Goal: Information Seeking & Learning: Check status

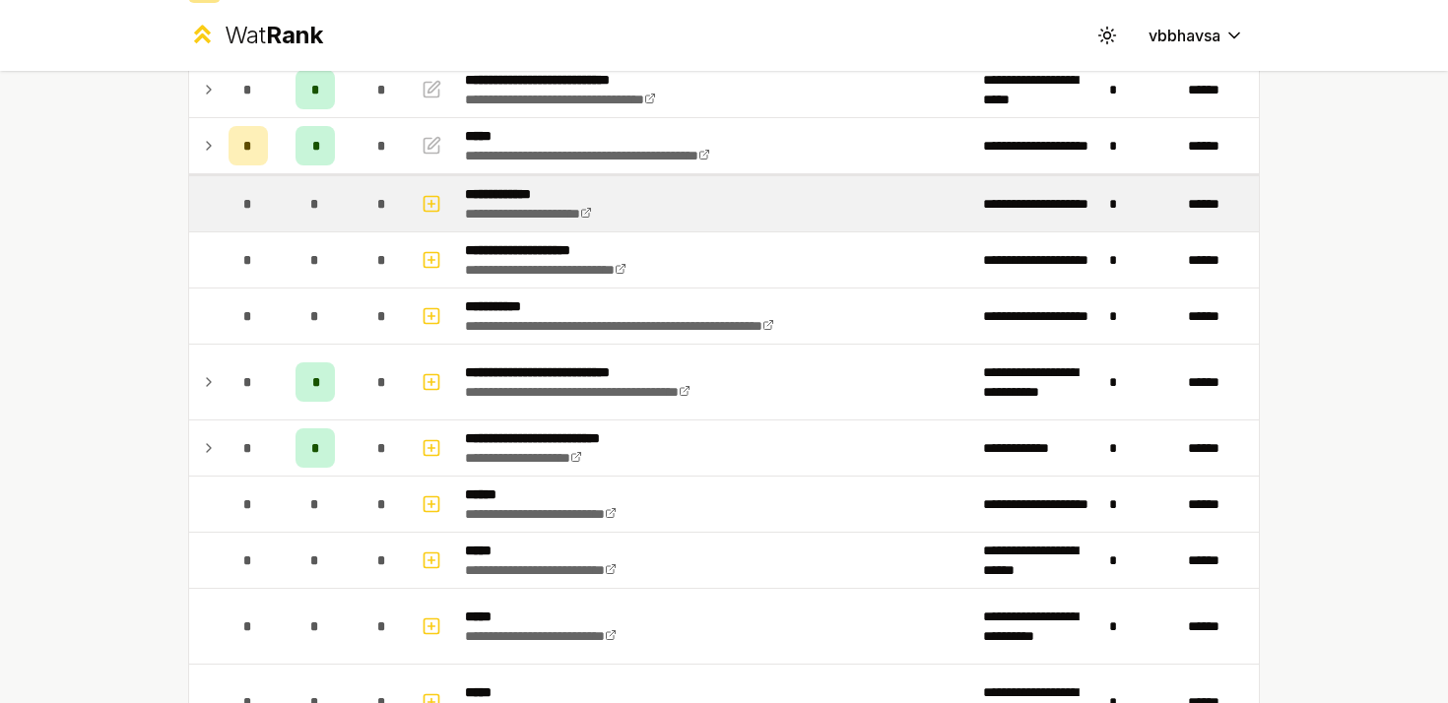
scroll to position [201, 0]
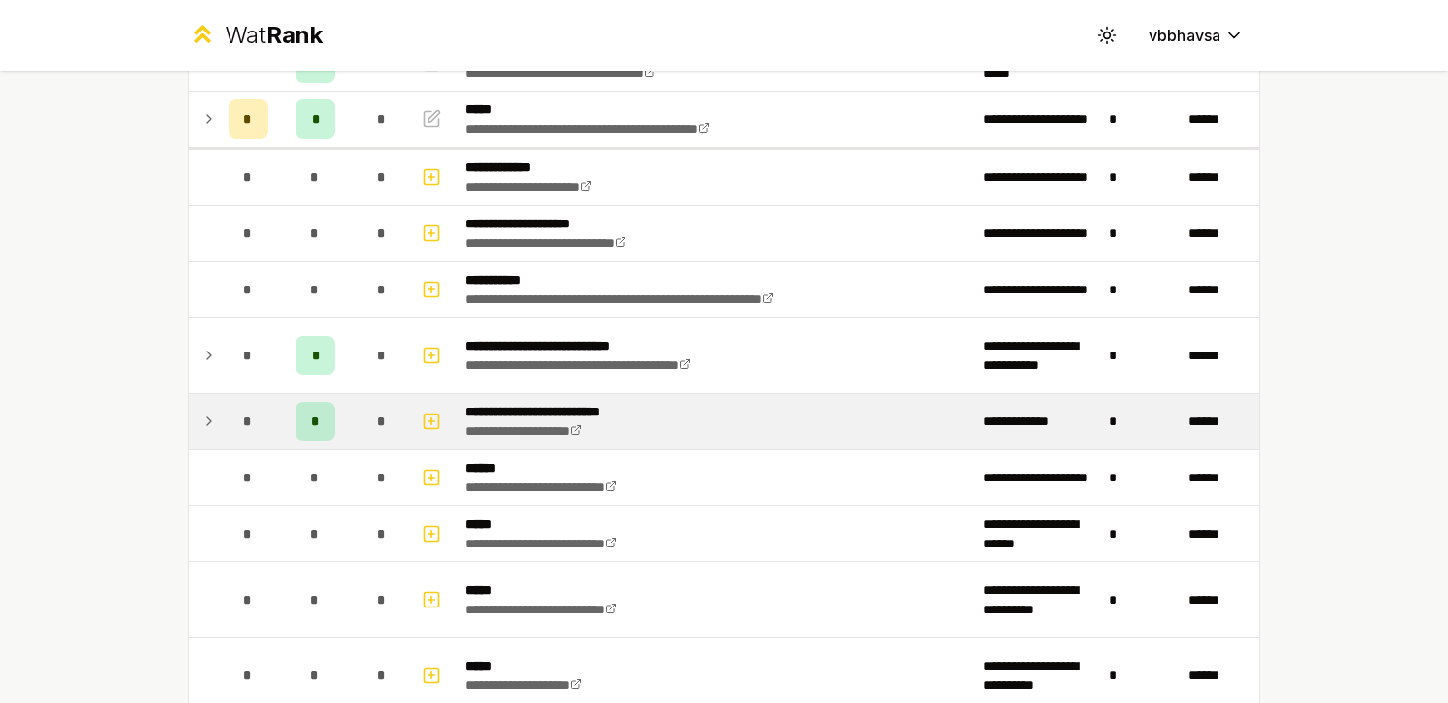
click at [217, 419] on td at bounding box center [205, 421] width 32 height 55
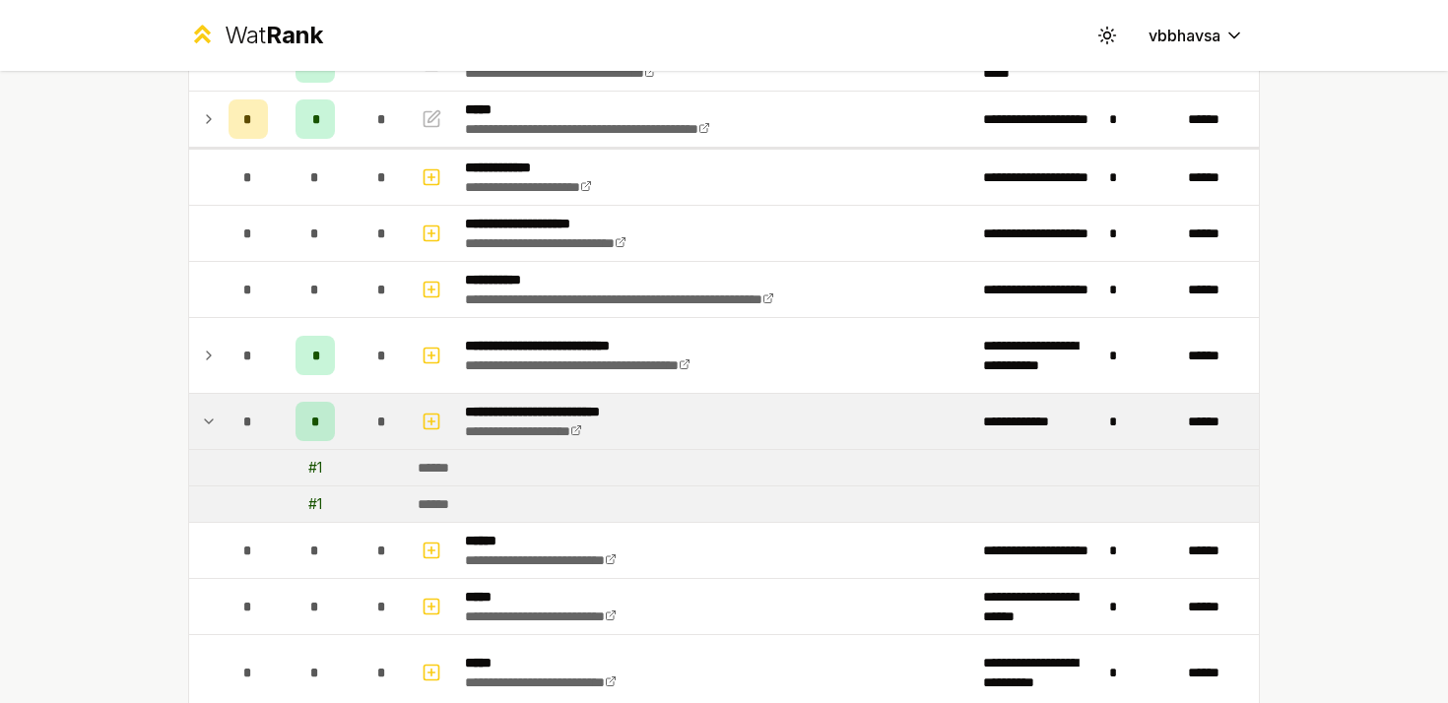
click at [217, 419] on td at bounding box center [205, 421] width 32 height 55
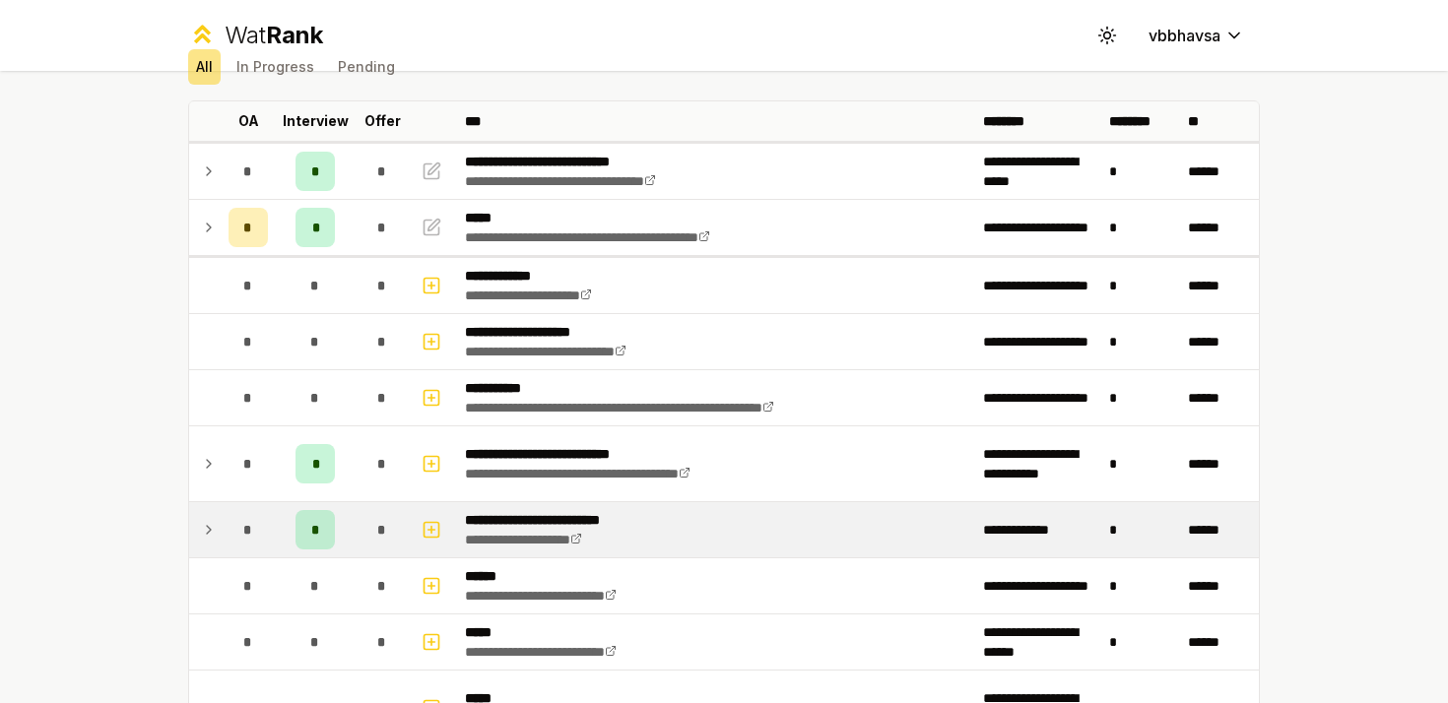
scroll to position [89, 0]
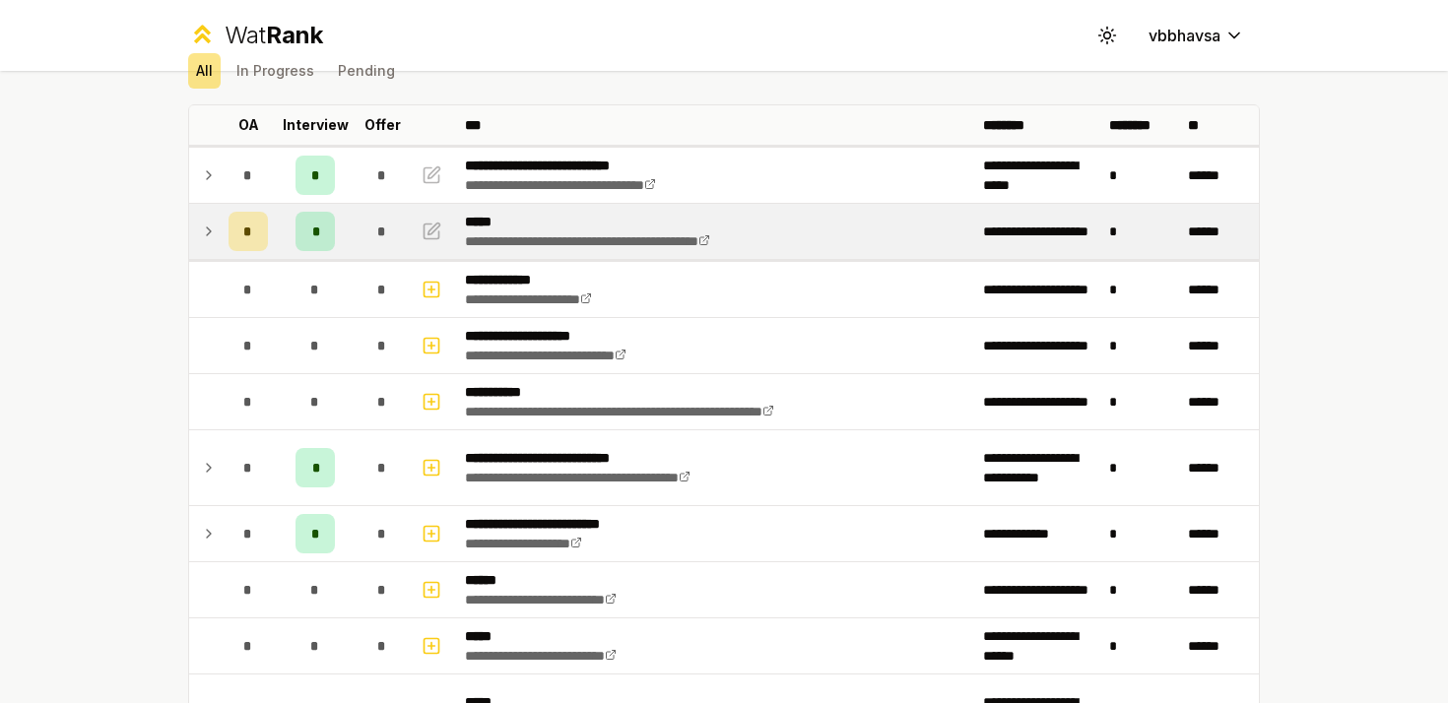
click at [210, 230] on icon at bounding box center [209, 232] width 16 height 24
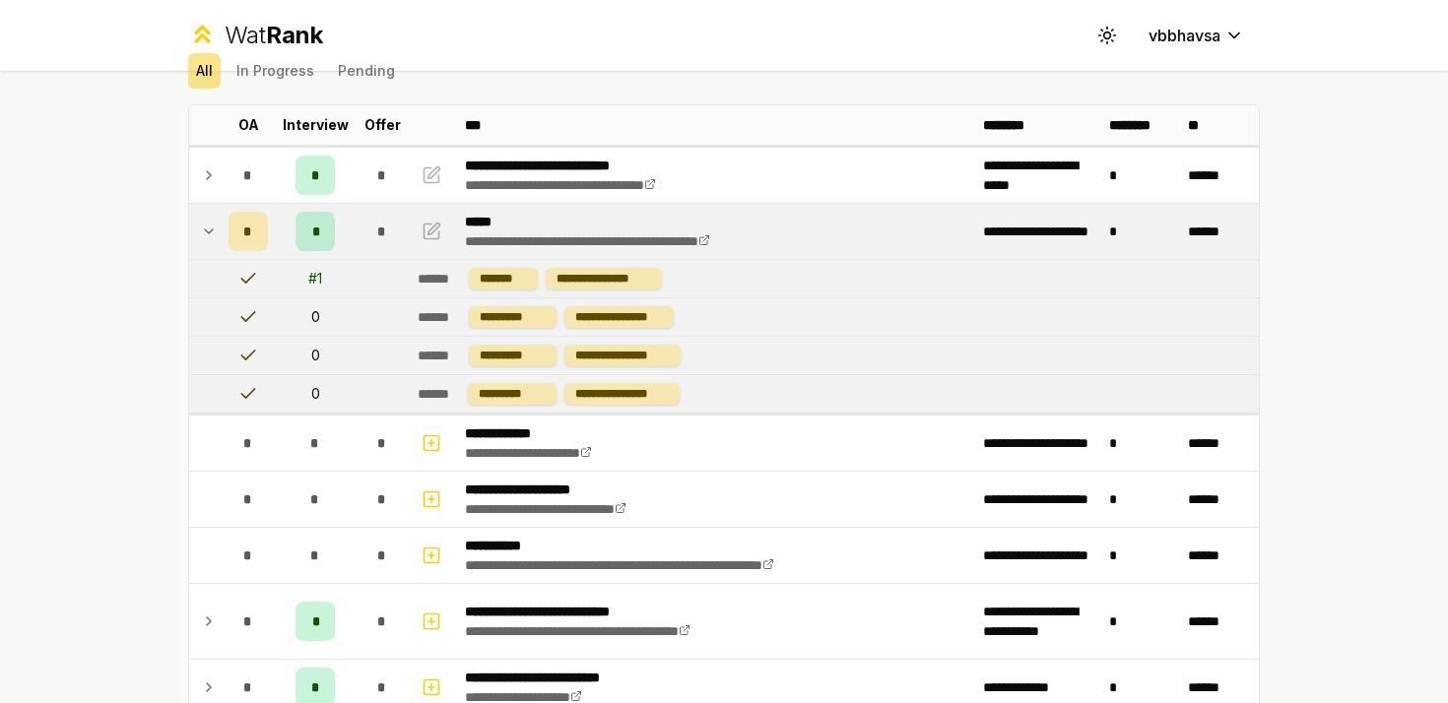
click at [210, 230] on icon at bounding box center [209, 232] width 16 height 24
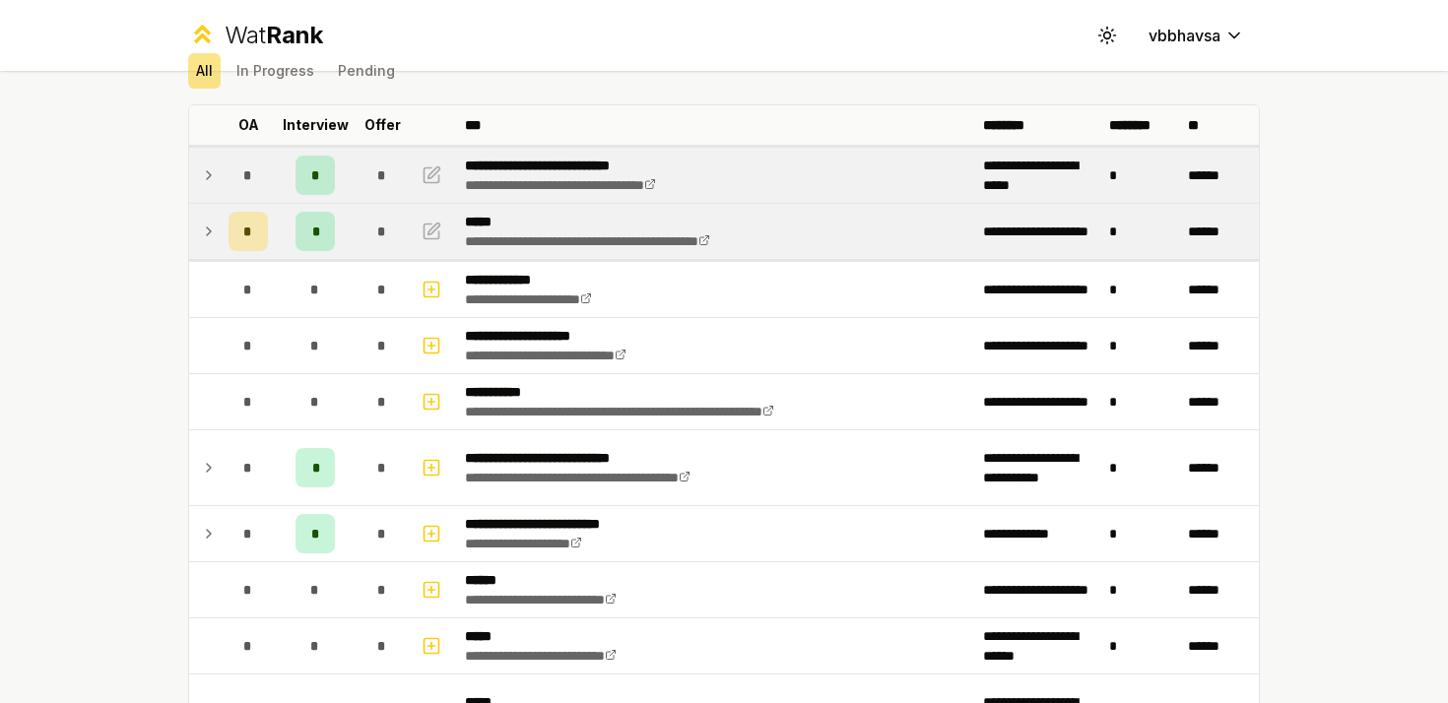
click at [204, 181] on icon at bounding box center [209, 175] width 16 height 24
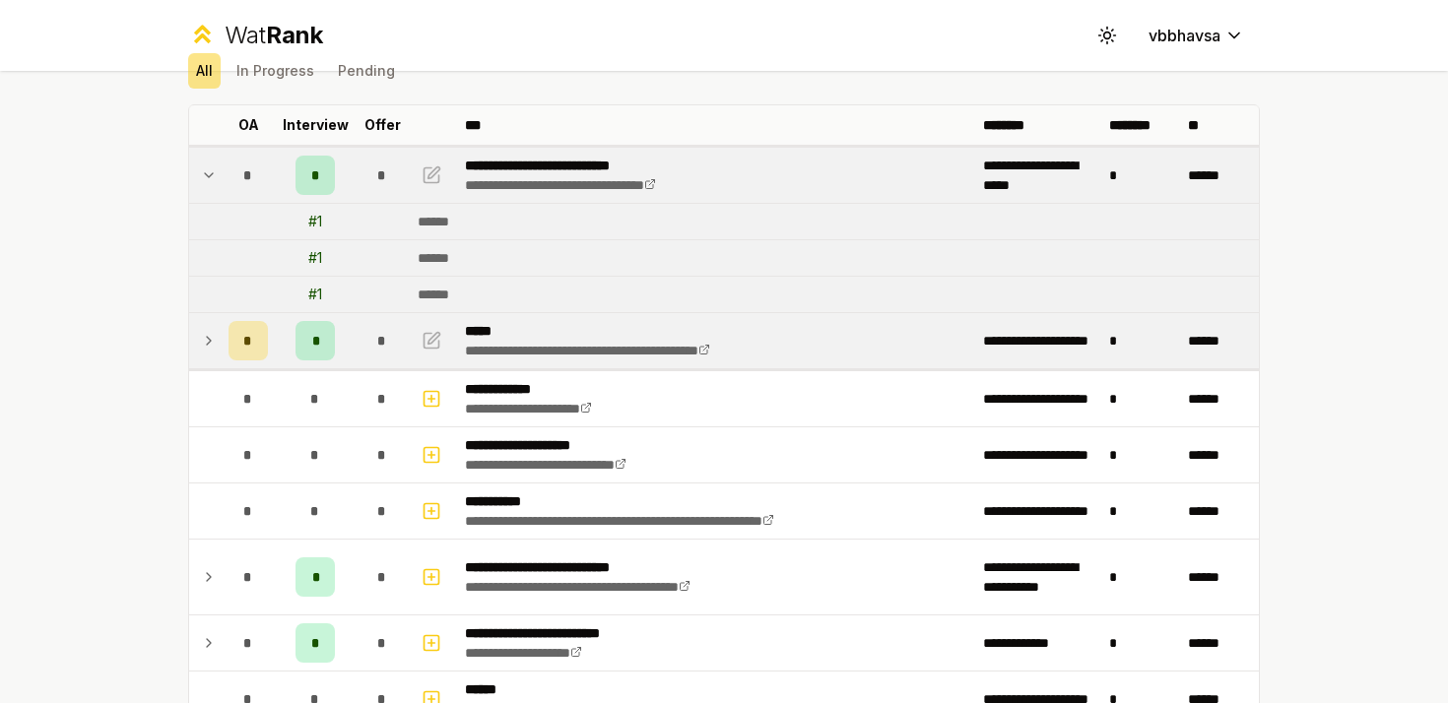
click at [208, 175] on icon at bounding box center [209, 175] width 16 height 24
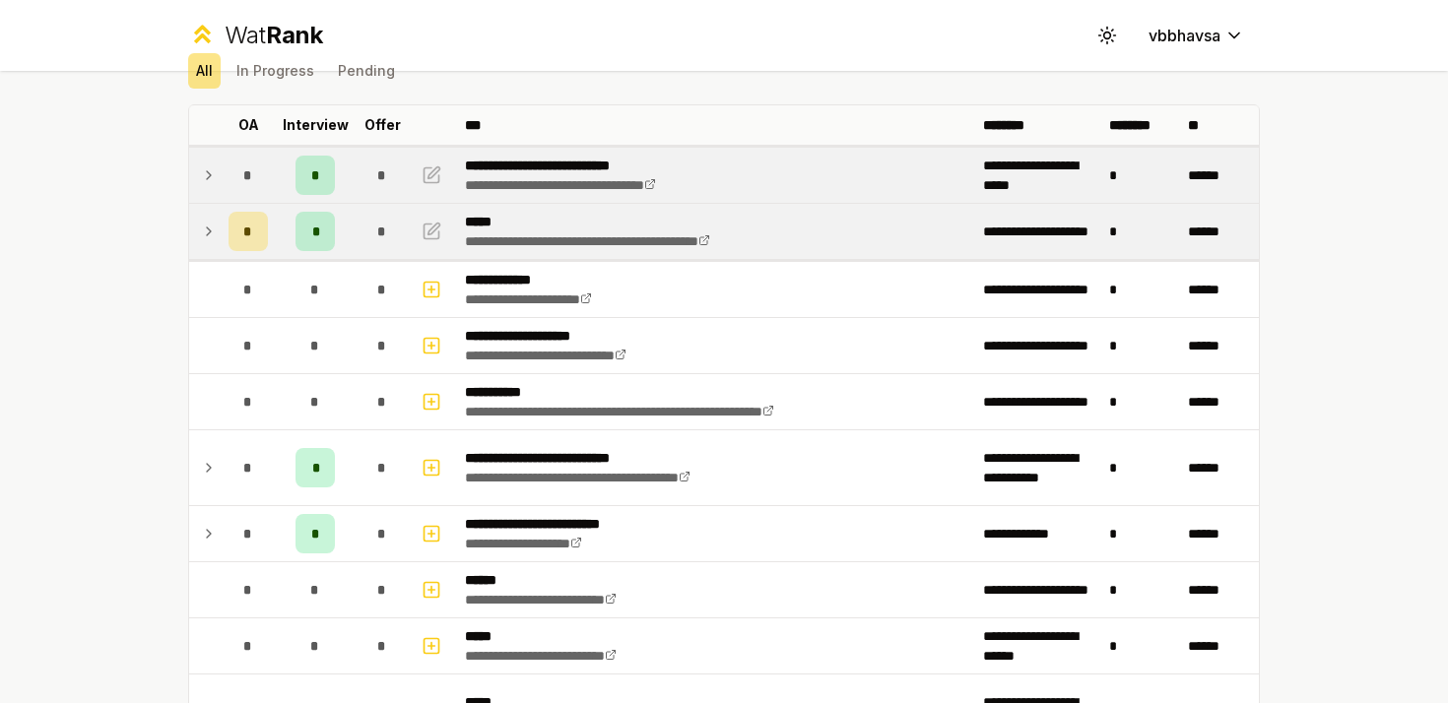
click at [211, 232] on icon at bounding box center [209, 232] width 16 height 24
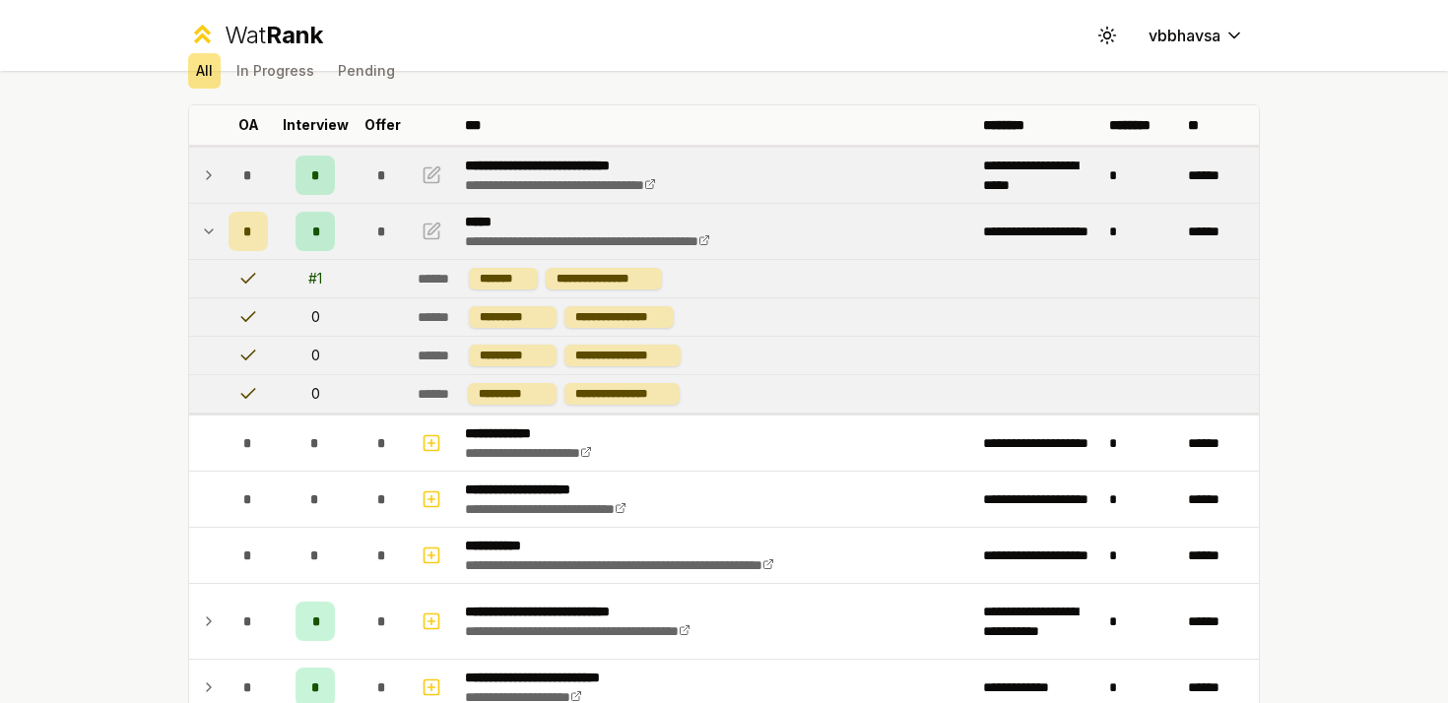
click at [211, 232] on icon at bounding box center [209, 232] width 16 height 24
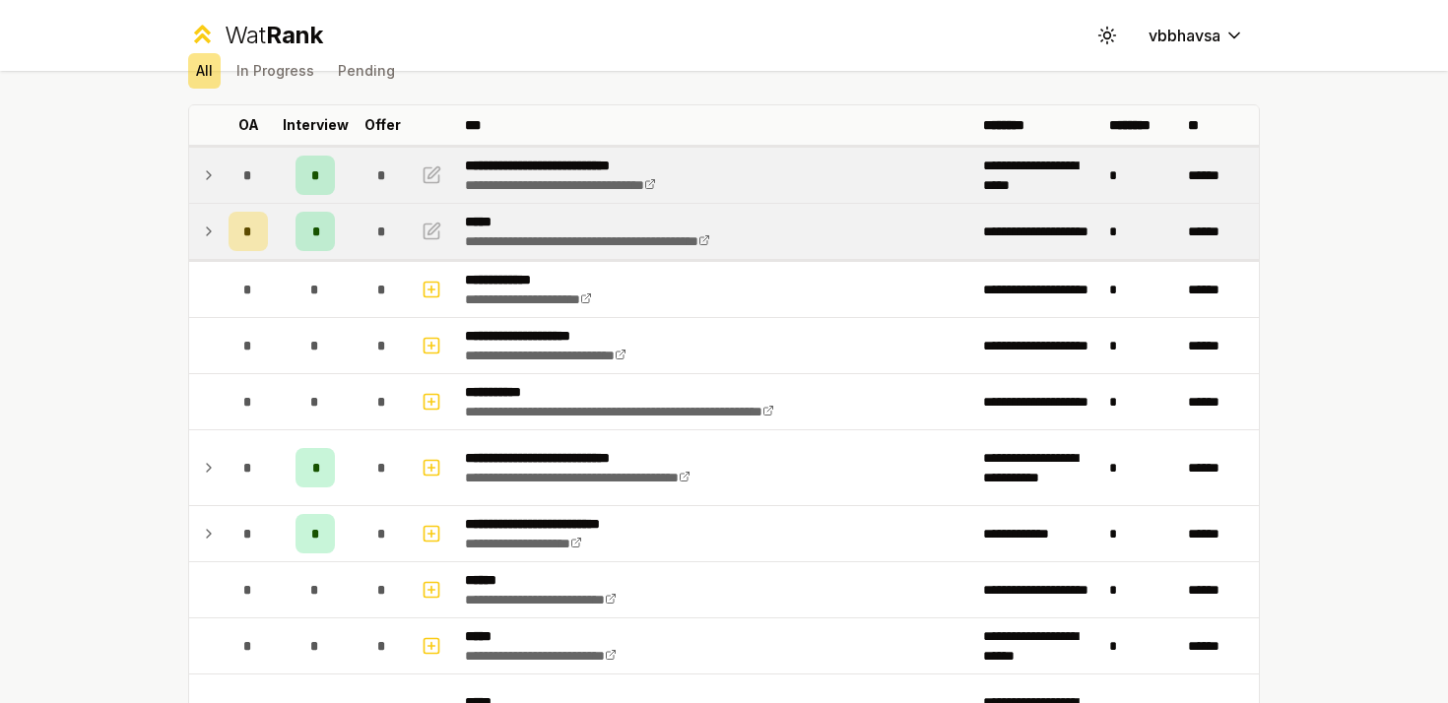
click at [210, 184] on icon at bounding box center [209, 175] width 16 height 24
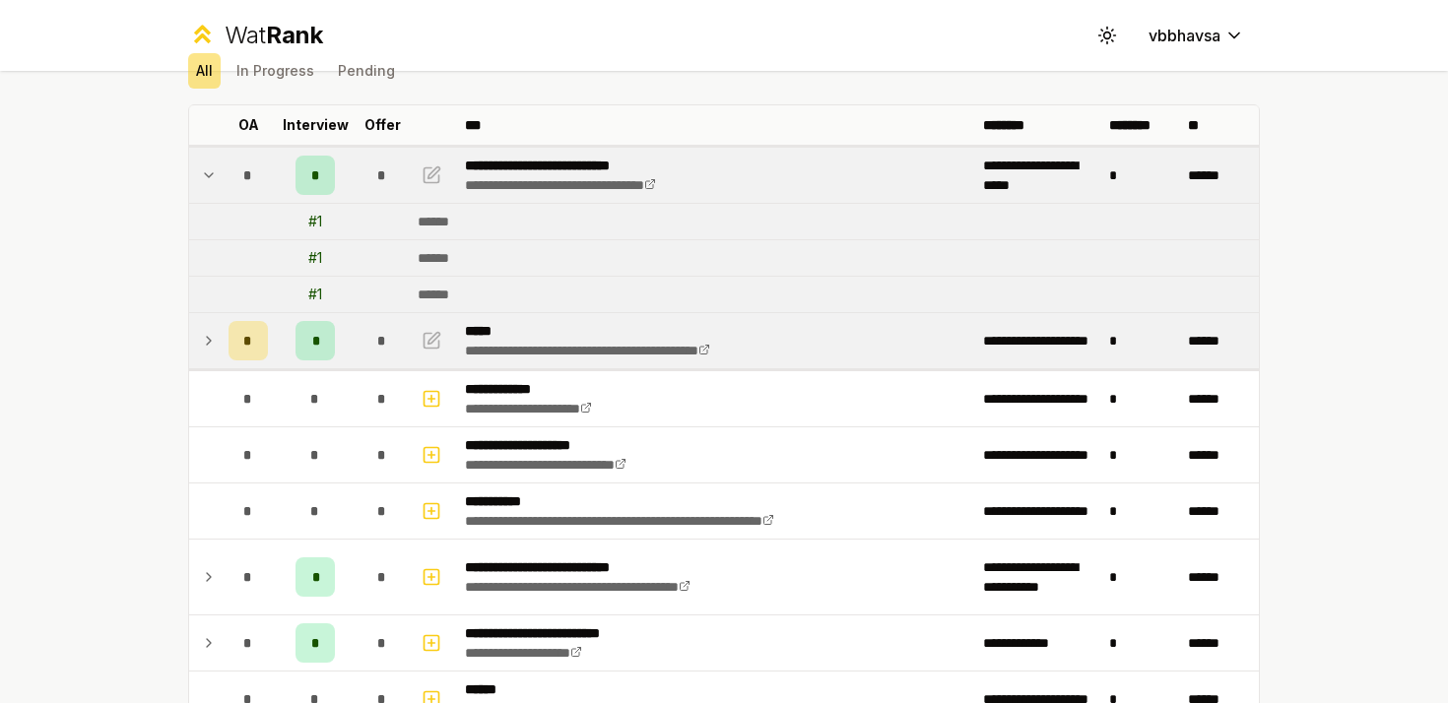
click at [210, 184] on icon at bounding box center [209, 175] width 16 height 24
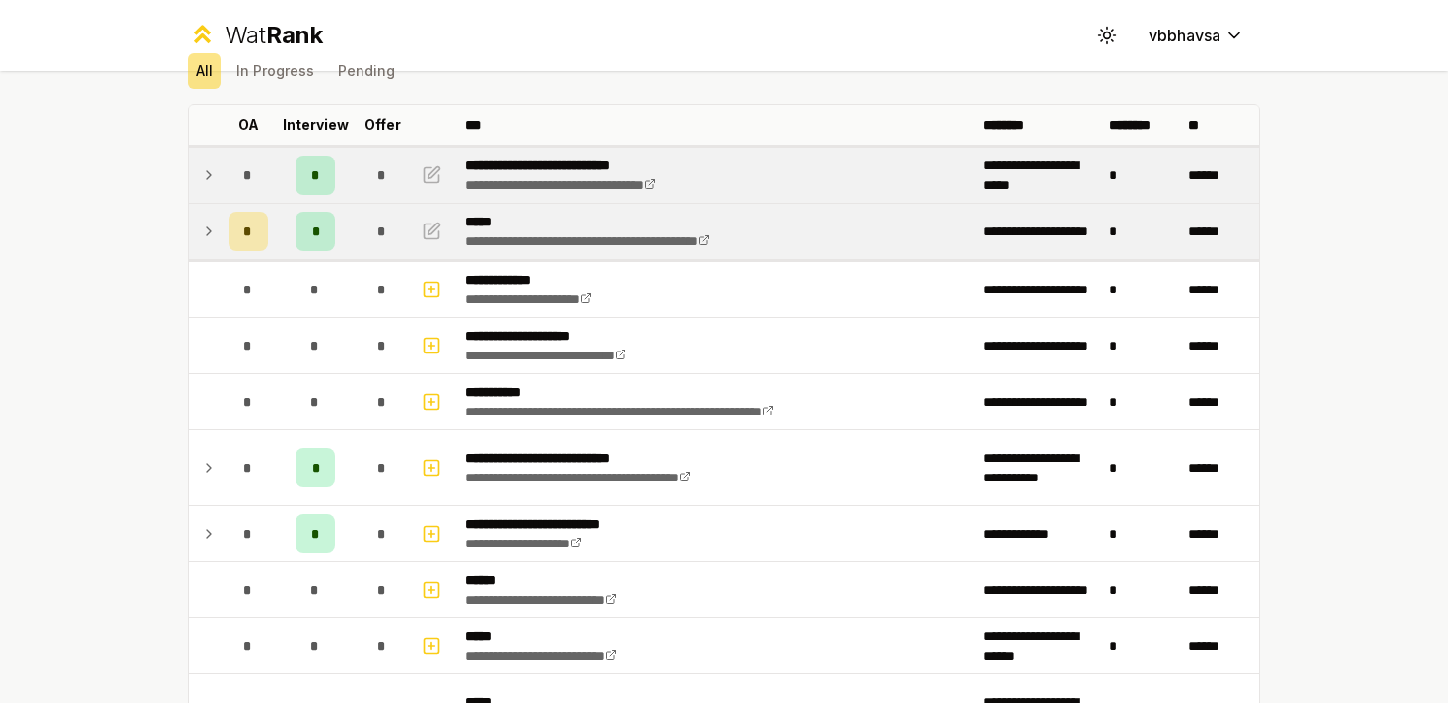
click at [209, 221] on icon at bounding box center [209, 232] width 16 height 24
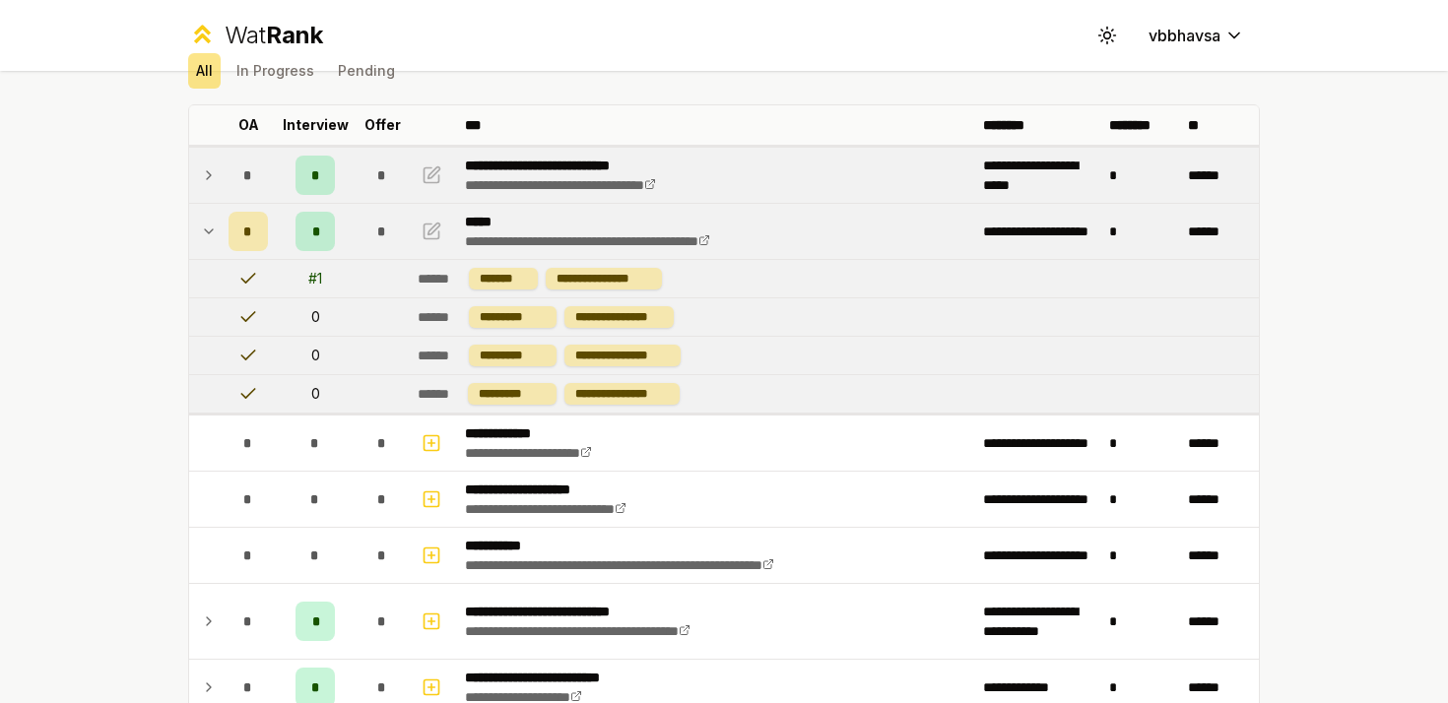
click at [209, 221] on icon at bounding box center [209, 232] width 16 height 24
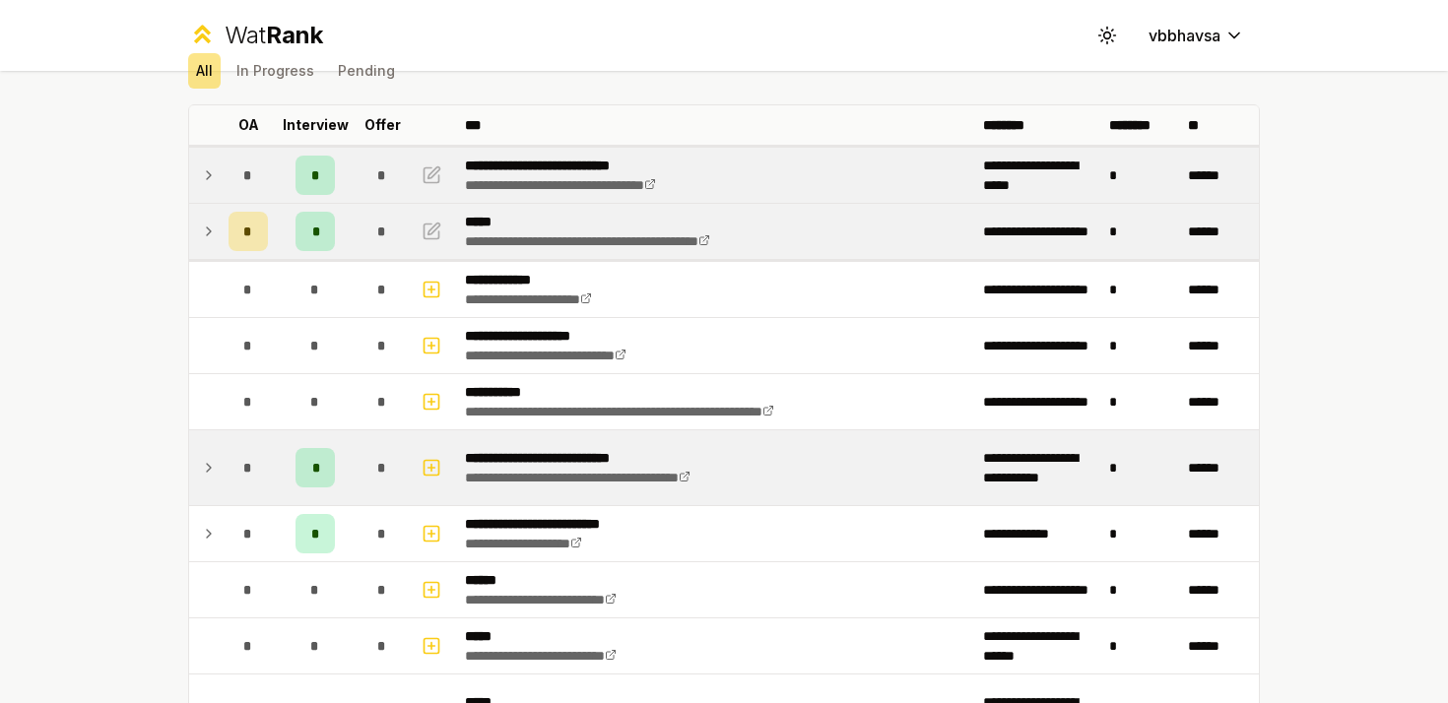
click at [204, 468] on icon at bounding box center [209, 468] width 16 height 24
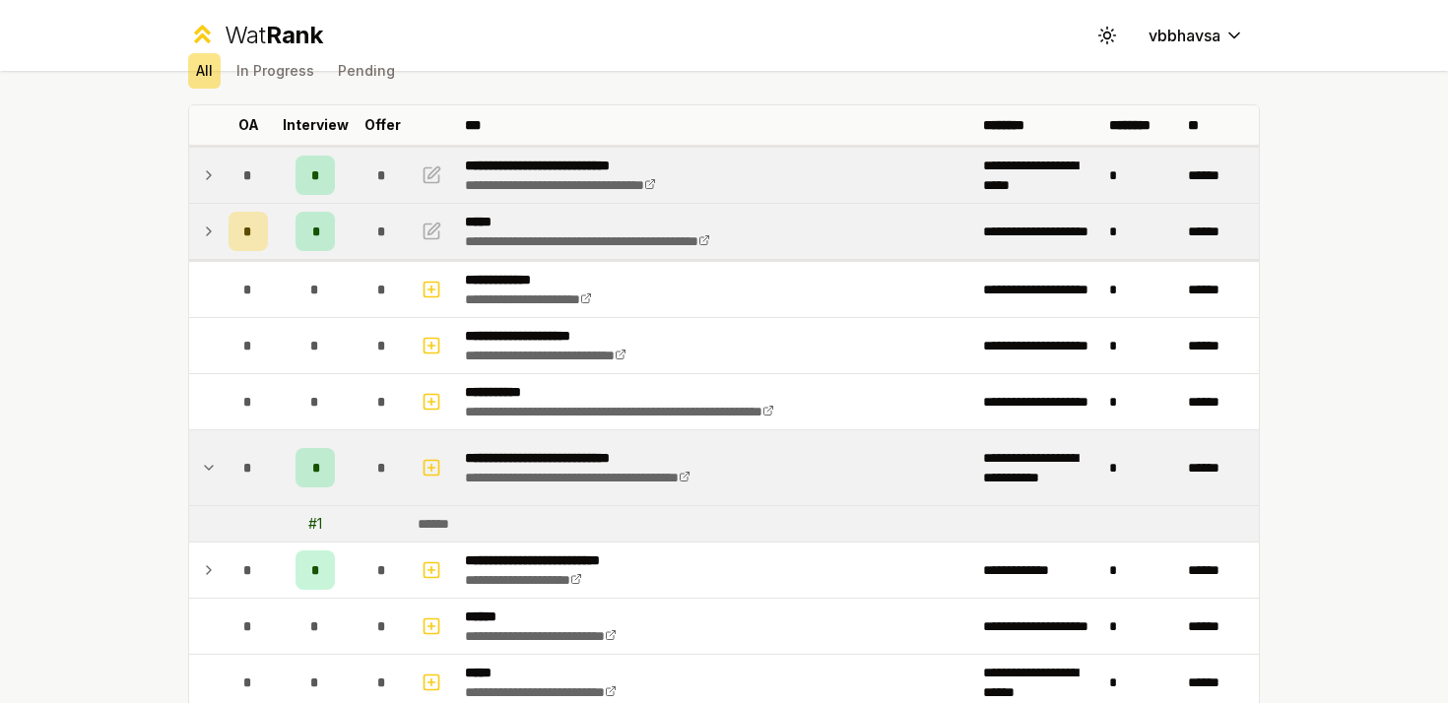
click at [212, 468] on icon at bounding box center [209, 468] width 16 height 24
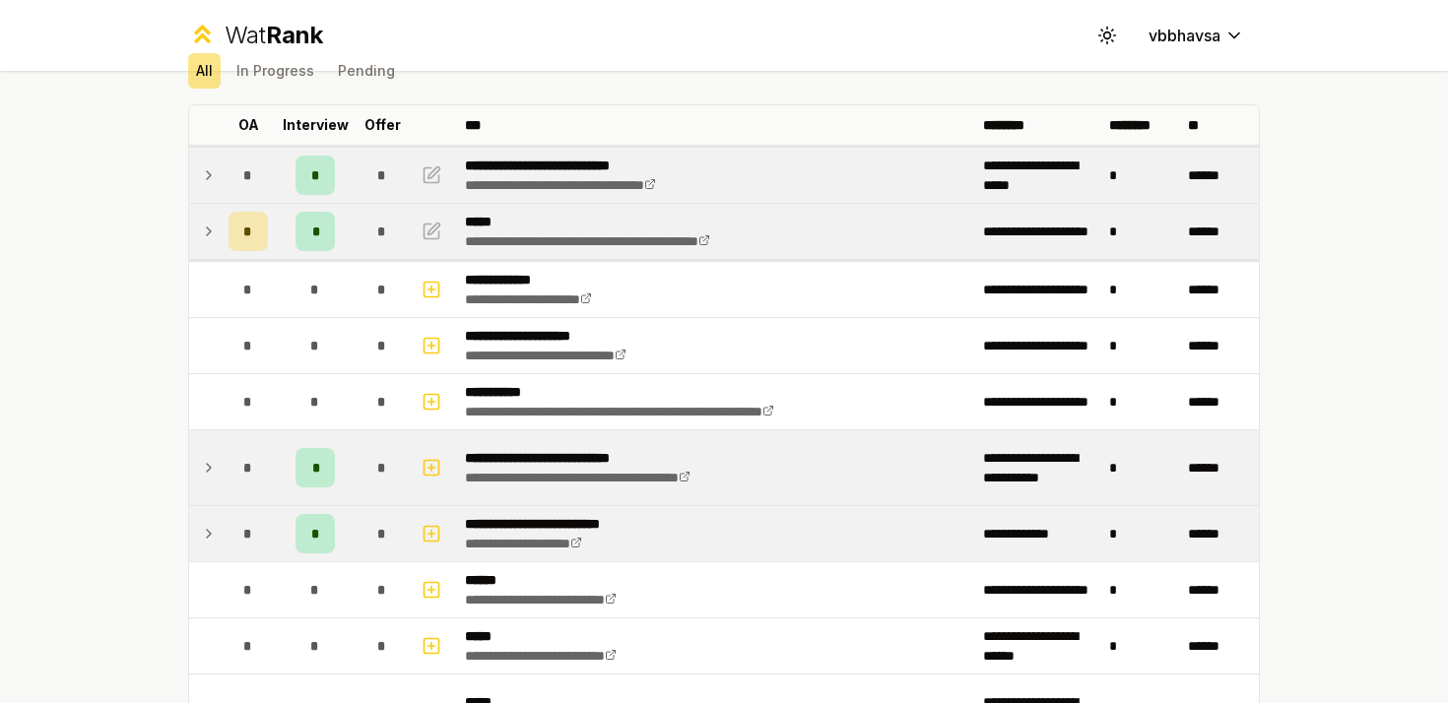
click at [211, 535] on icon at bounding box center [209, 534] width 16 height 24
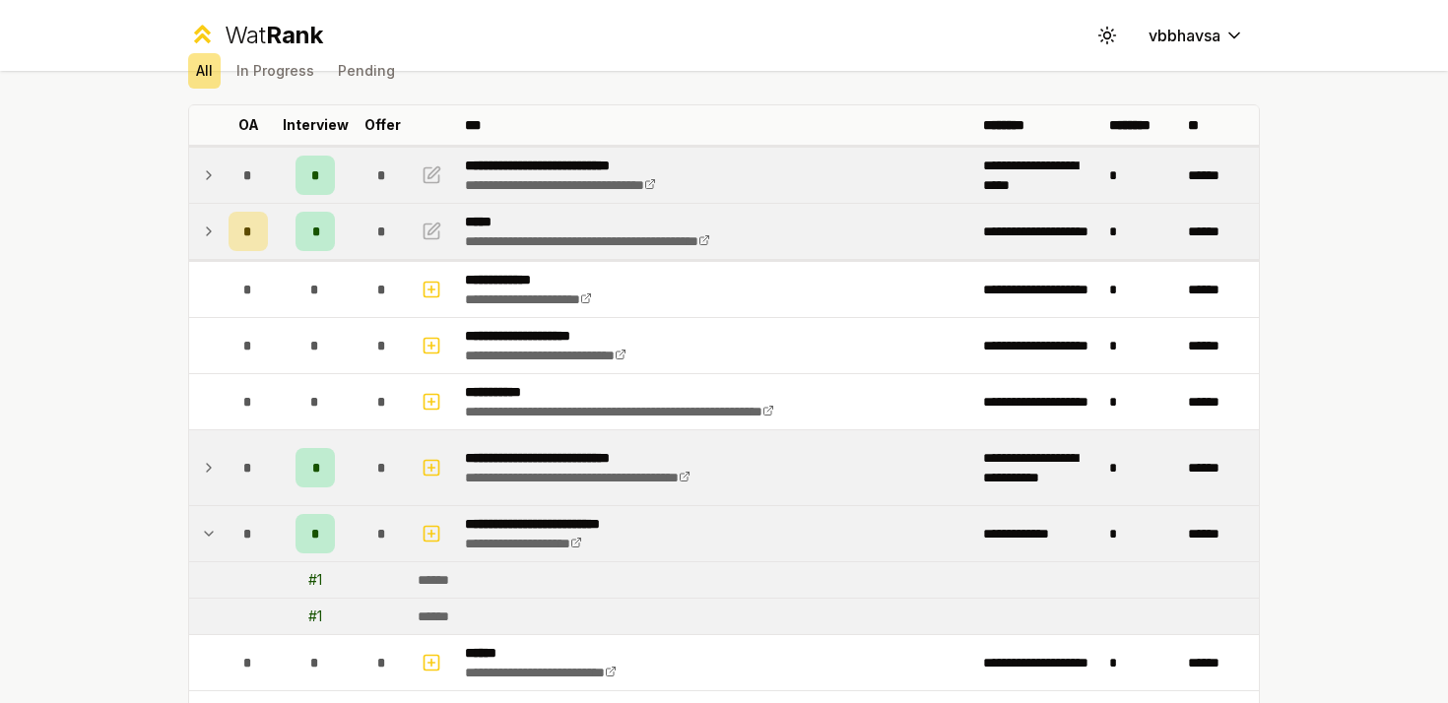
click at [211, 535] on icon at bounding box center [209, 534] width 16 height 24
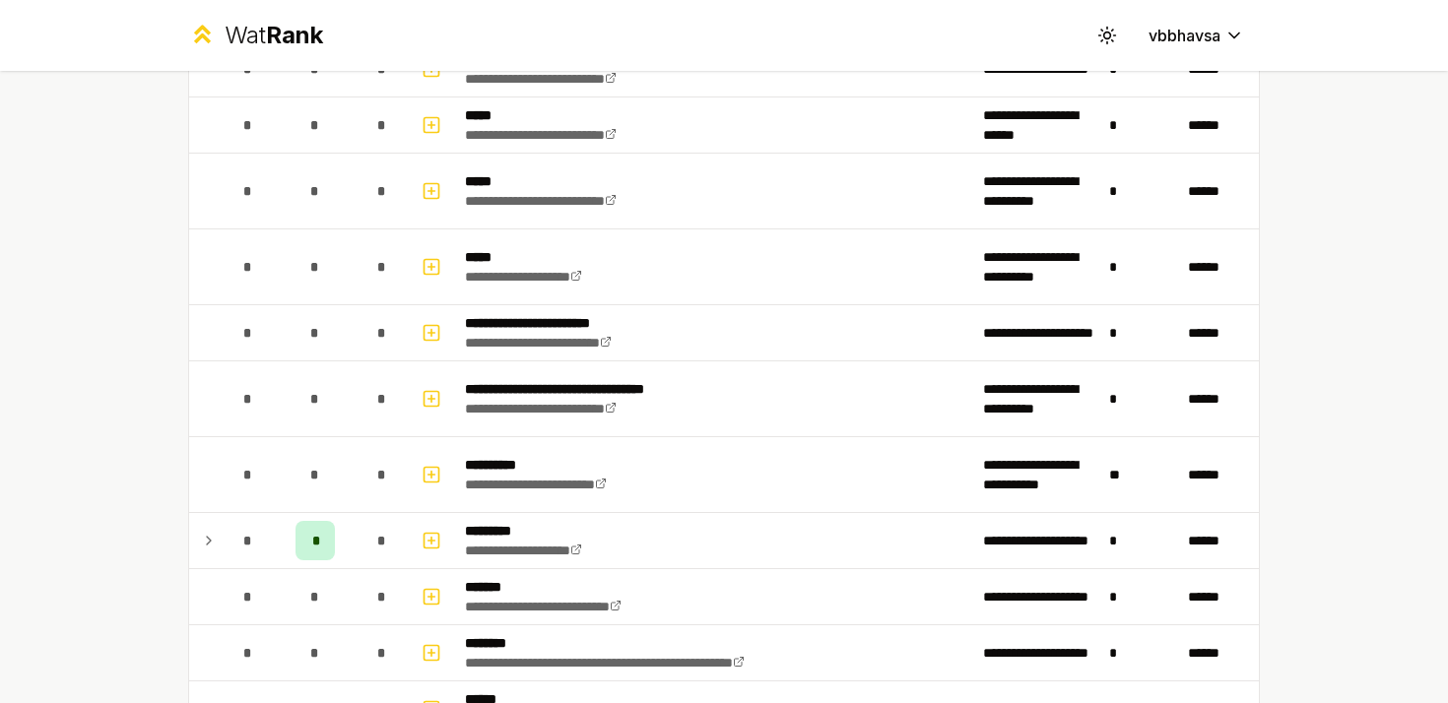
scroll to position [616, 0]
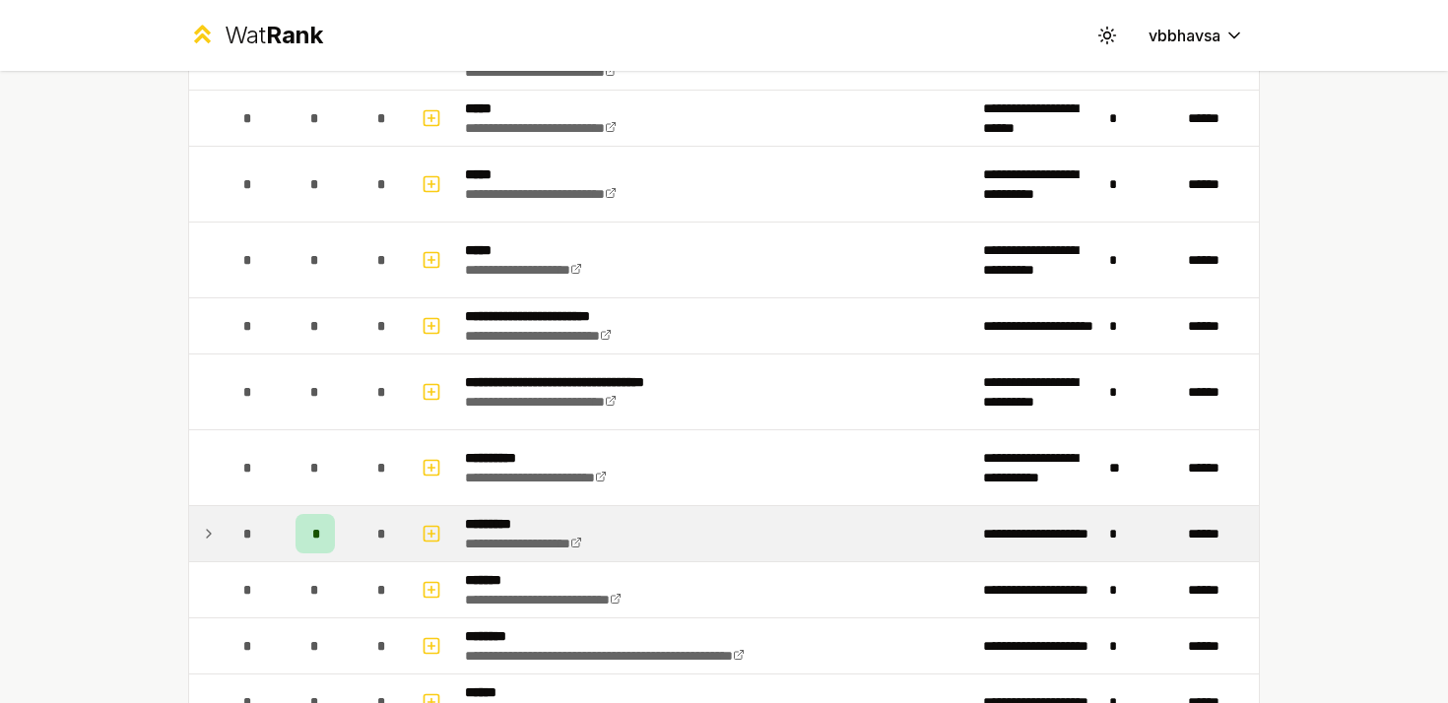
click at [218, 540] on td at bounding box center [205, 533] width 32 height 55
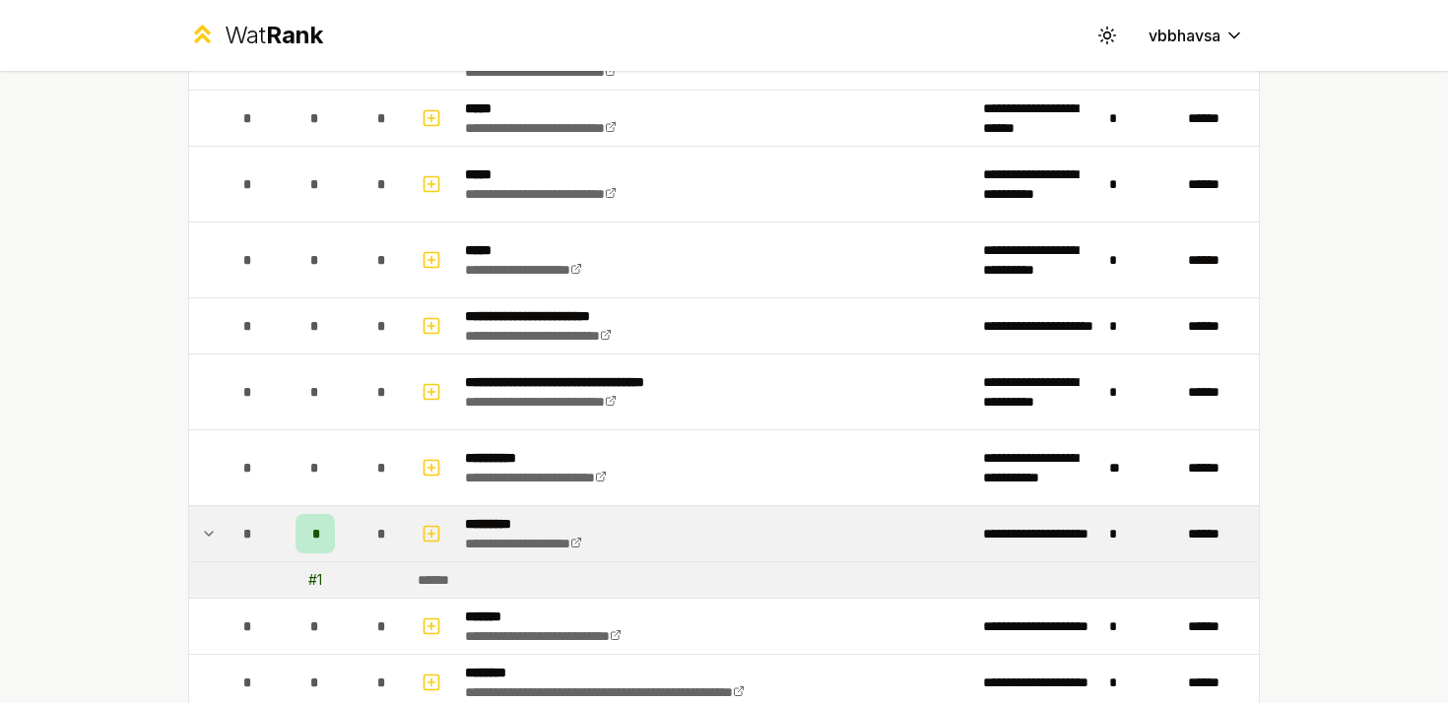
click at [218, 540] on td at bounding box center [205, 533] width 32 height 55
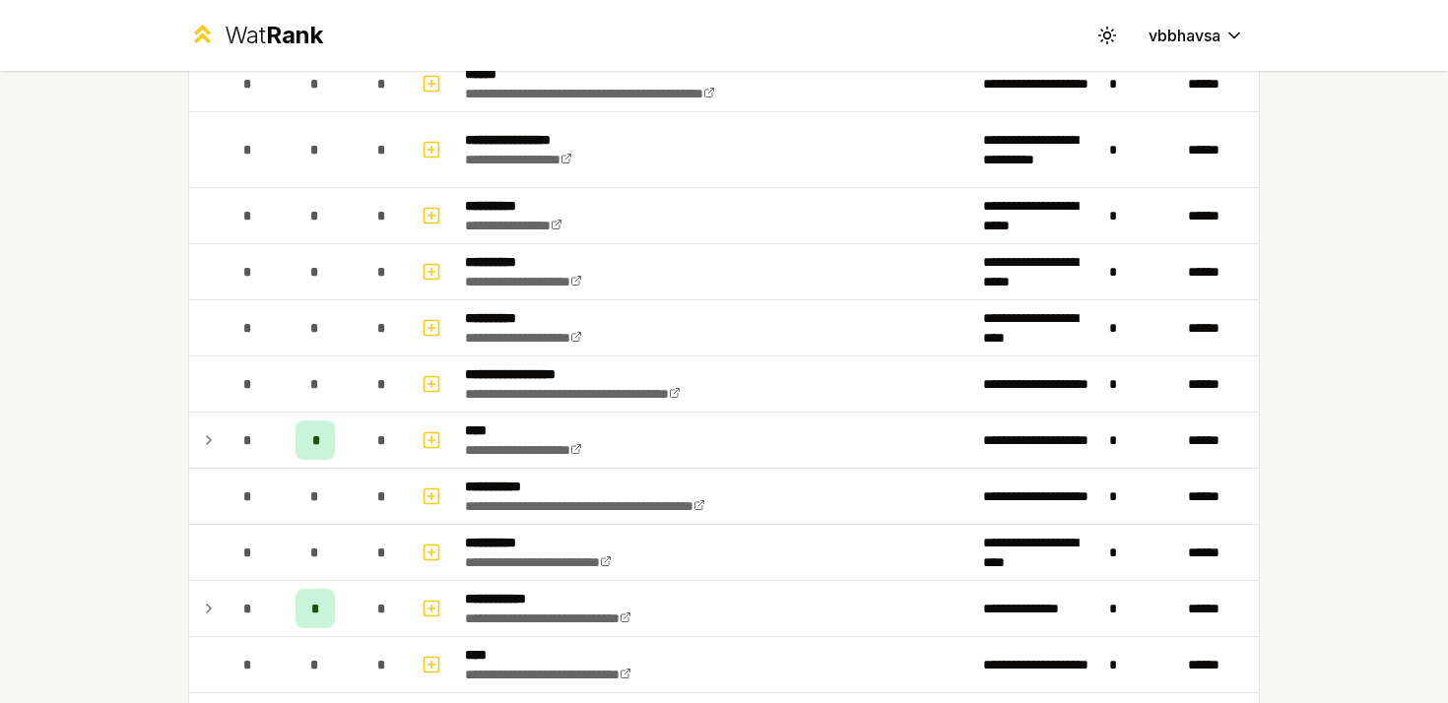
scroll to position [1260, 0]
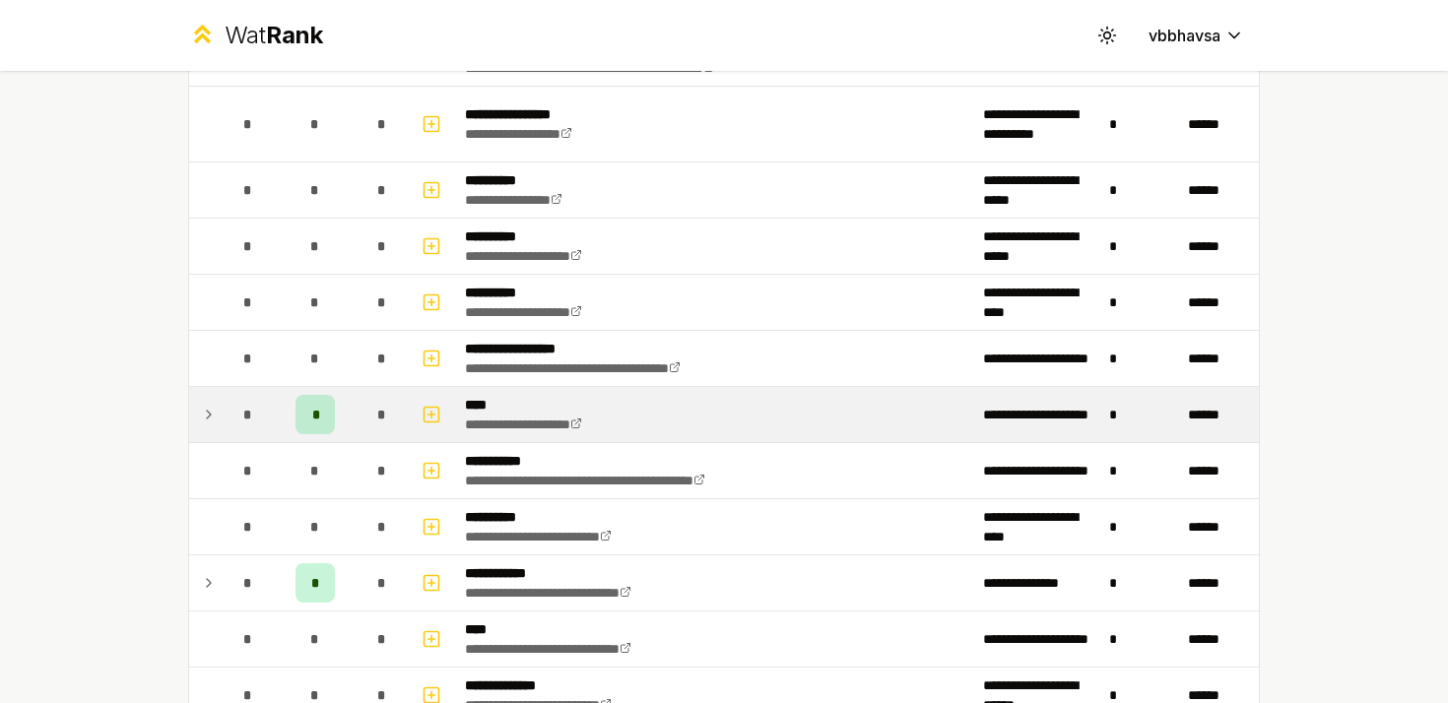
click at [212, 420] on icon at bounding box center [209, 415] width 16 height 24
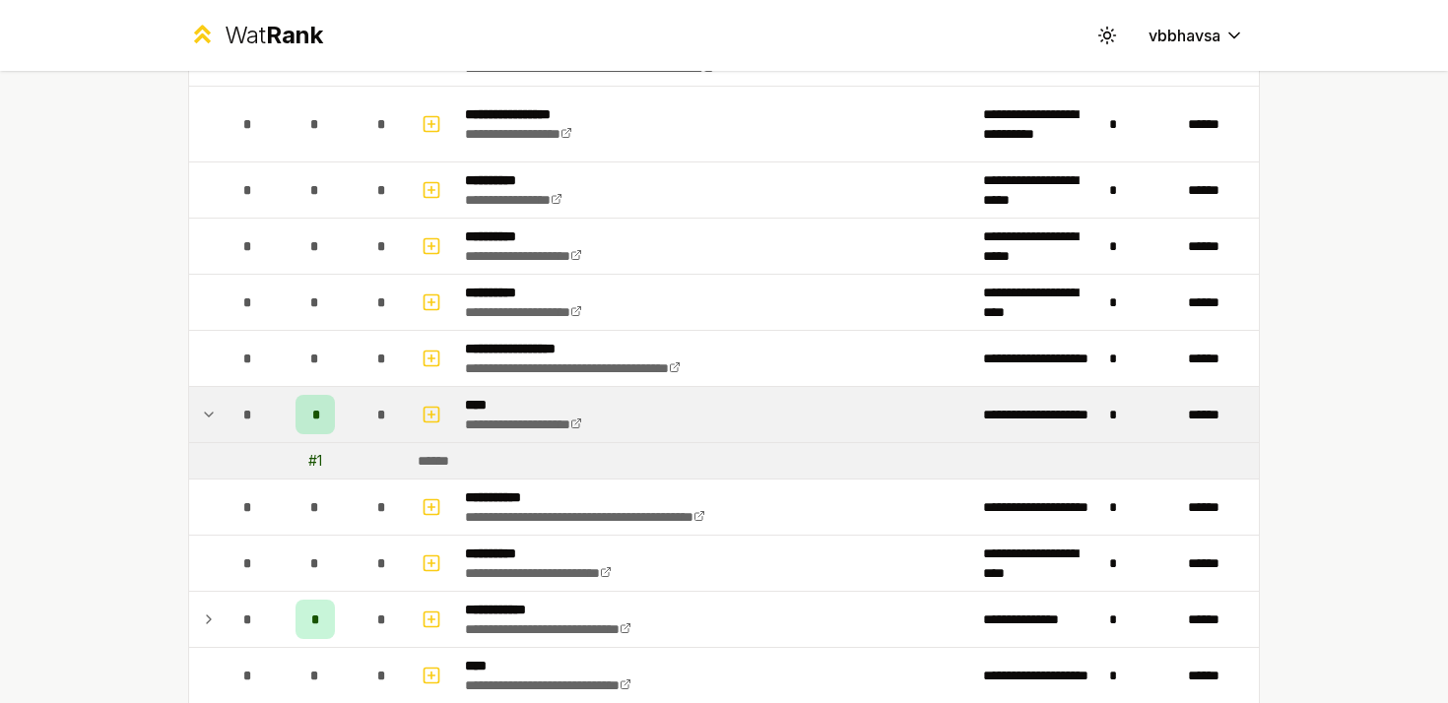
click at [212, 420] on icon at bounding box center [209, 415] width 16 height 24
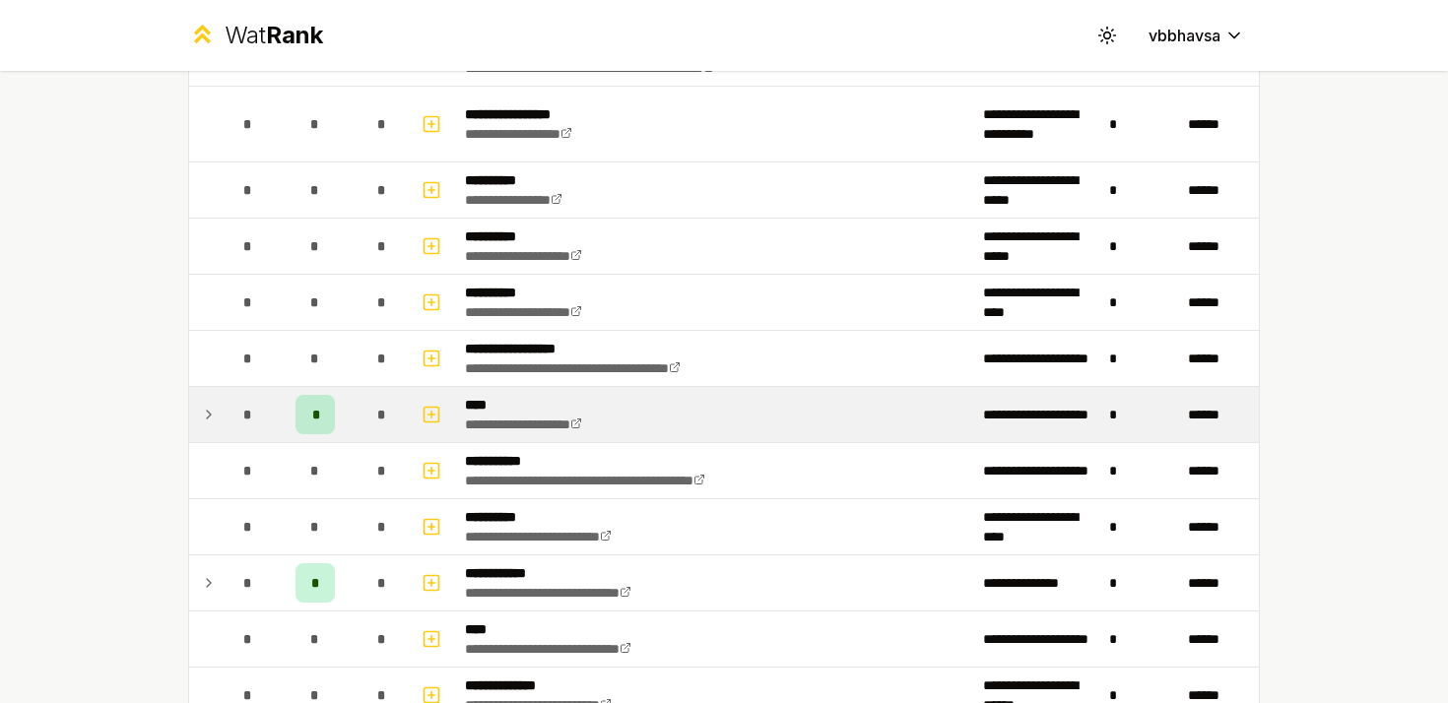
scroll to position [1327, 0]
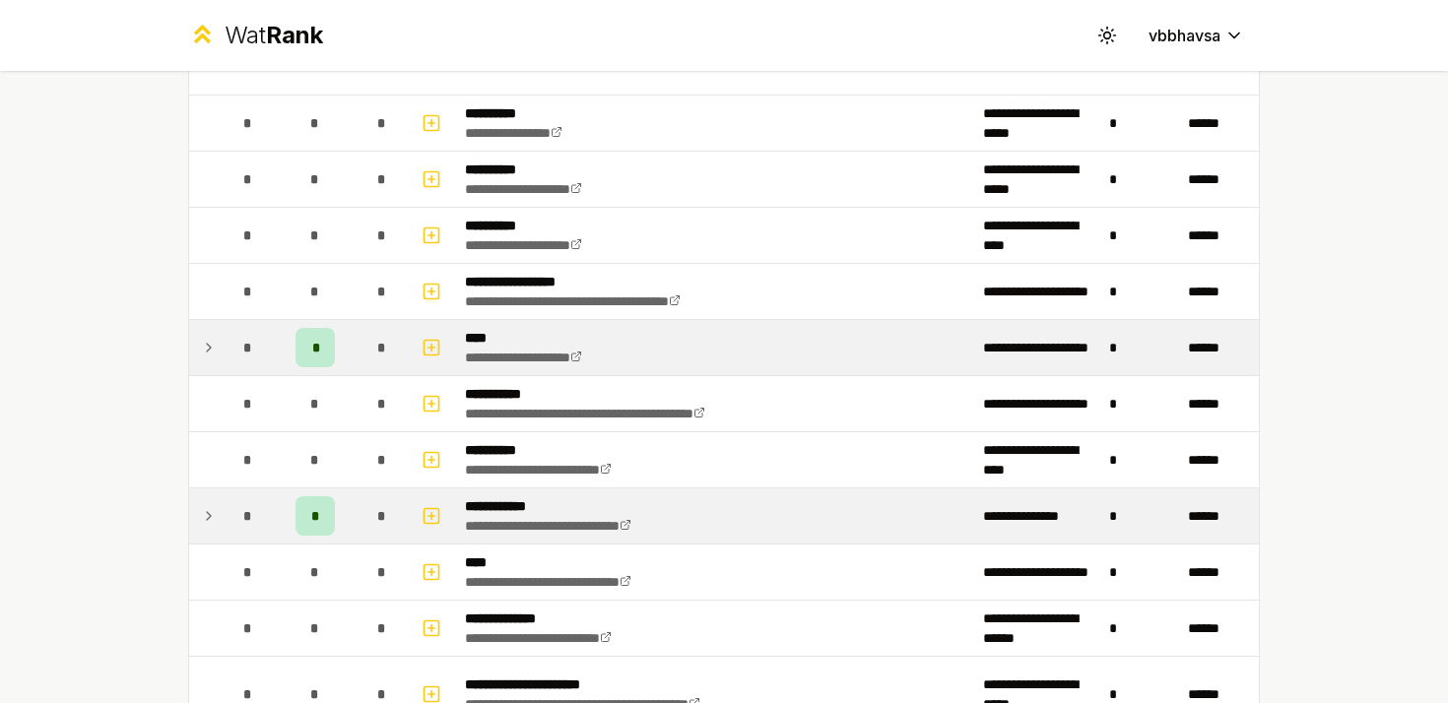
click at [211, 513] on icon at bounding box center [209, 516] width 16 height 24
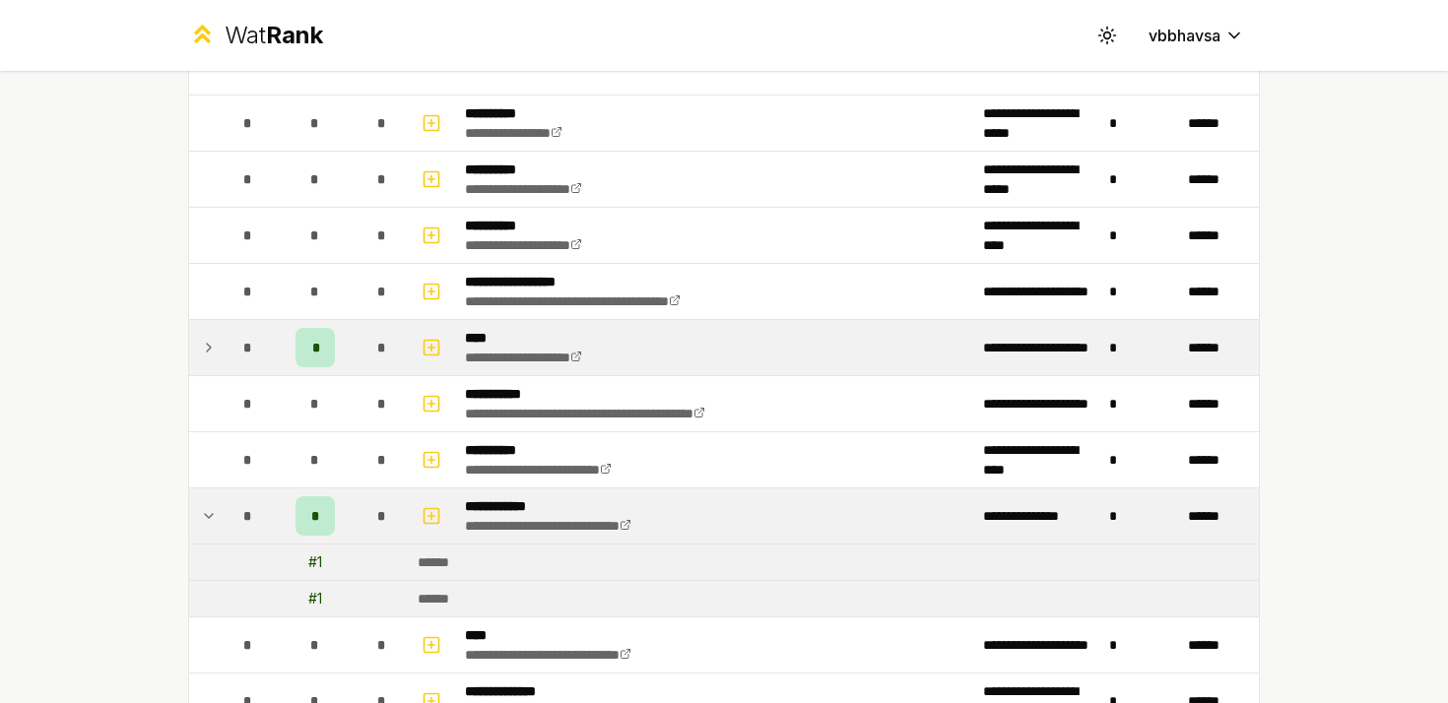
click at [211, 513] on icon at bounding box center [209, 516] width 16 height 24
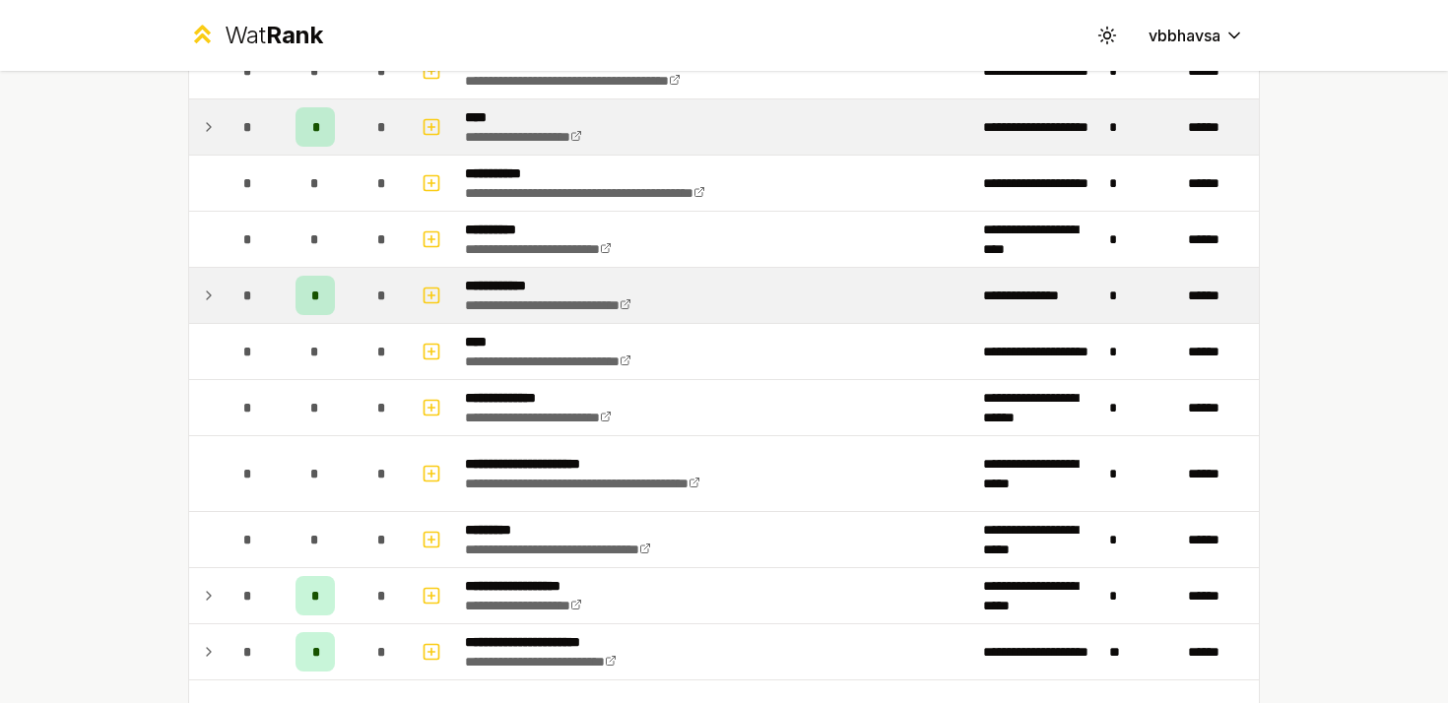
scroll to position [1574, 0]
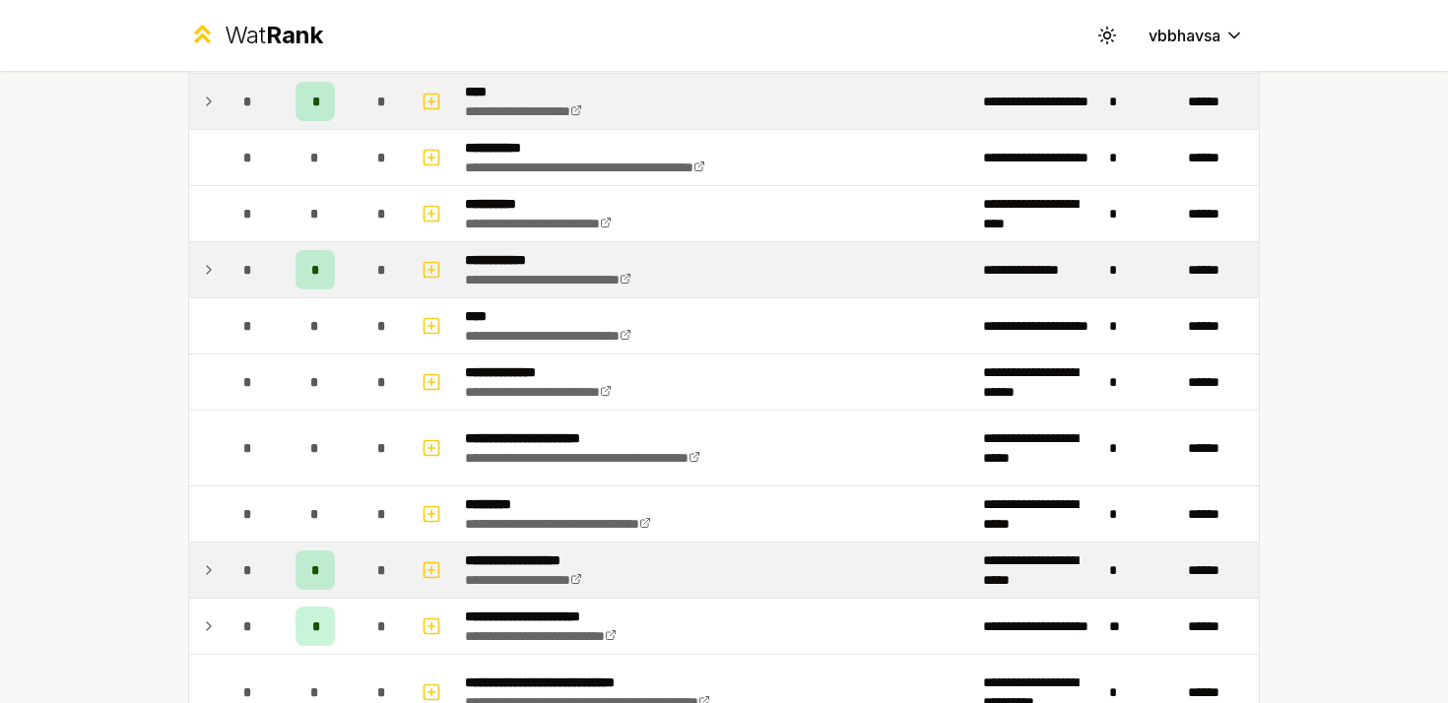
click at [222, 571] on td "*" at bounding box center [248, 570] width 55 height 55
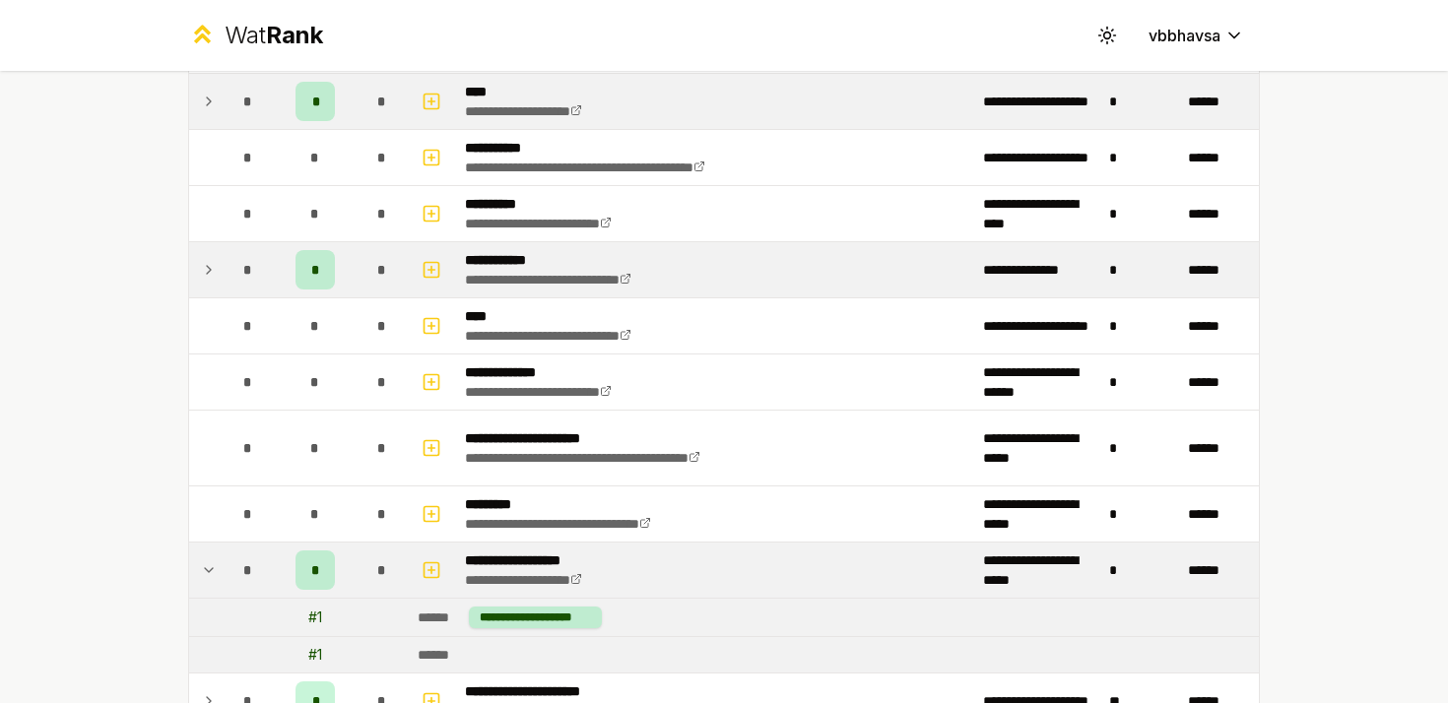
click at [222, 571] on td "*" at bounding box center [248, 570] width 55 height 55
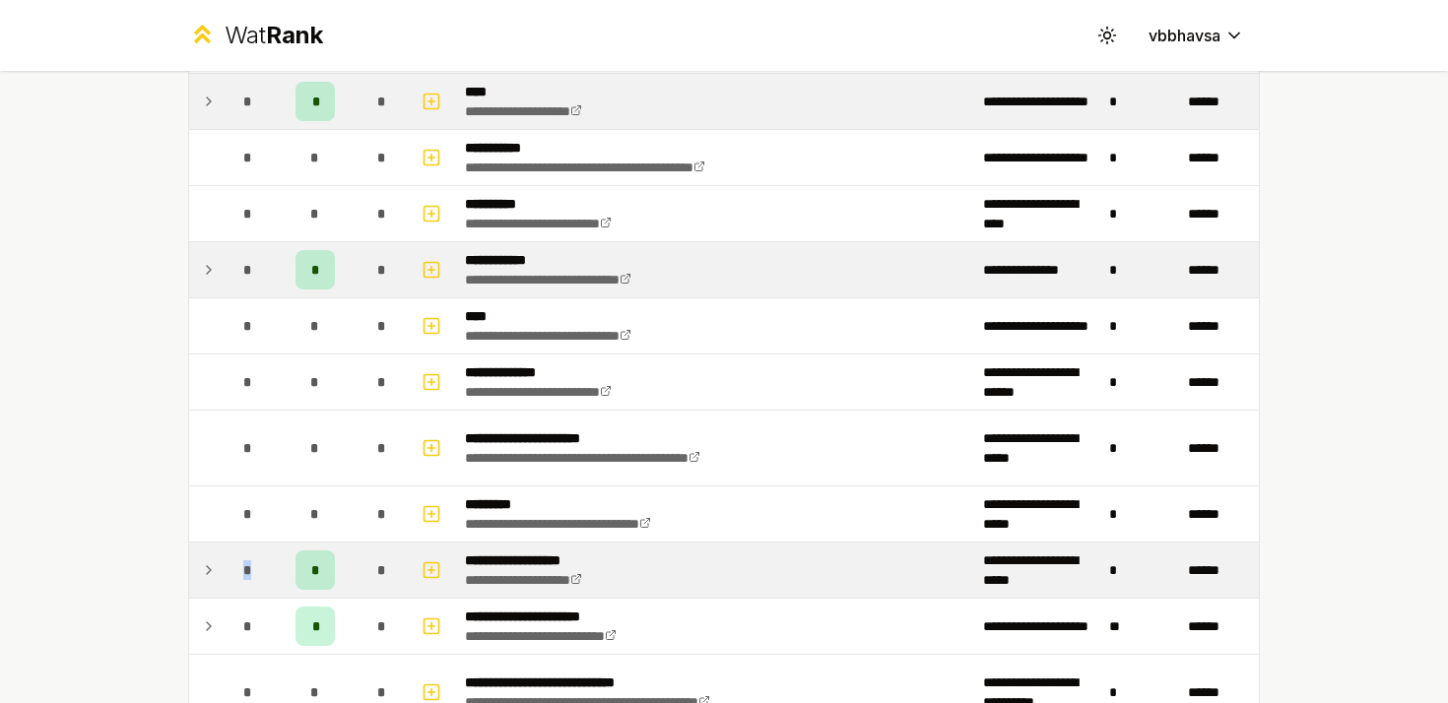
click at [222, 571] on td "*" at bounding box center [248, 570] width 55 height 55
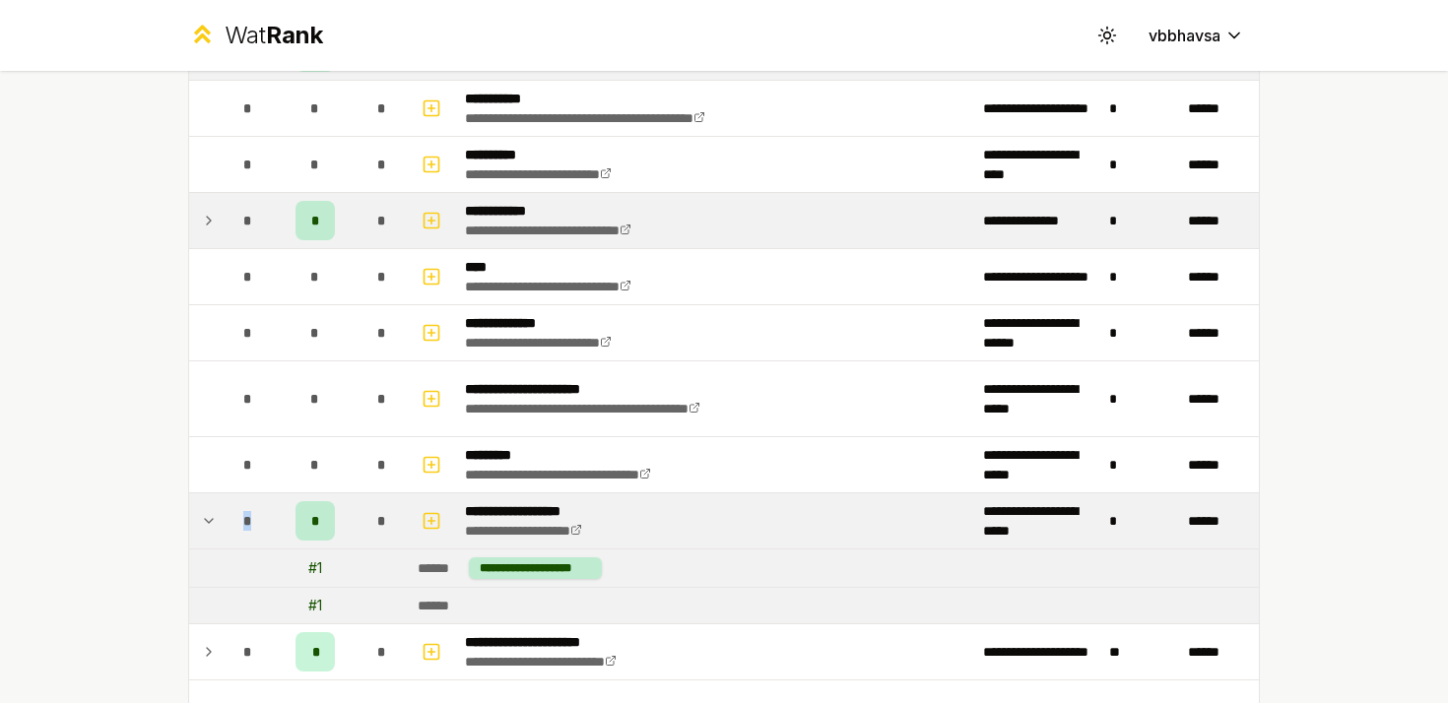
scroll to position [1638, 0]
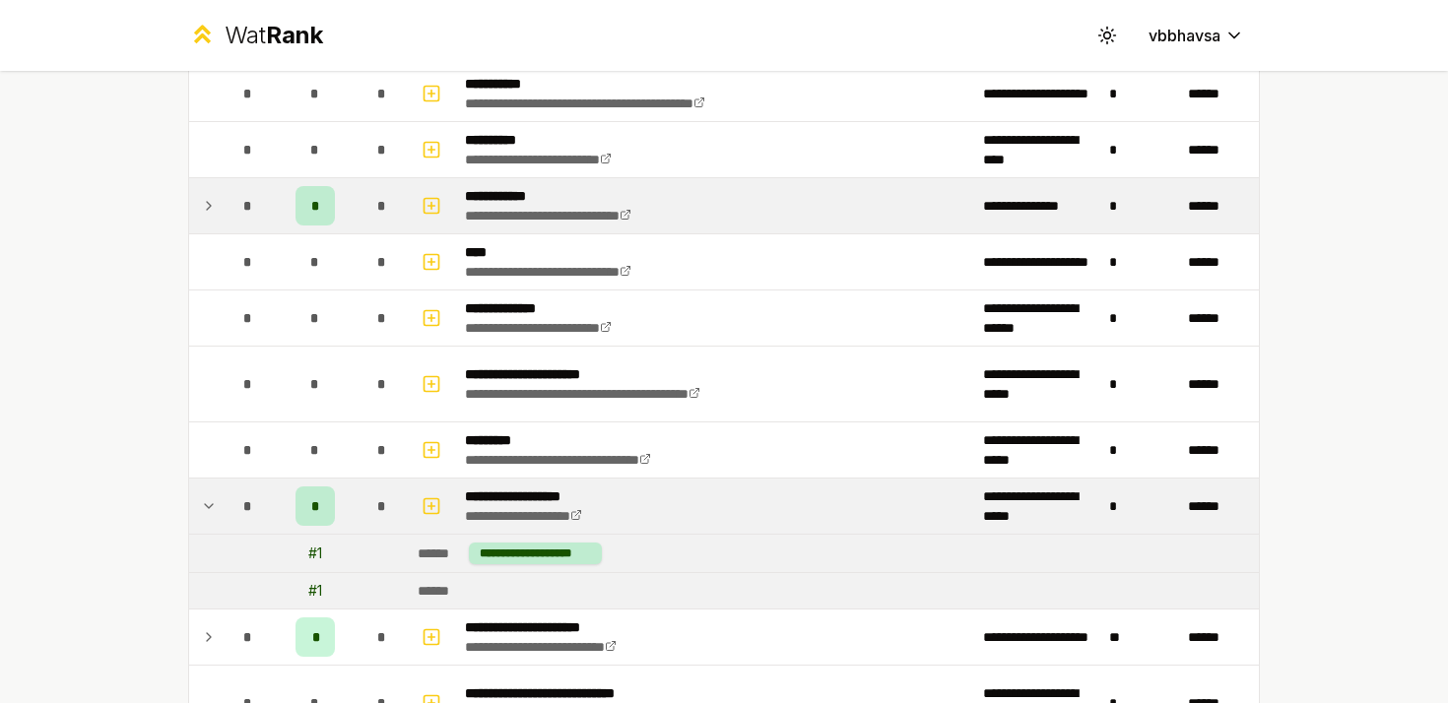
click at [221, 504] on td "*" at bounding box center [248, 506] width 55 height 55
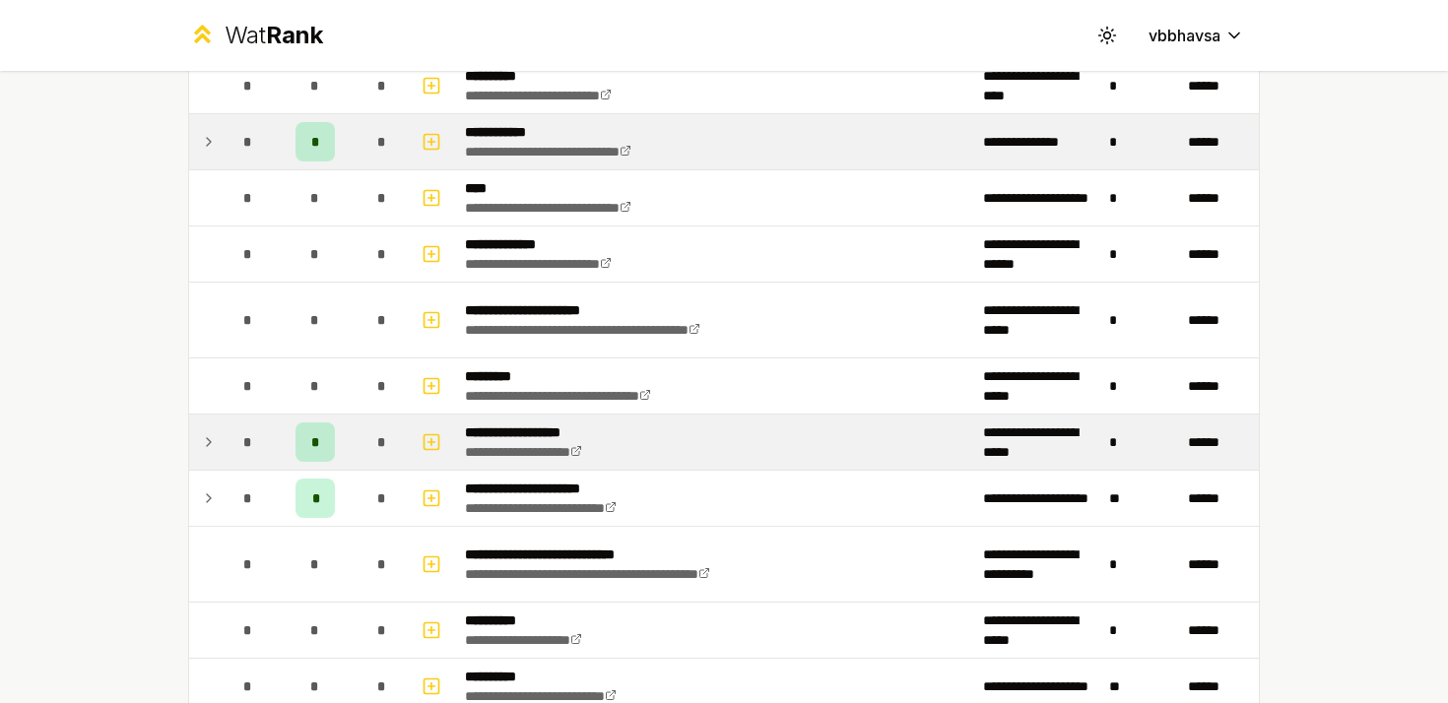
scroll to position [1709, 0]
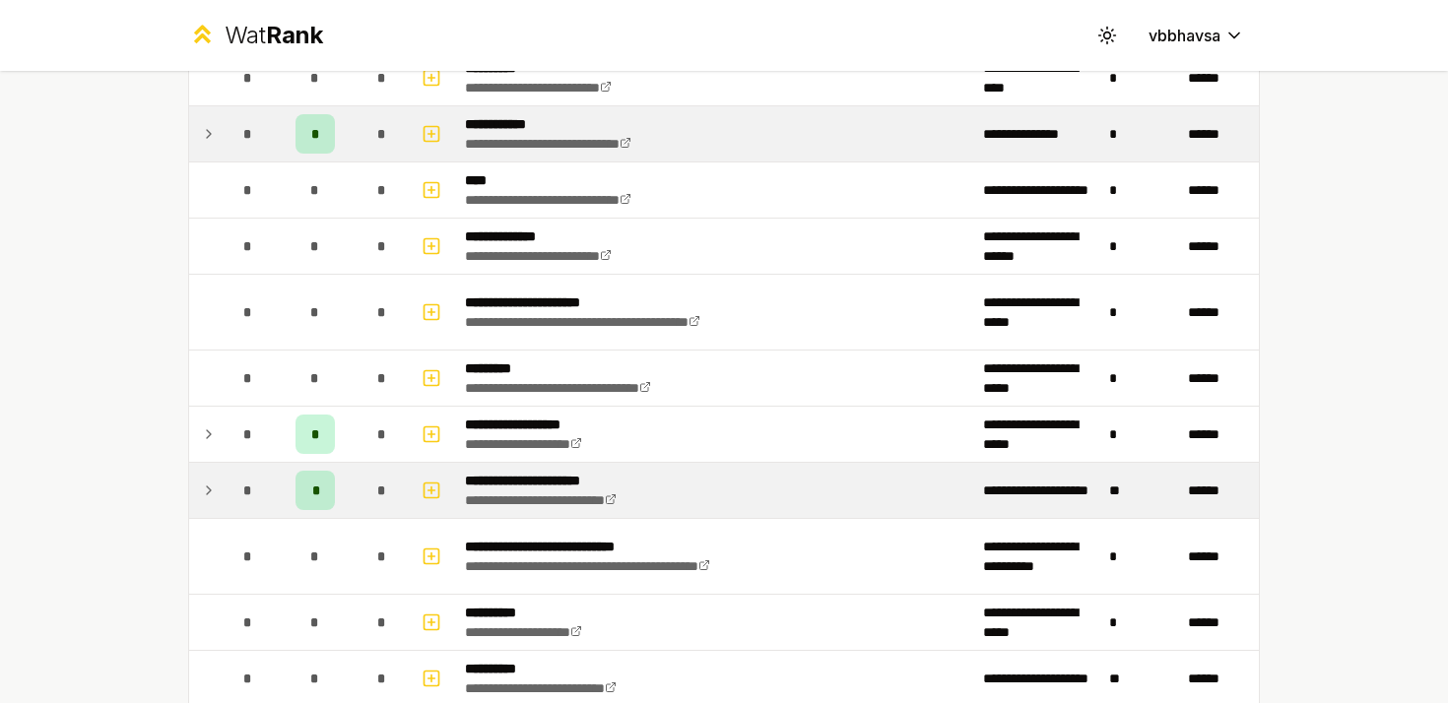
click at [217, 478] on td at bounding box center [205, 490] width 32 height 55
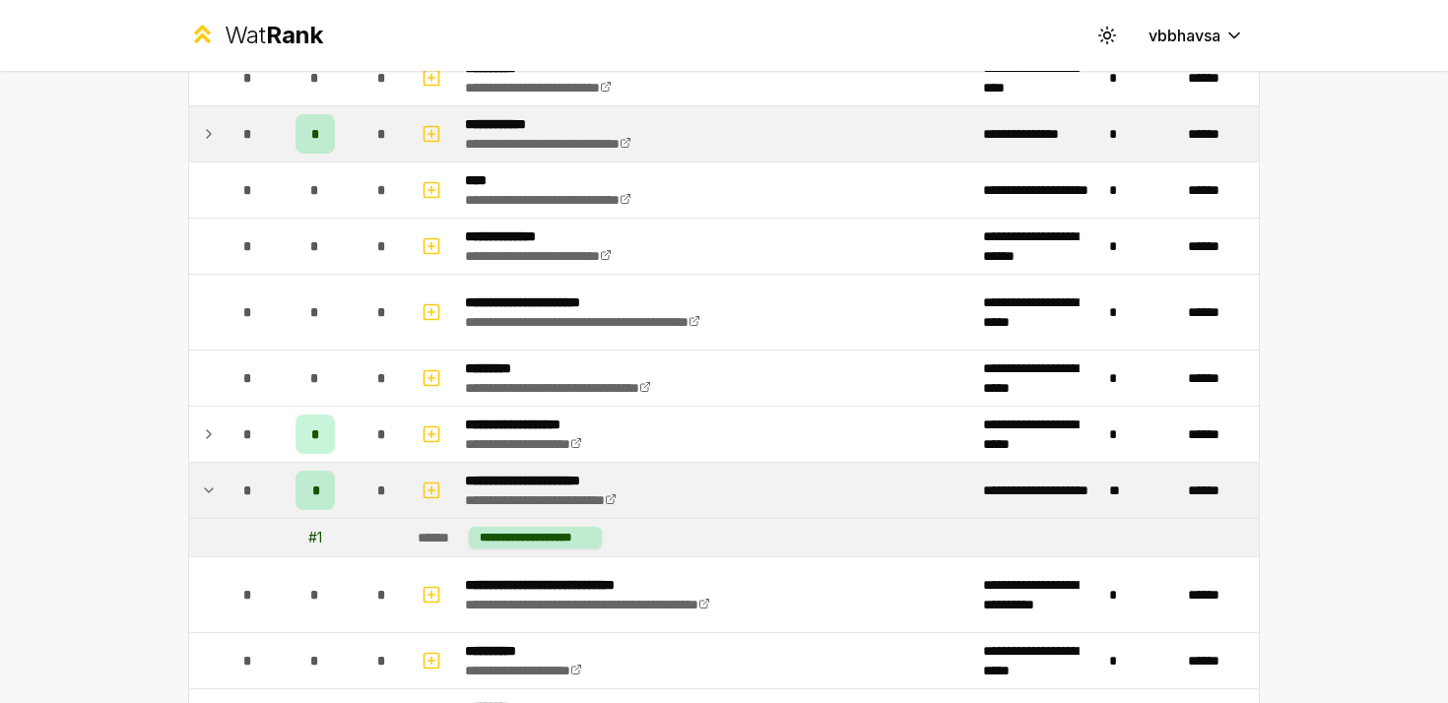
click at [218, 493] on td at bounding box center [205, 490] width 32 height 55
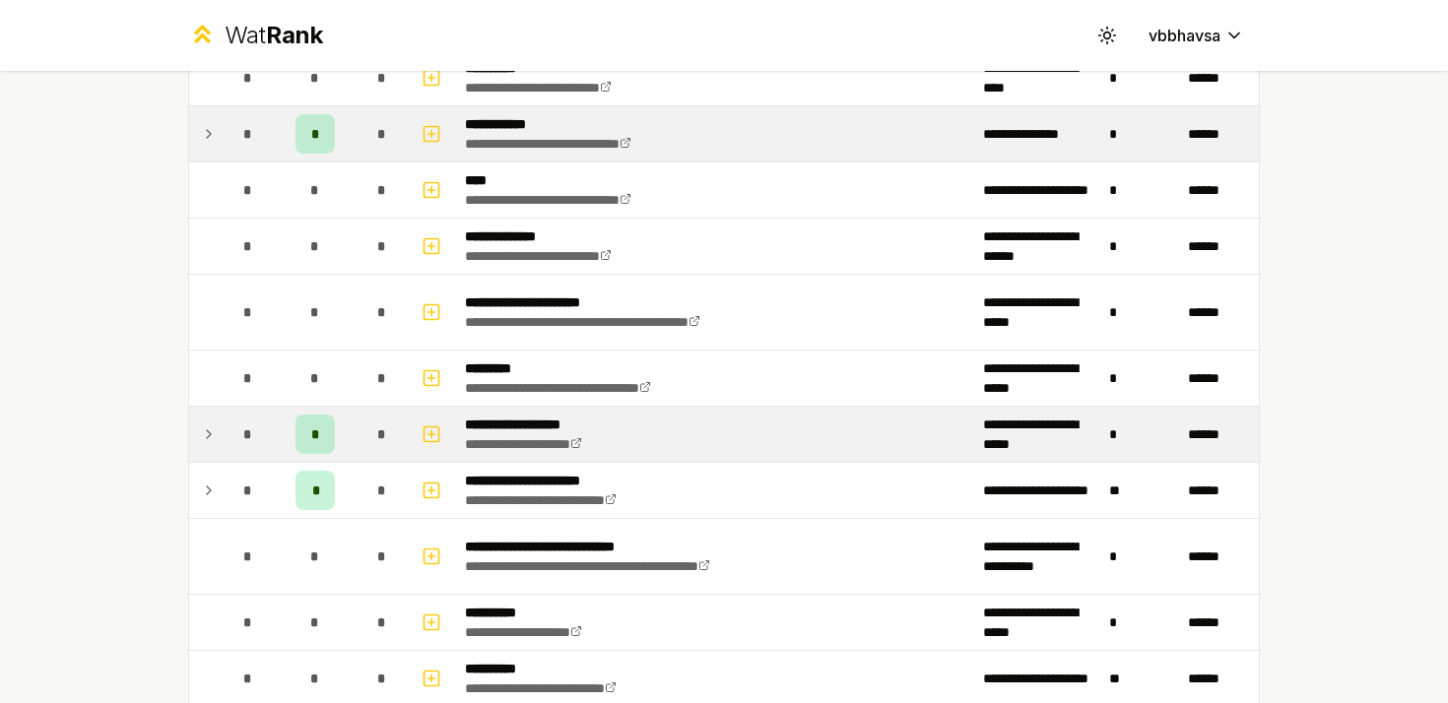
click at [222, 448] on td "*" at bounding box center [248, 434] width 55 height 55
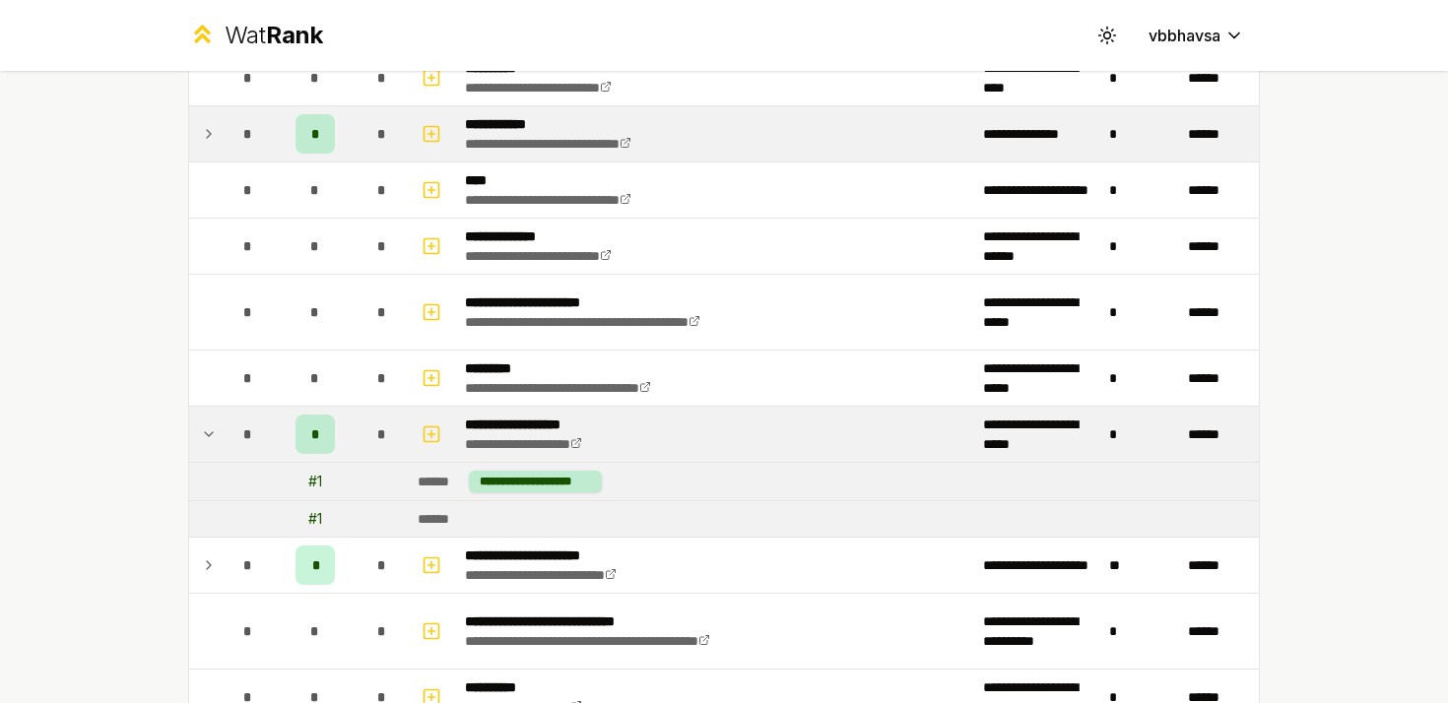
click at [222, 448] on td "*" at bounding box center [248, 434] width 55 height 55
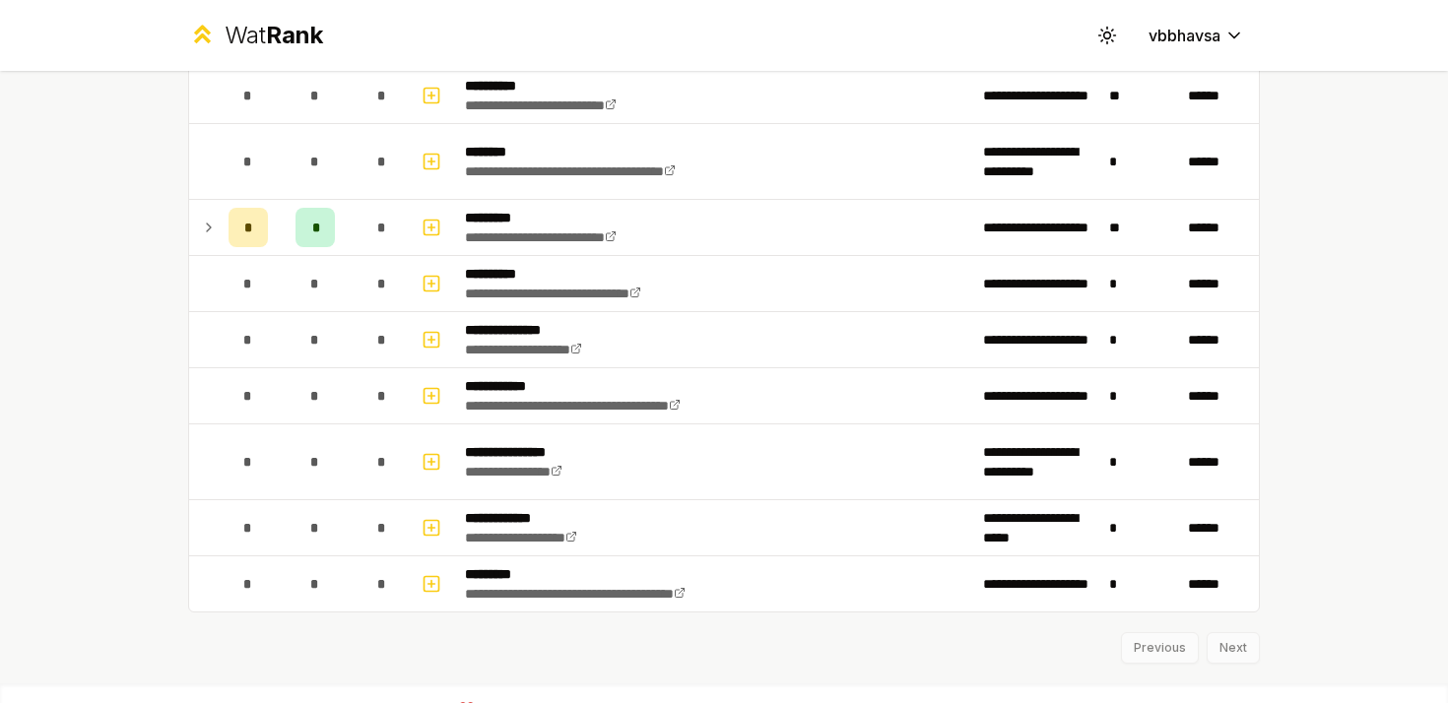
scroll to position [2324, 0]
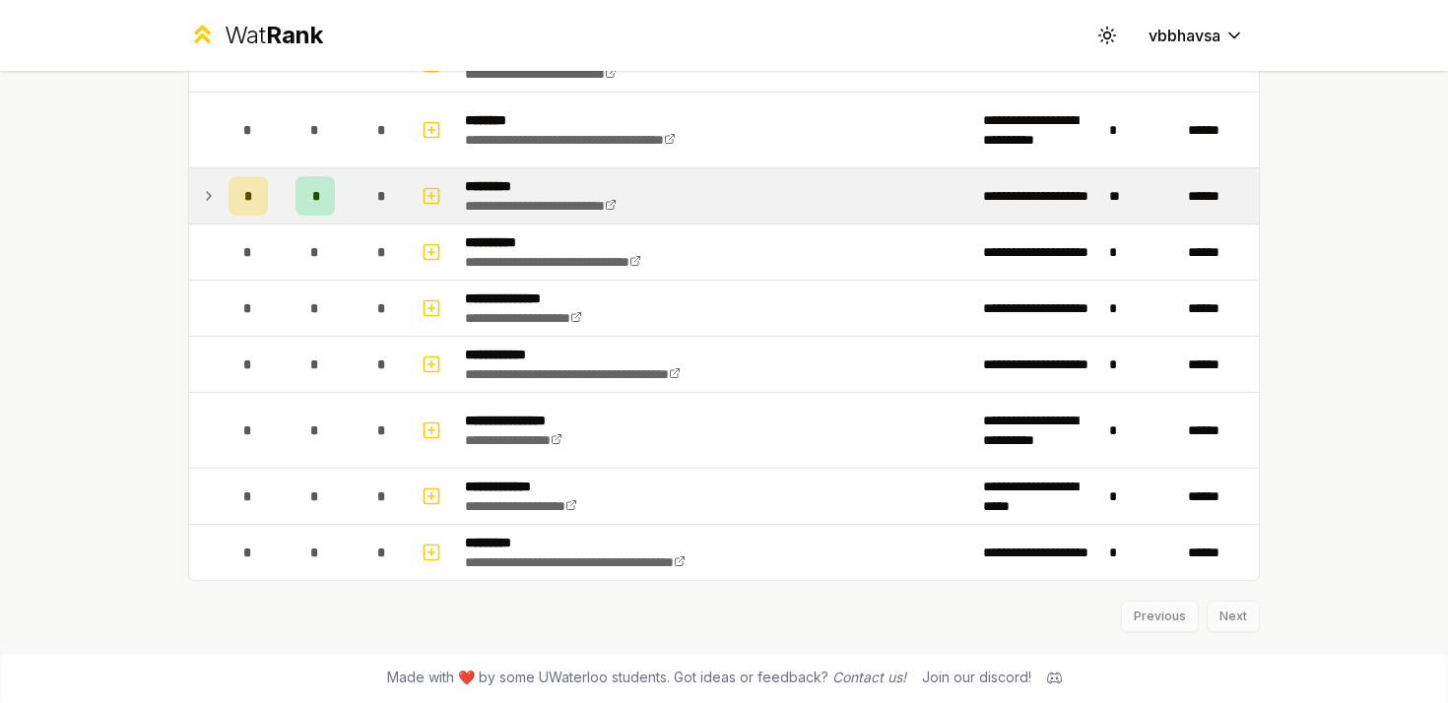
click at [248, 203] on span "*" at bounding box center [248, 196] width 9 height 20
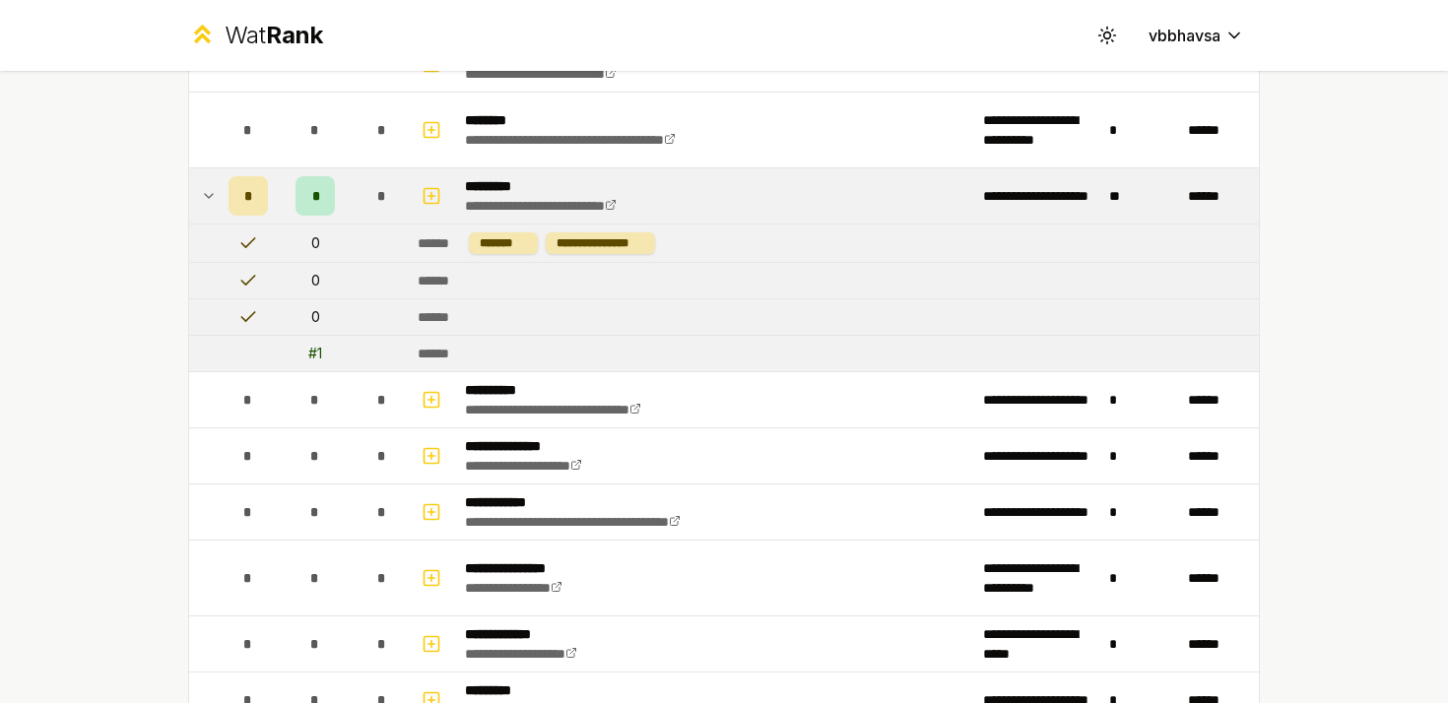
click at [248, 203] on span "*" at bounding box center [248, 196] width 9 height 20
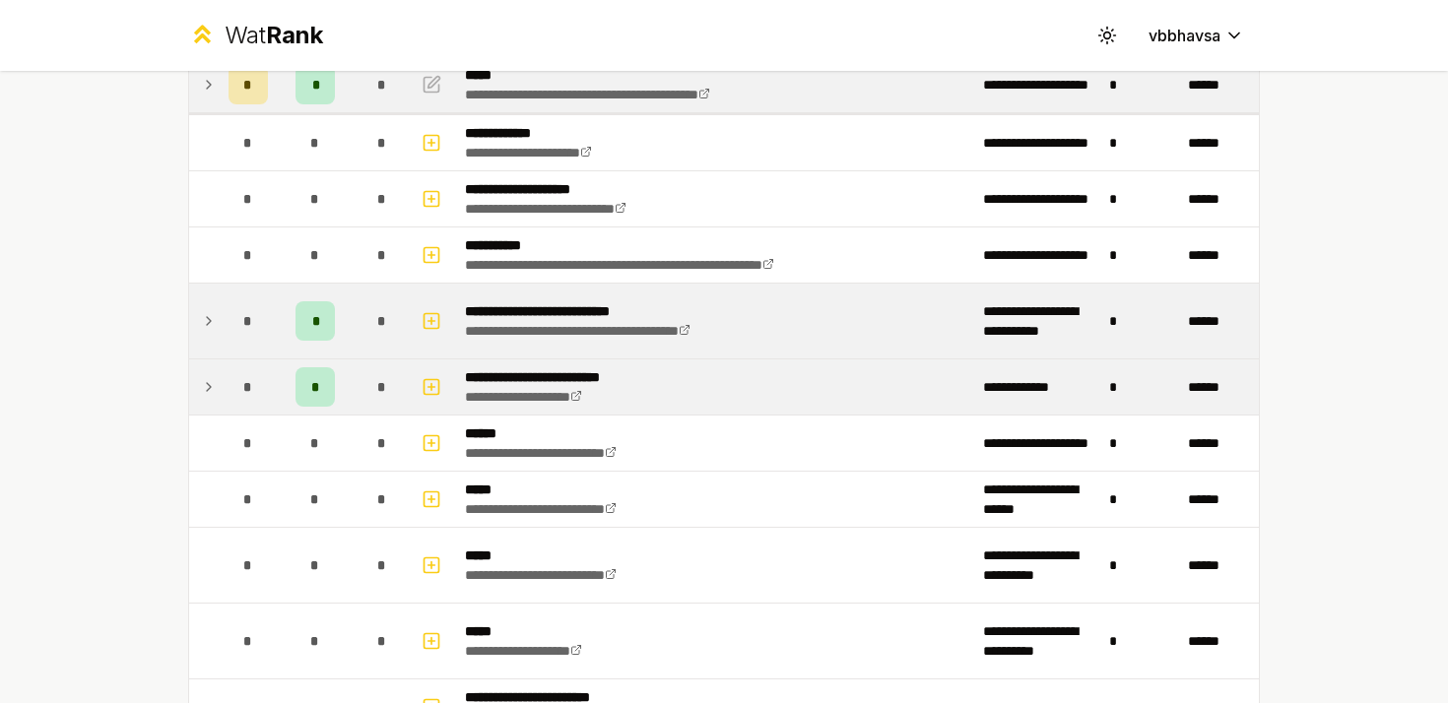
scroll to position [0, 0]
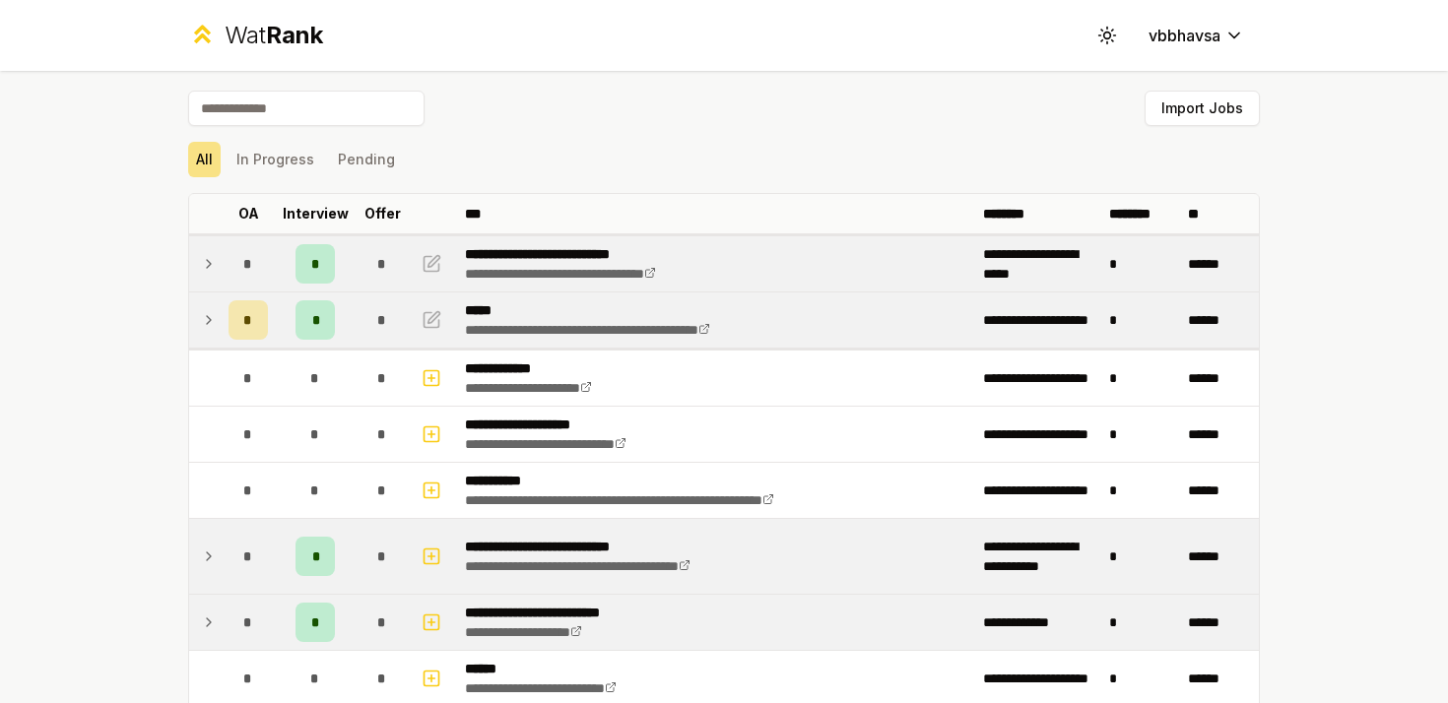
click at [201, 266] on icon at bounding box center [209, 264] width 16 height 24
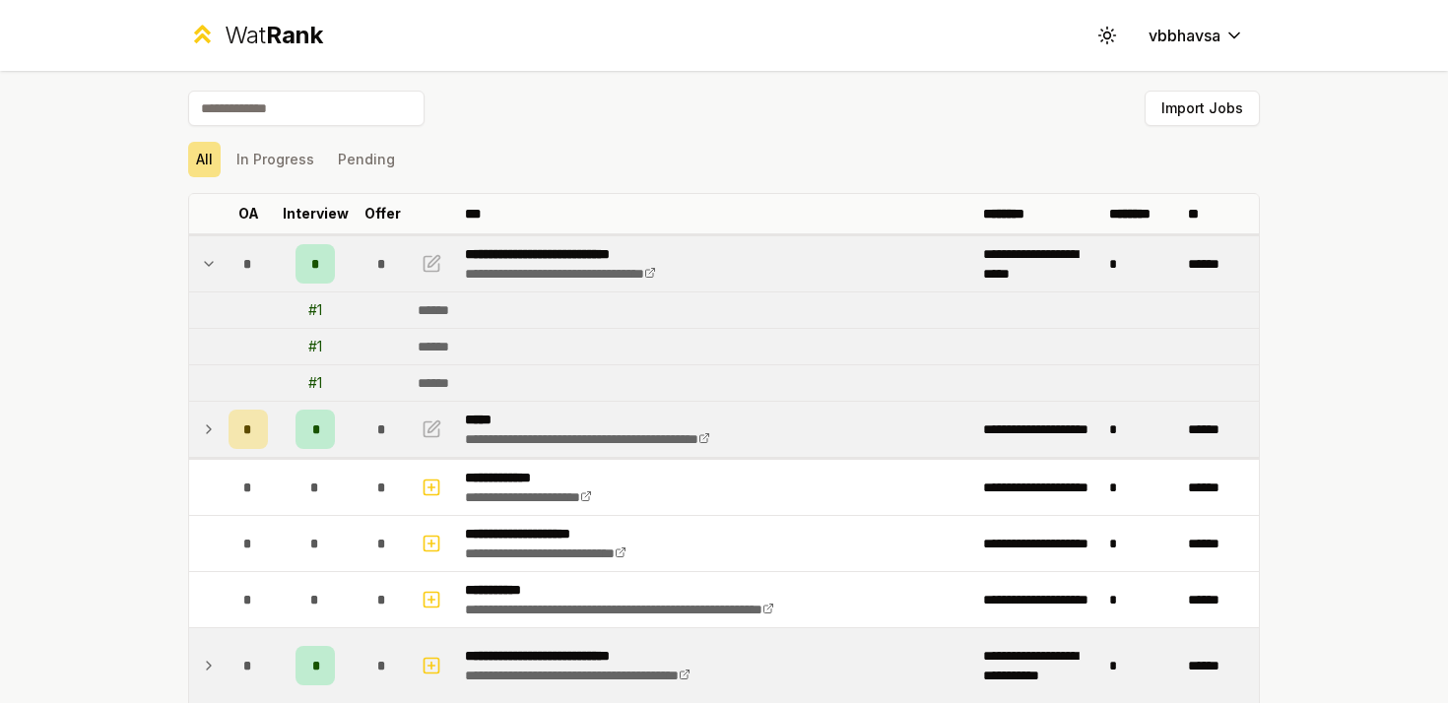
click at [216, 266] on icon at bounding box center [209, 264] width 16 height 24
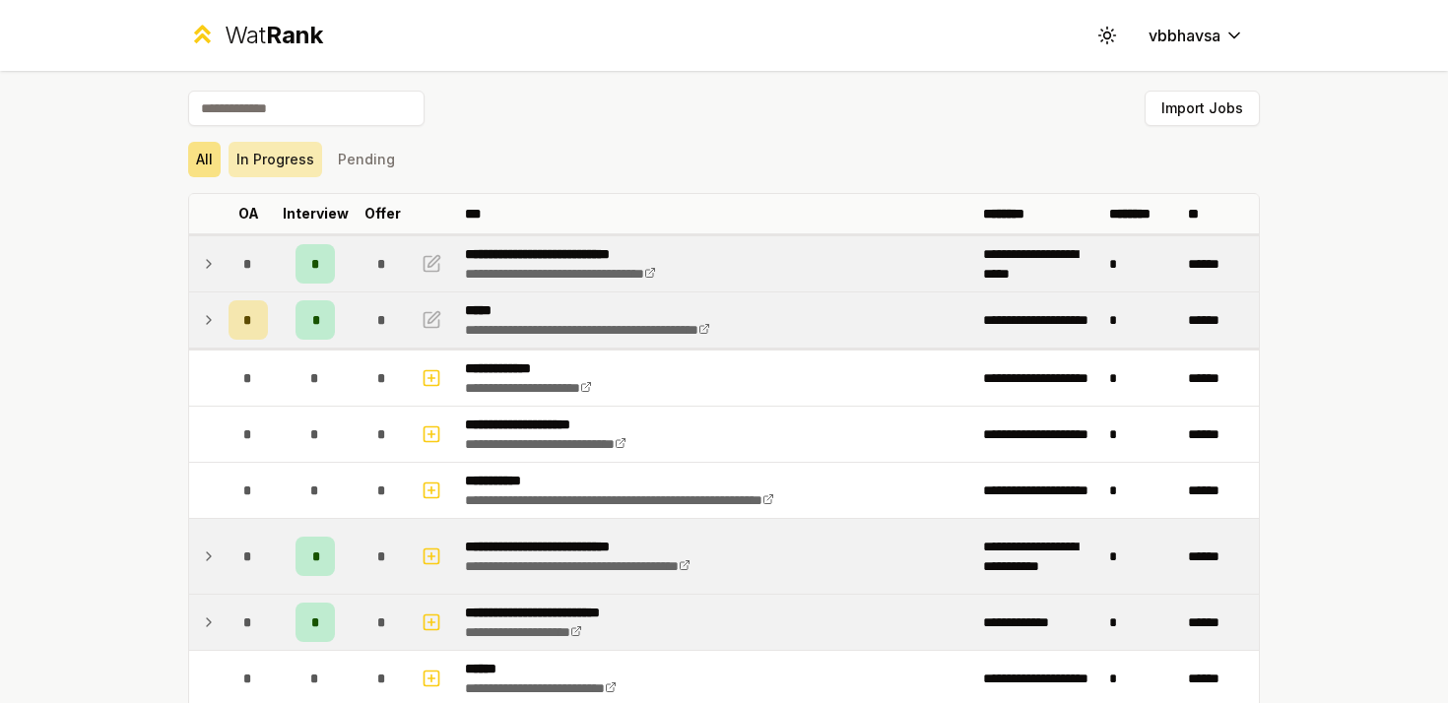
click at [261, 165] on button "In Progress" at bounding box center [275, 159] width 94 height 35
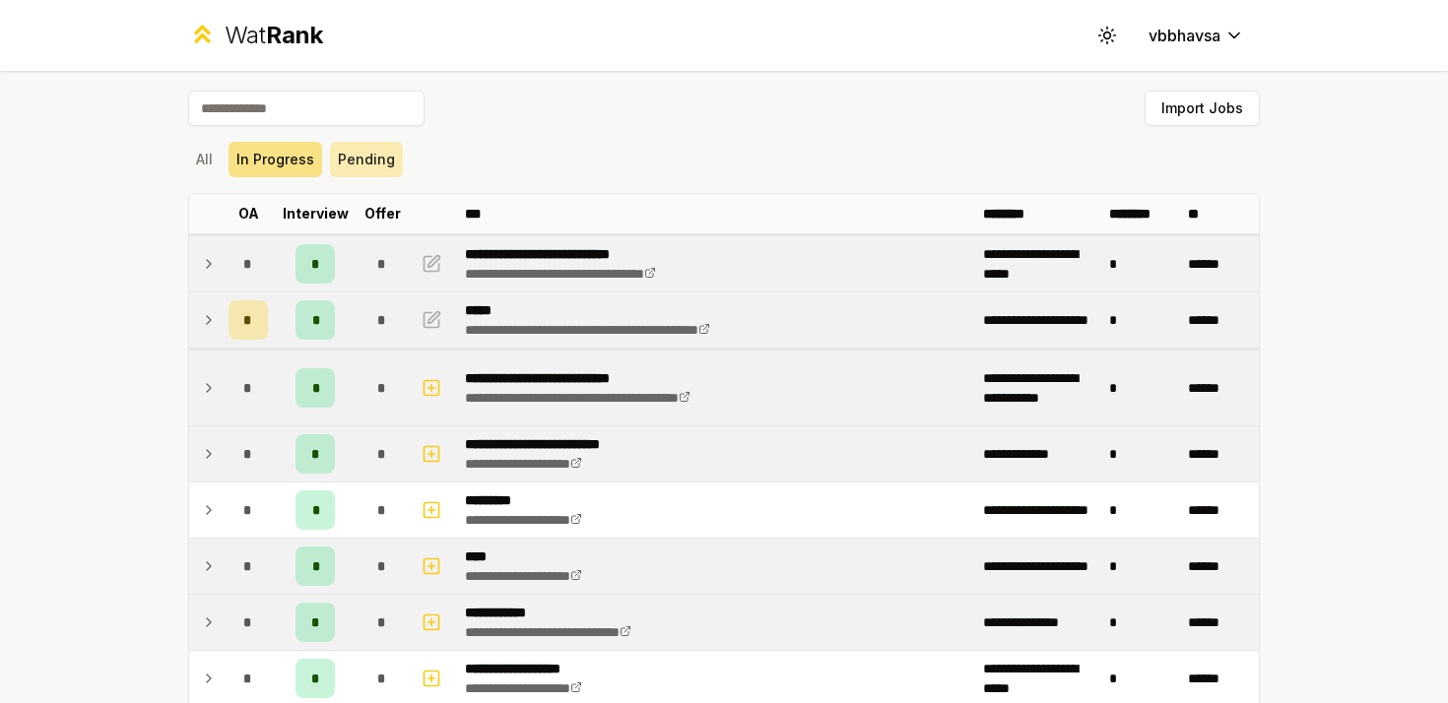
click at [364, 157] on button "Pending" at bounding box center [366, 159] width 73 height 35
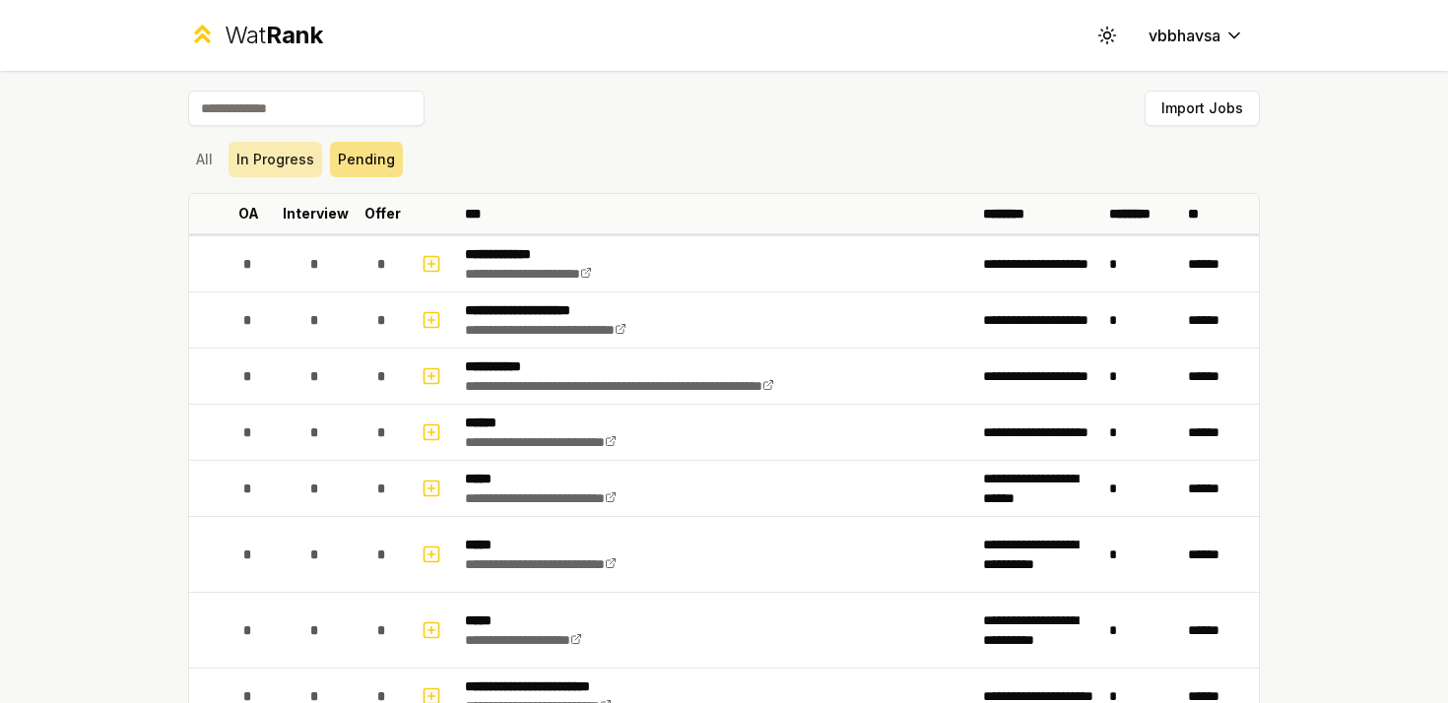
click at [265, 156] on button "In Progress" at bounding box center [275, 159] width 94 height 35
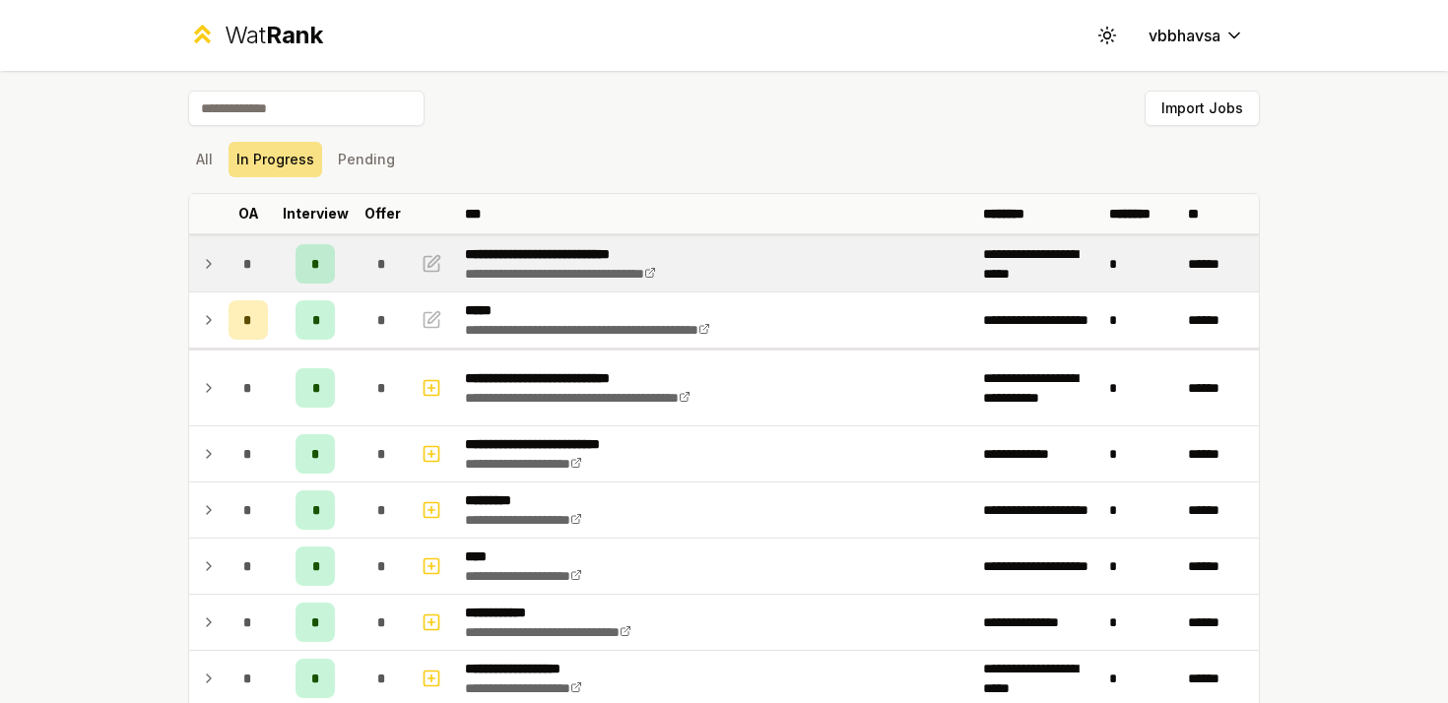
click at [205, 260] on icon at bounding box center [209, 264] width 16 height 24
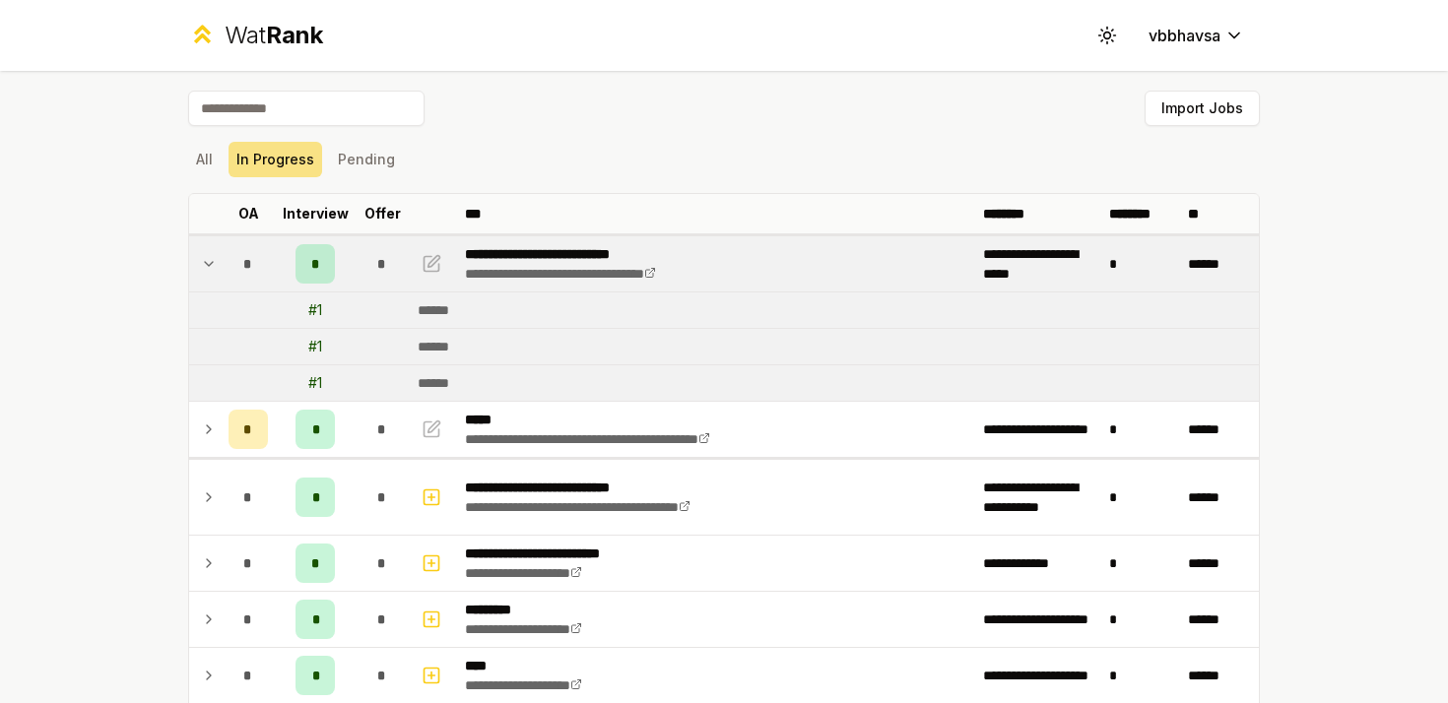
click at [211, 265] on icon at bounding box center [209, 264] width 16 height 24
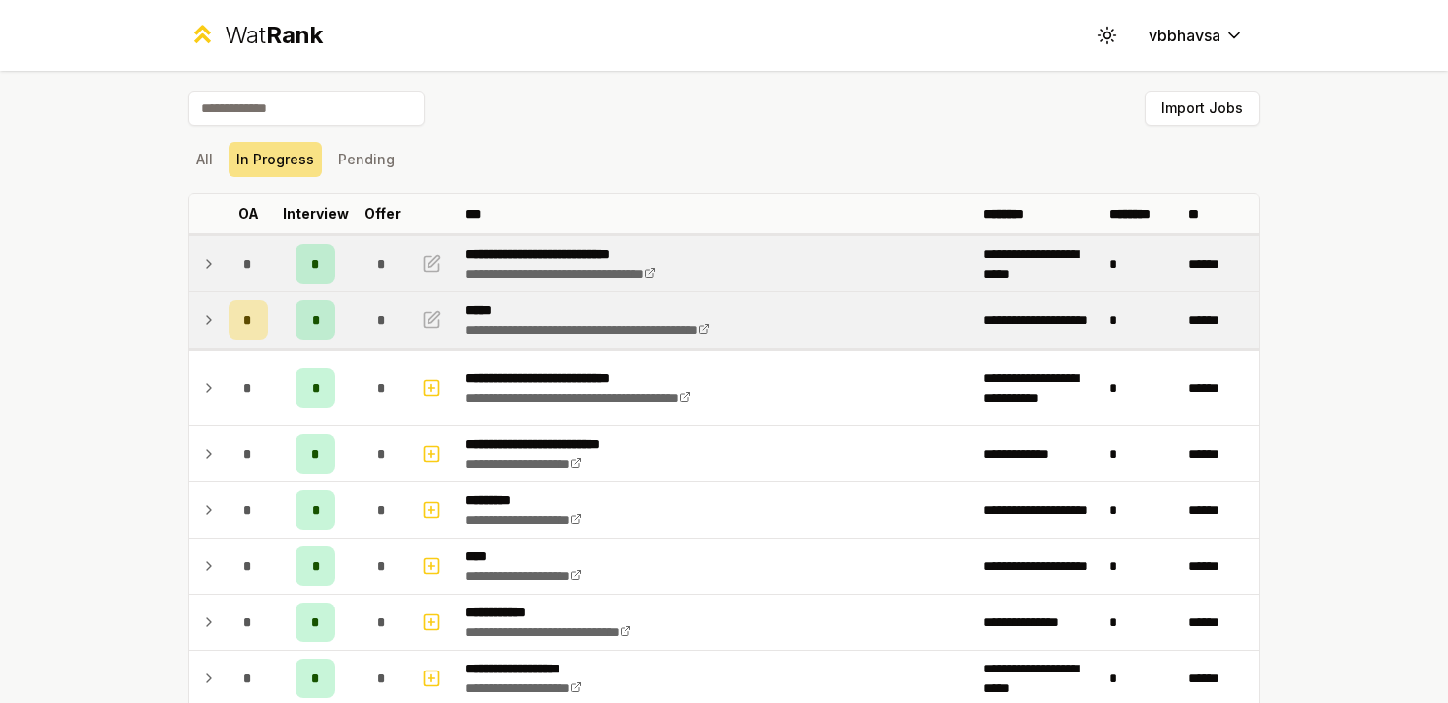
click at [210, 332] on td at bounding box center [205, 319] width 32 height 55
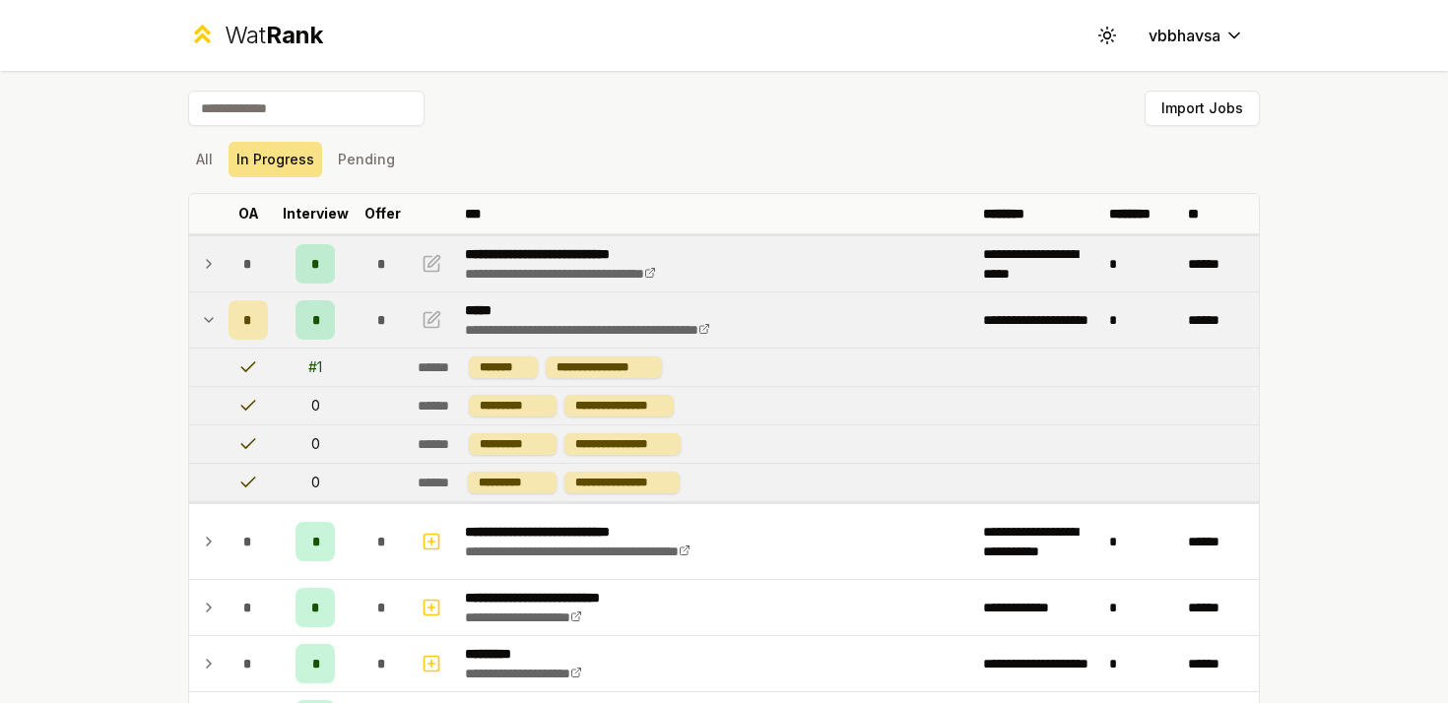
click at [210, 326] on icon at bounding box center [209, 320] width 16 height 24
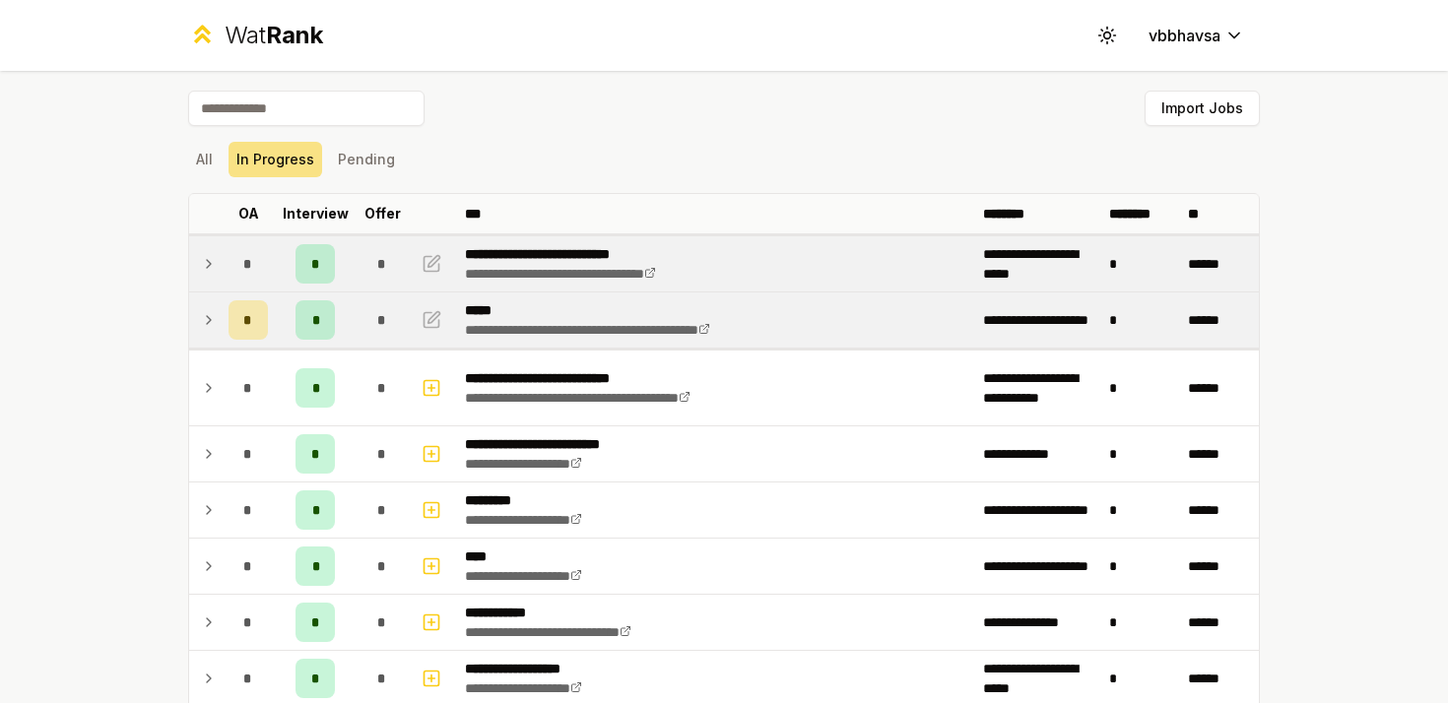
click at [207, 272] on icon at bounding box center [209, 264] width 16 height 24
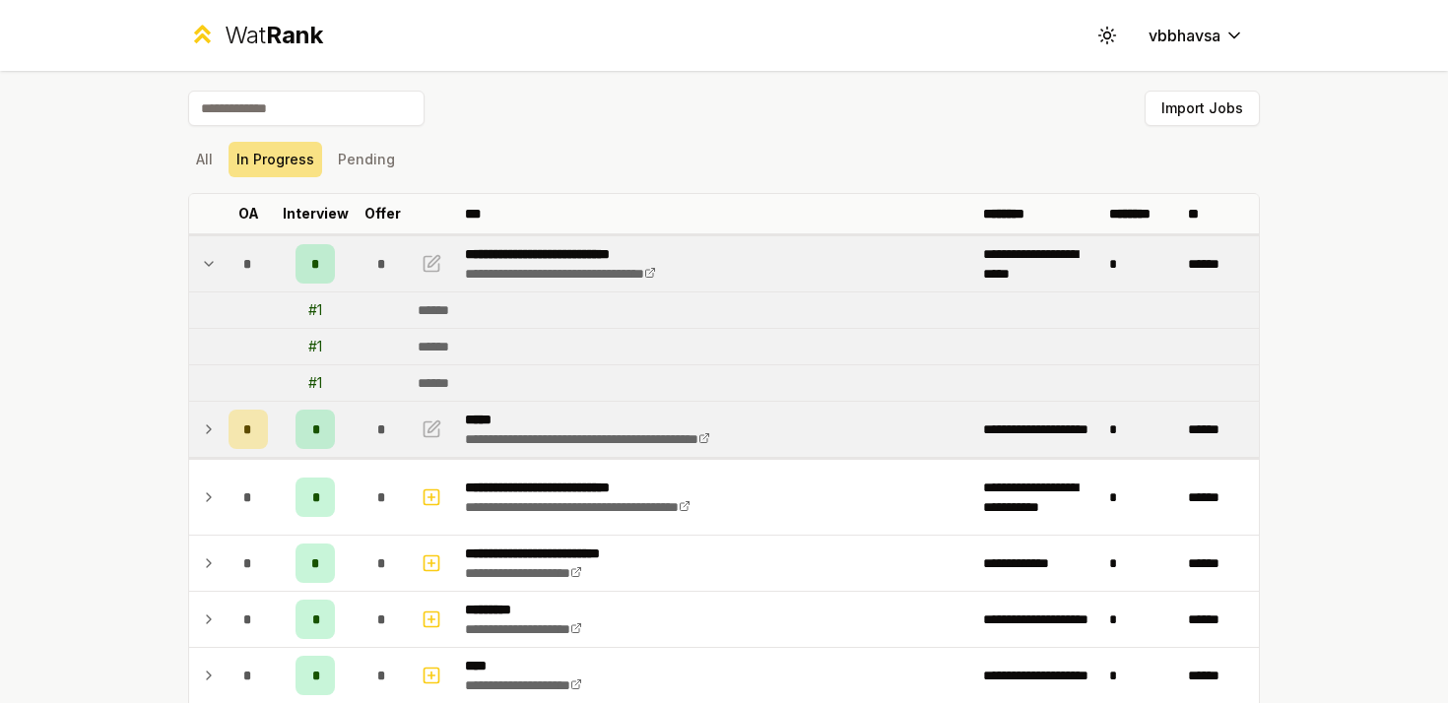
click at [207, 272] on icon at bounding box center [209, 264] width 16 height 24
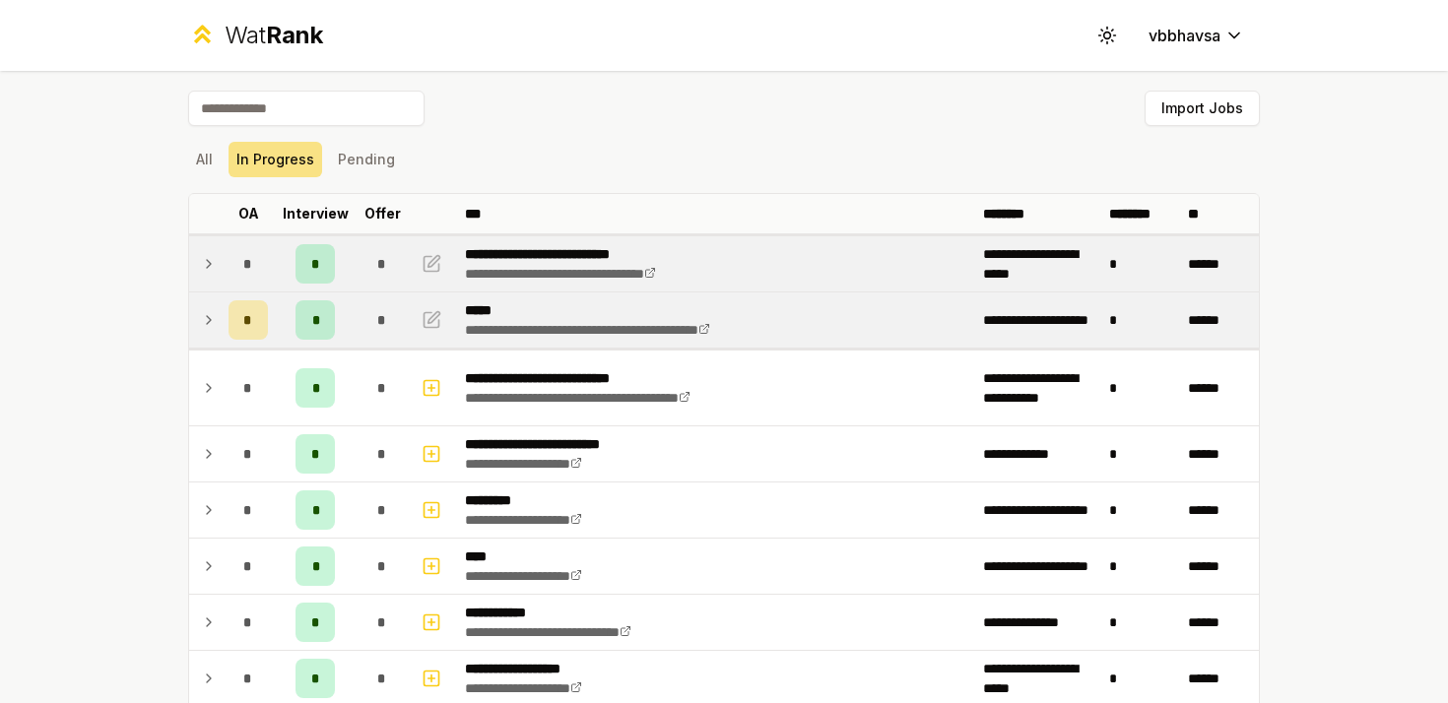
click at [211, 306] on td at bounding box center [205, 319] width 32 height 55
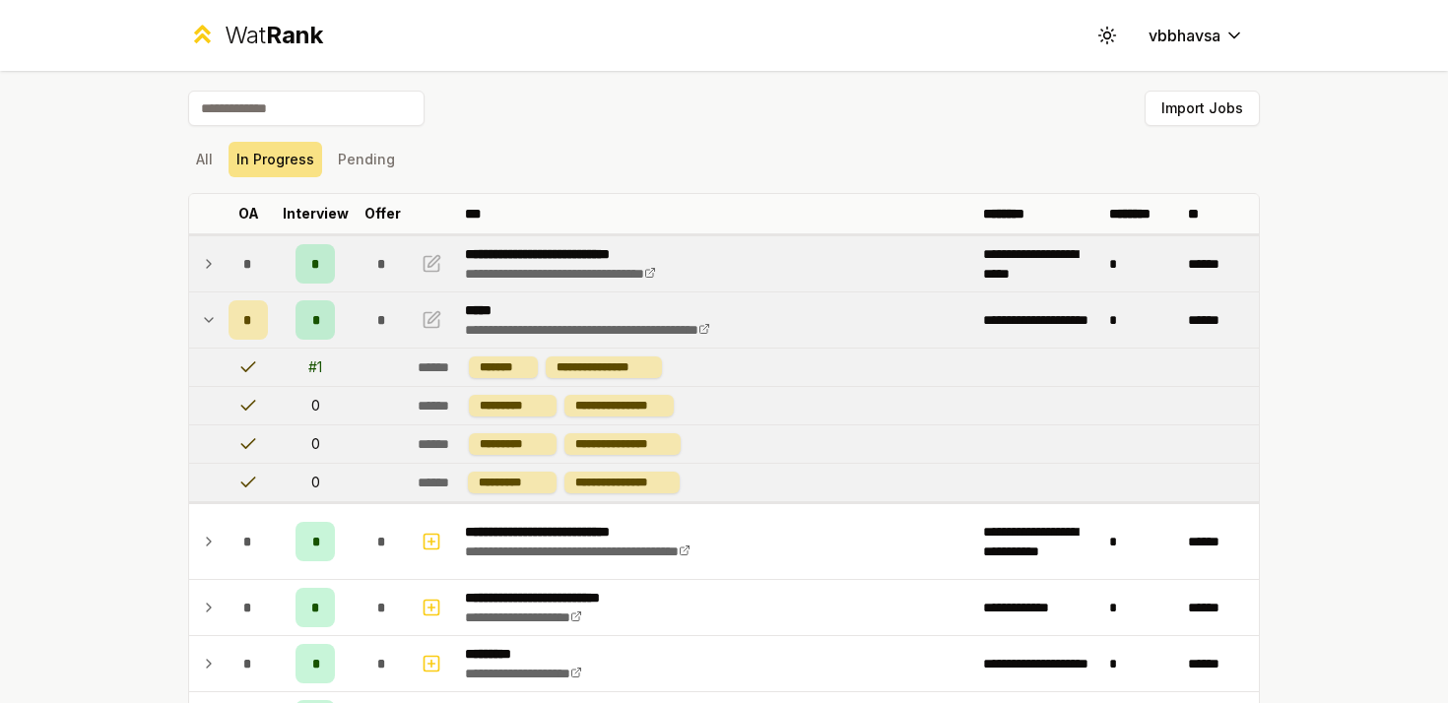
click at [211, 312] on icon at bounding box center [209, 320] width 16 height 24
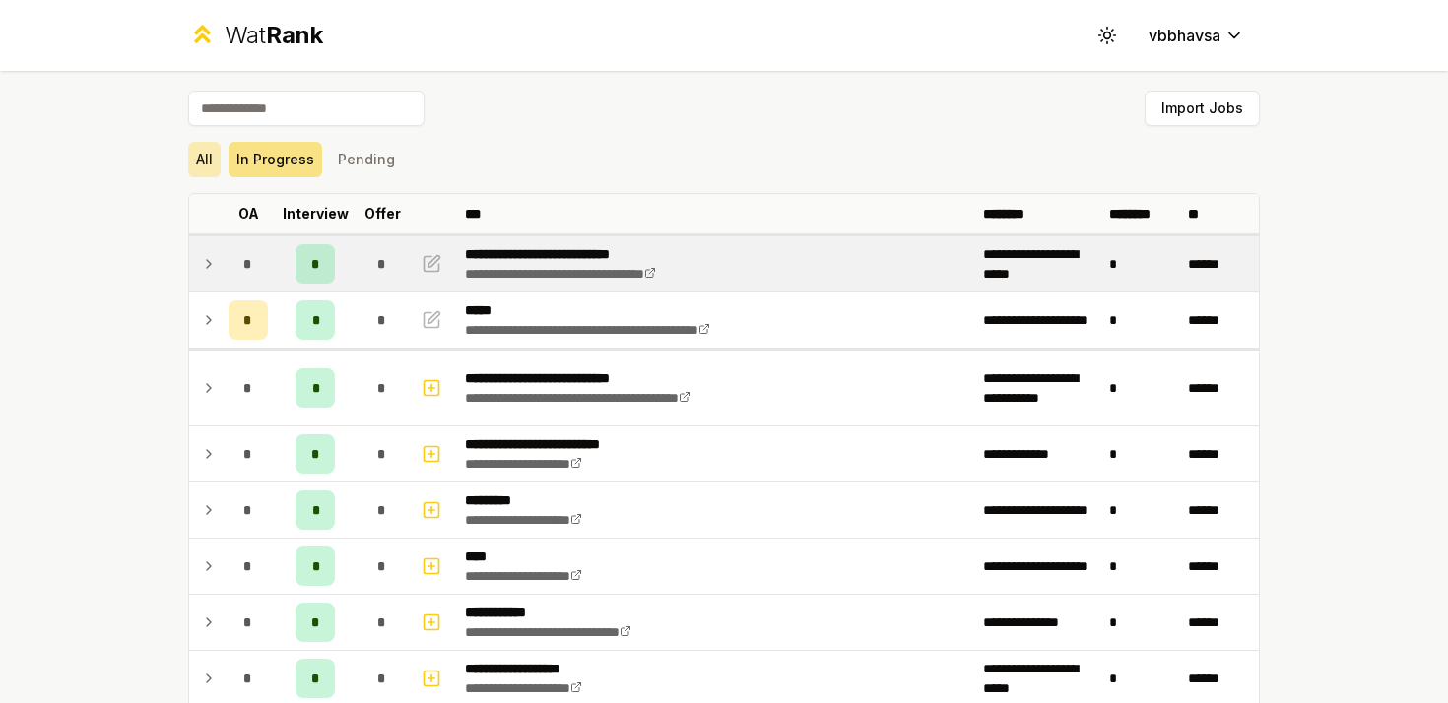
click at [193, 167] on button "All" at bounding box center [204, 159] width 32 height 35
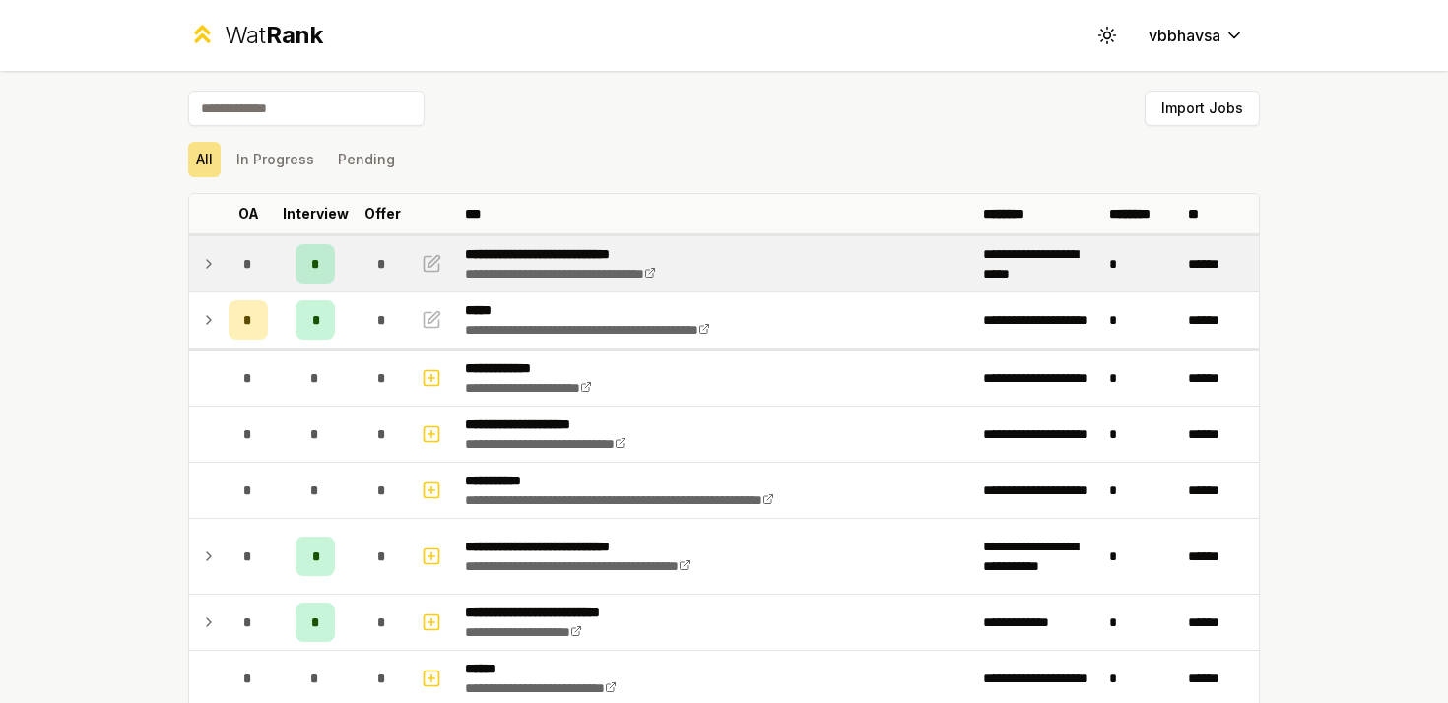
click at [479, 156] on div "All In Progress Pending" at bounding box center [723, 159] width 1071 height 35
click at [370, 157] on button "Pending" at bounding box center [366, 159] width 73 height 35
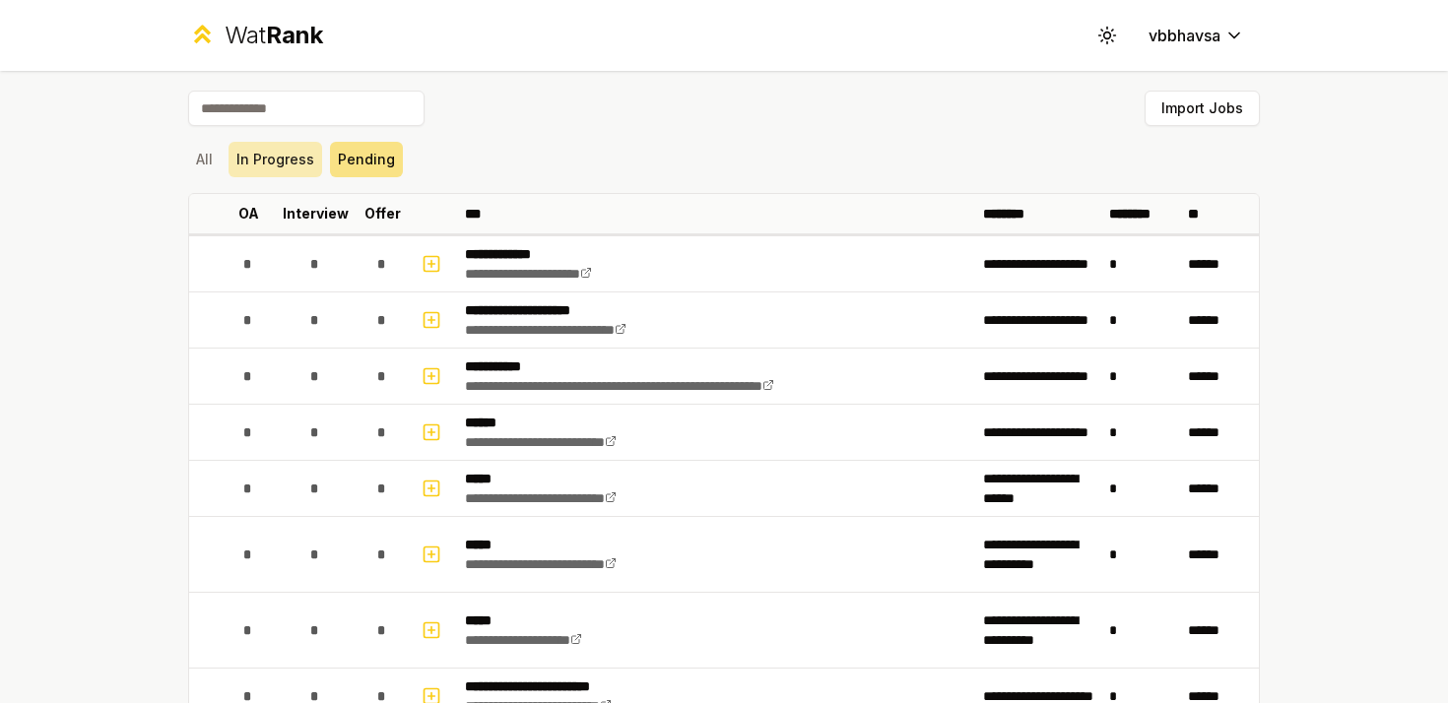
click at [293, 163] on button "In Progress" at bounding box center [275, 159] width 94 height 35
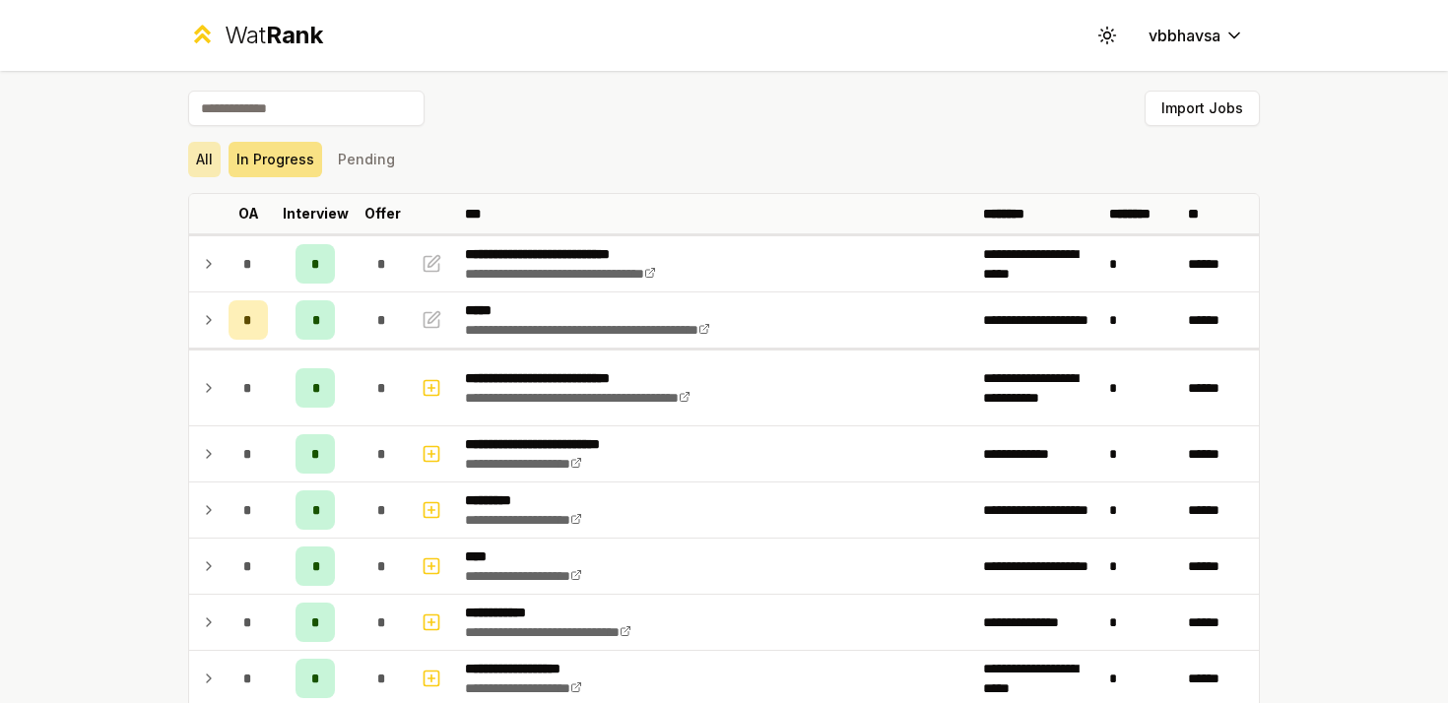
click at [212, 153] on button "All" at bounding box center [204, 159] width 32 height 35
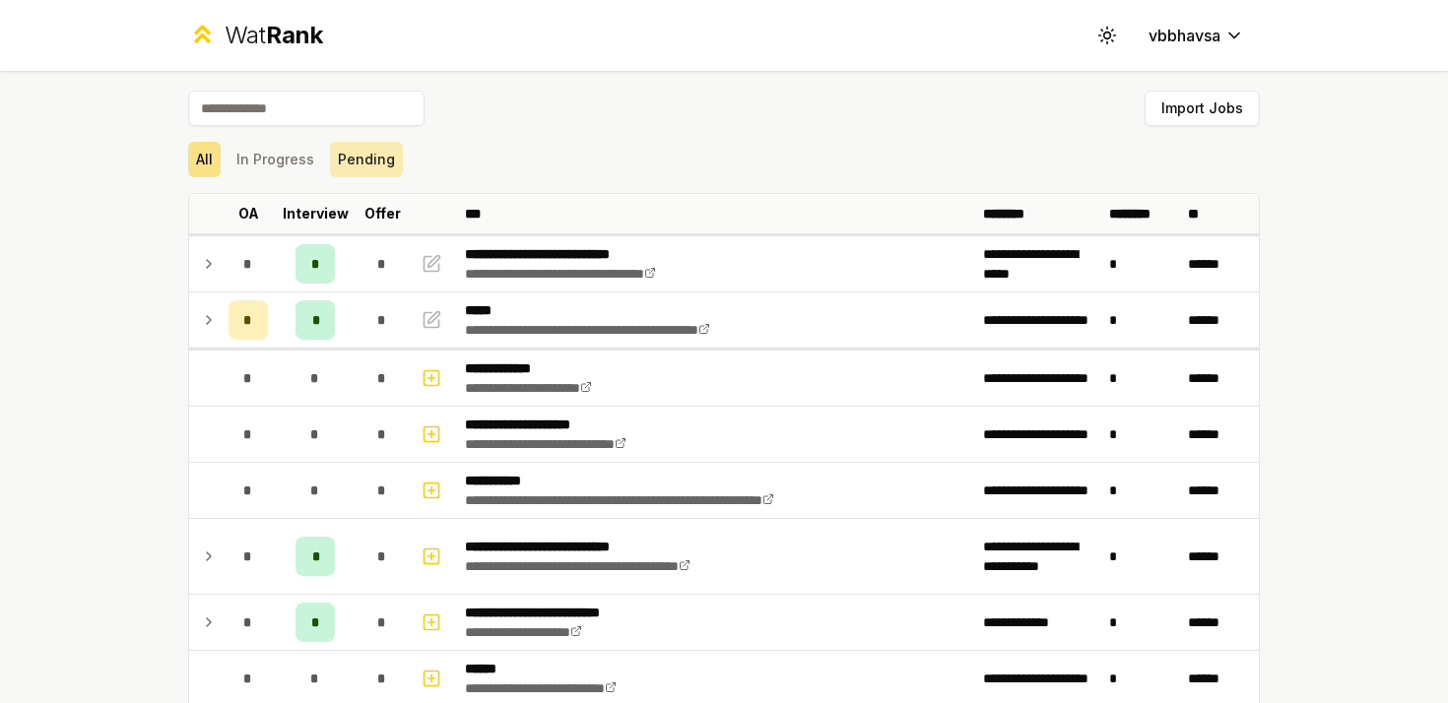
click at [340, 151] on button "Pending" at bounding box center [366, 159] width 73 height 35
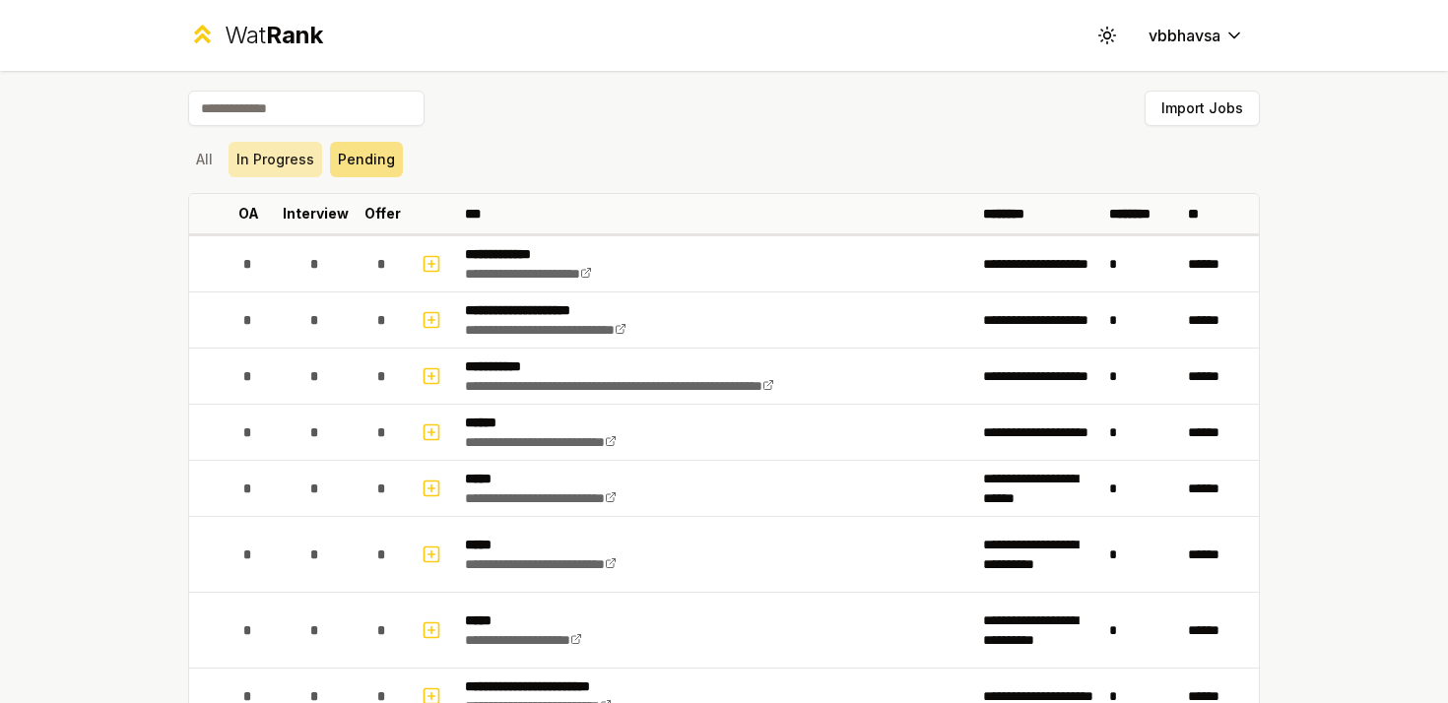
click at [290, 156] on button "In Progress" at bounding box center [275, 159] width 94 height 35
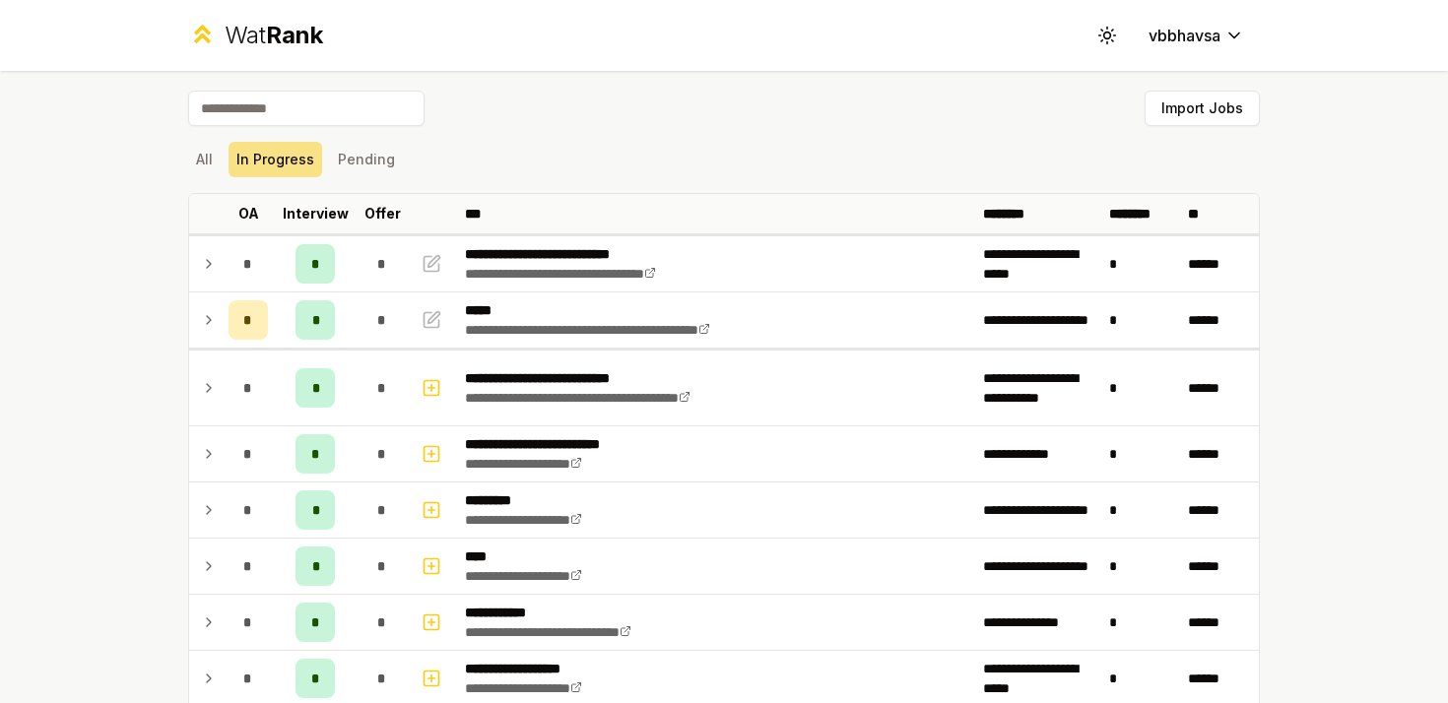
click at [224, 160] on div "All In Progress Pending" at bounding box center [723, 159] width 1071 height 35
click at [215, 160] on button "All" at bounding box center [204, 159] width 32 height 35
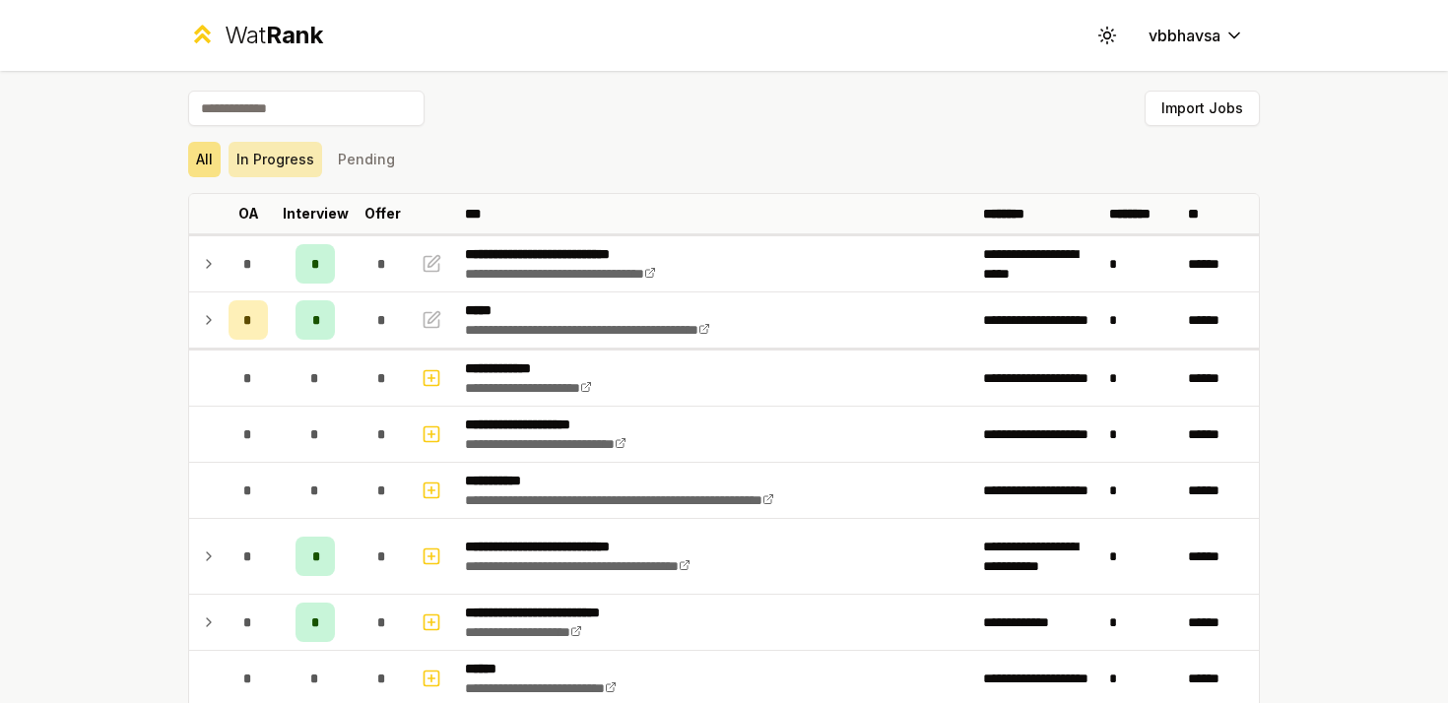
click at [244, 147] on button "In Progress" at bounding box center [275, 159] width 94 height 35
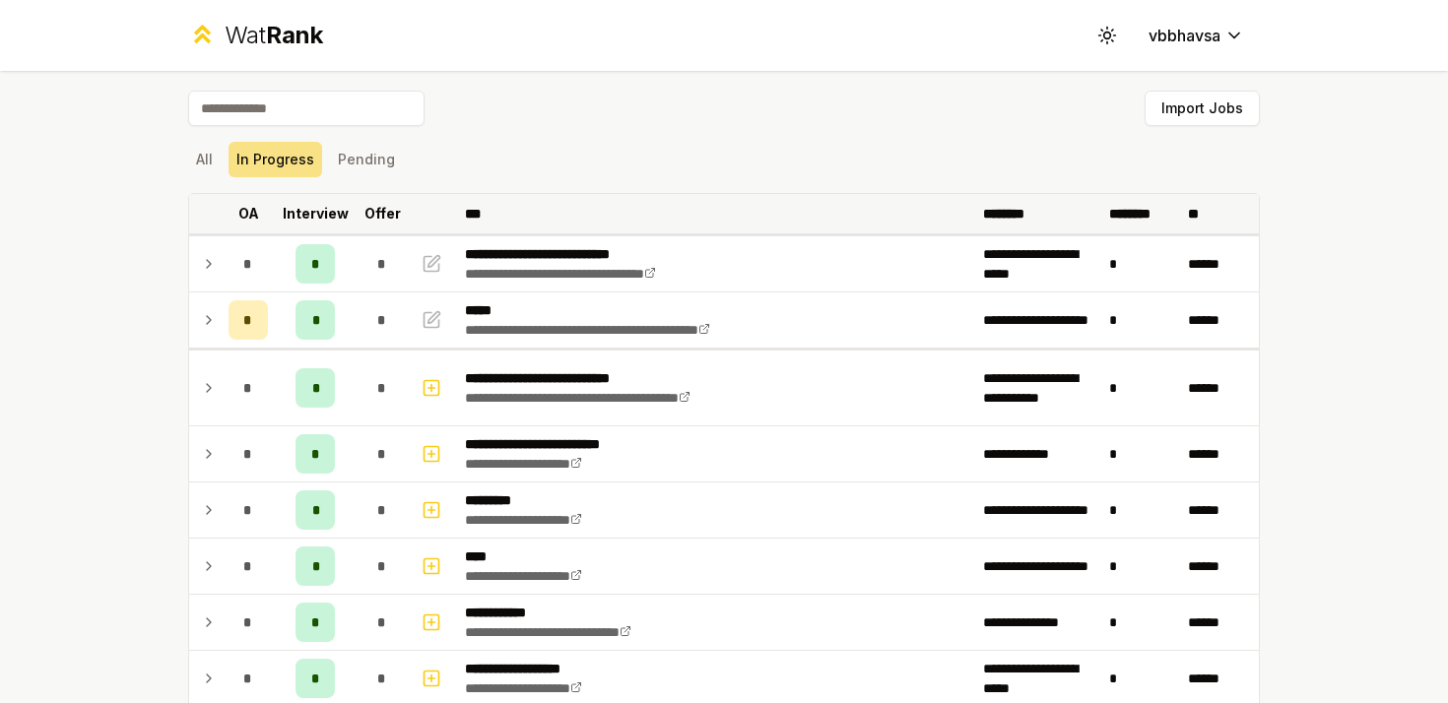
scroll to position [32, 0]
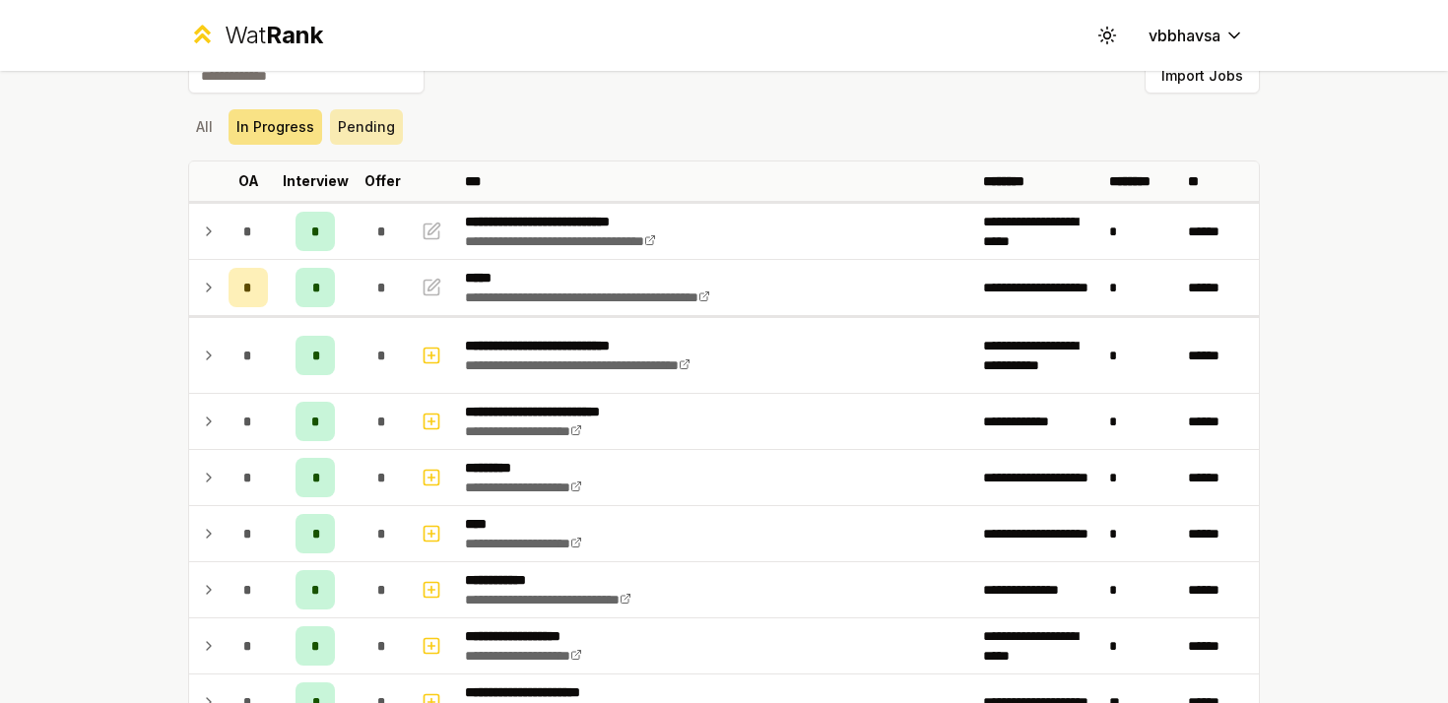
click at [350, 133] on button "Pending" at bounding box center [366, 126] width 73 height 35
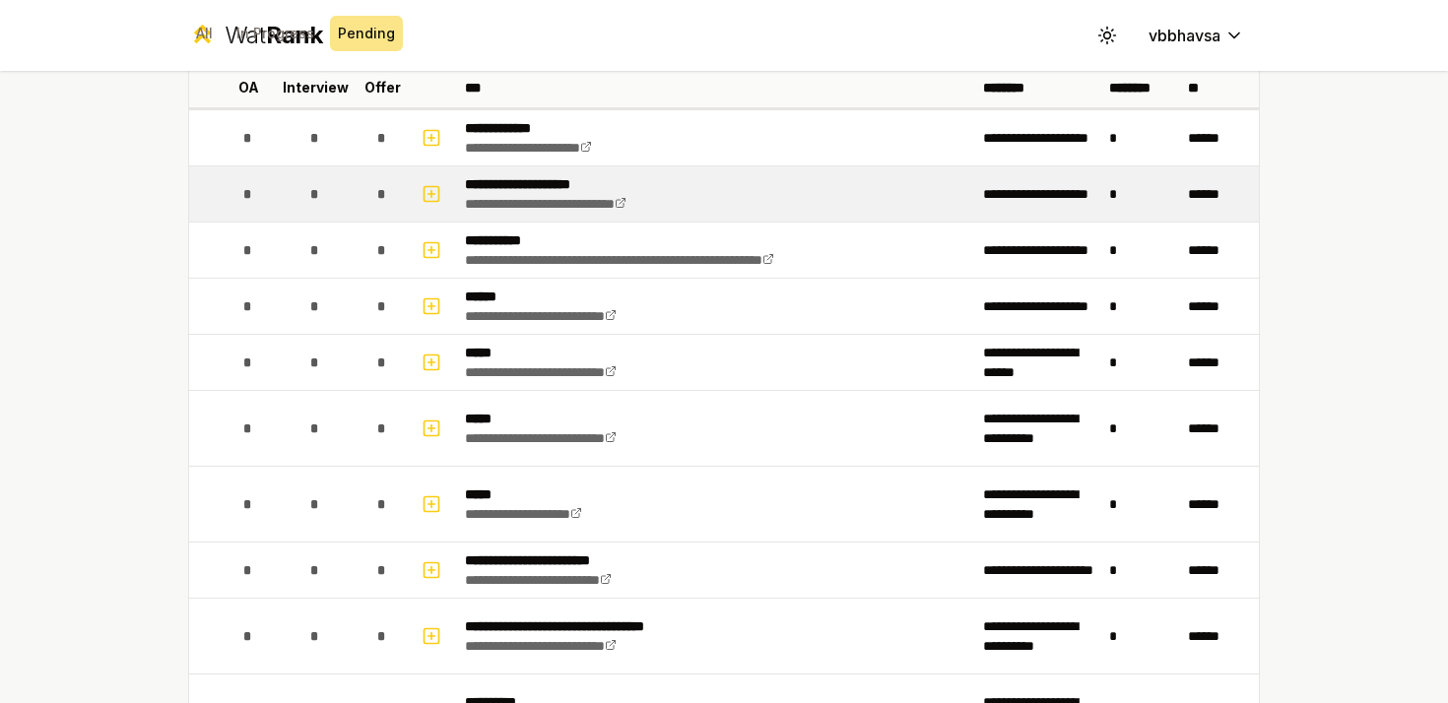
scroll to position [0, 0]
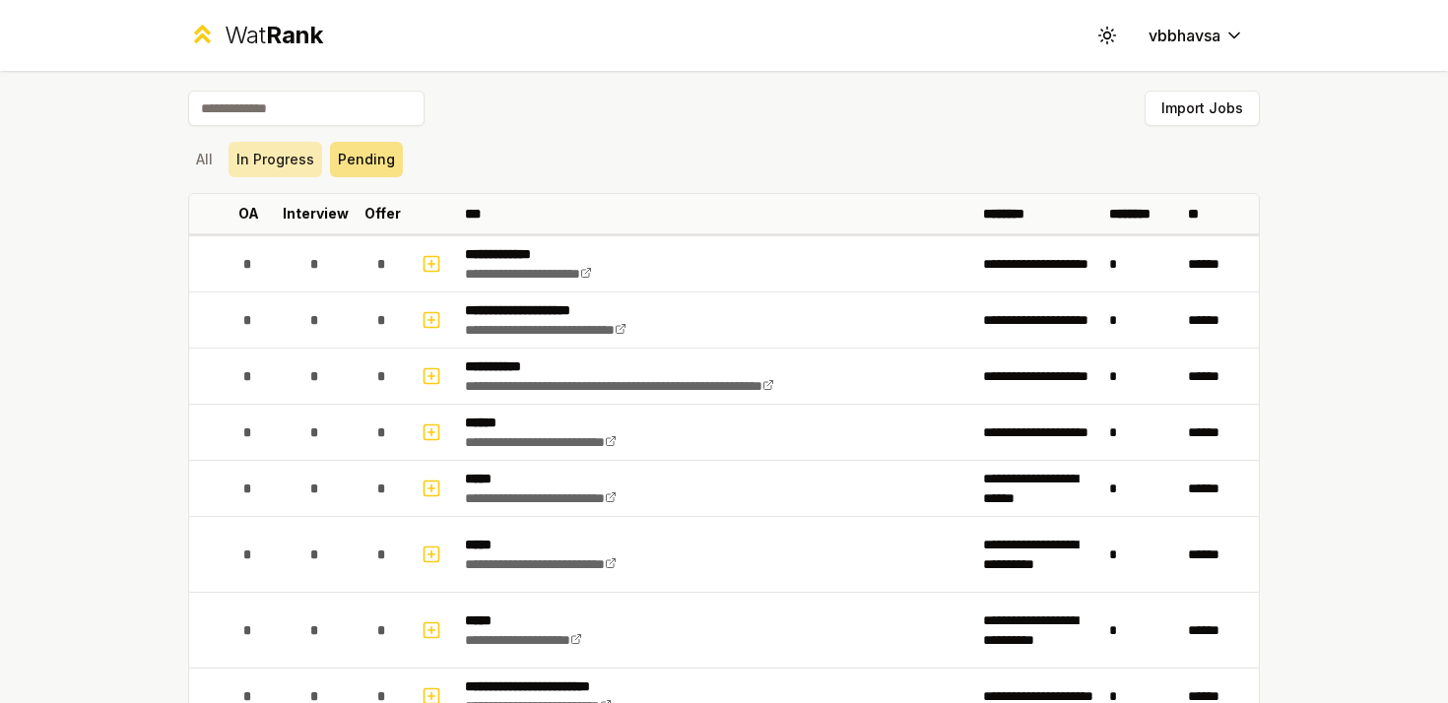
click at [297, 164] on button "In Progress" at bounding box center [275, 159] width 94 height 35
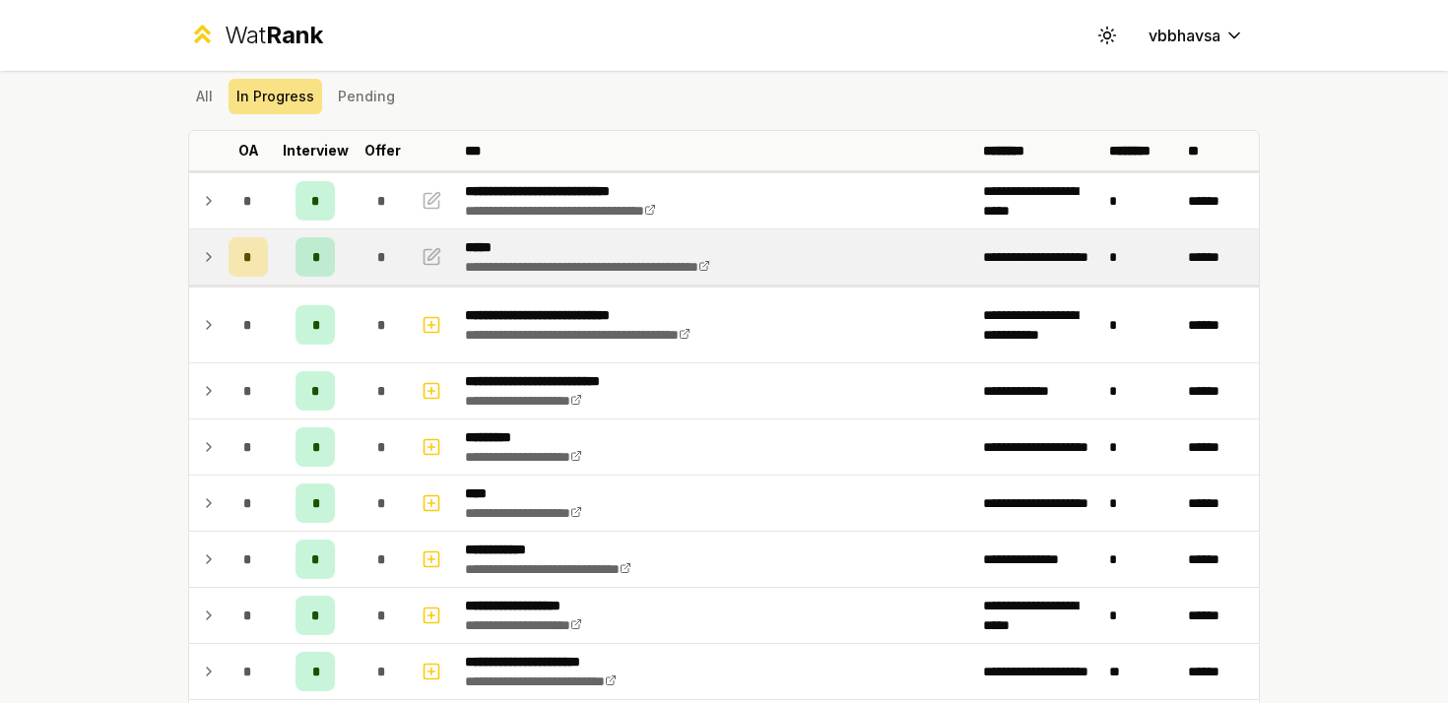
scroll to position [68, 0]
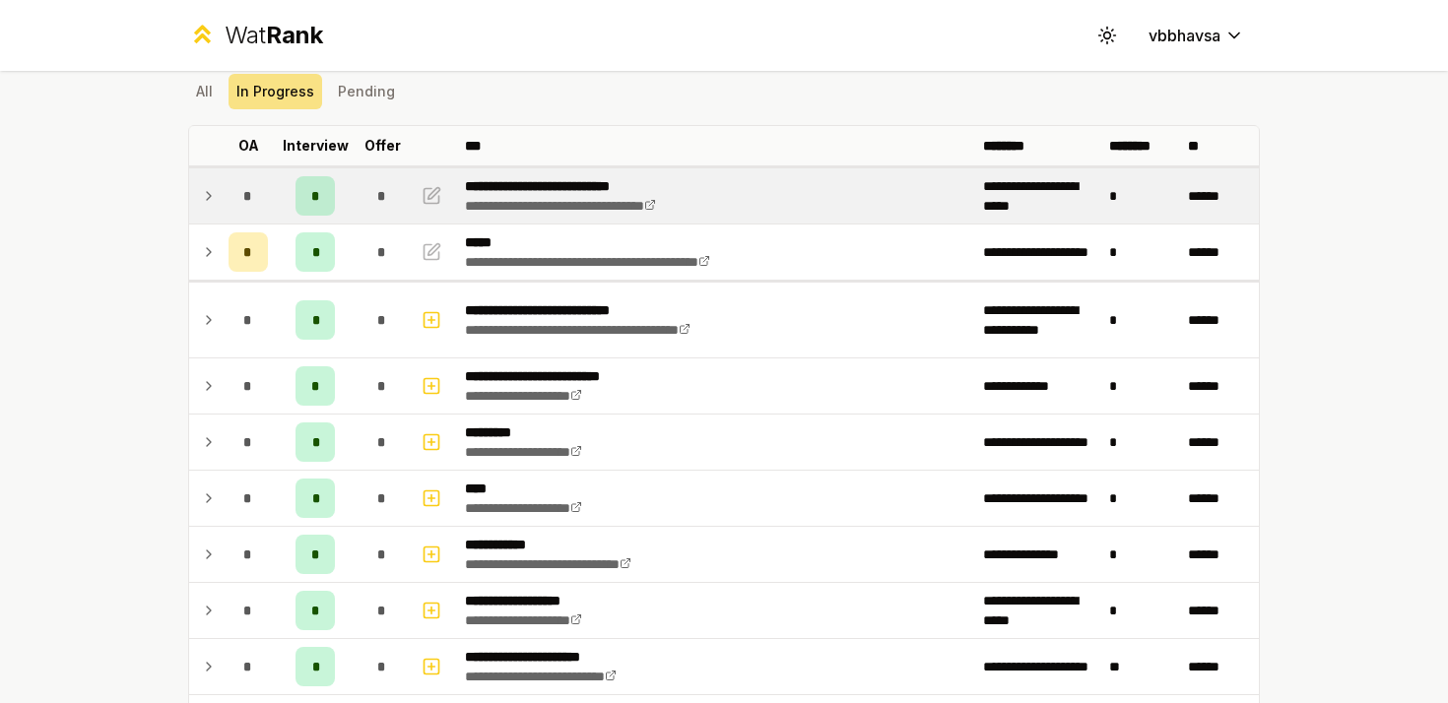
click at [210, 187] on icon at bounding box center [209, 196] width 16 height 24
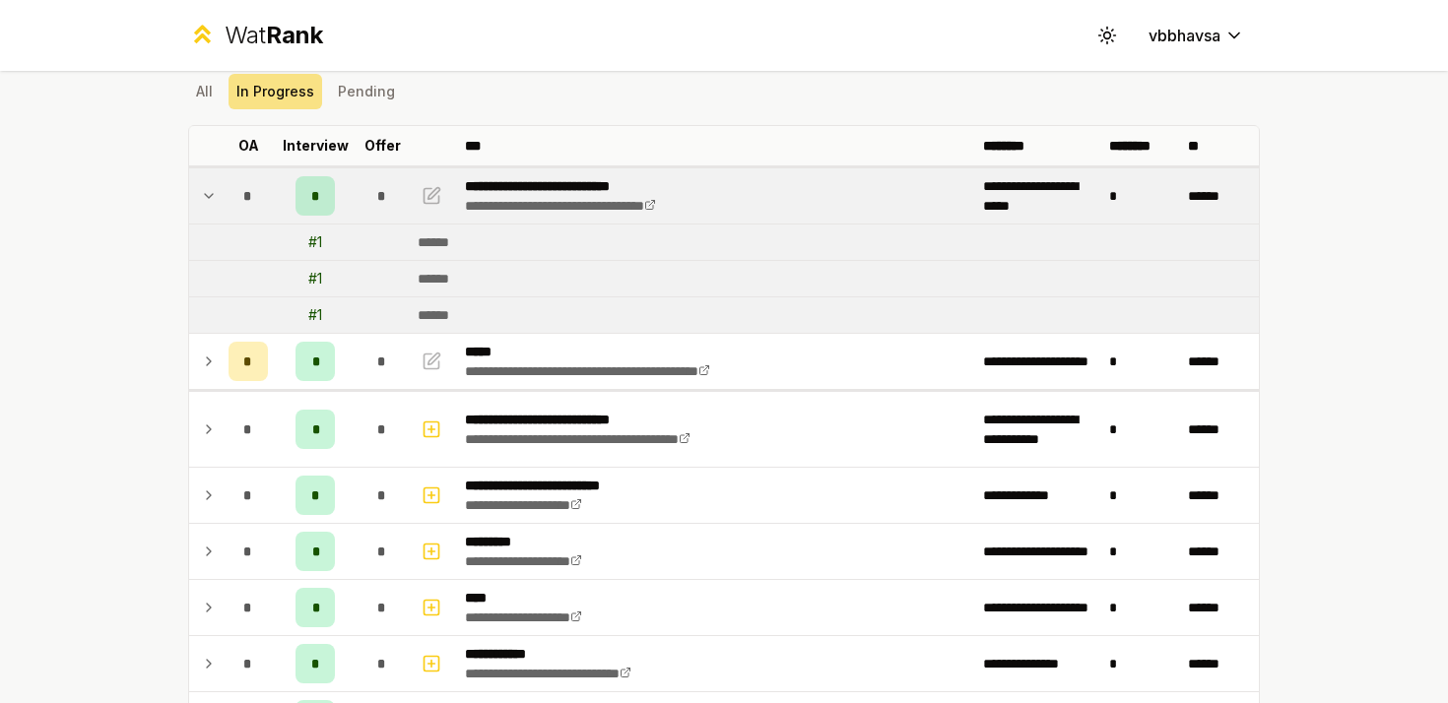
click at [210, 195] on icon at bounding box center [209, 196] width 8 height 4
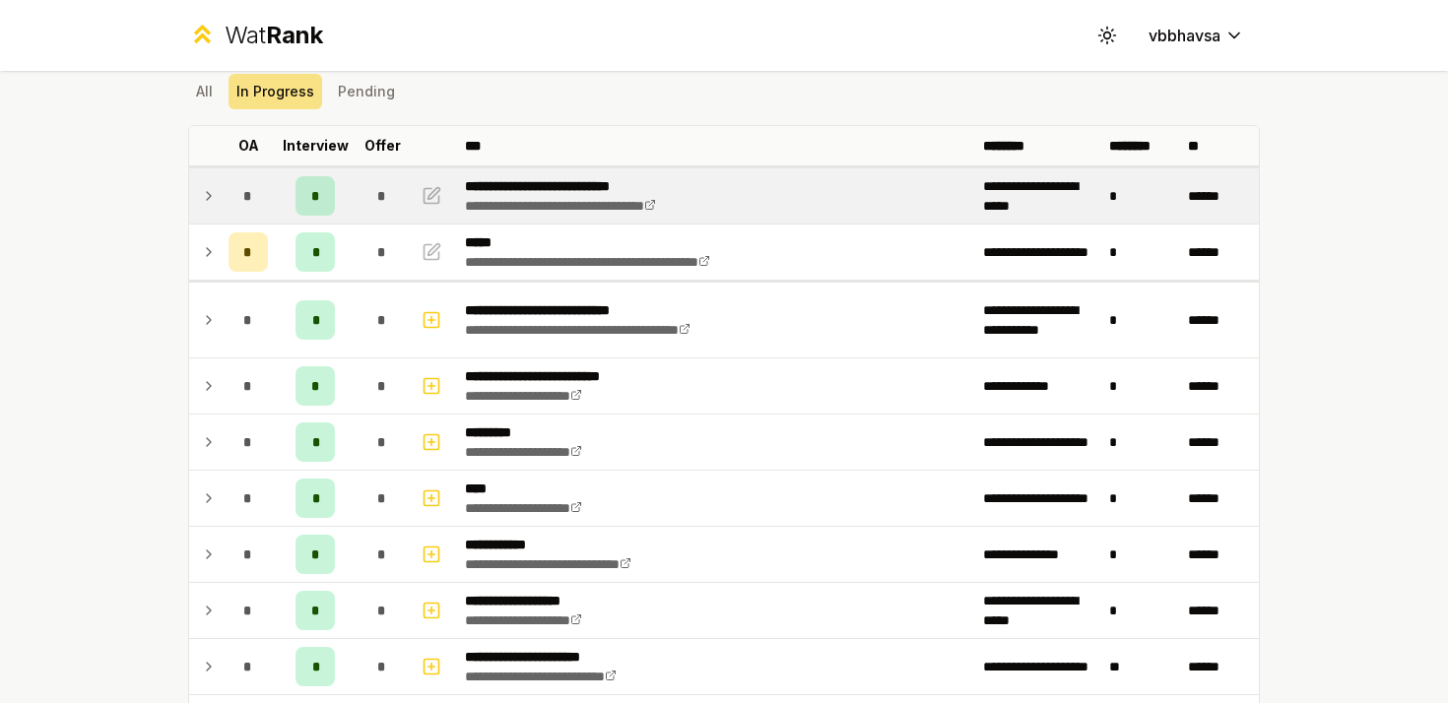
click at [210, 195] on icon at bounding box center [209, 196] width 4 height 8
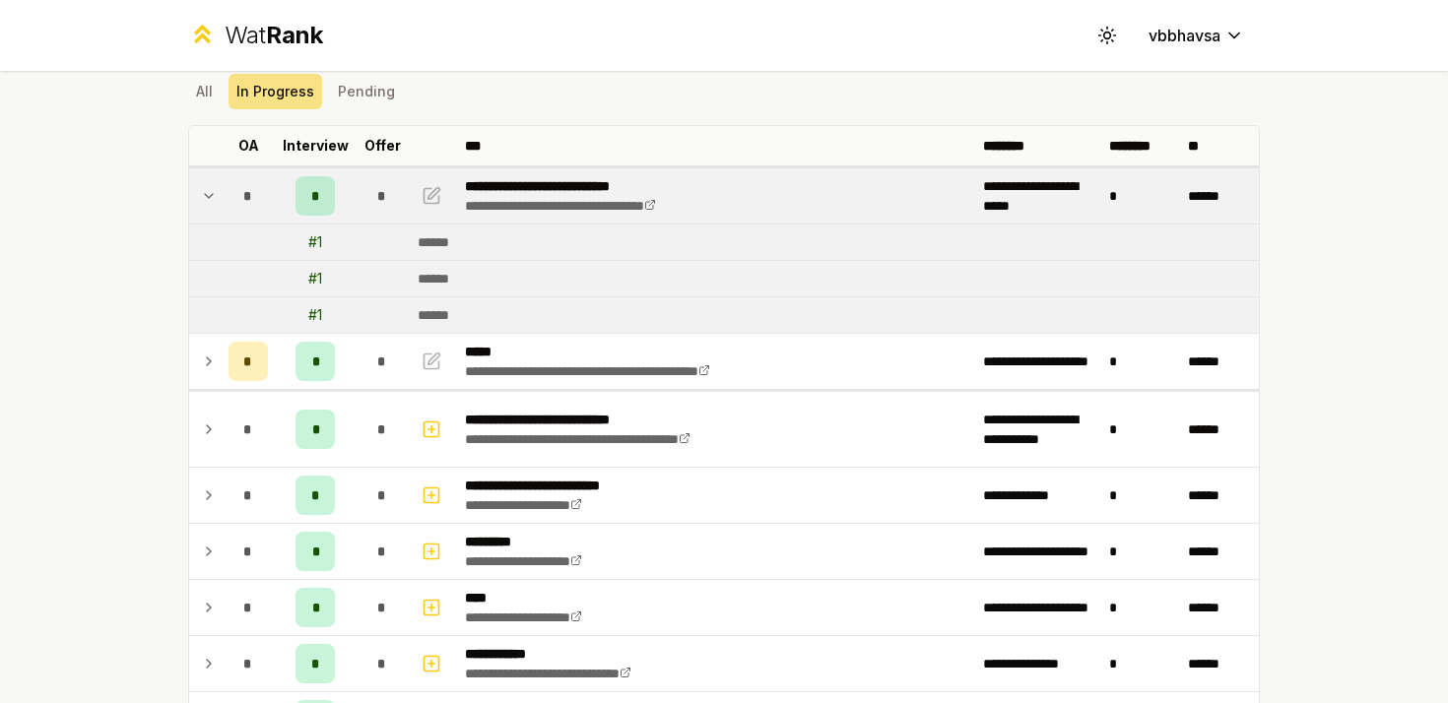
click at [210, 195] on icon at bounding box center [209, 196] width 8 height 4
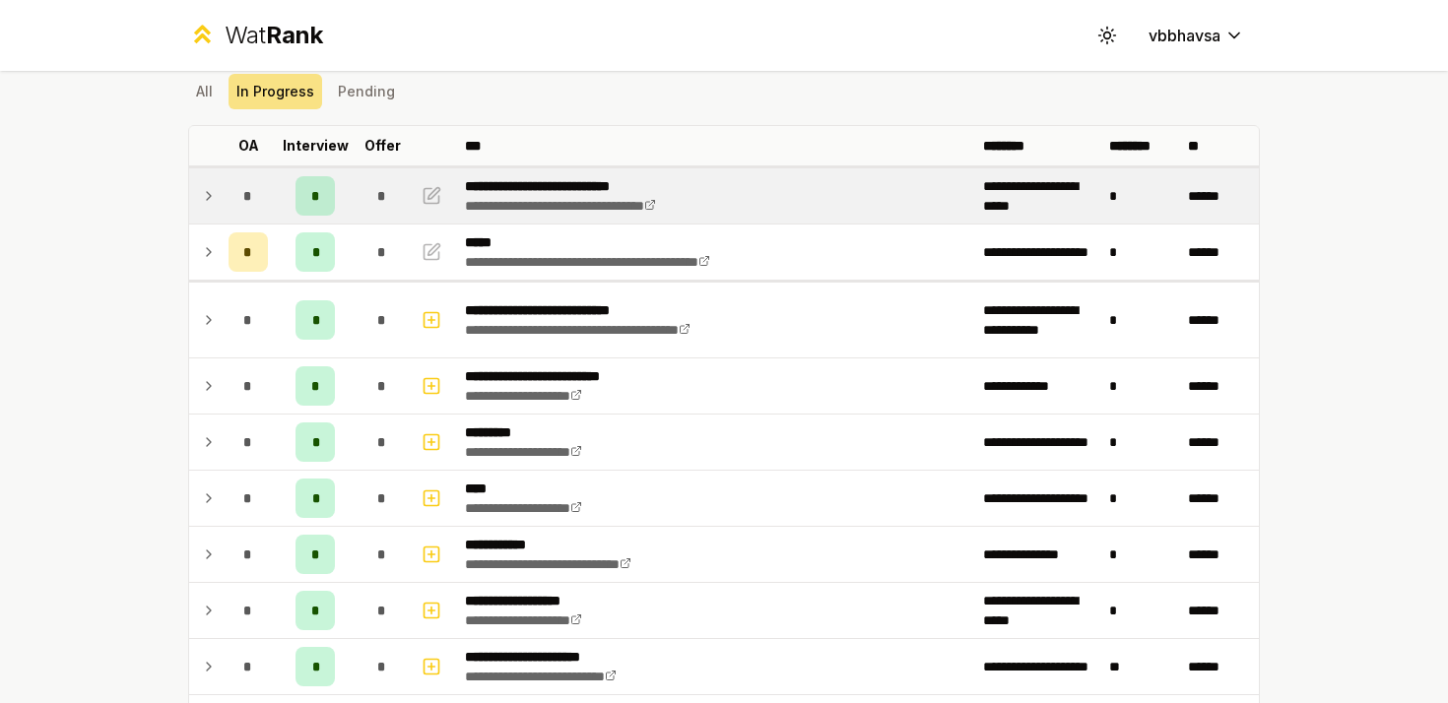
click at [214, 196] on icon at bounding box center [209, 196] width 16 height 24
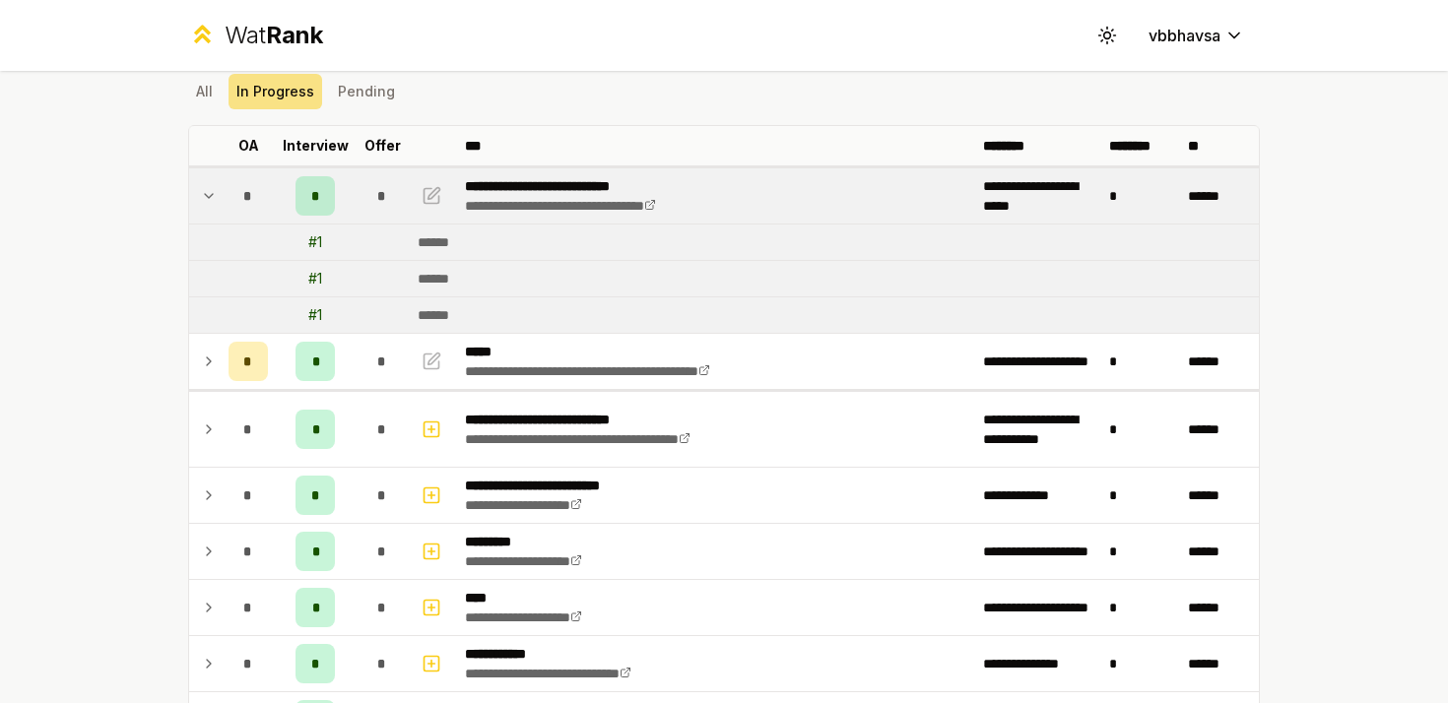
click at [214, 196] on icon at bounding box center [209, 196] width 16 height 24
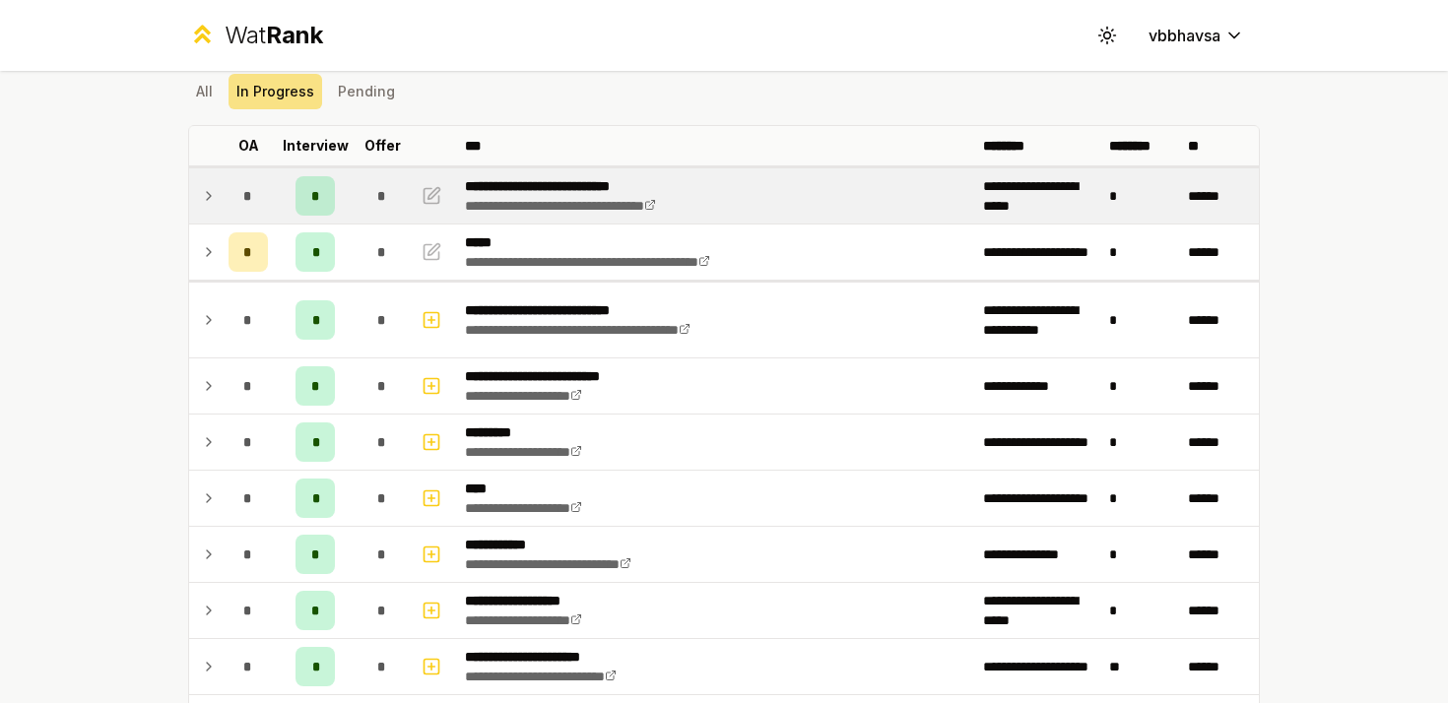
click at [235, 198] on div "*" at bounding box center [247, 195] width 39 height 39
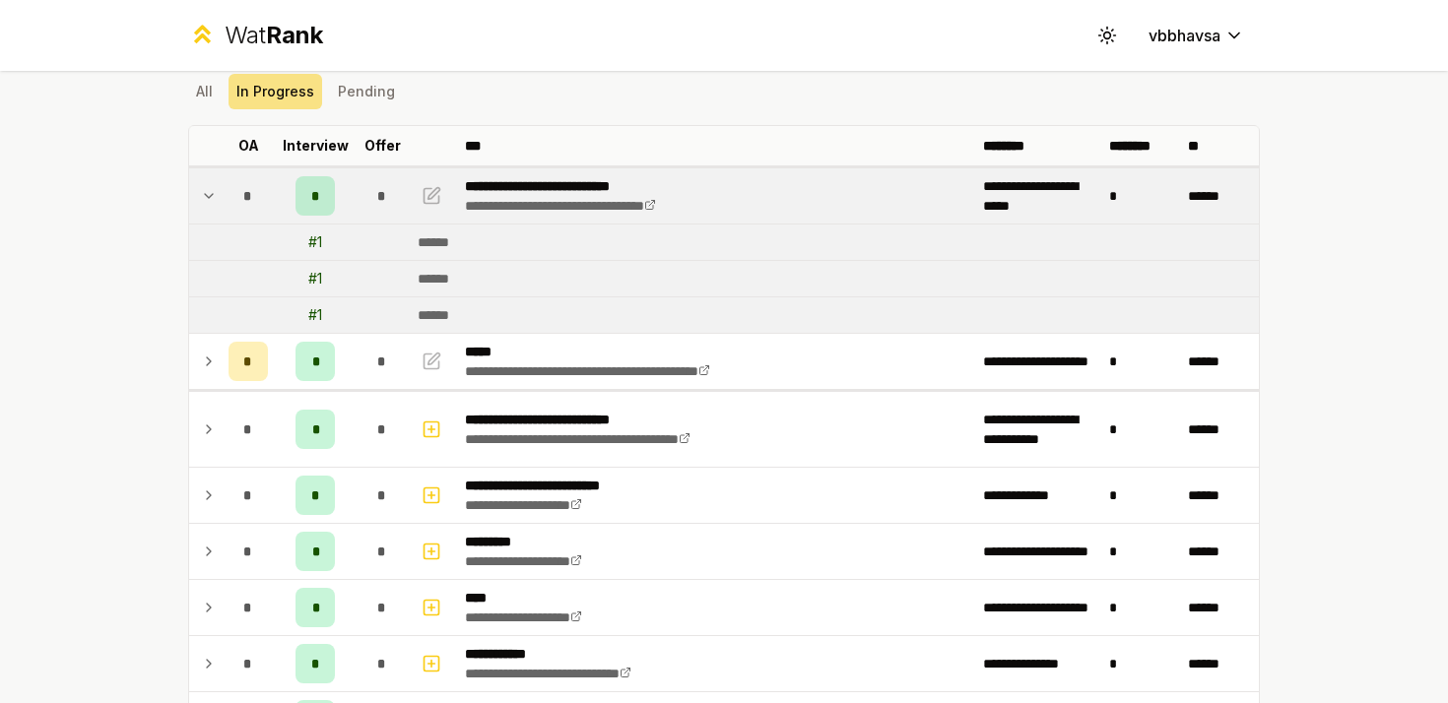
click at [218, 175] on td at bounding box center [205, 195] width 32 height 55
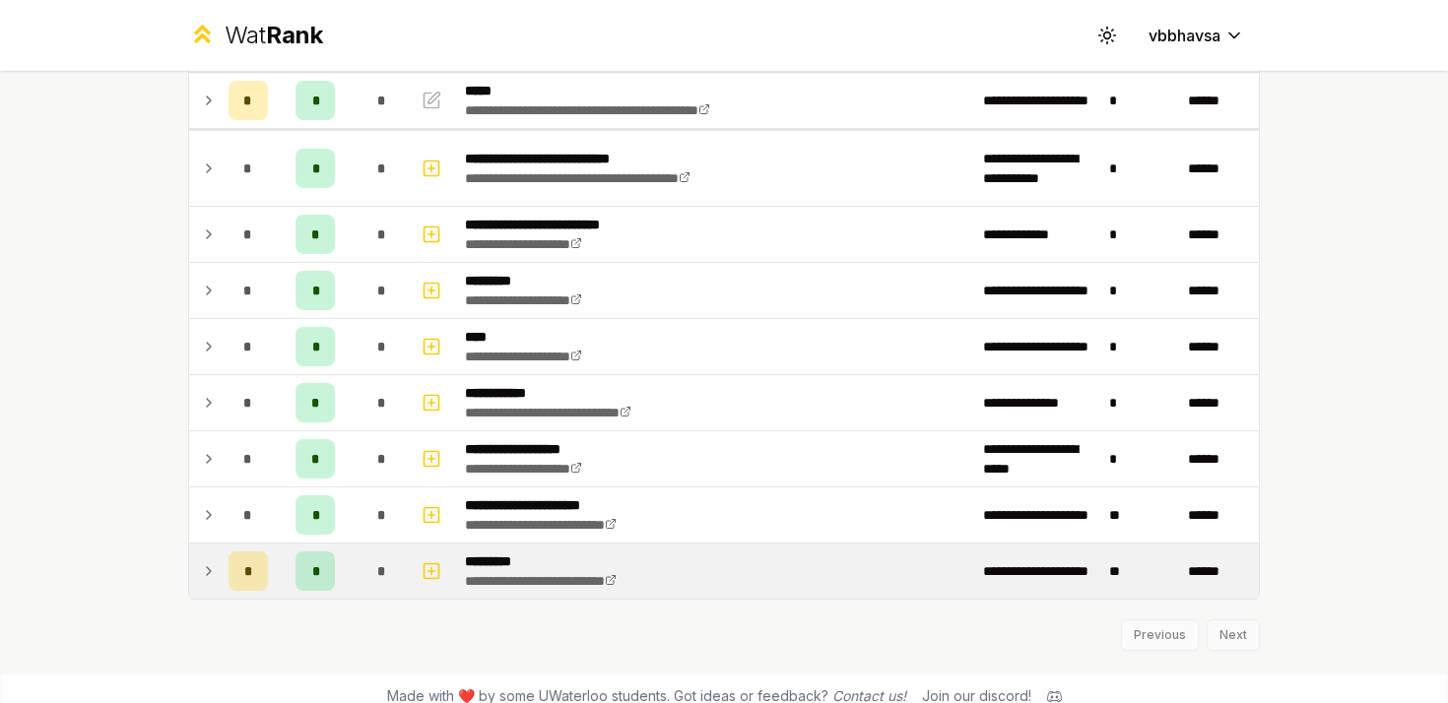
scroll to position [238, 0]
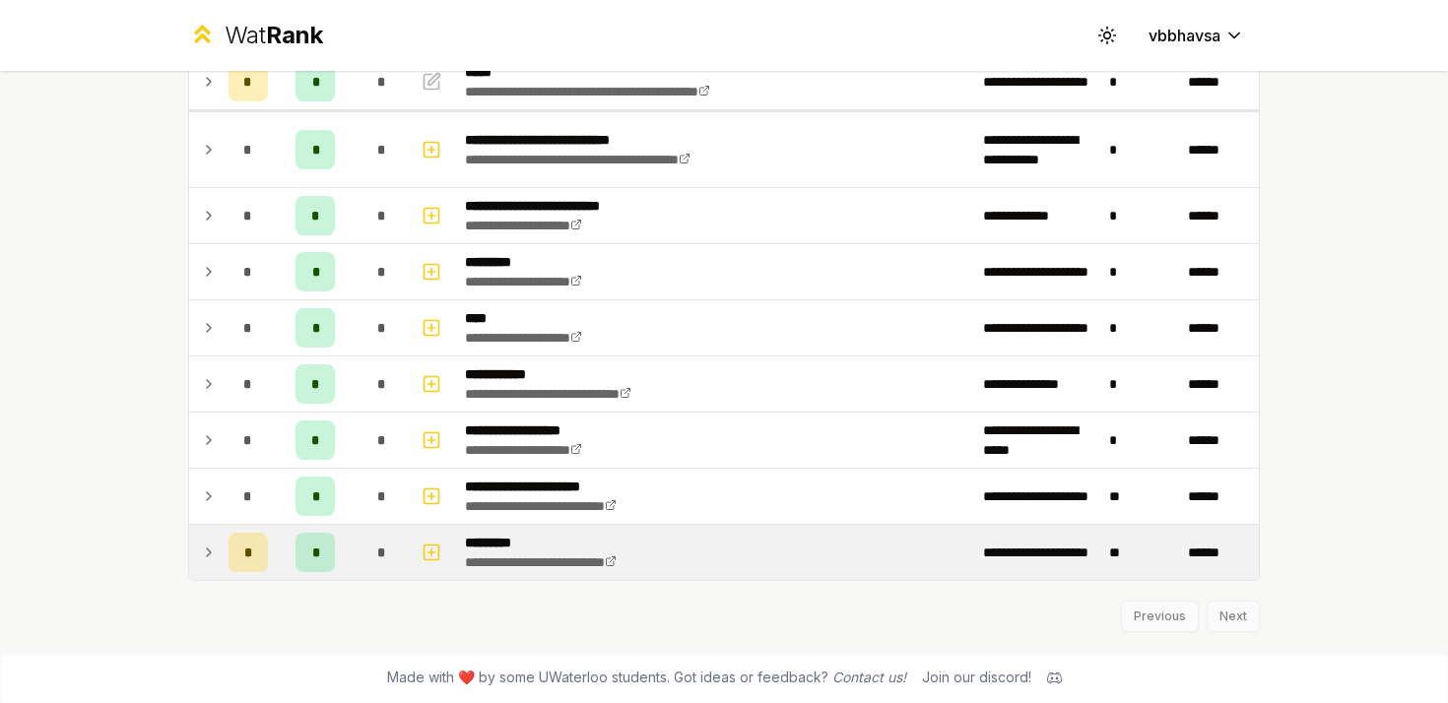
click at [207, 551] on icon at bounding box center [209, 553] width 16 height 24
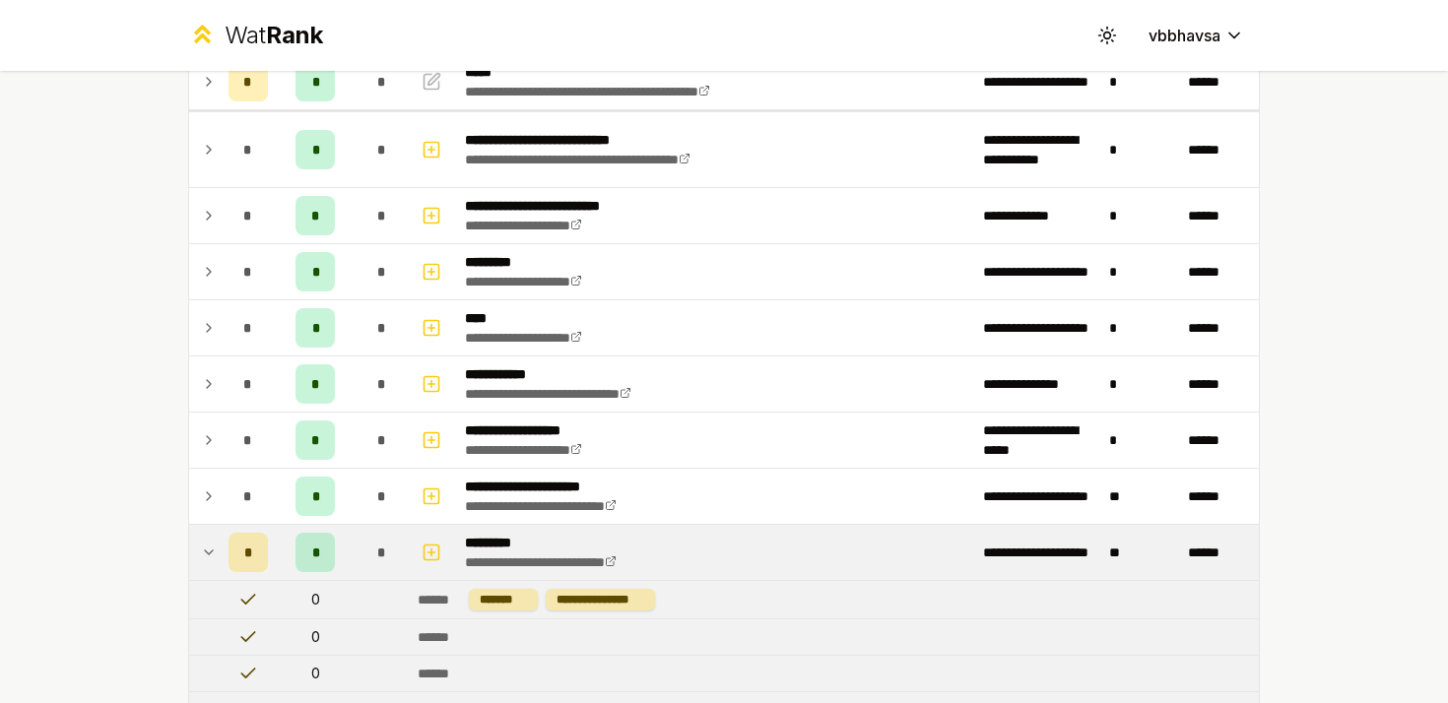
click at [207, 551] on icon at bounding box center [209, 553] width 16 height 24
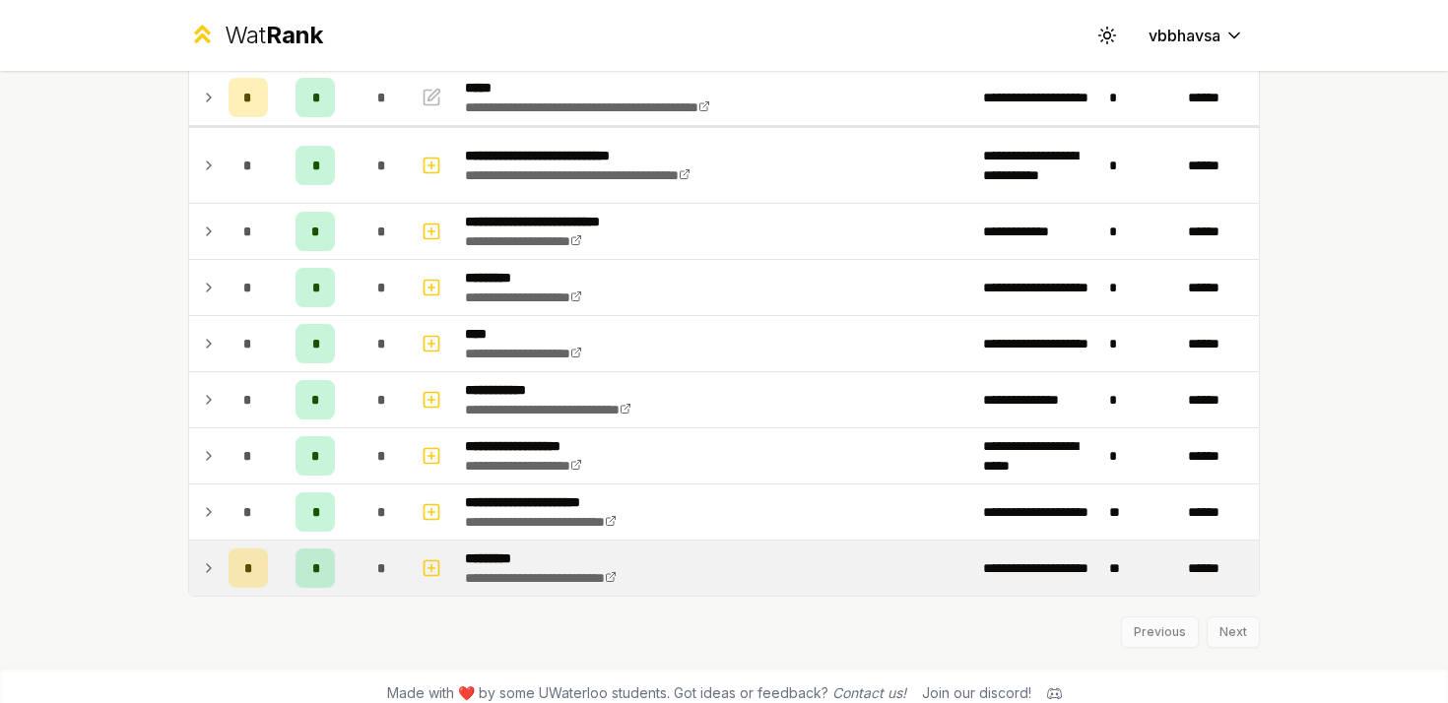
scroll to position [222, 0]
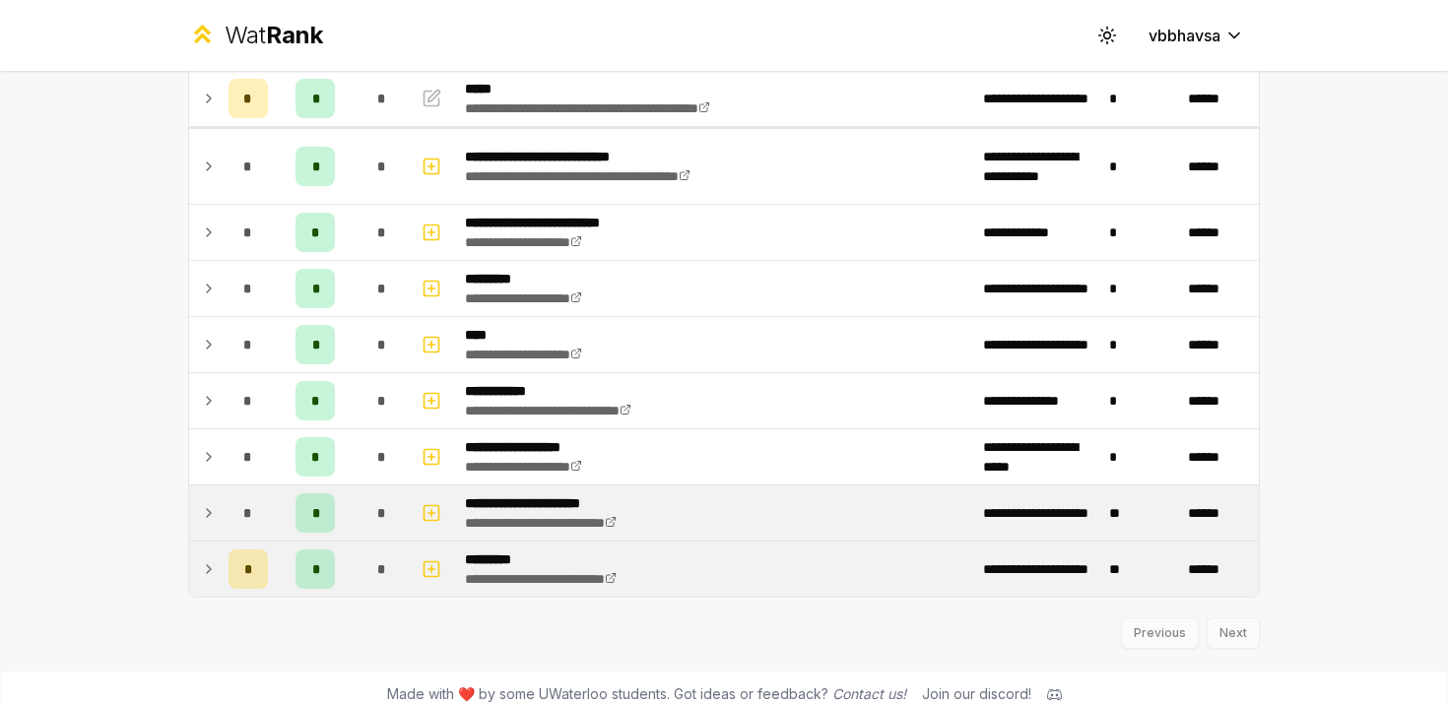
click at [212, 521] on icon at bounding box center [209, 513] width 16 height 24
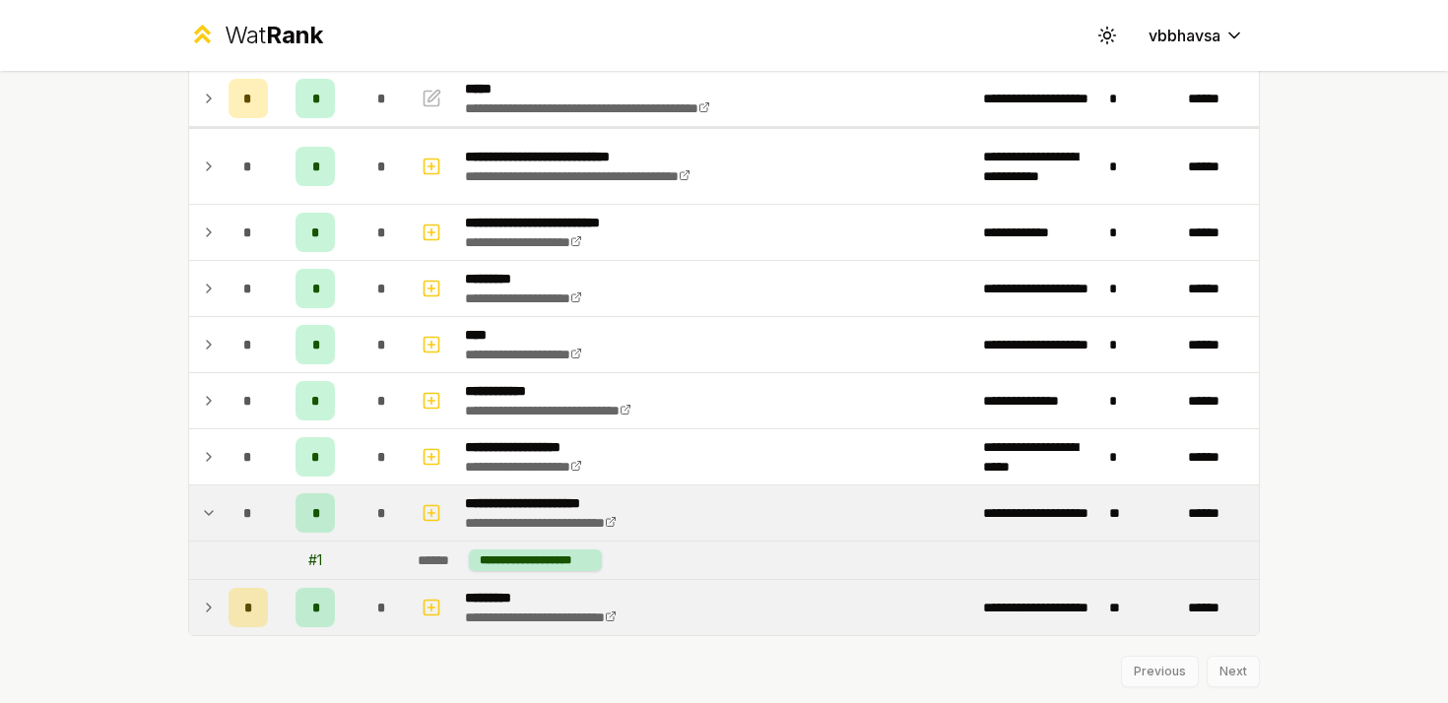
click at [212, 521] on icon at bounding box center [209, 513] width 16 height 24
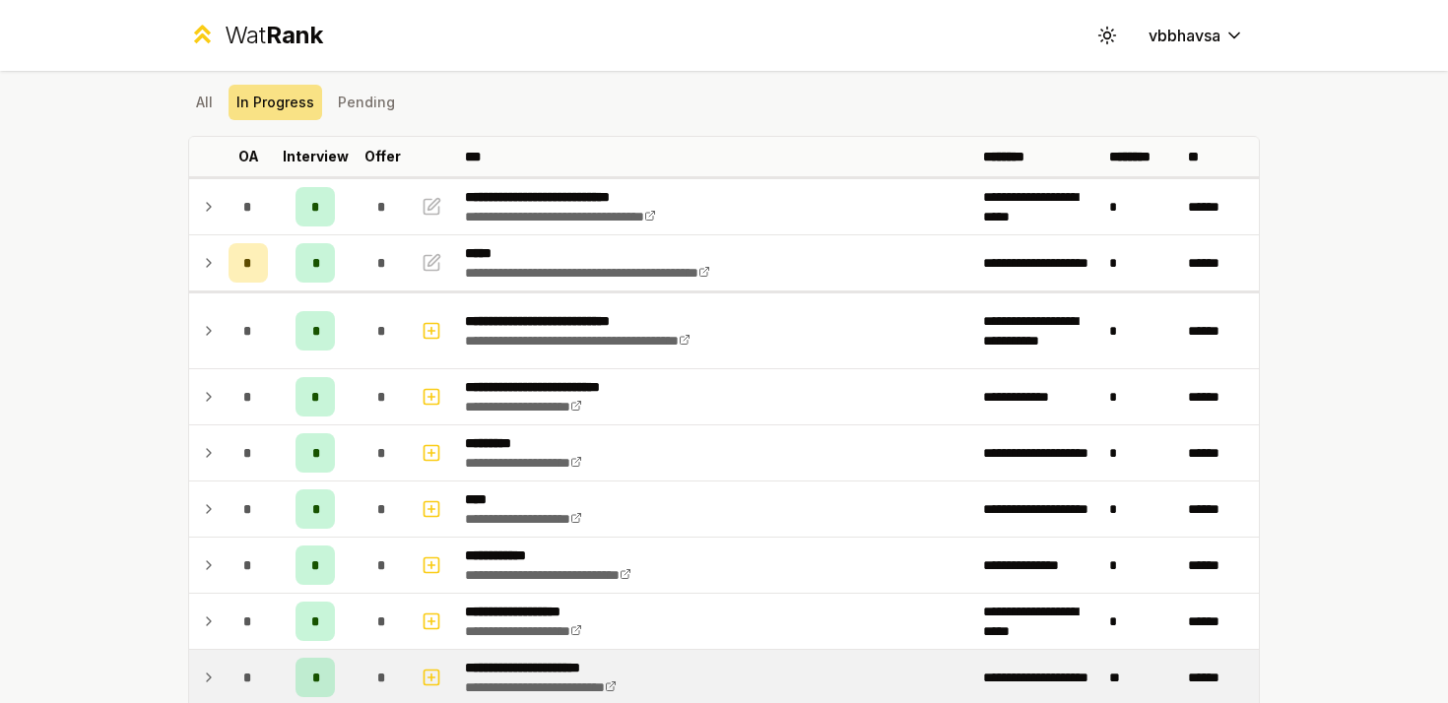
scroll to position [0, 0]
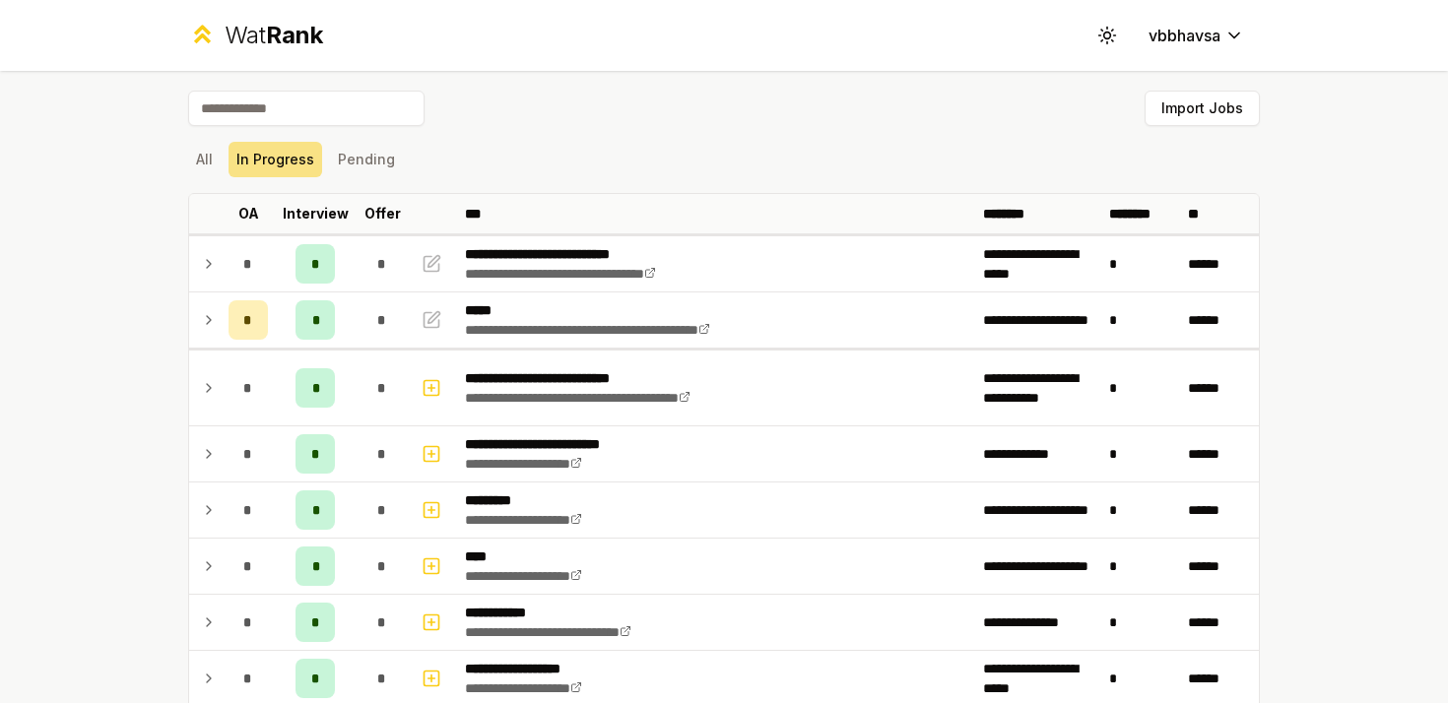
click at [202, 261] on icon at bounding box center [209, 264] width 16 height 24
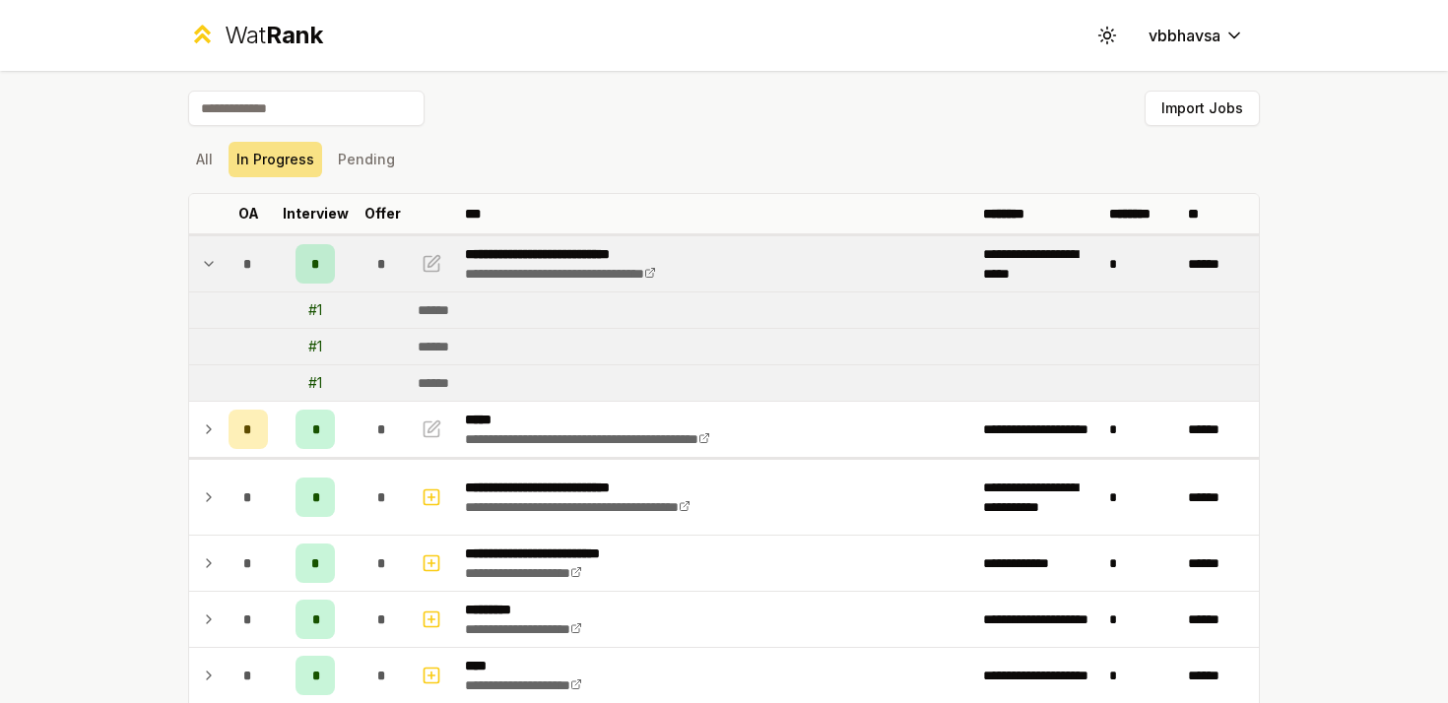
click at [202, 261] on icon at bounding box center [209, 264] width 16 height 24
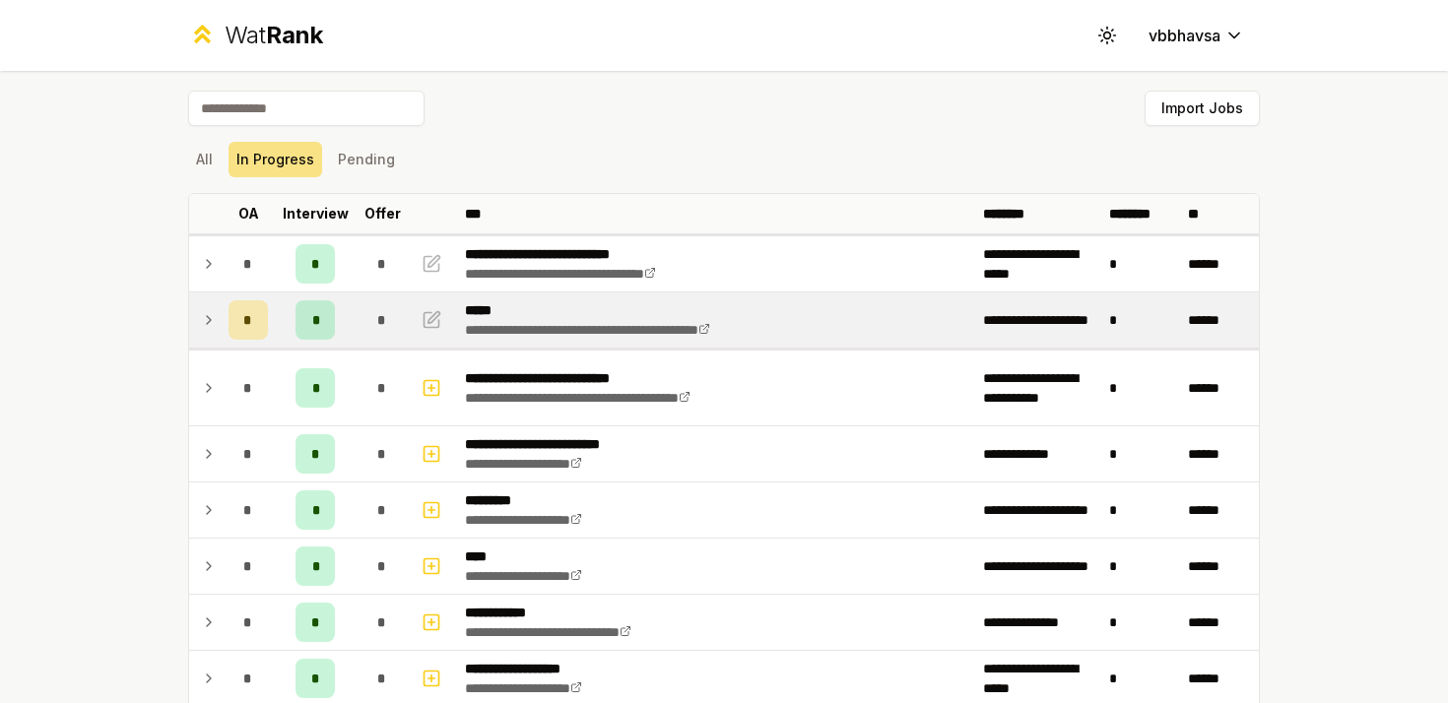
click at [214, 315] on icon at bounding box center [209, 320] width 16 height 24
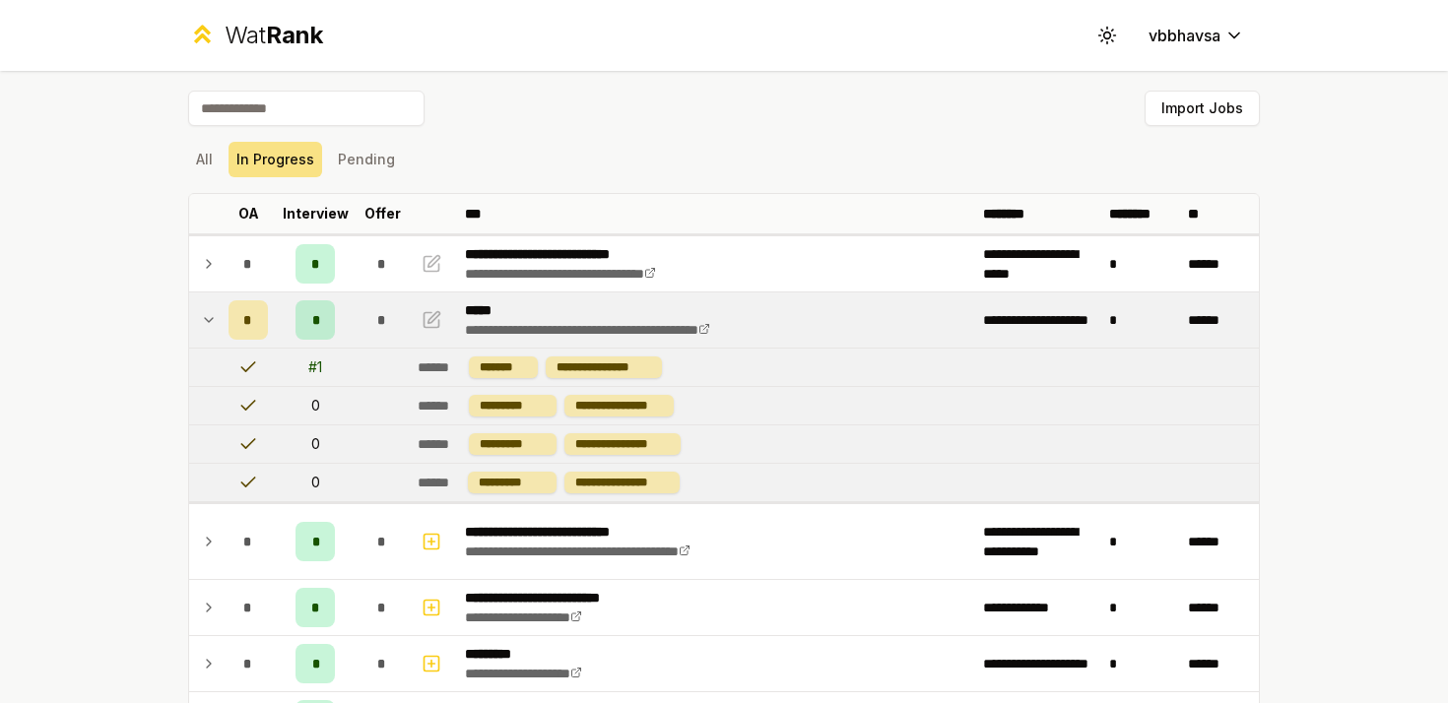
click at [214, 315] on icon at bounding box center [209, 320] width 16 height 24
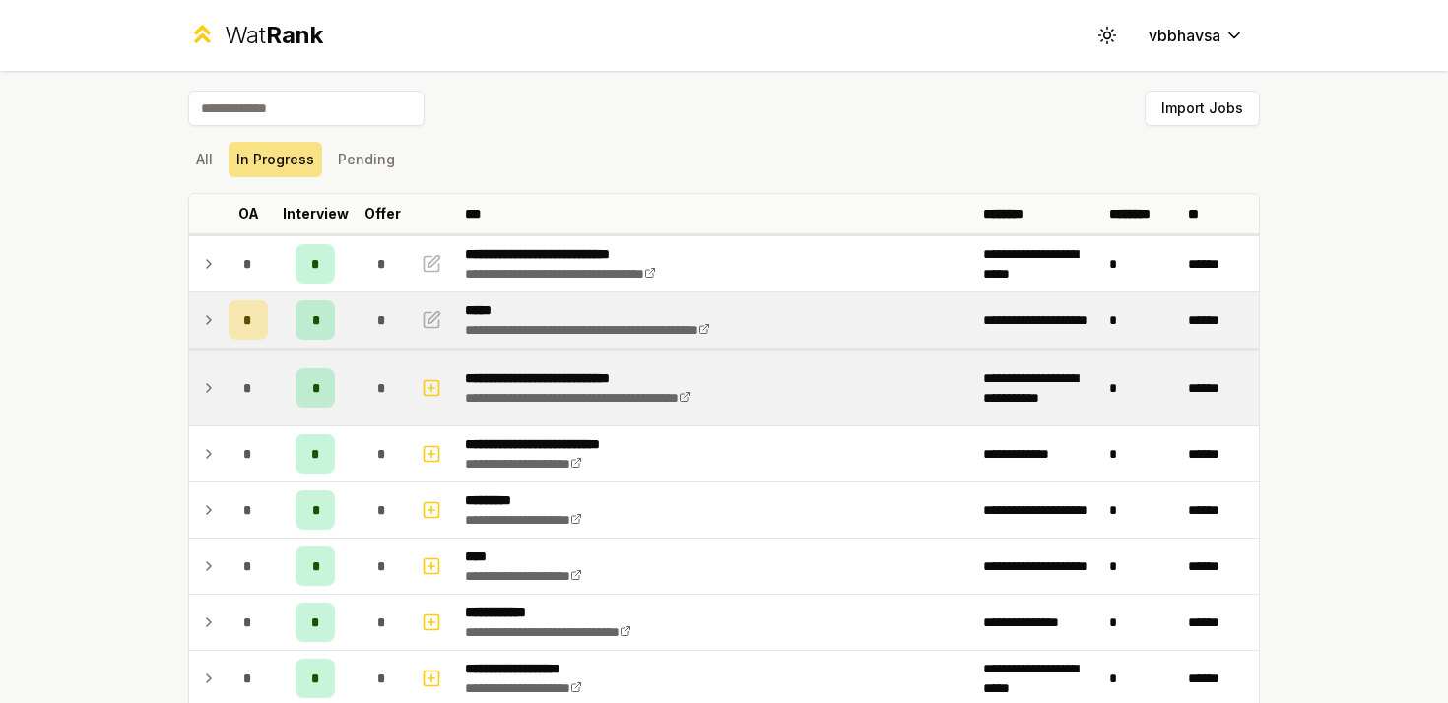
click at [211, 391] on icon at bounding box center [209, 388] width 16 height 24
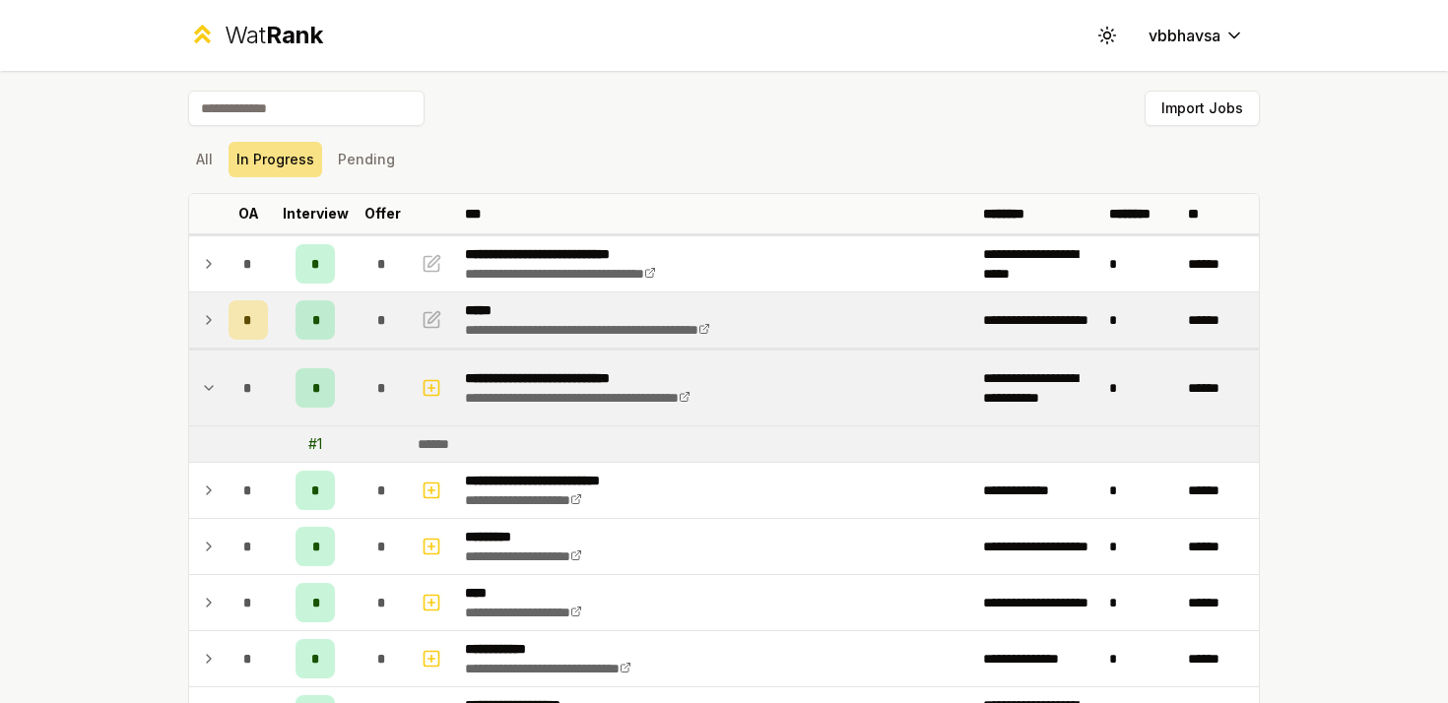
click at [211, 391] on icon at bounding box center [209, 388] width 16 height 24
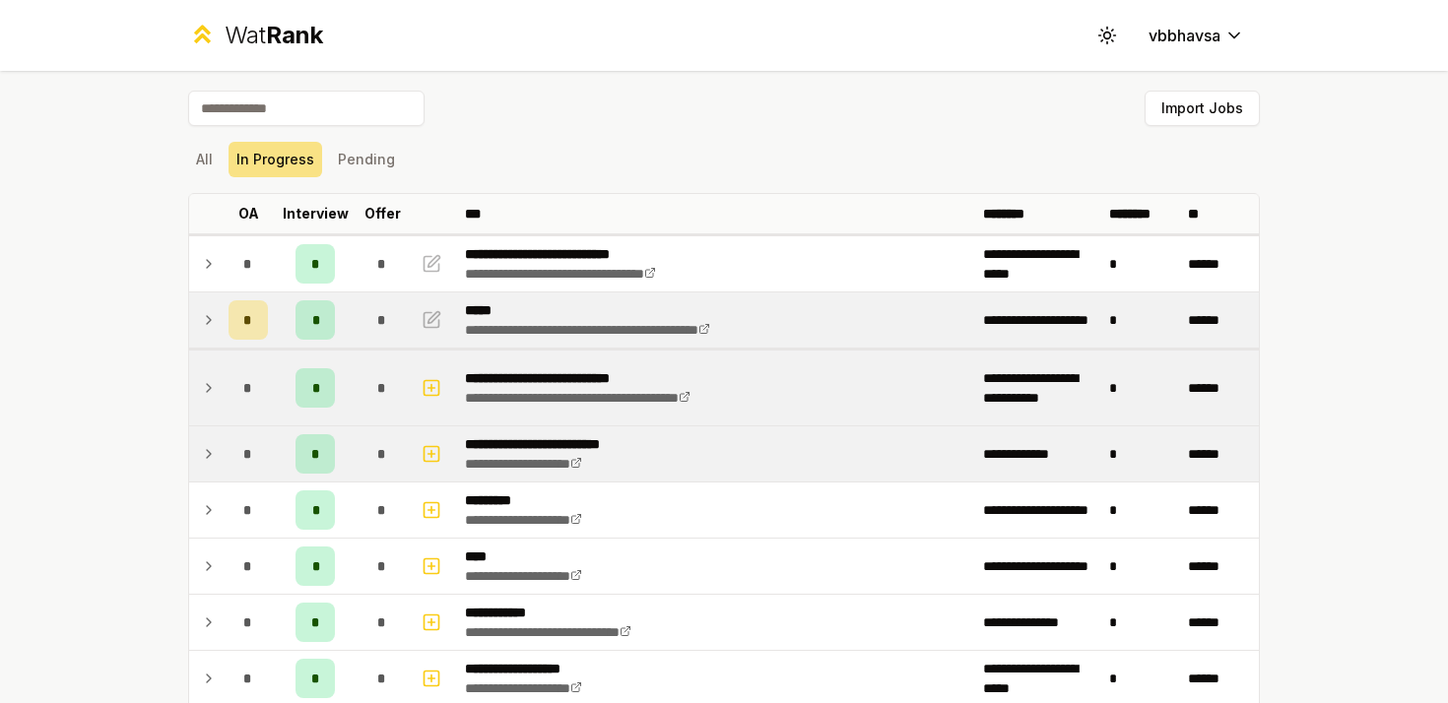
click at [213, 450] on icon at bounding box center [209, 454] width 16 height 24
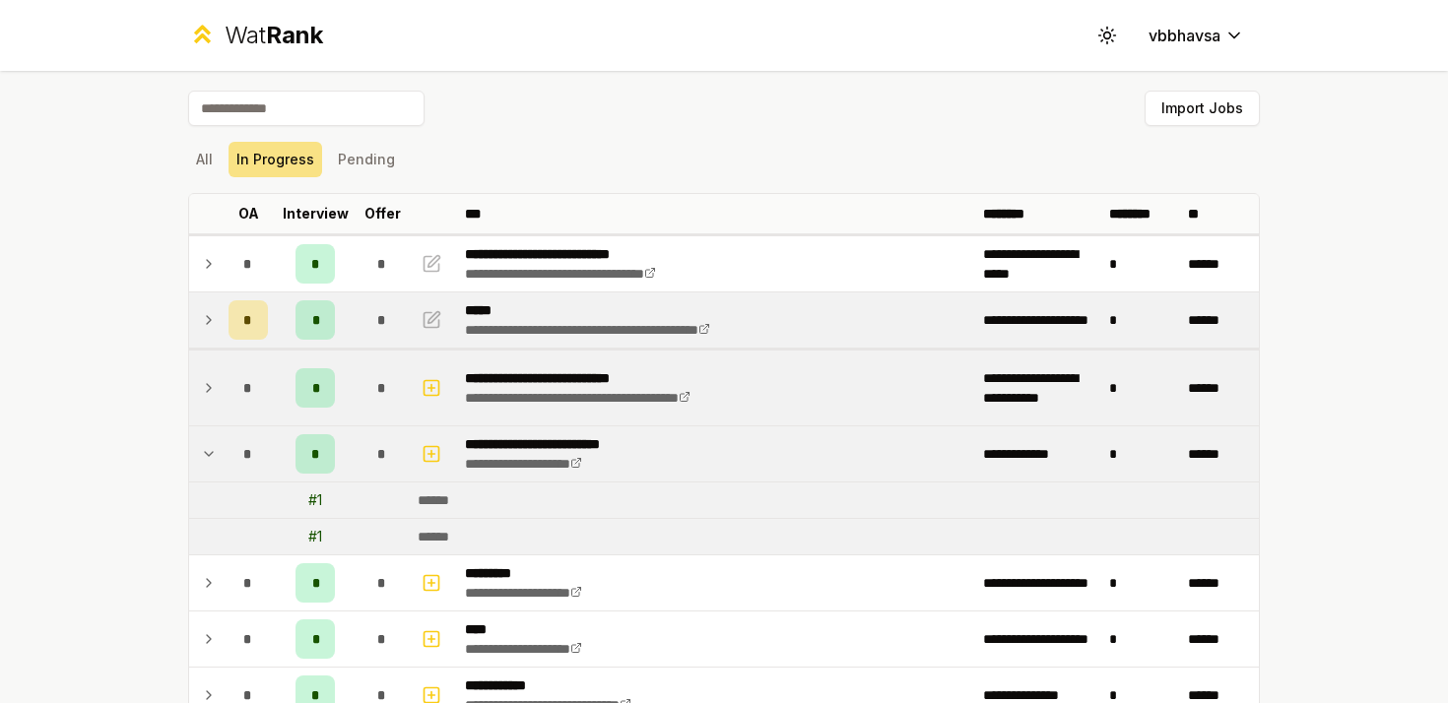
click at [213, 450] on icon at bounding box center [209, 454] width 16 height 24
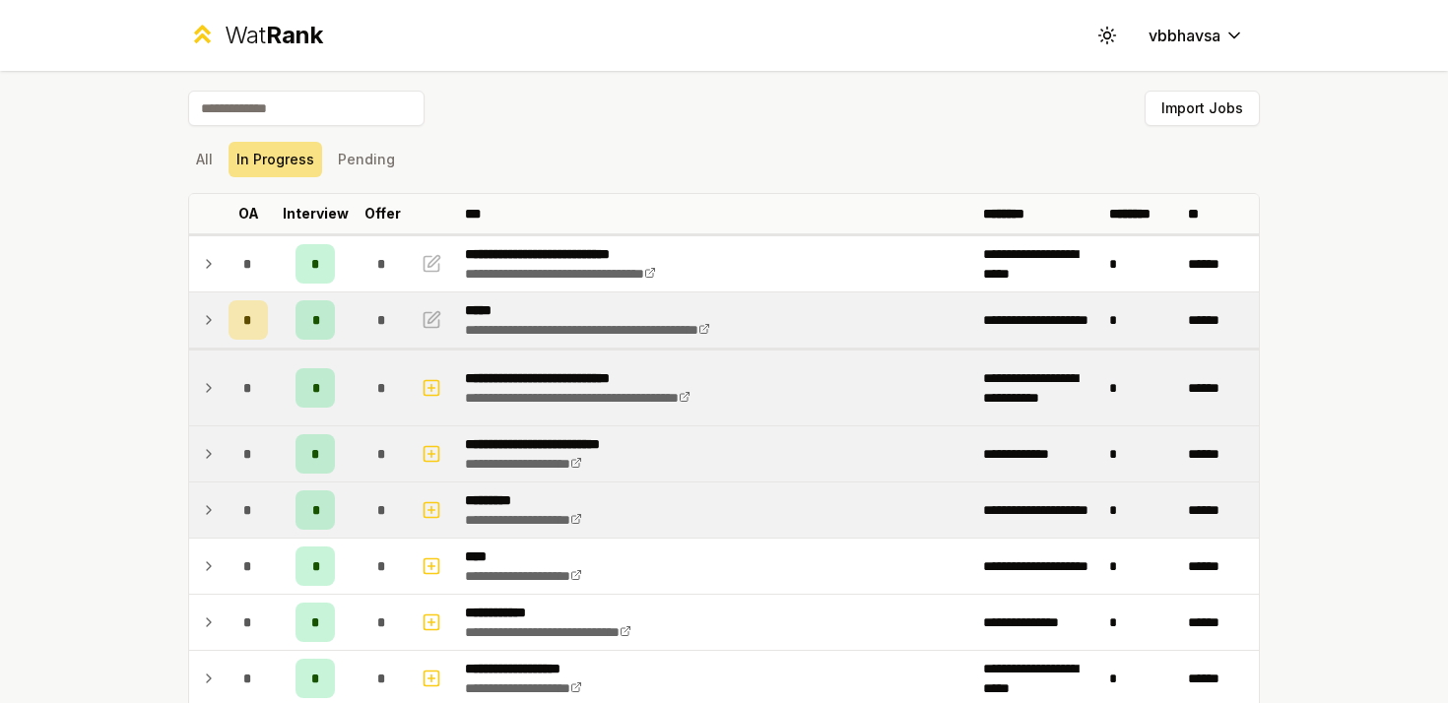
click at [216, 508] on td at bounding box center [205, 510] width 32 height 55
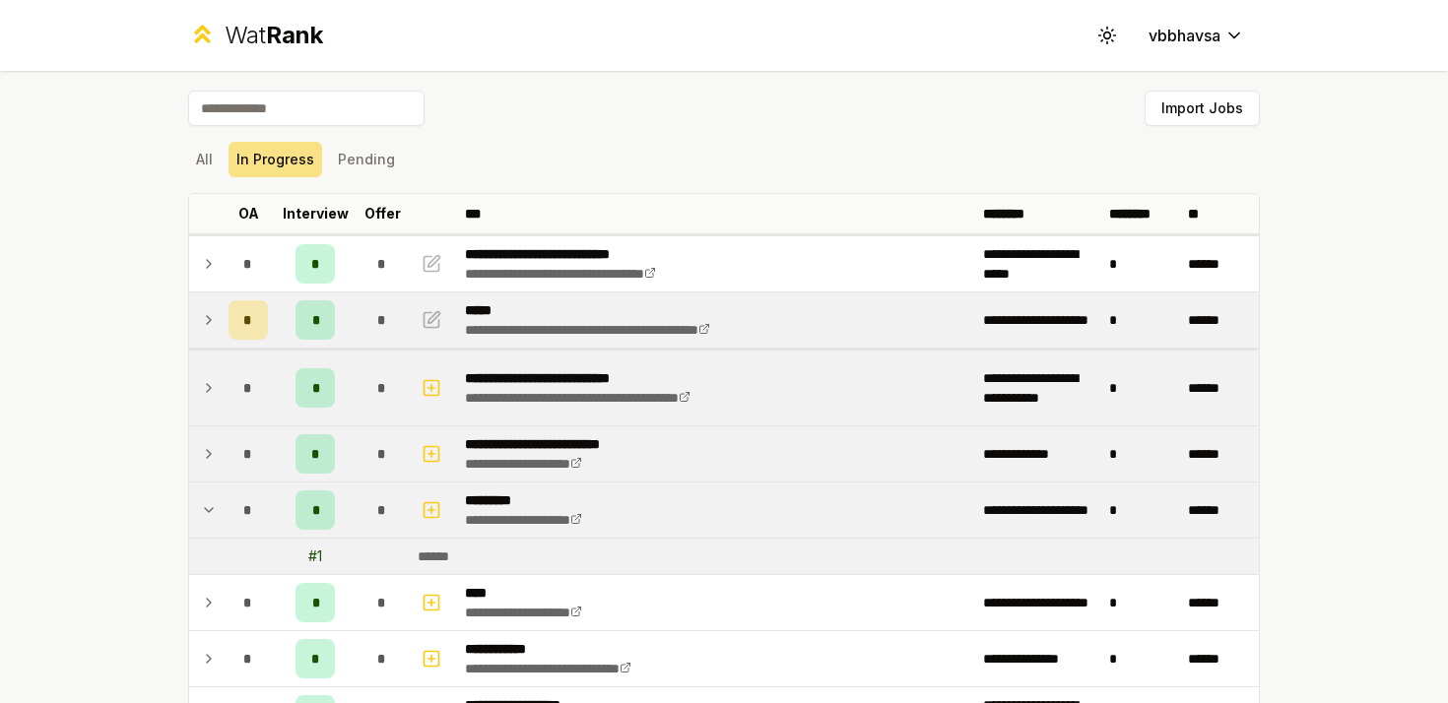
click at [216, 508] on icon at bounding box center [209, 510] width 16 height 24
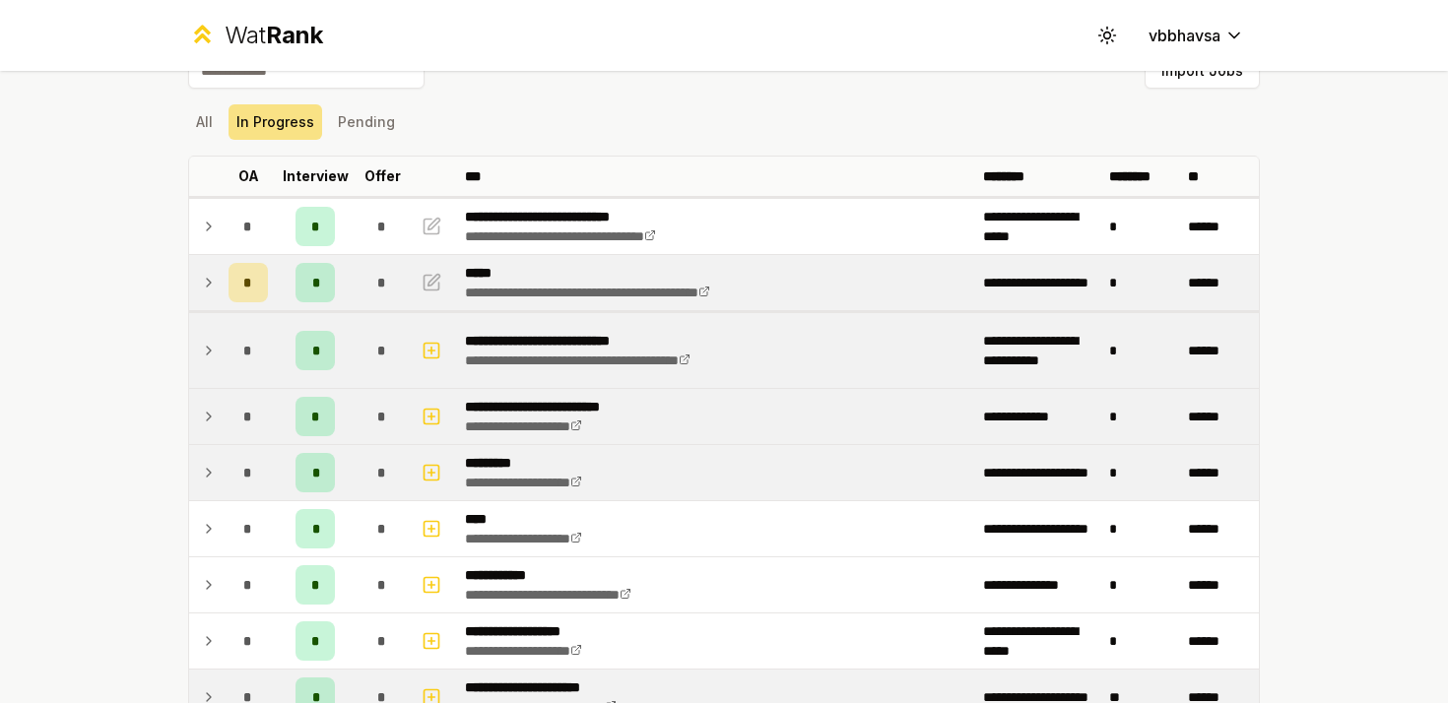
scroll to position [59, 0]
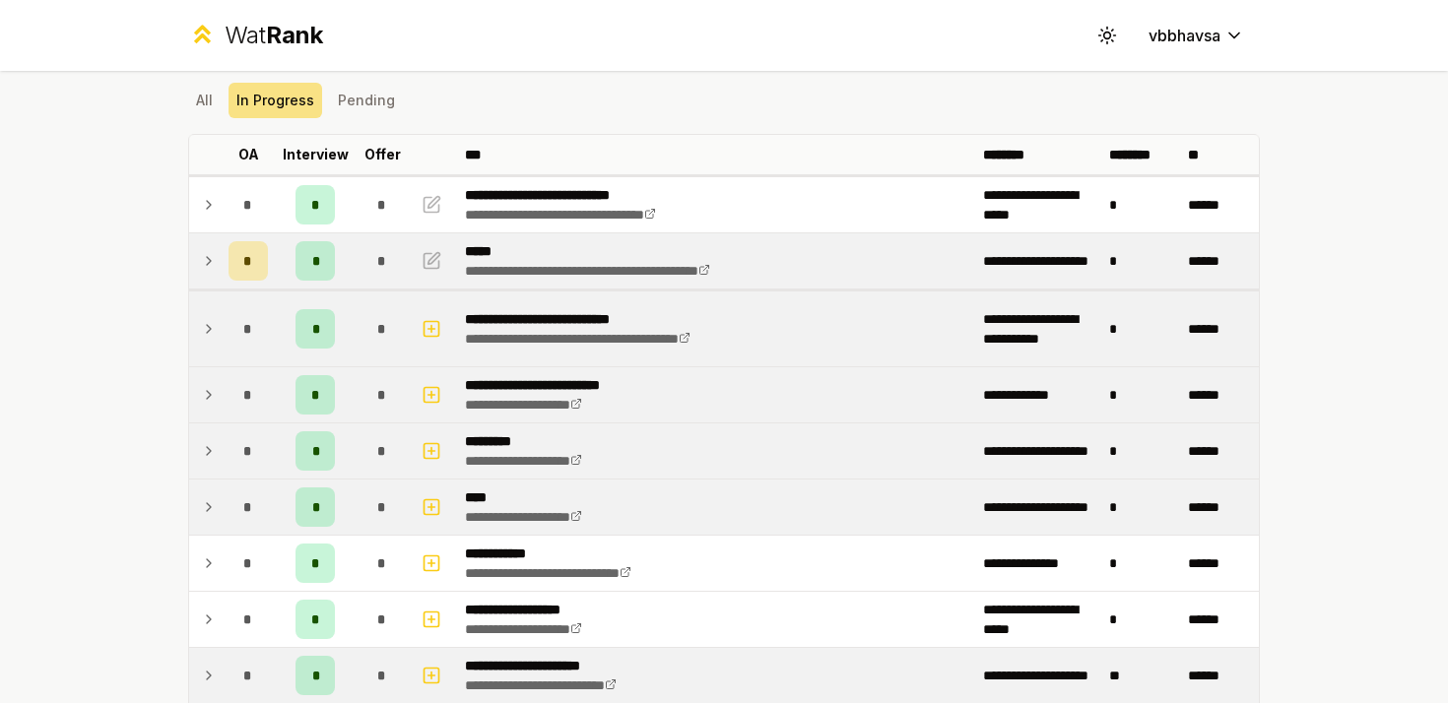
click at [216, 505] on icon at bounding box center [209, 507] width 16 height 24
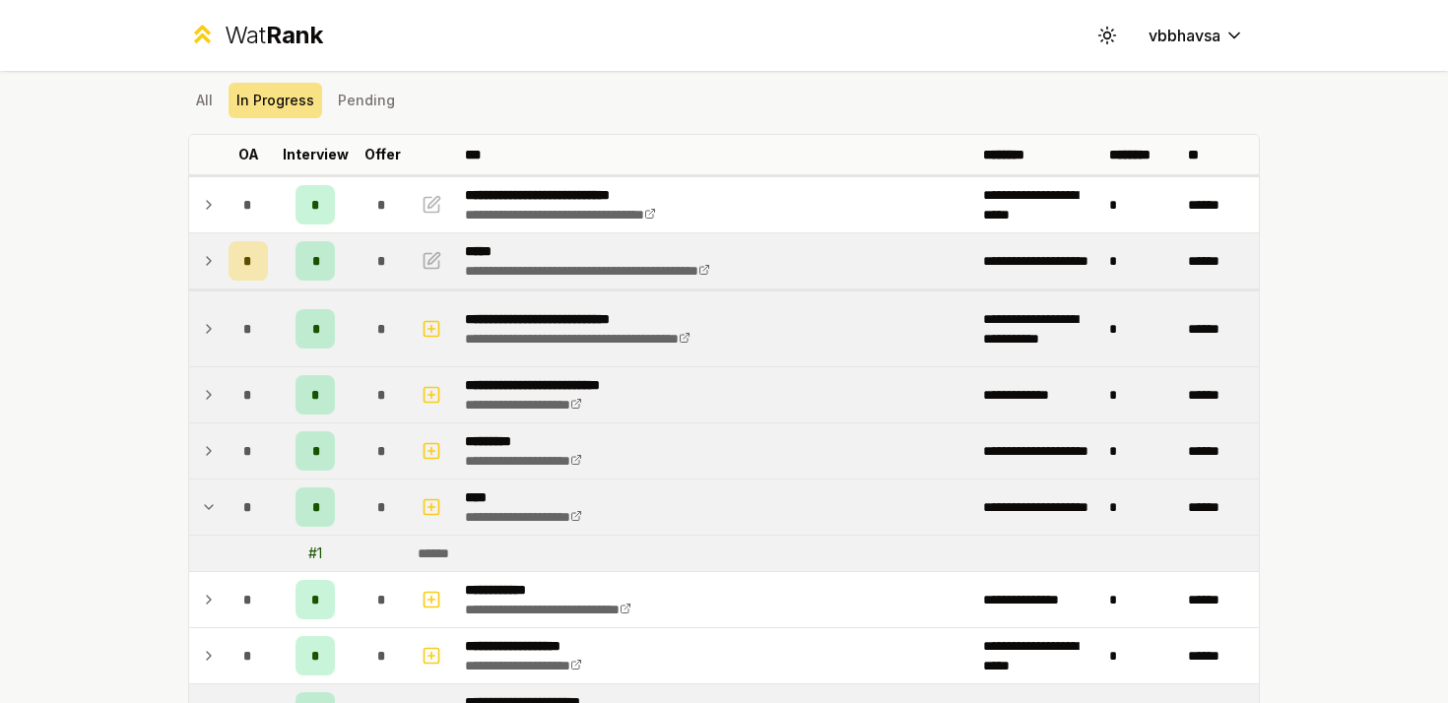
click at [216, 505] on icon at bounding box center [209, 507] width 16 height 24
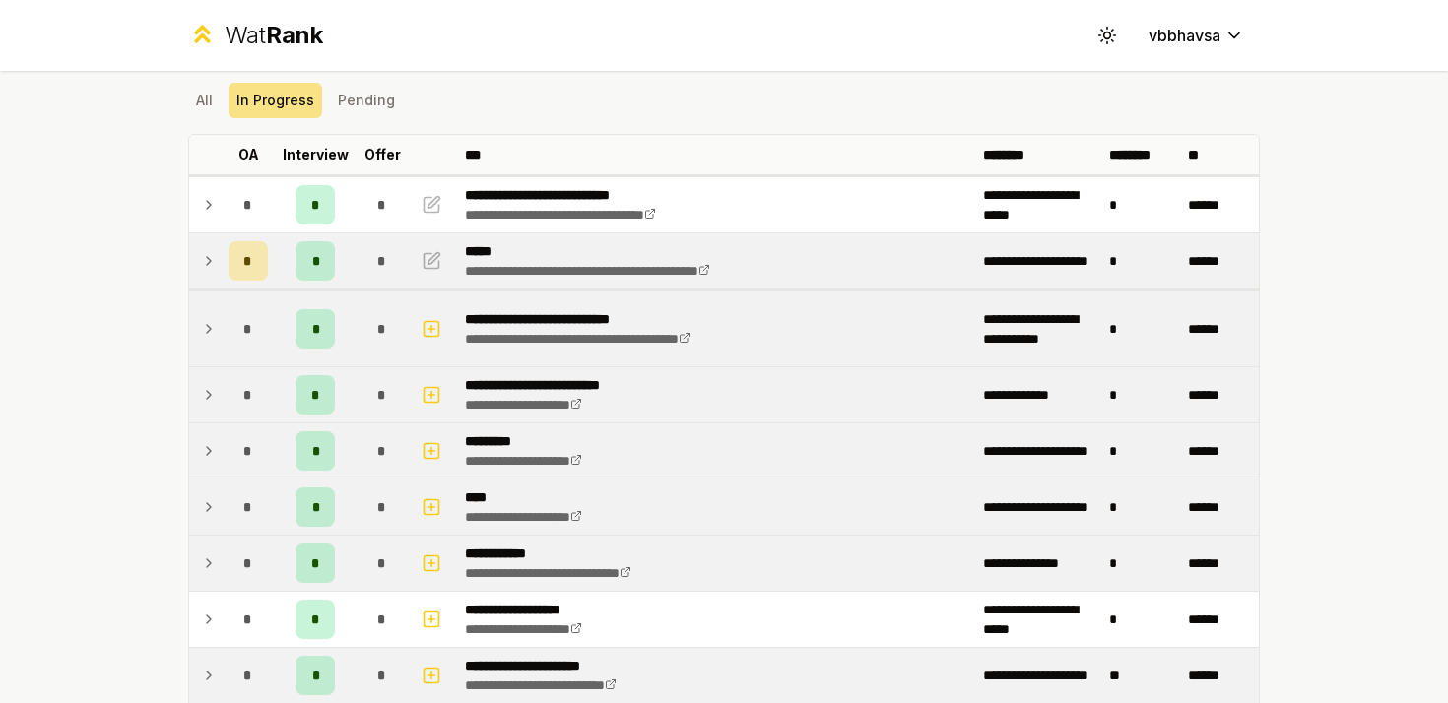
click at [212, 564] on icon at bounding box center [209, 563] width 16 height 24
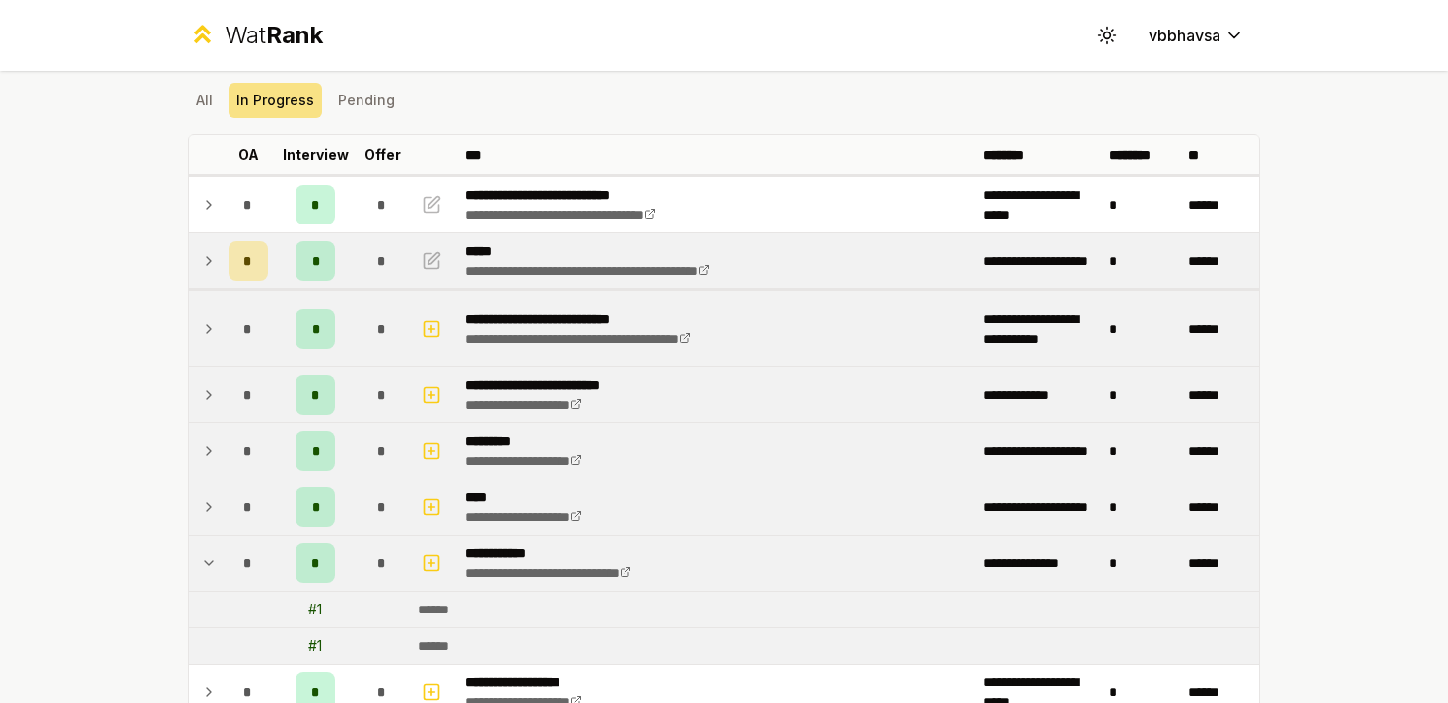
click at [212, 564] on icon at bounding box center [209, 563] width 16 height 24
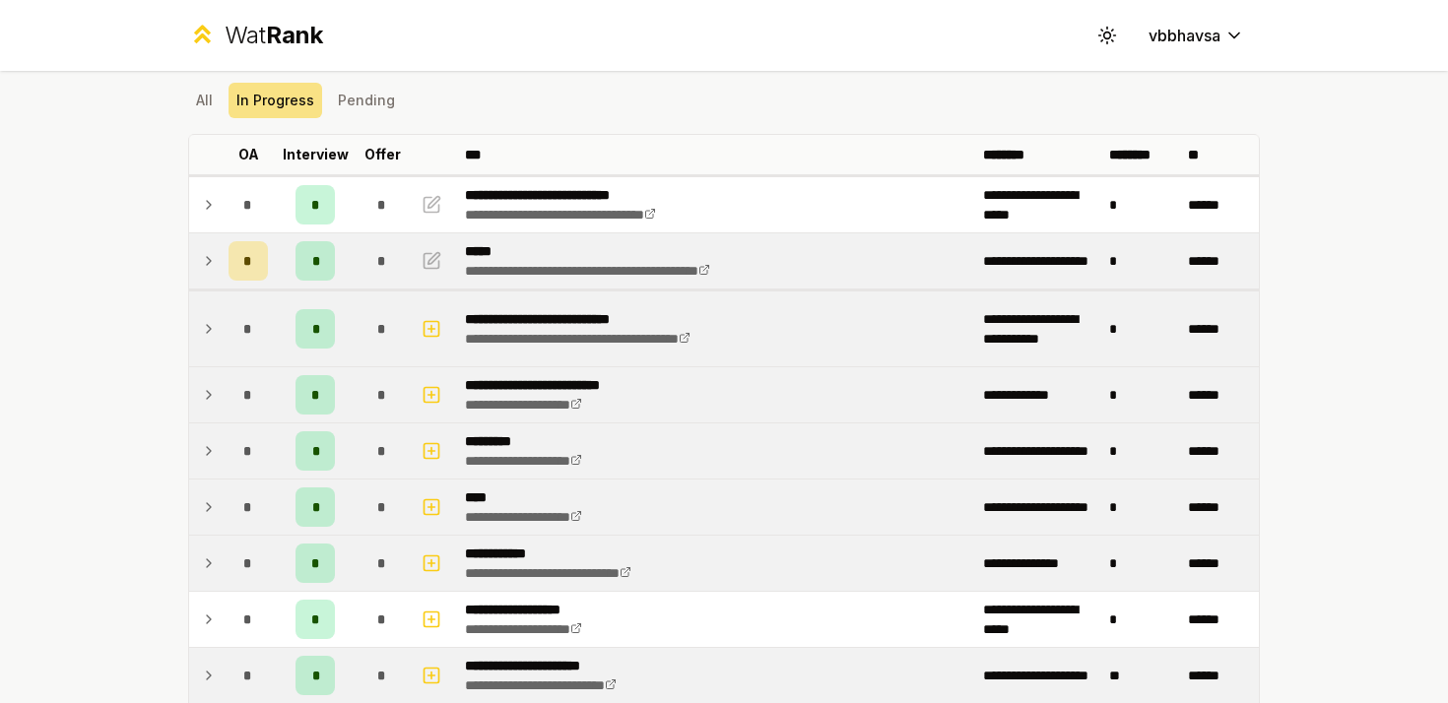
scroll to position [113, 0]
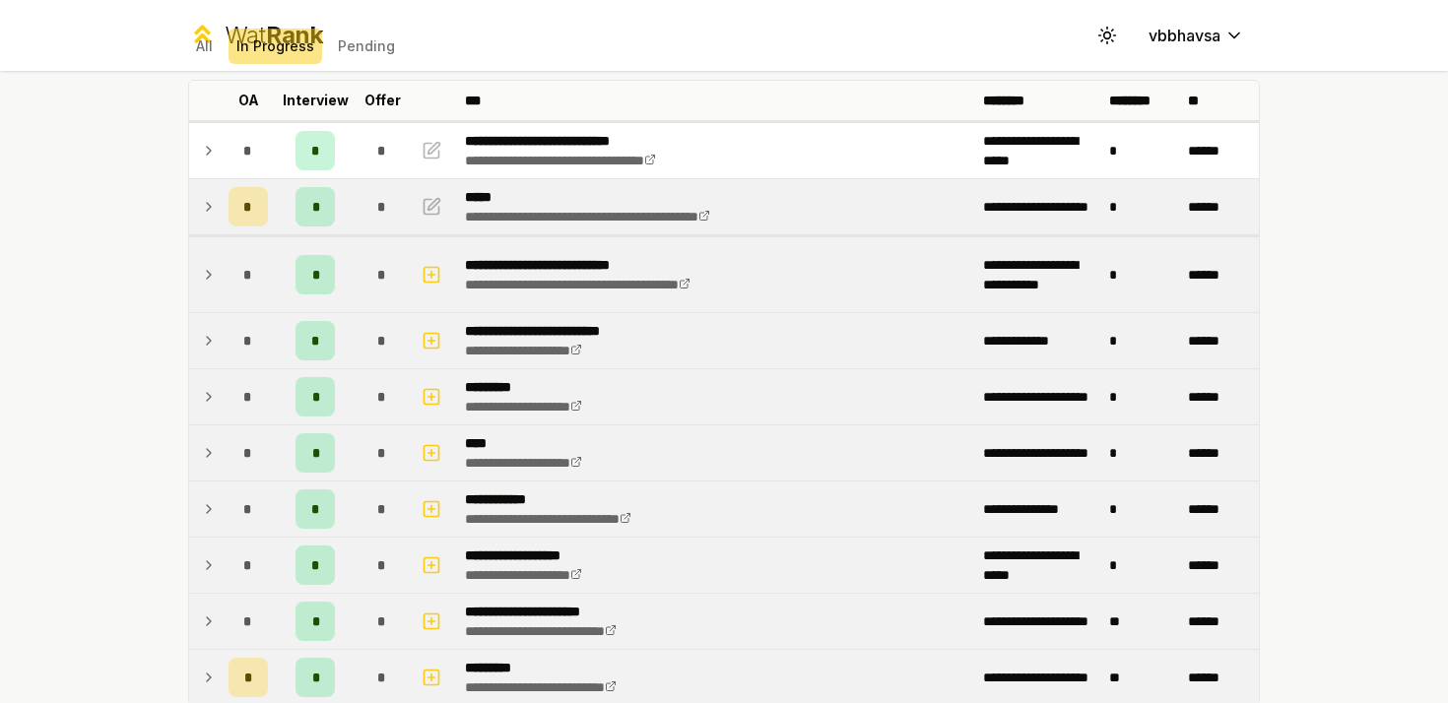
click at [210, 571] on icon at bounding box center [209, 565] width 16 height 24
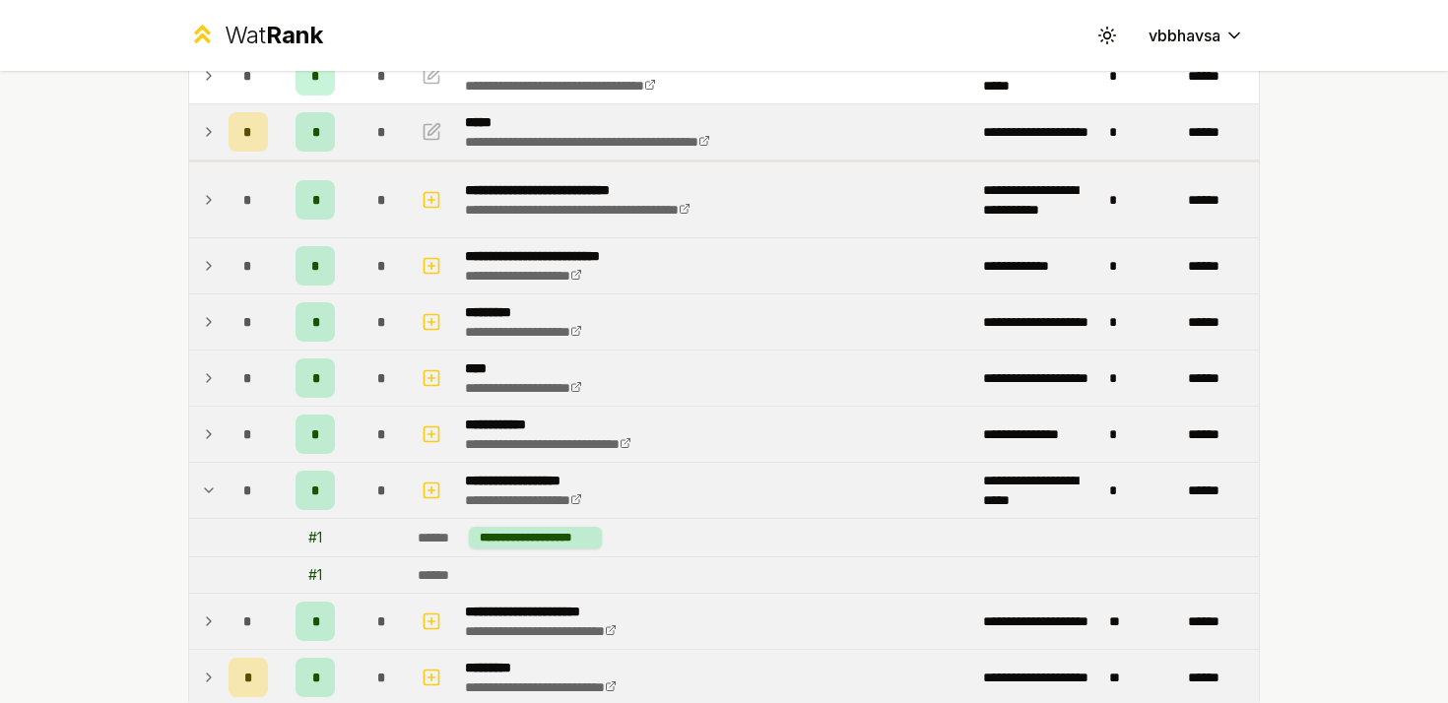
scroll to position [225, 0]
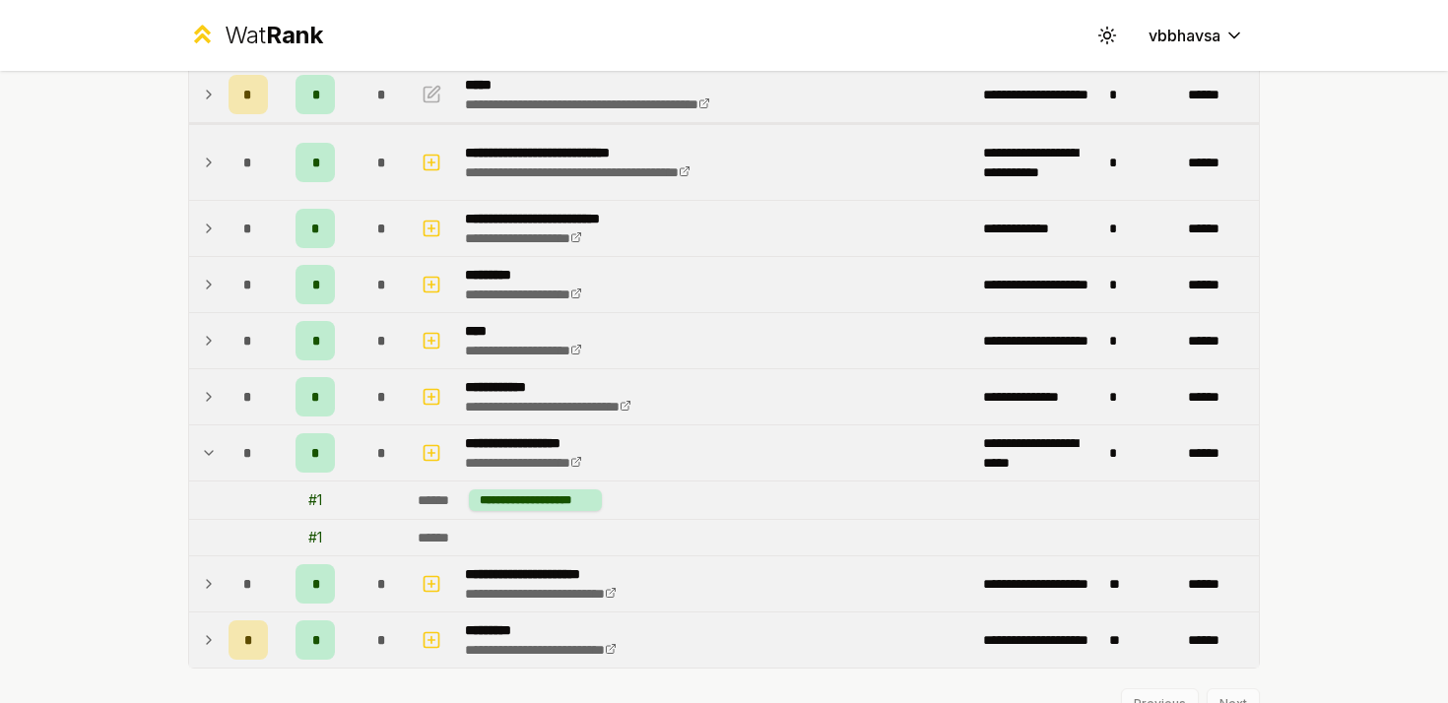
click at [210, 452] on icon at bounding box center [209, 453] width 16 height 24
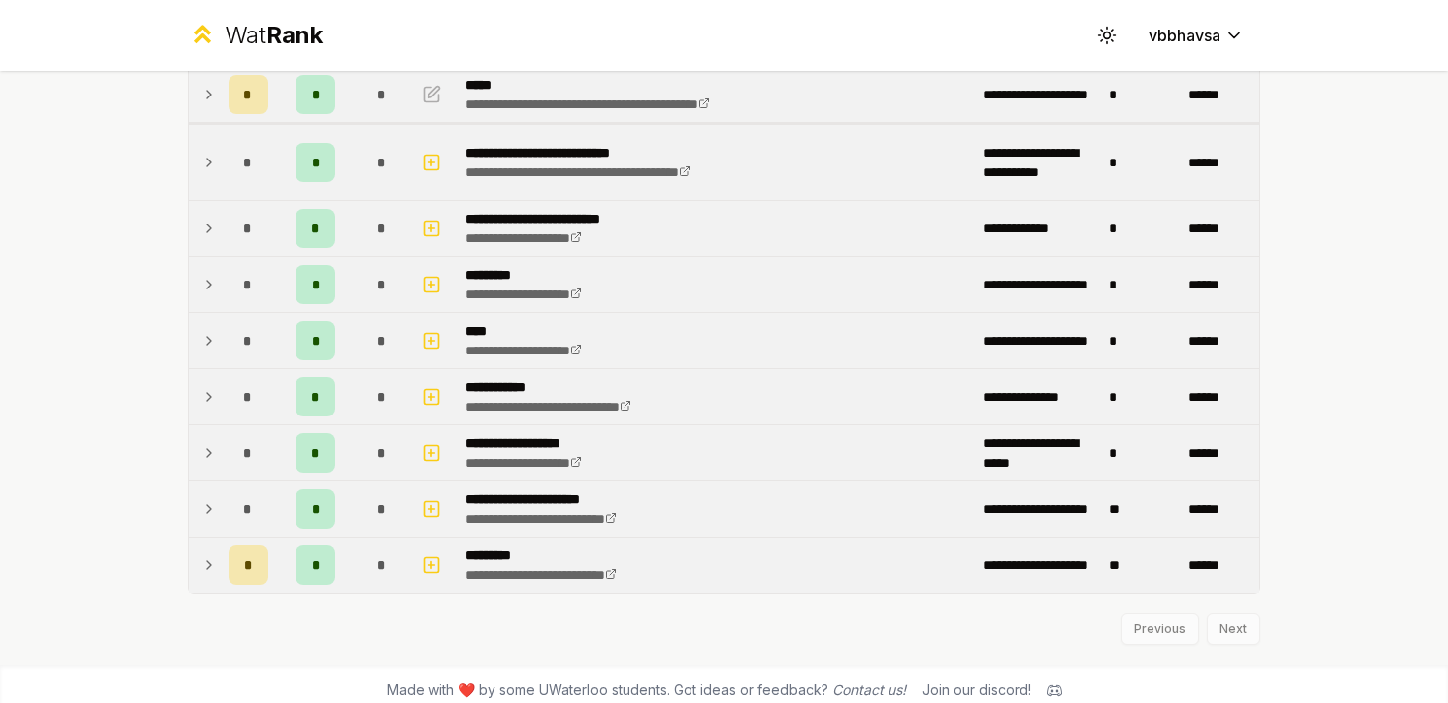
scroll to position [238, 0]
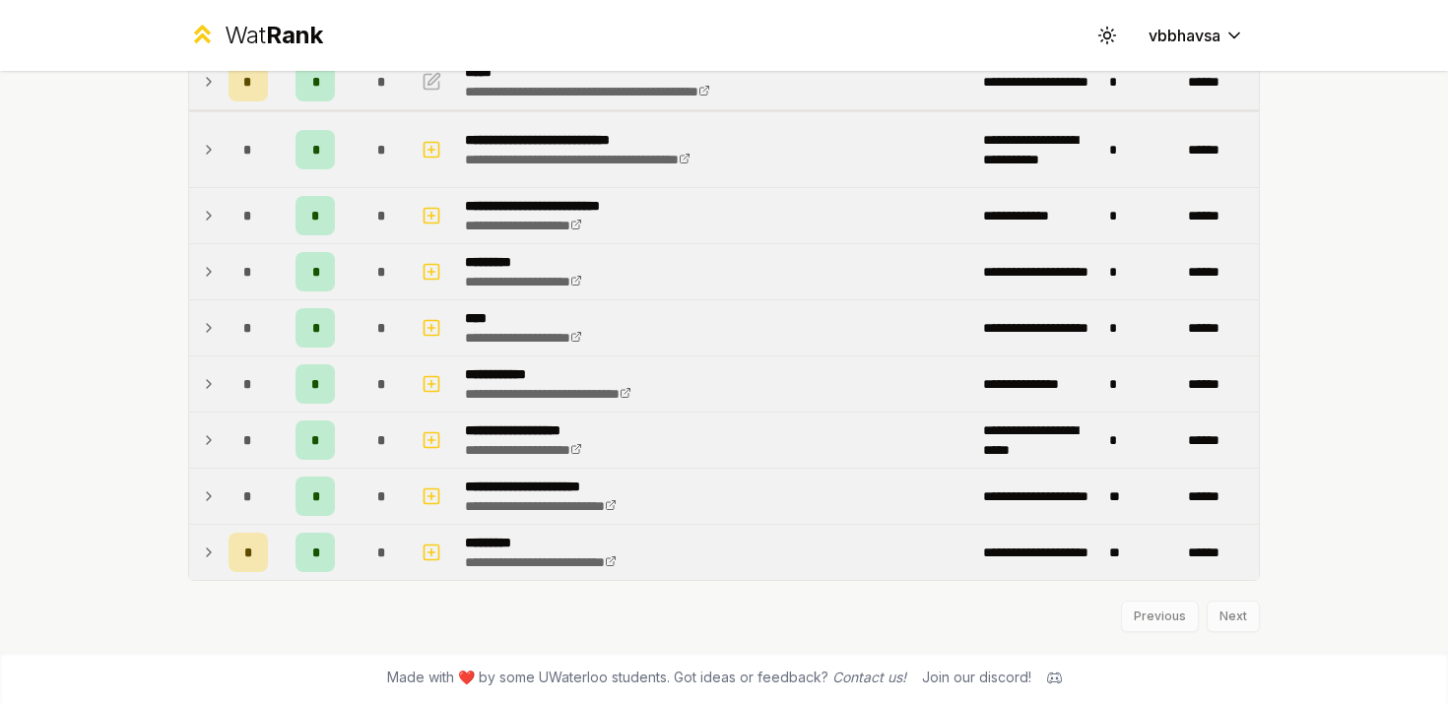
click at [217, 496] on td at bounding box center [205, 496] width 32 height 55
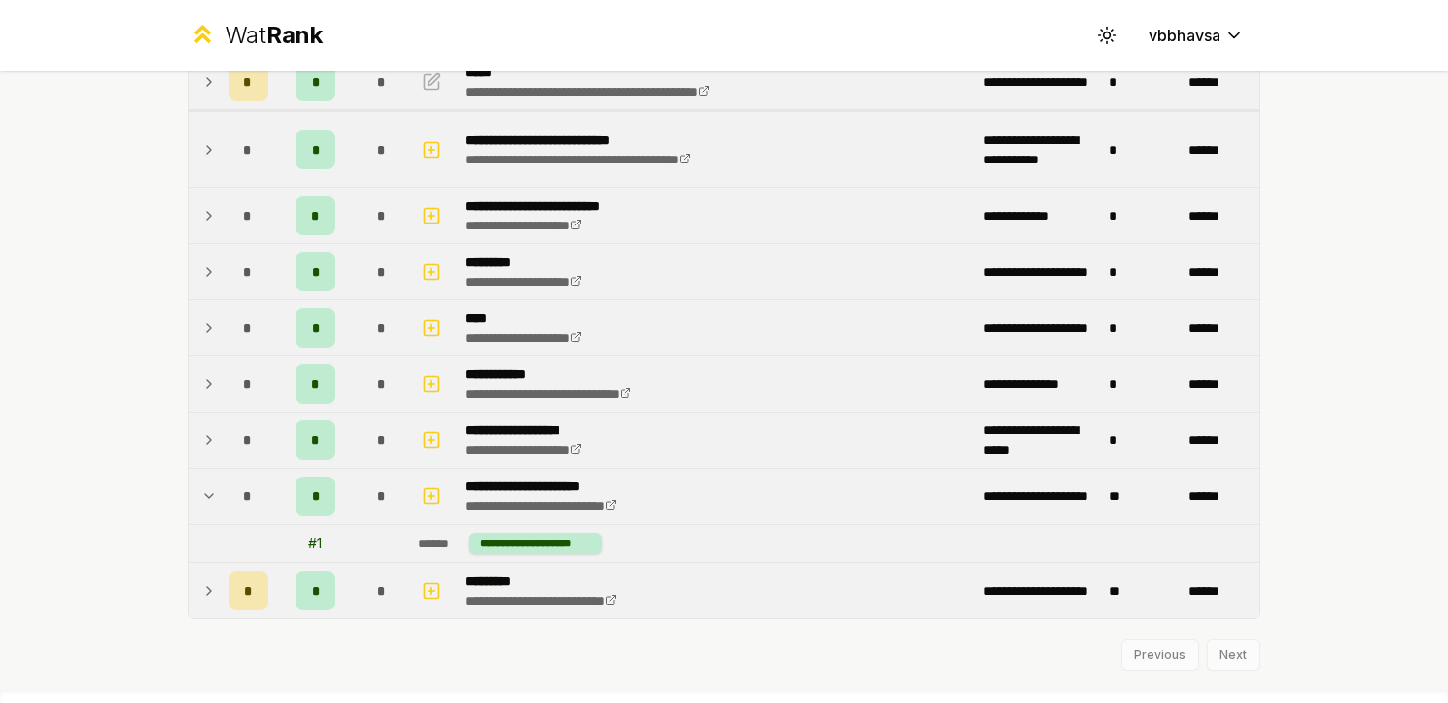
click at [217, 496] on td at bounding box center [205, 496] width 32 height 55
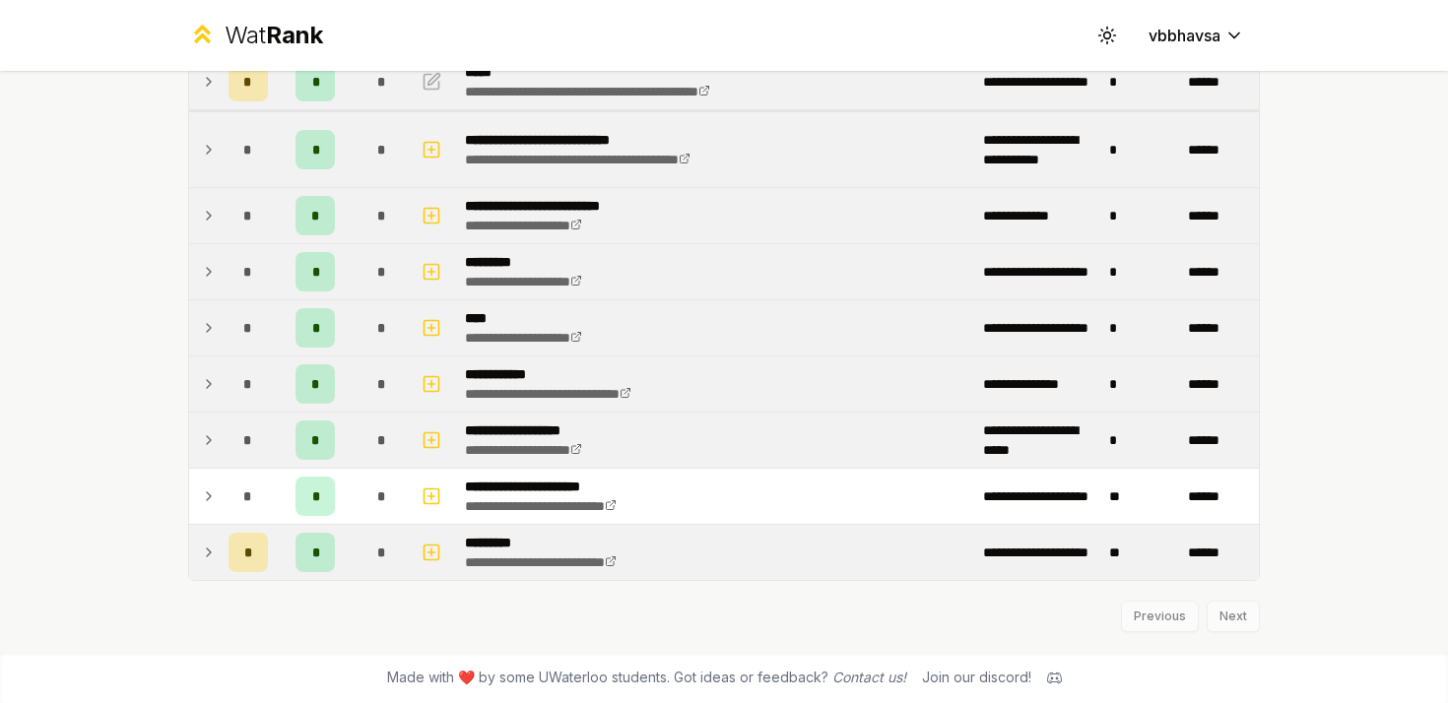
click at [222, 542] on td "*" at bounding box center [248, 552] width 55 height 55
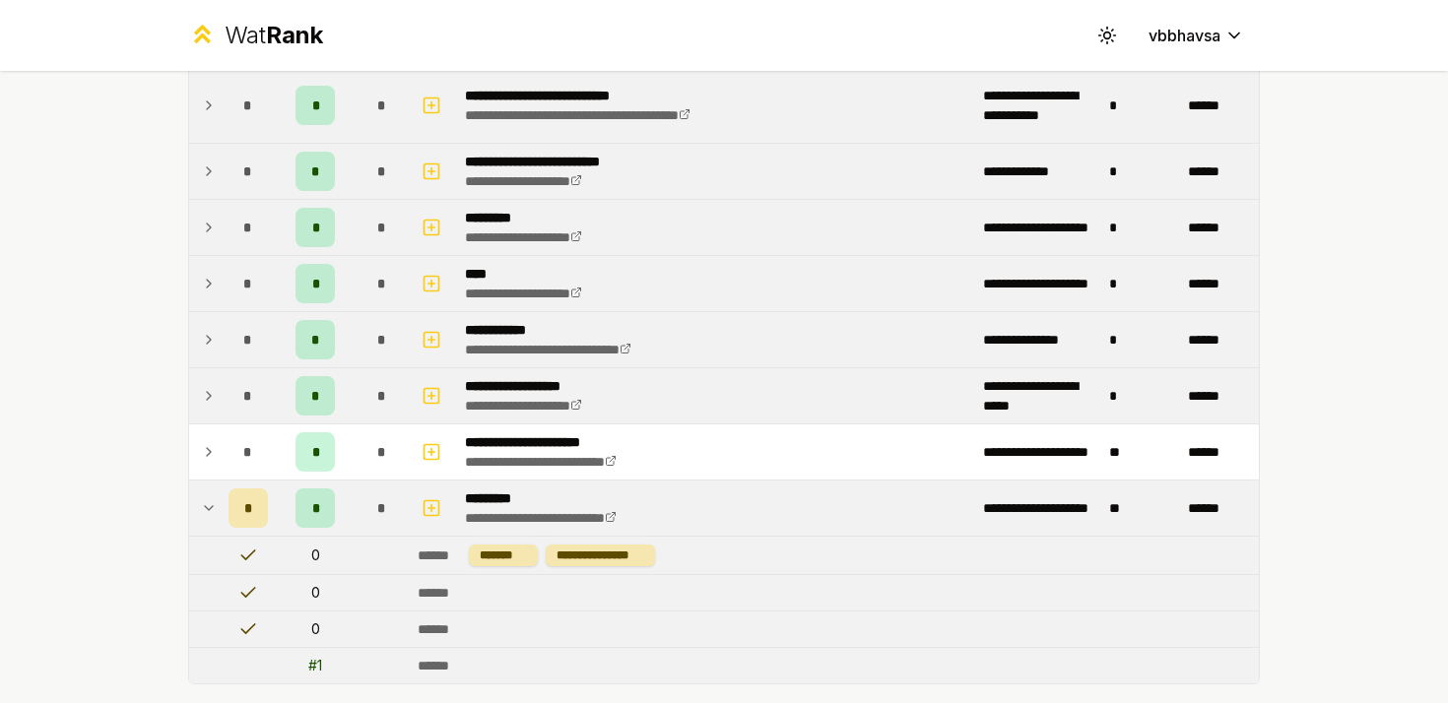
click at [215, 507] on icon at bounding box center [209, 508] width 16 height 24
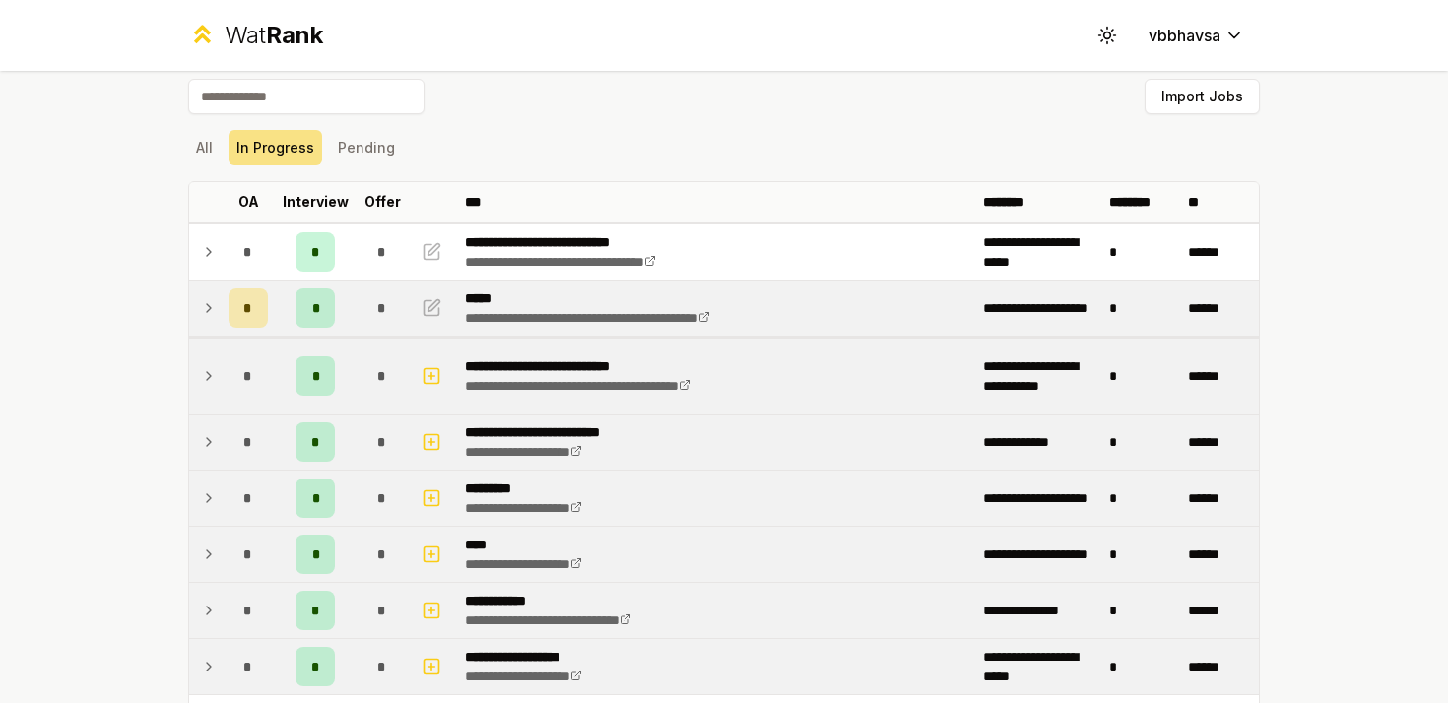
scroll to position [0, 0]
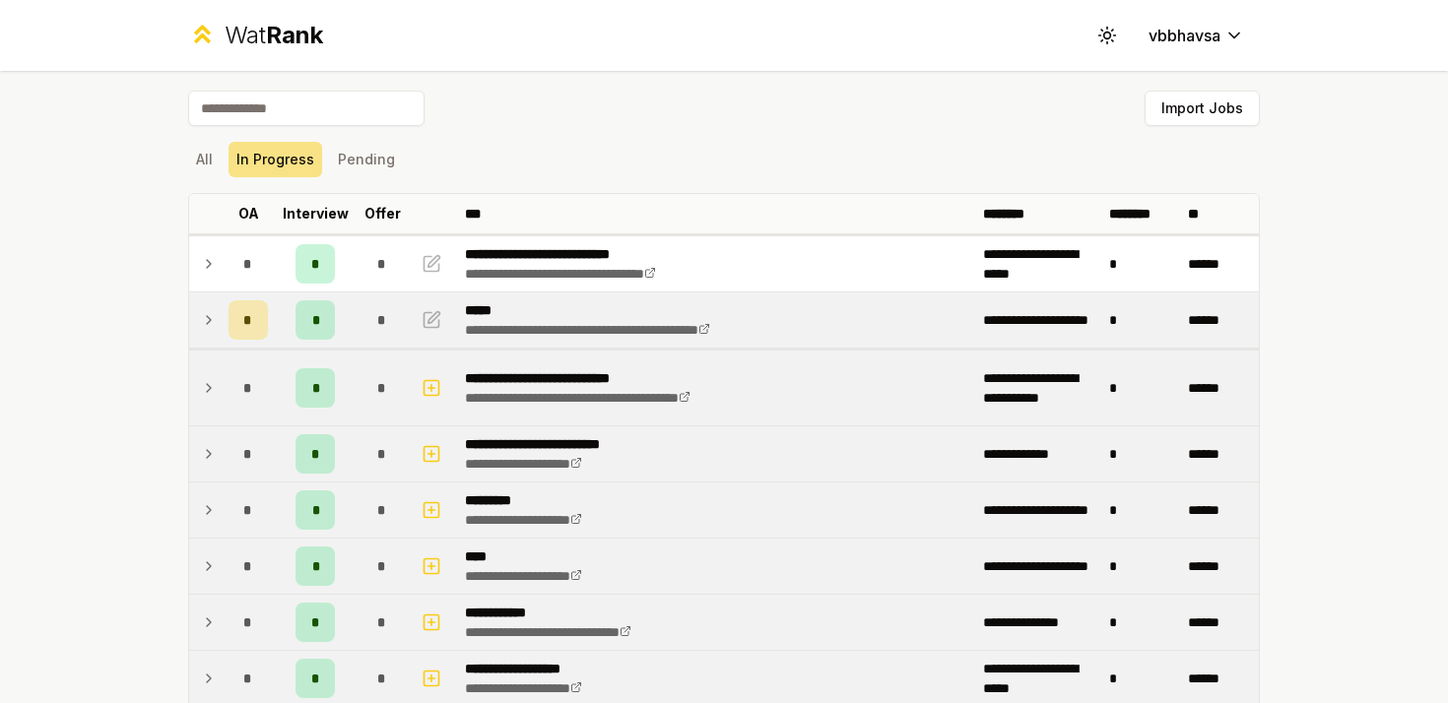
click at [209, 264] on icon at bounding box center [209, 264] width 4 height 8
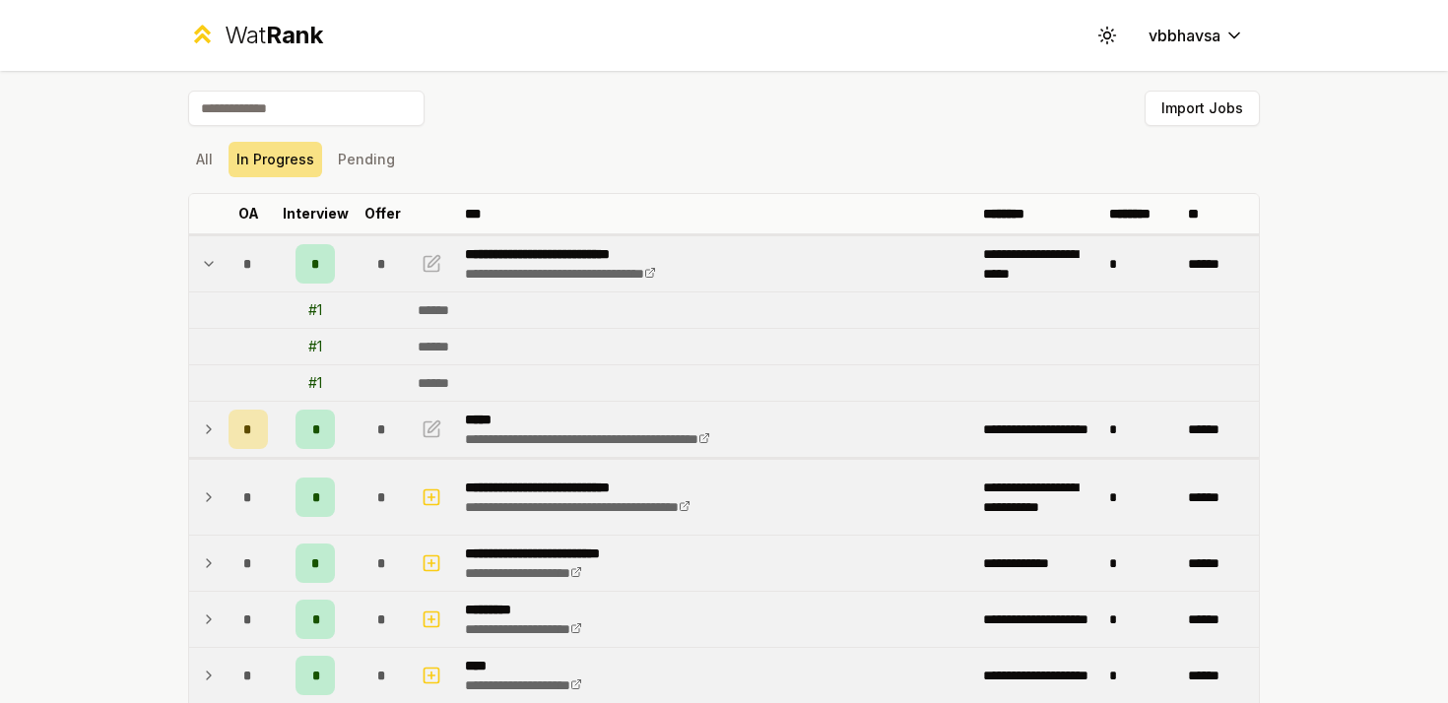
click at [209, 264] on icon at bounding box center [209, 264] width 8 height 4
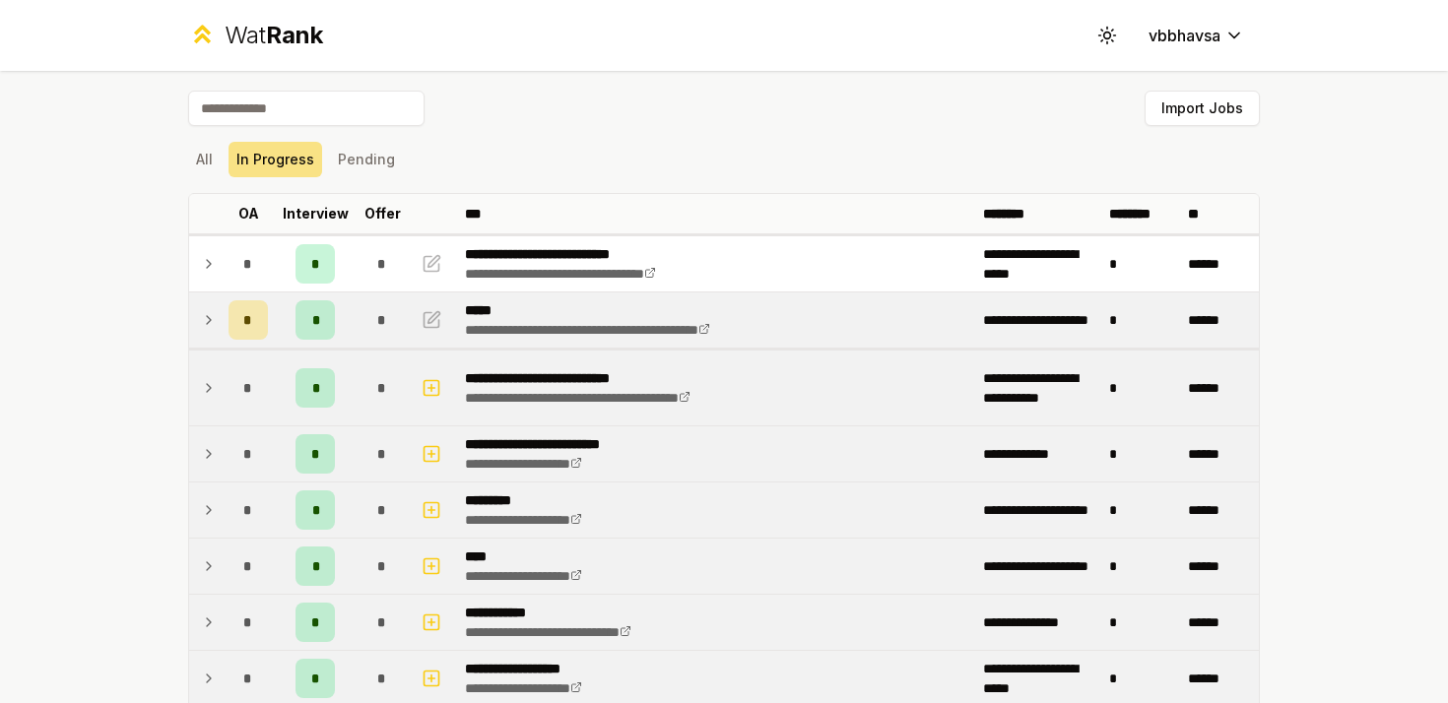
click at [206, 329] on icon at bounding box center [209, 320] width 16 height 24
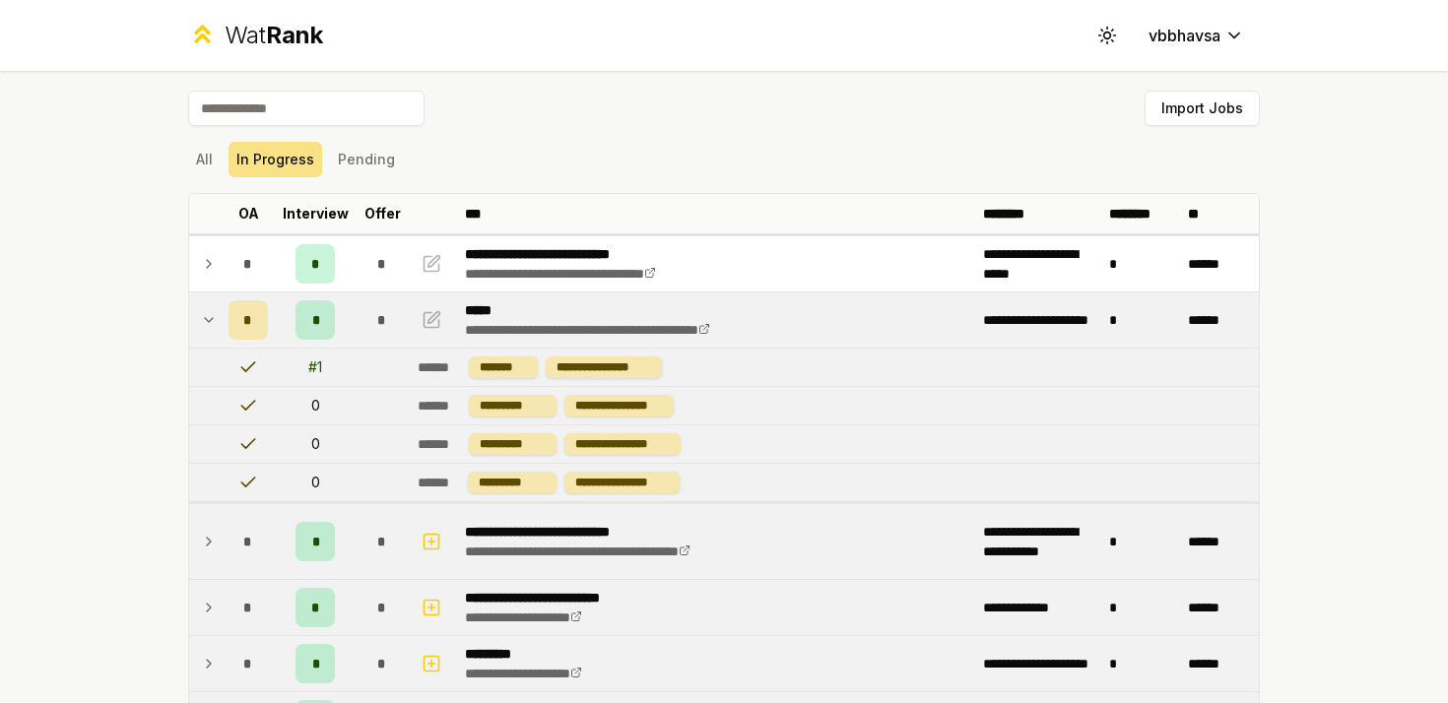
click at [206, 329] on icon at bounding box center [209, 320] width 16 height 24
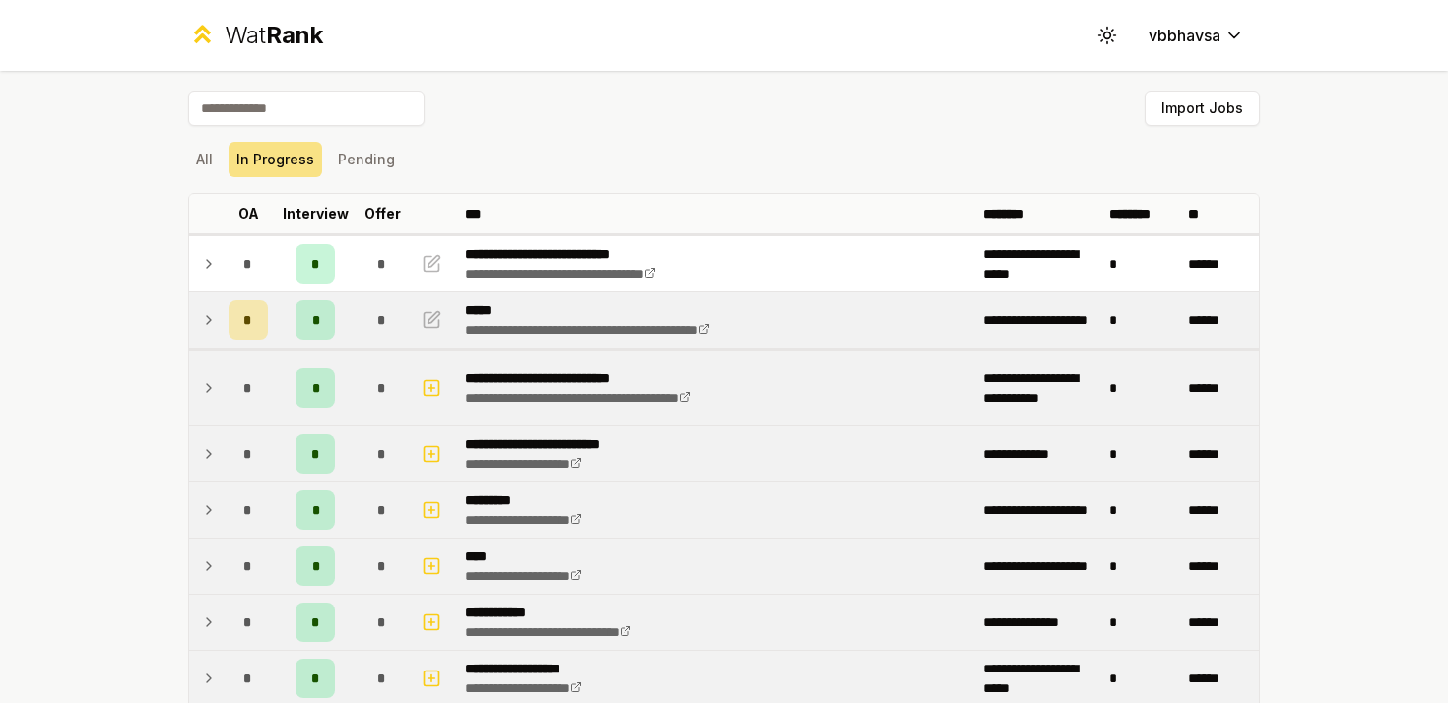
click at [207, 381] on icon at bounding box center [209, 388] width 16 height 24
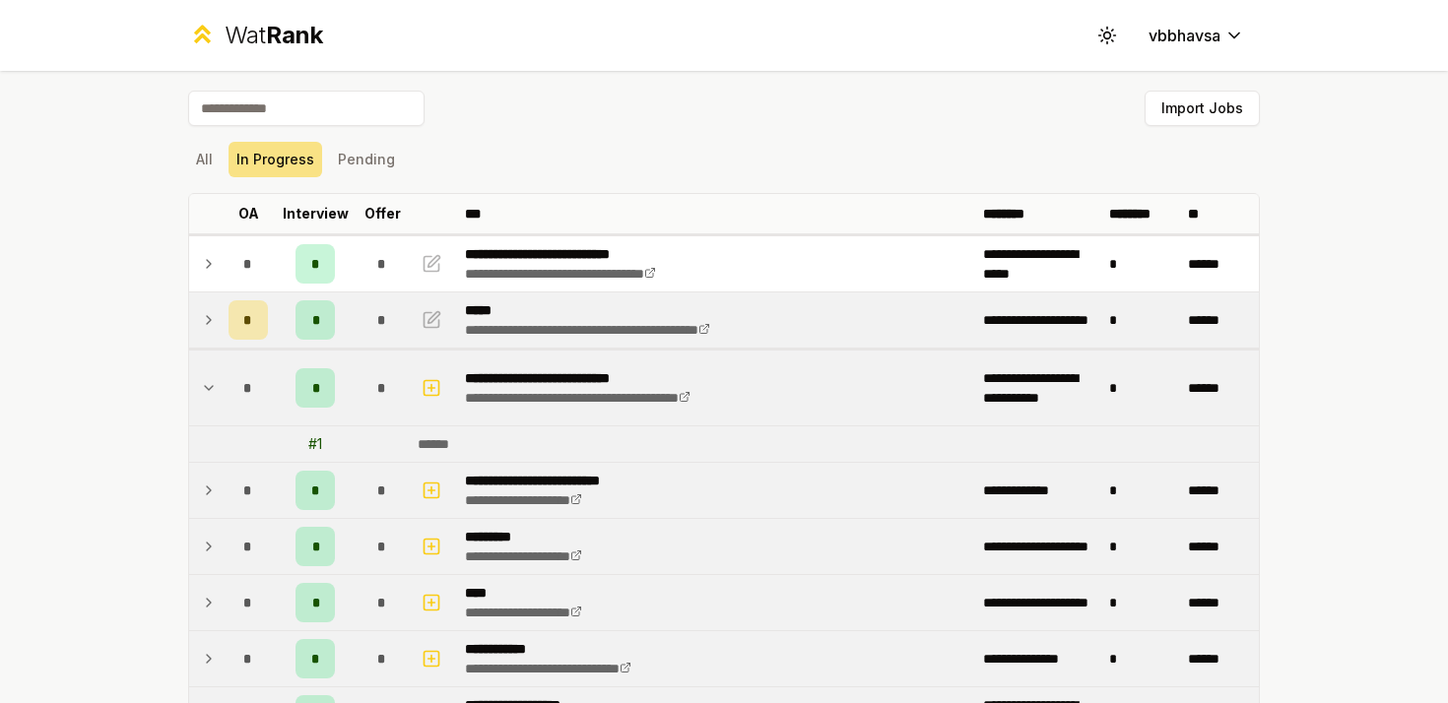
click at [207, 381] on icon at bounding box center [209, 388] width 16 height 24
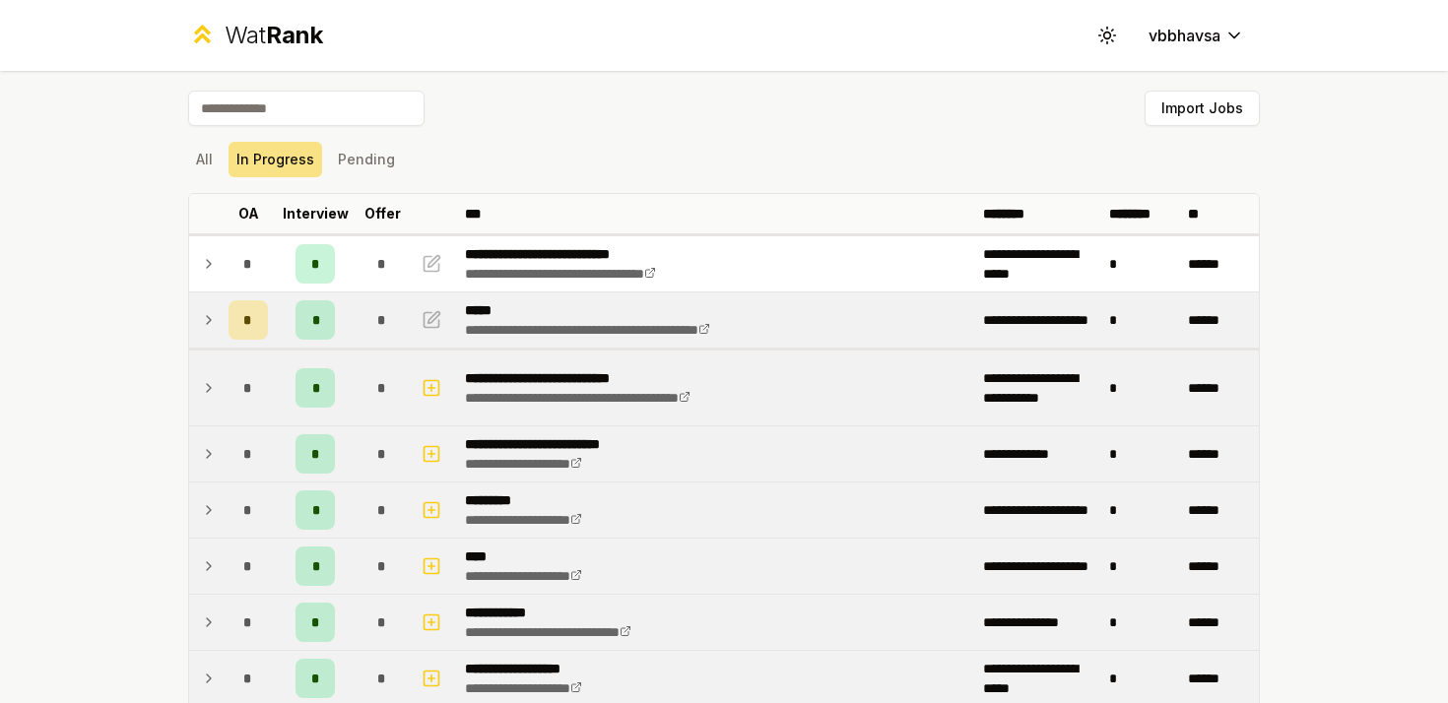
click at [209, 436] on td at bounding box center [205, 453] width 32 height 55
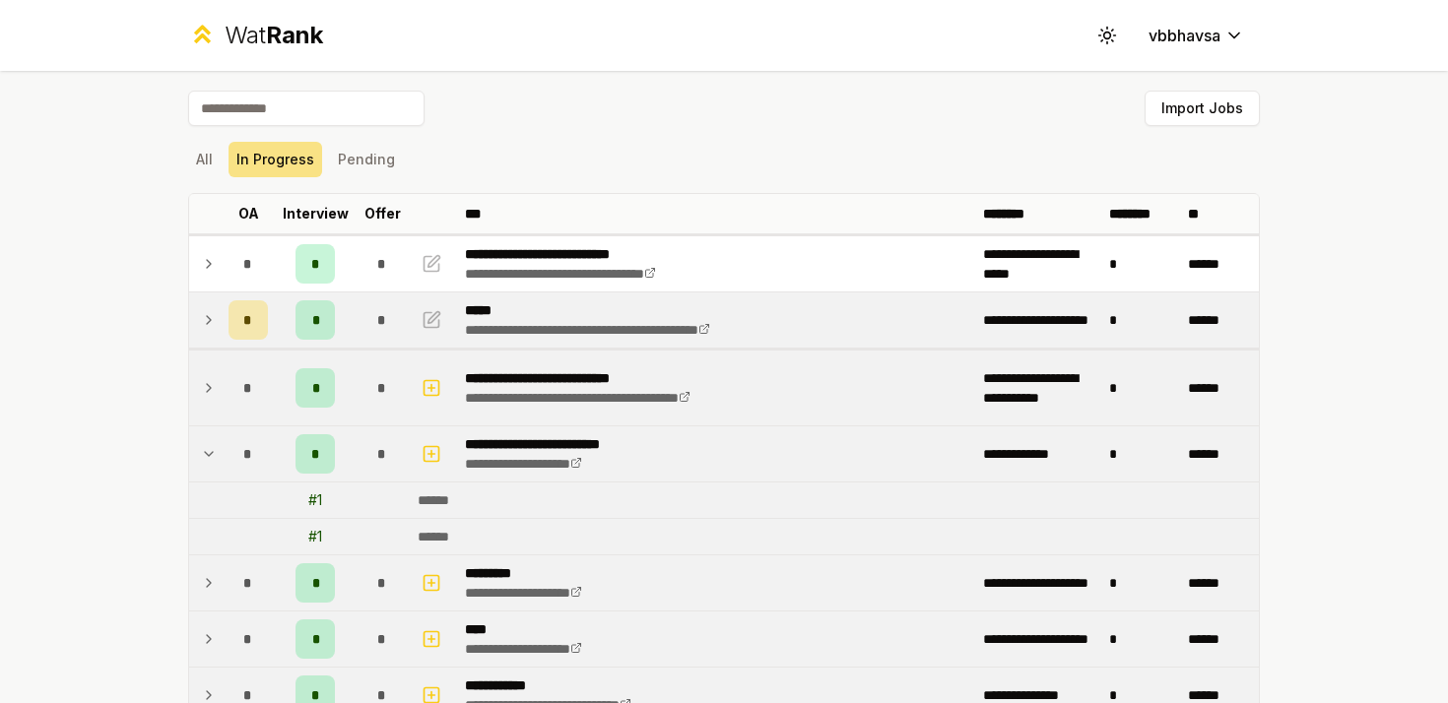
click at [209, 436] on td at bounding box center [205, 453] width 32 height 55
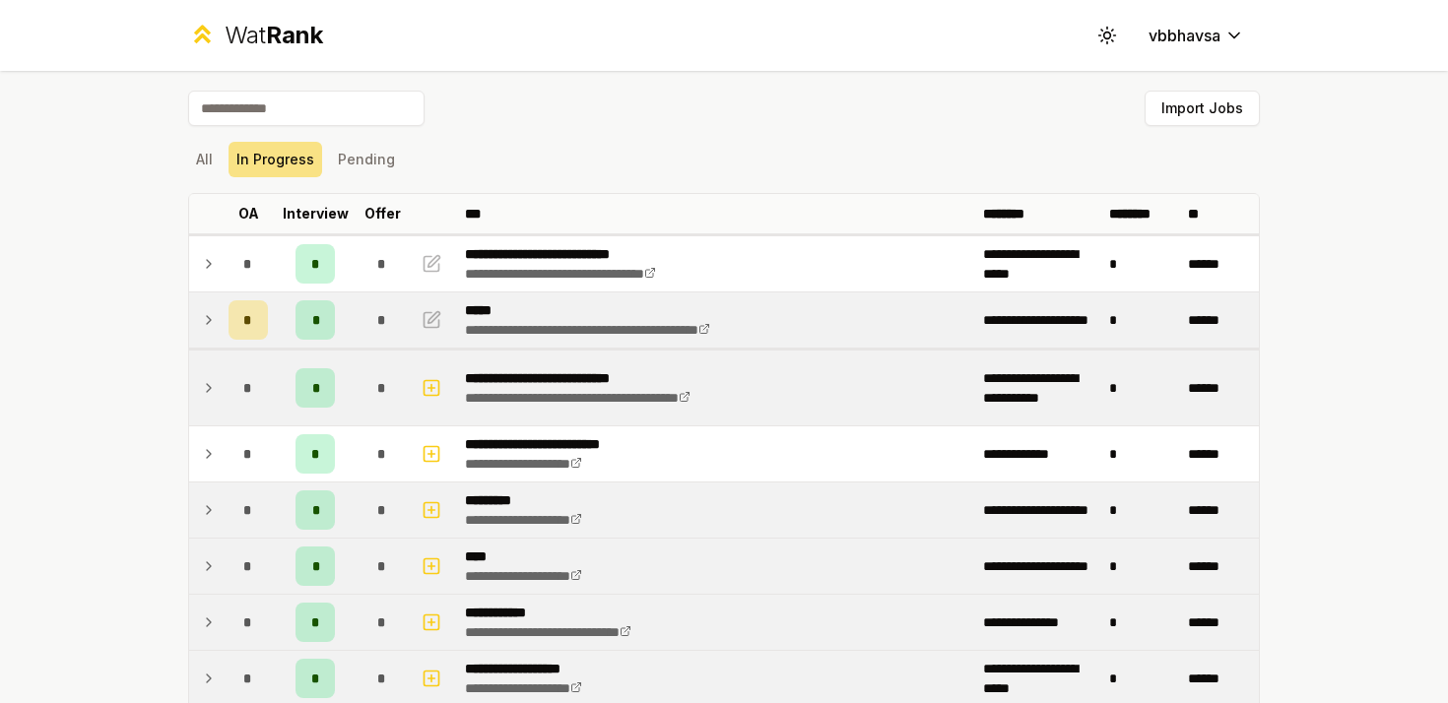
click at [211, 496] on td at bounding box center [205, 510] width 32 height 55
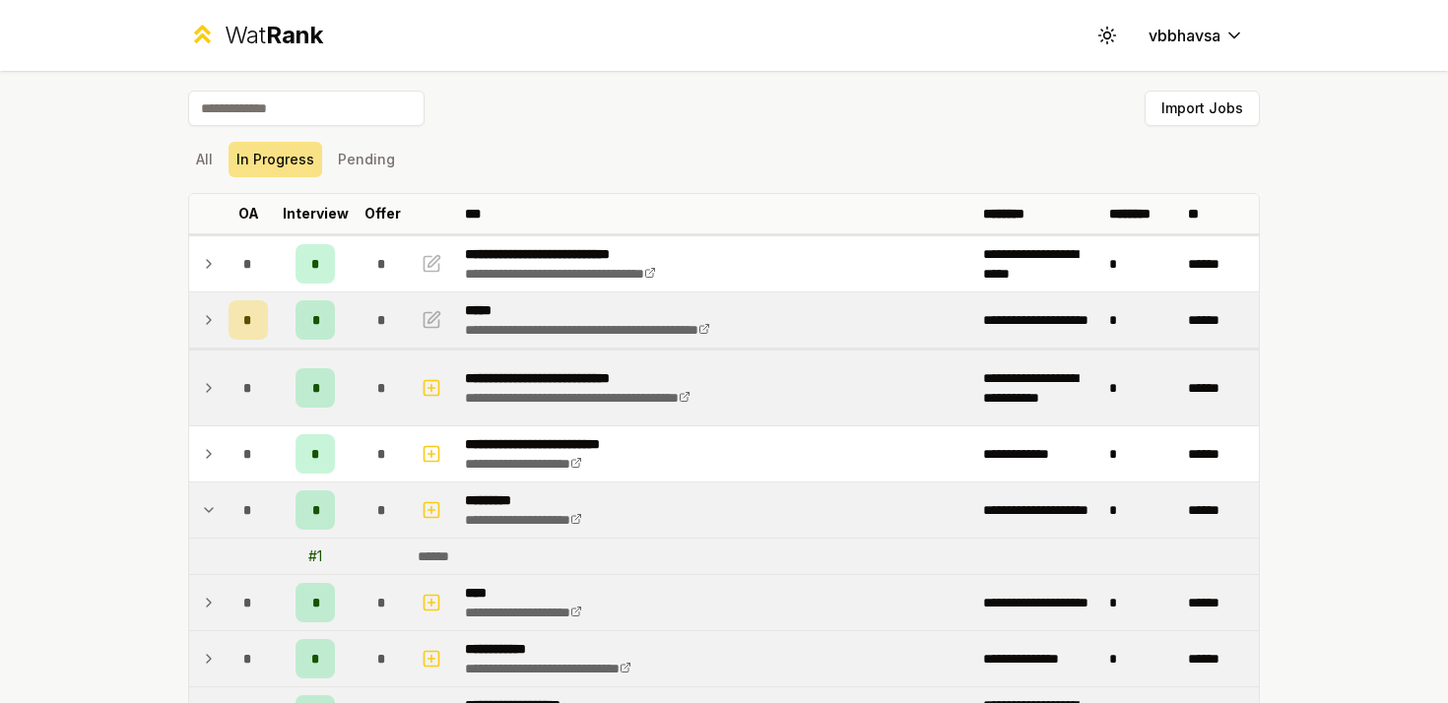
click at [211, 496] on td at bounding box center [205, 510] width 32 height 55
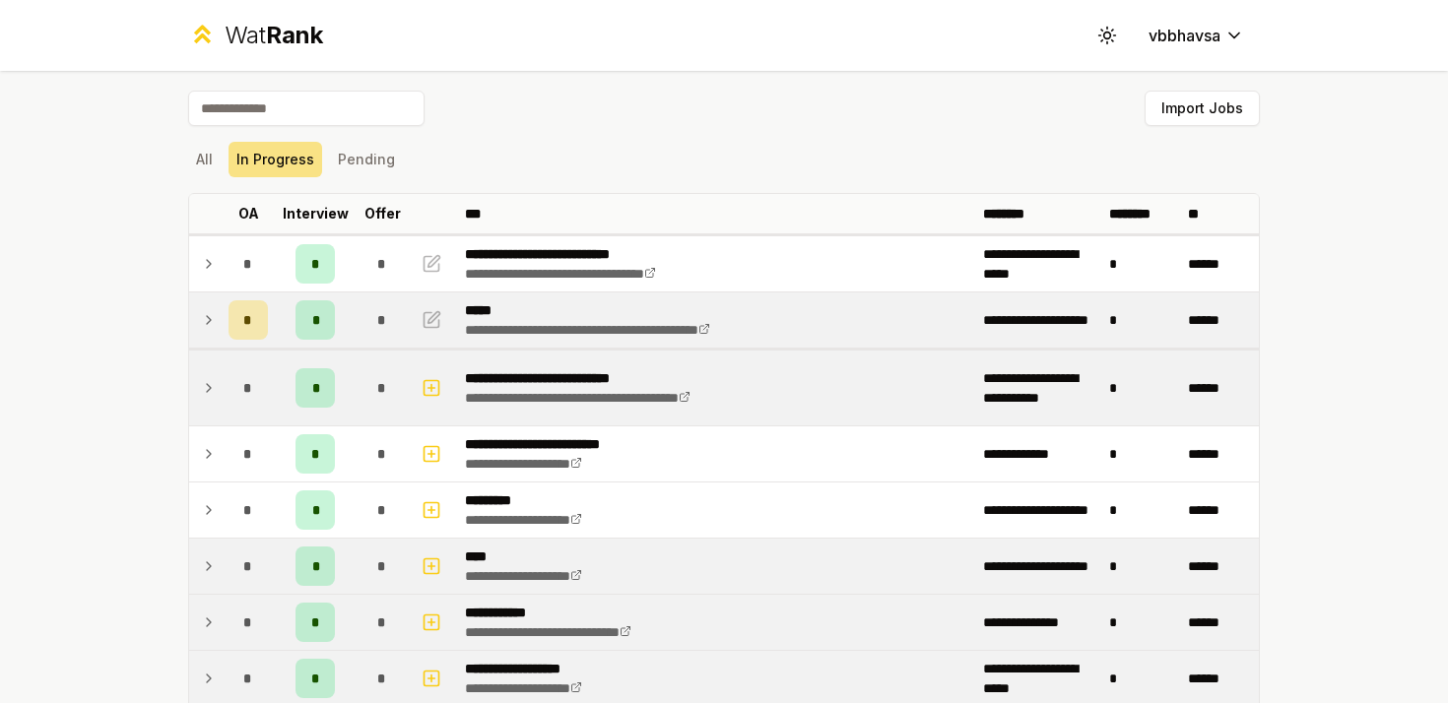
click at [212, 560] on icon at bounding box center [209, 566] width 16 height 24
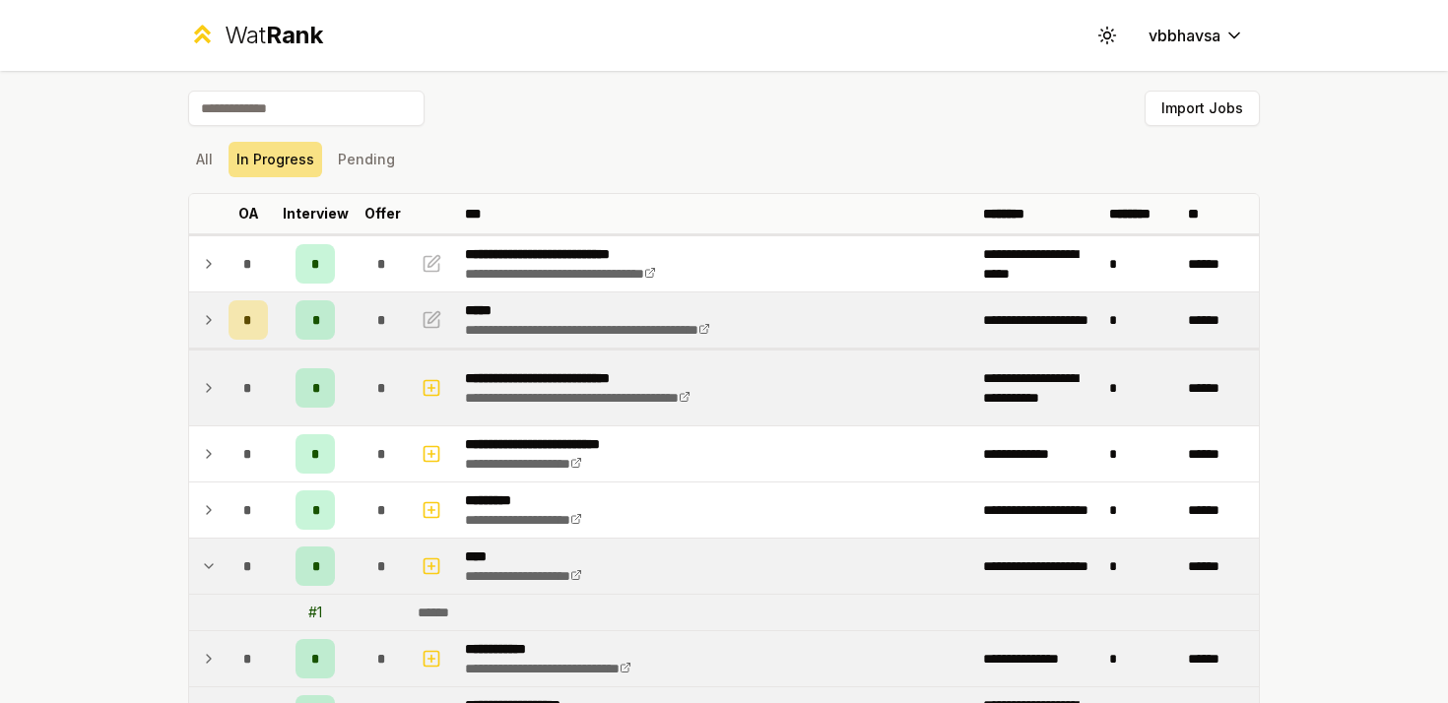
click at [212, 560] on icon at bounding box center [209, 566] width 16 height 24
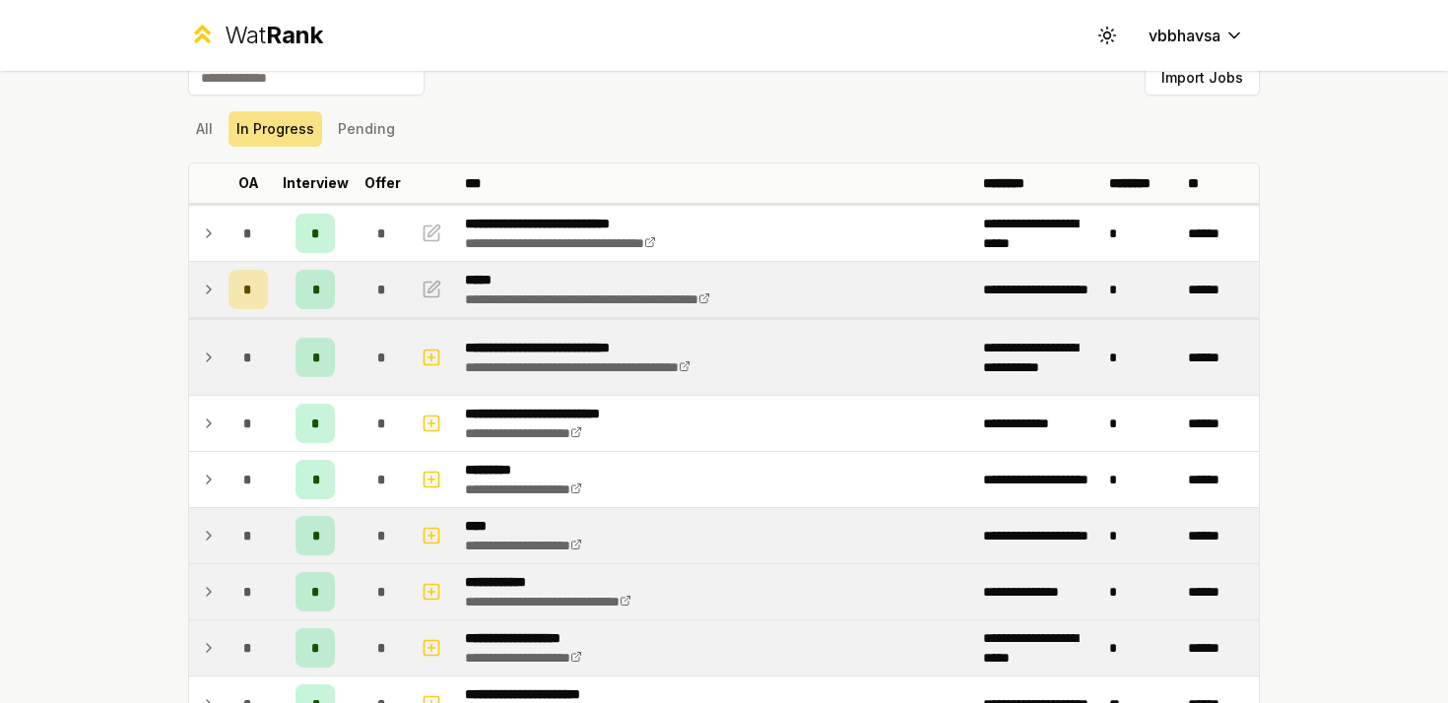
scroll to position [33, 0]
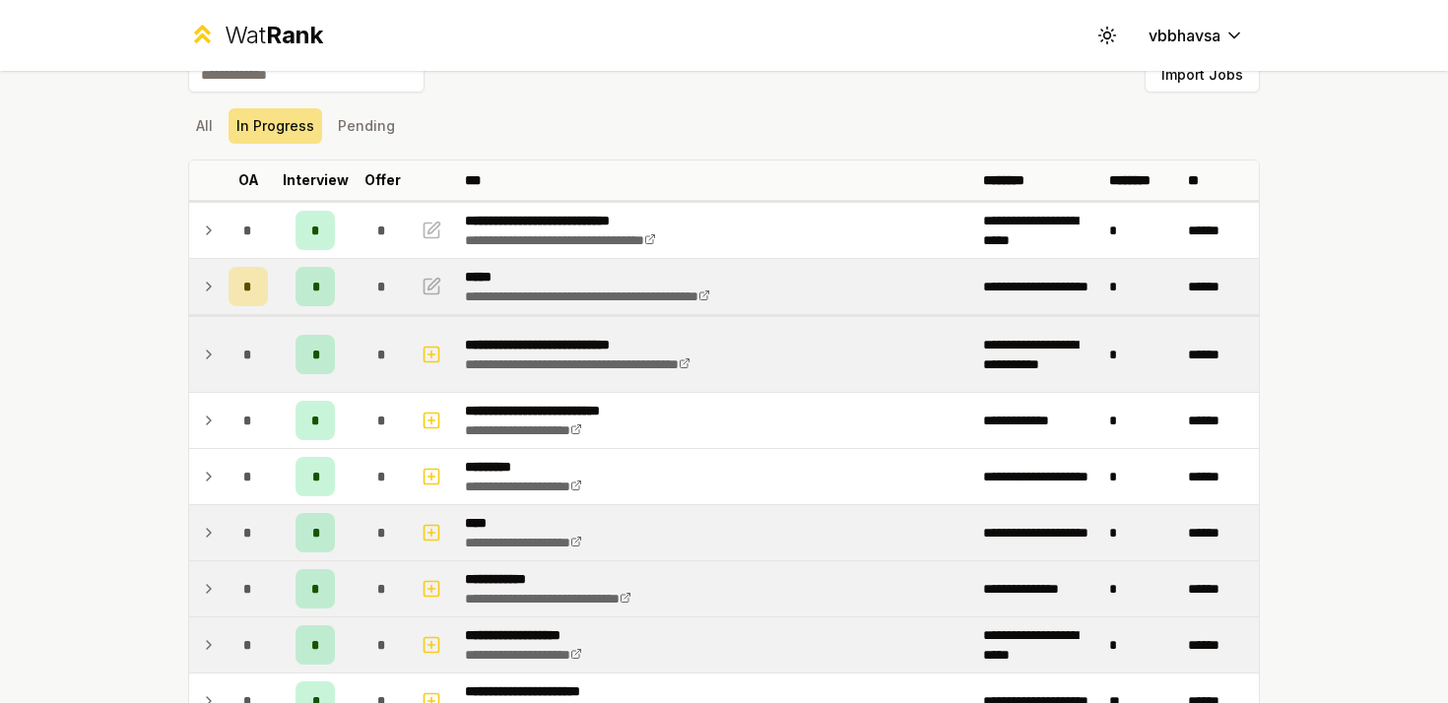
click at [212, 590] on icon at bounding box center [209, 589] width 16 height 24
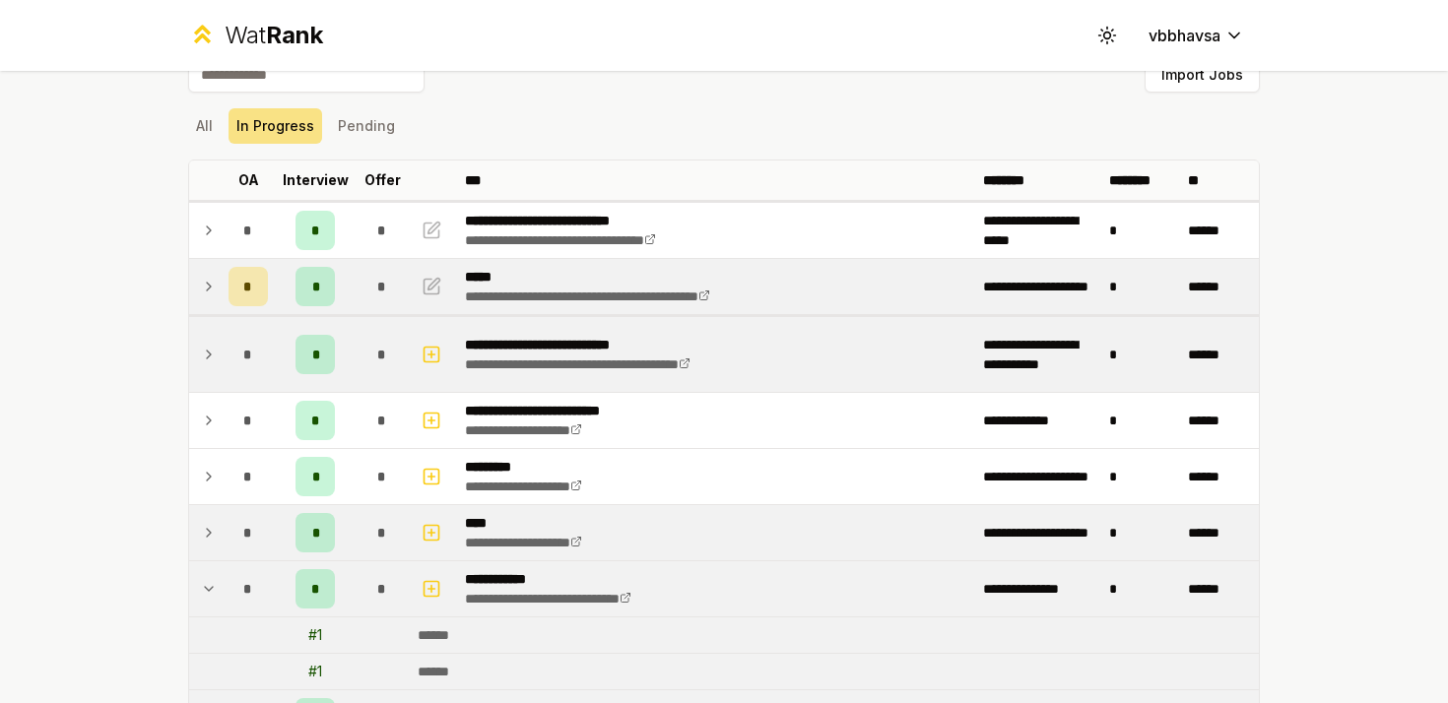
click at [212, 590] on icon at bounding box center [209, 589] width 16 height 24
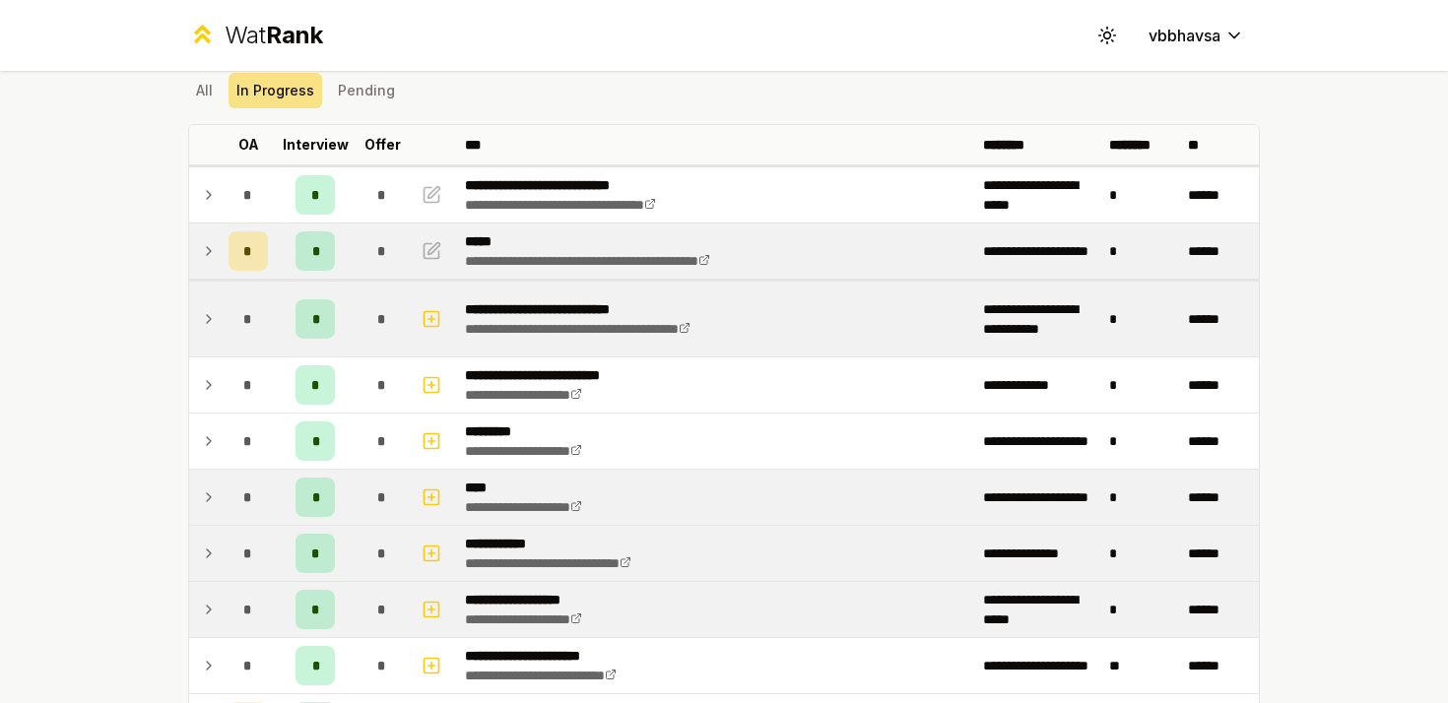
click at [212, 590] on td at bounding box center [205, 609] width 32 height 55
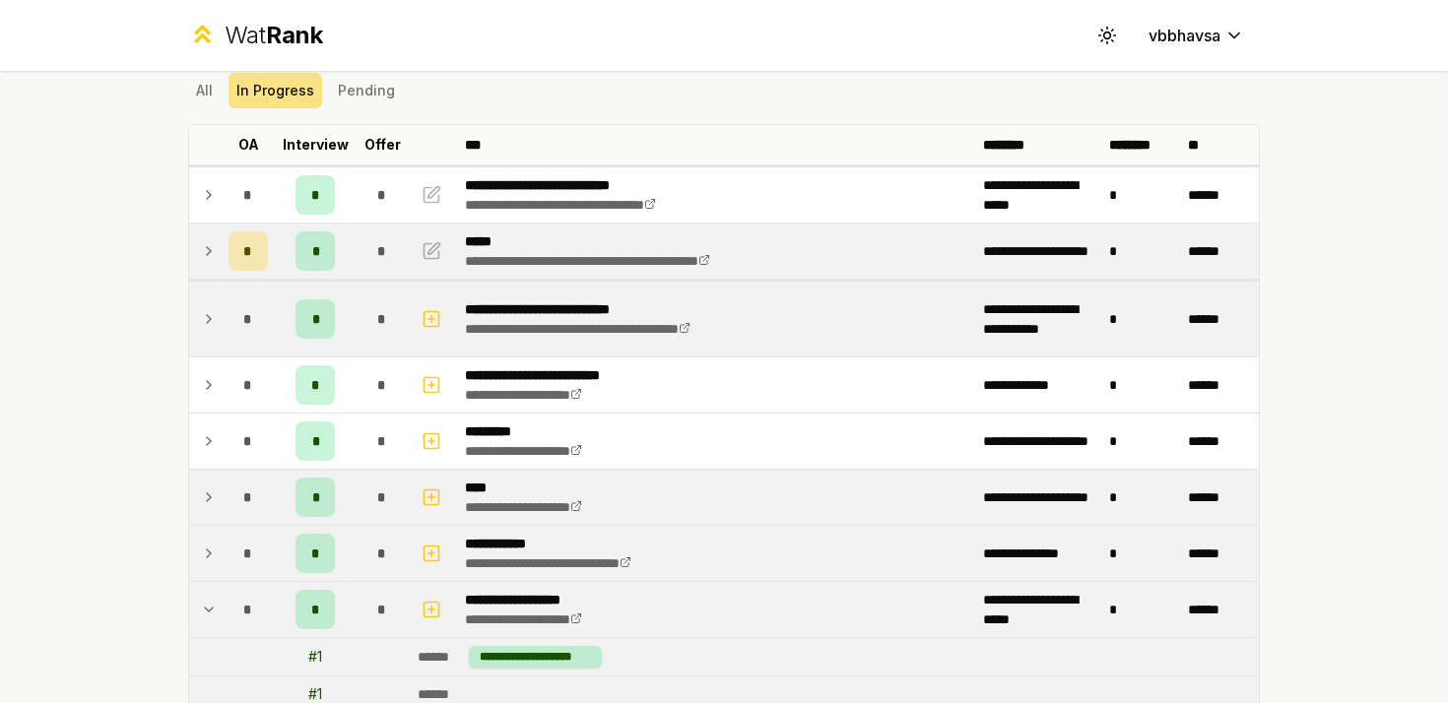
click at [212, 590] on td at bounding box center [205, 609] width 32 height 55
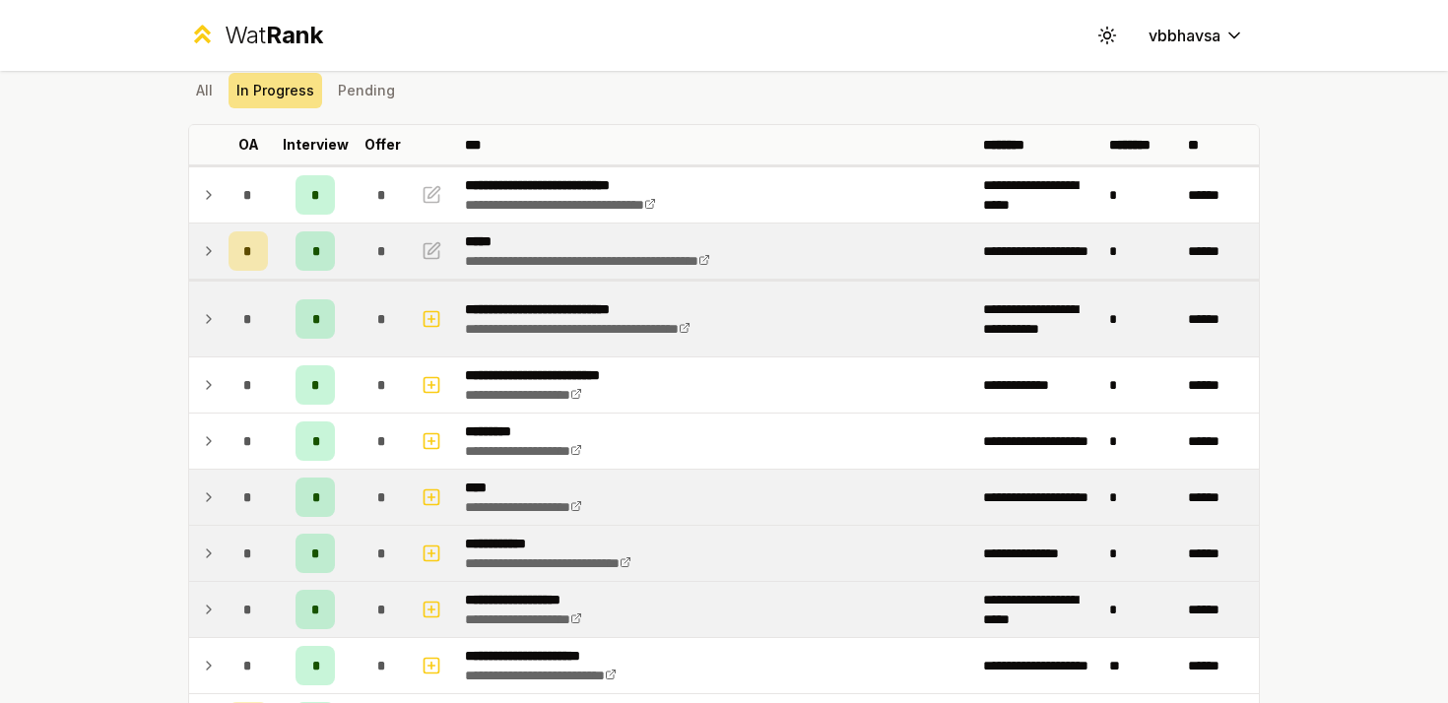
scroll to position [130, 0]
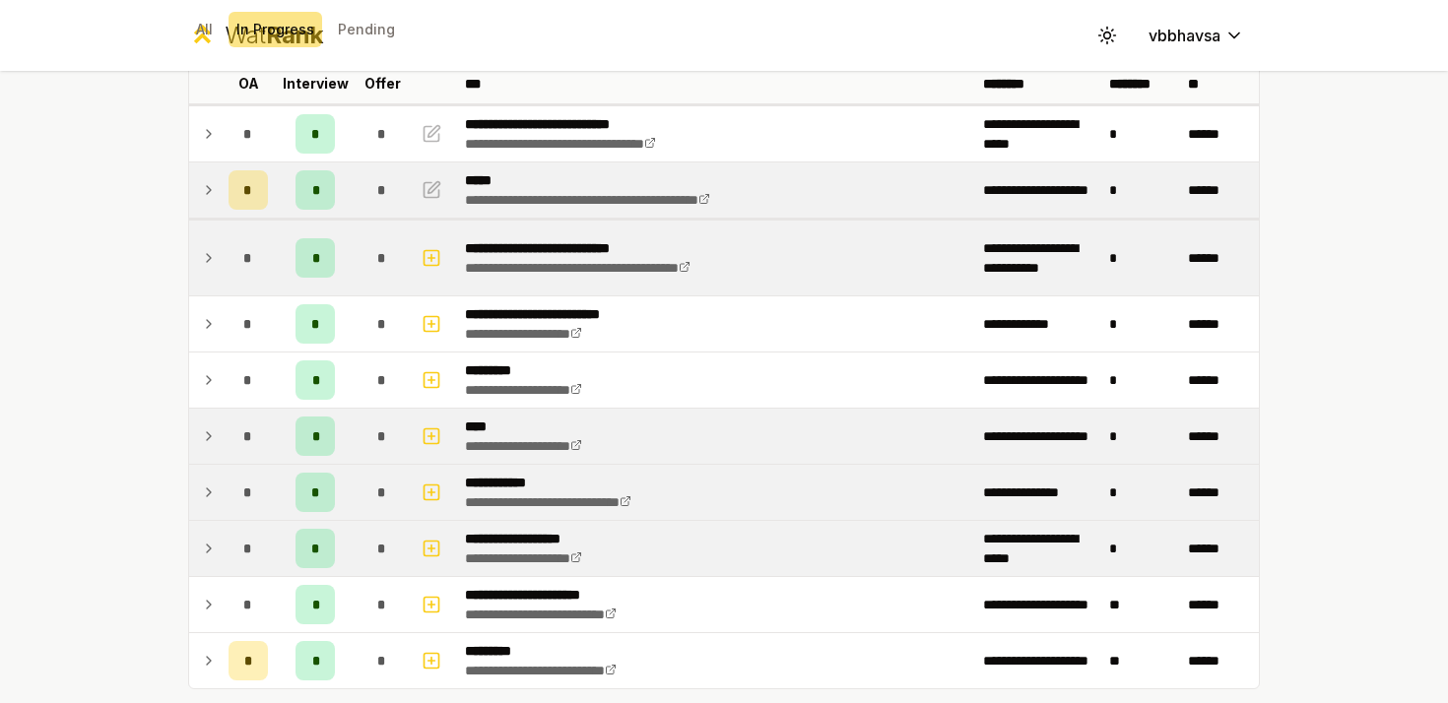
click at [212, 590] on td at bounding box center [205, 604] width 32 height 55
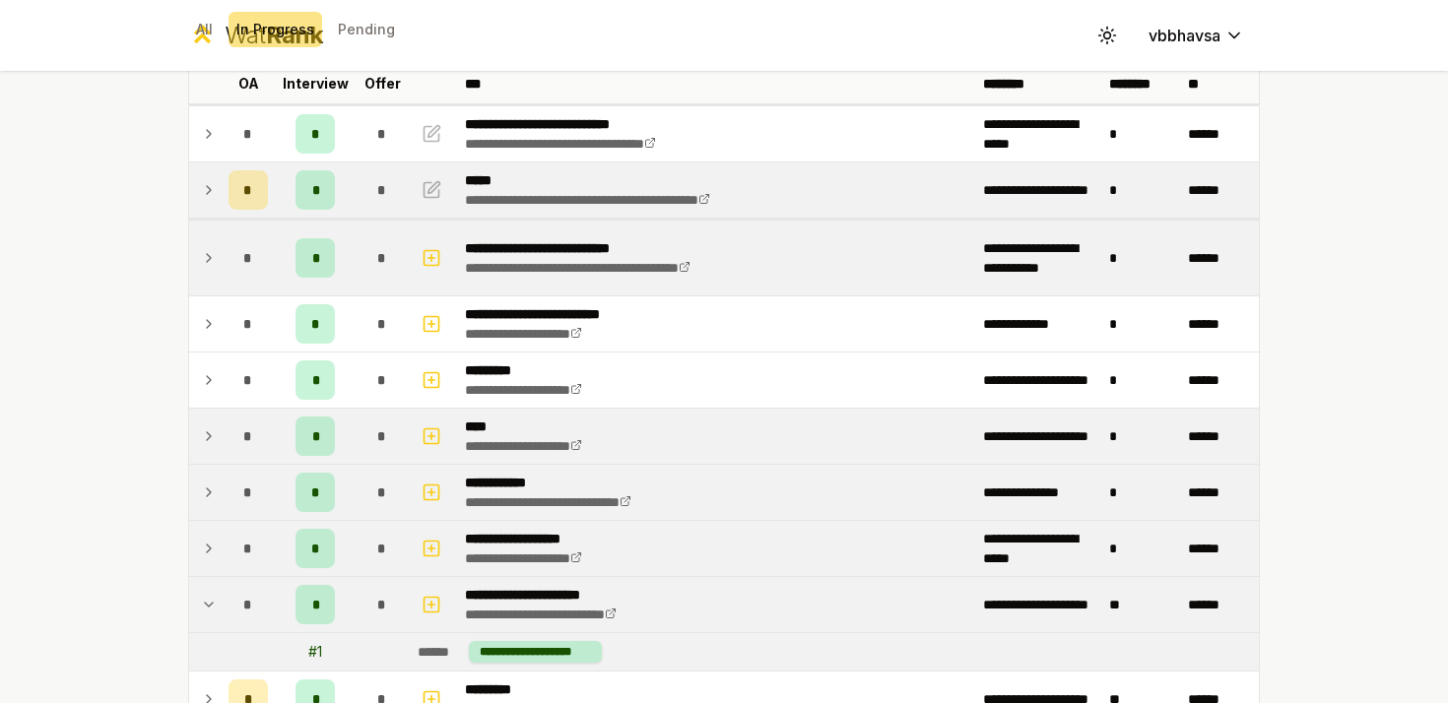
click at [212, 590] on td at bounding box center [205, 604] width 32 height 55
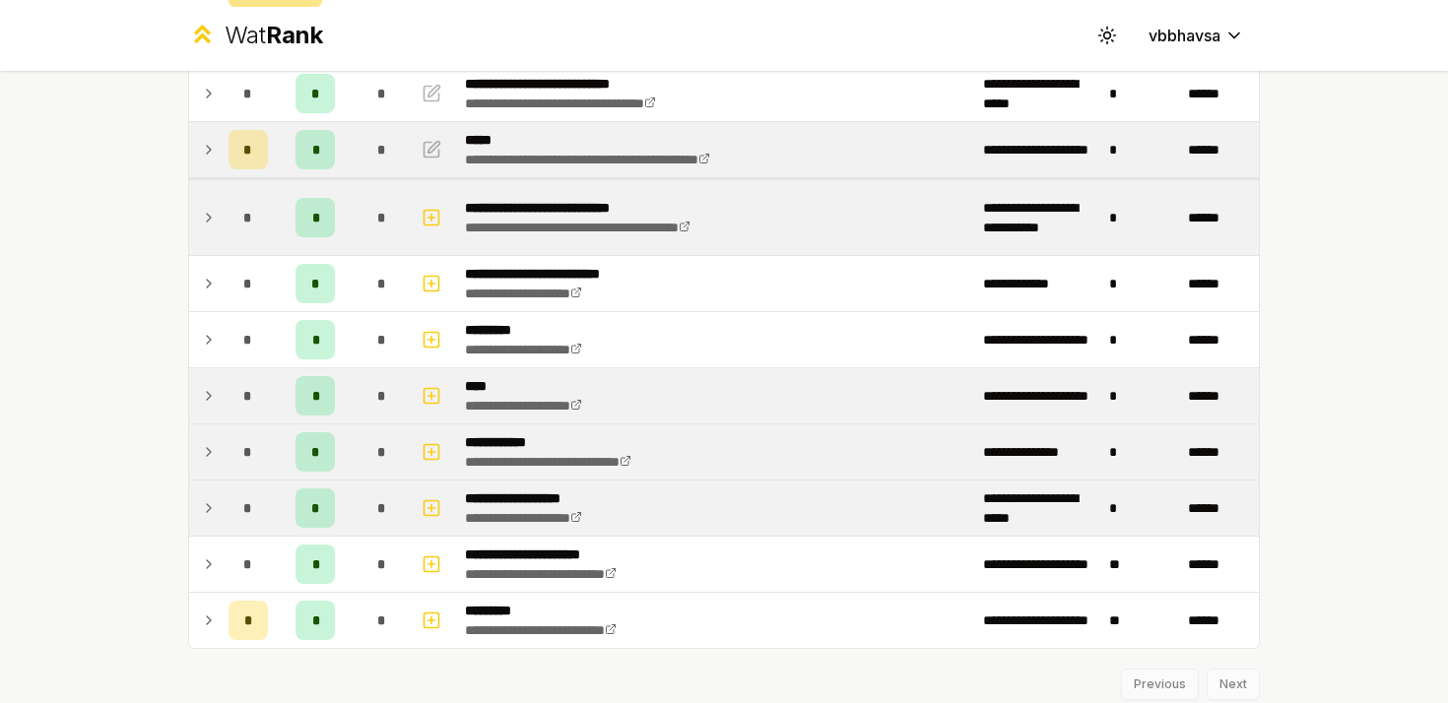
scroll to position [187, 0]
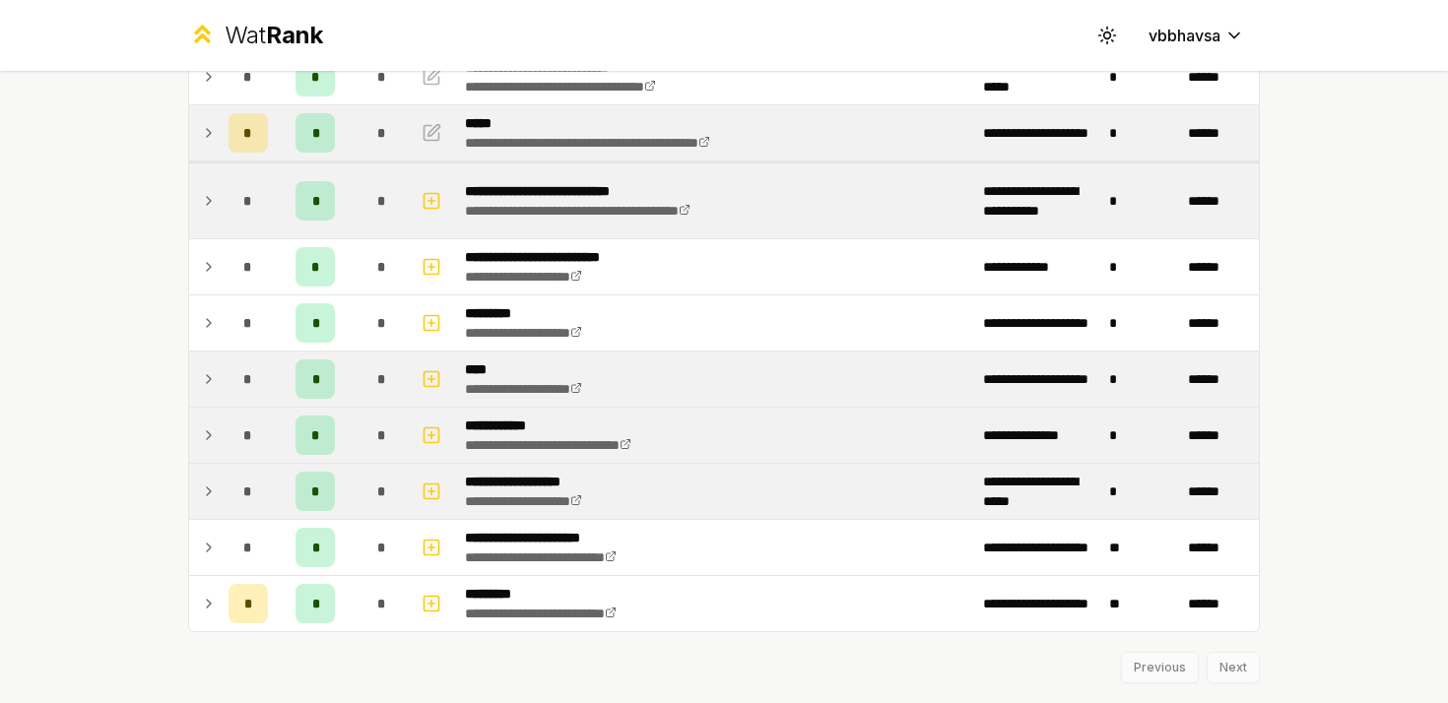
click at [212, 590] on td at bounding box center [205, 603] width 32 height 55
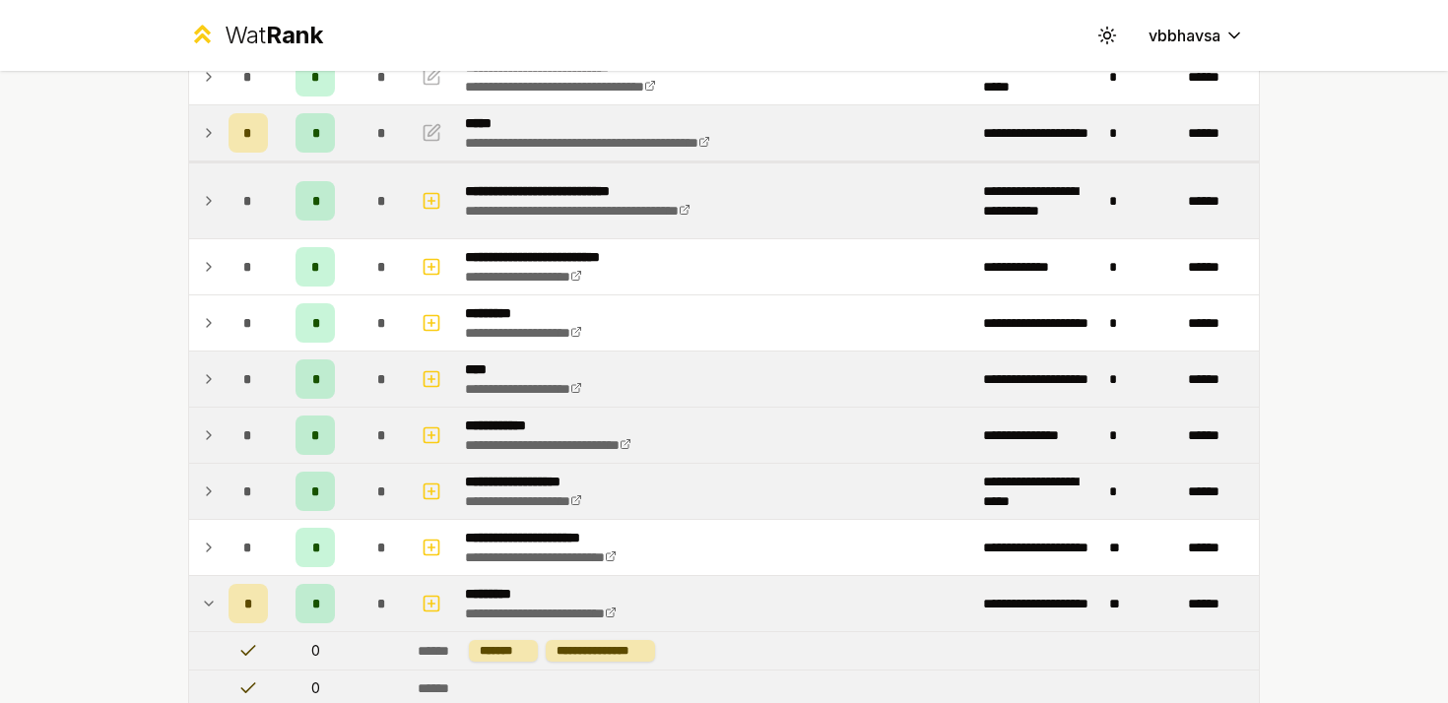
click at [212, 590] on td at bounding box center [205, 603] width 32 height 55
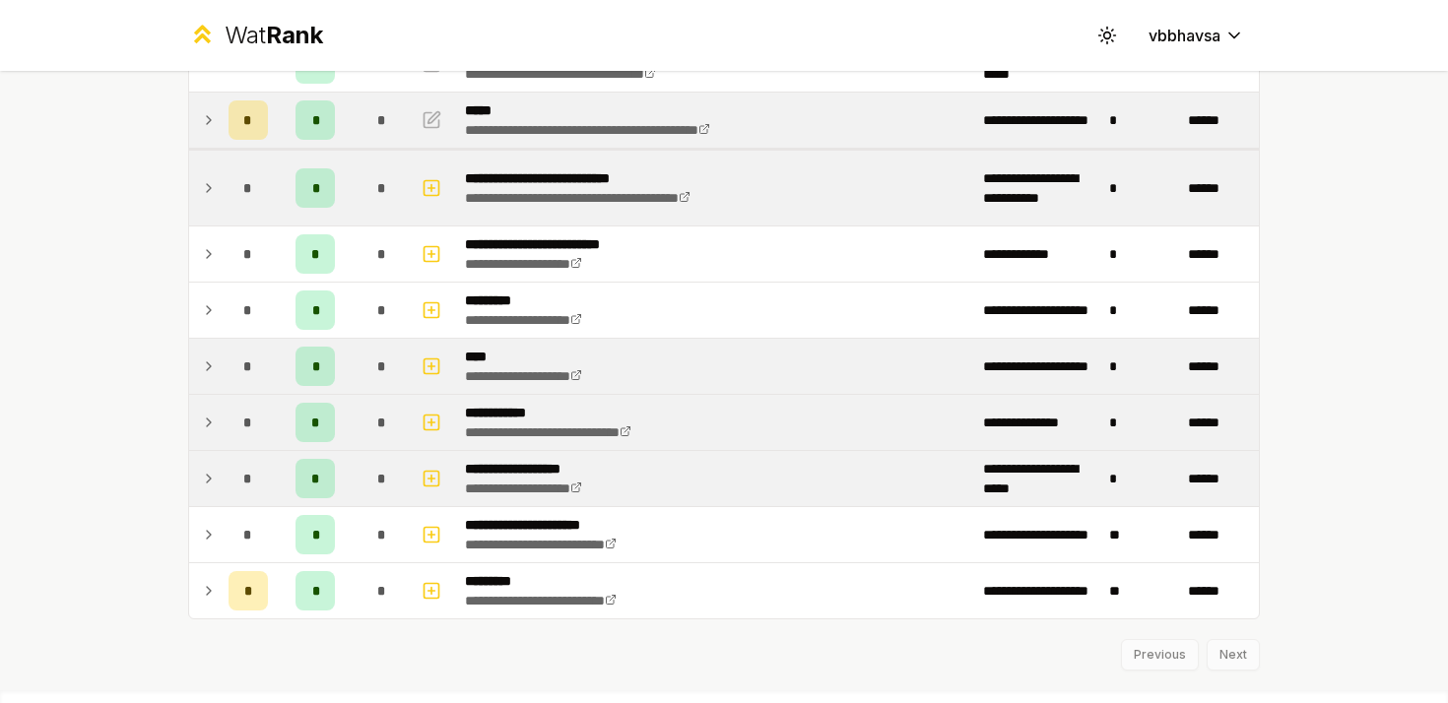
scroll to position [180, 0]
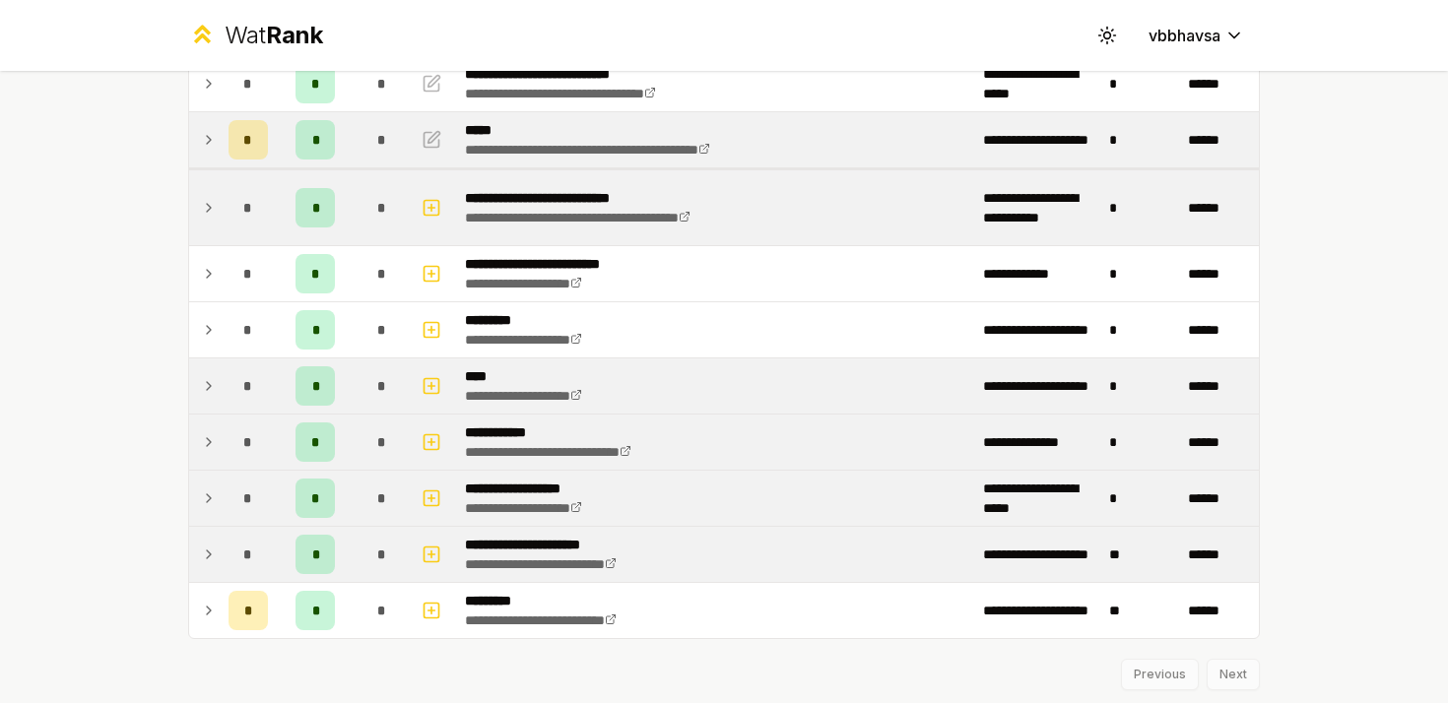
click at [199, 546] on td at bounding box center [205, 554] width 32 height 55
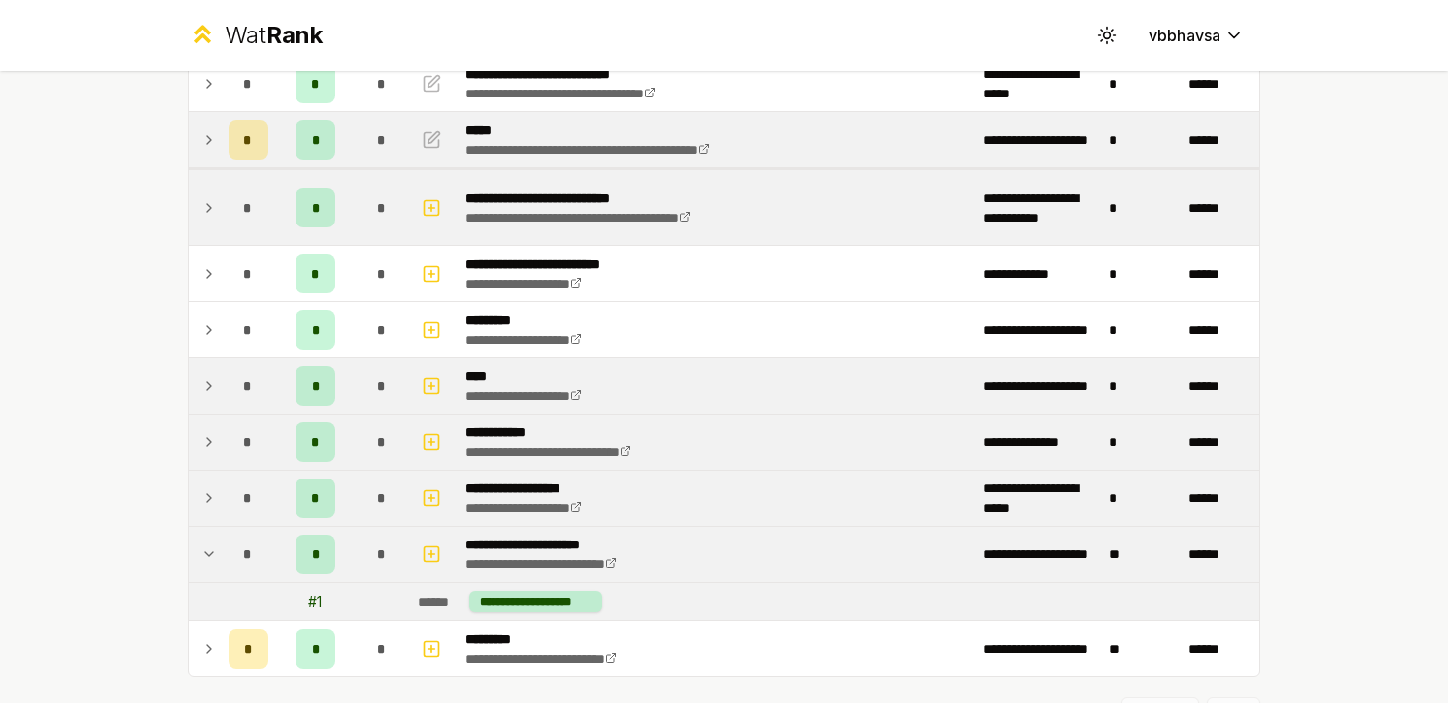
click at [210, 549] on icon at bounding box center [209, 555] width 16 height 24
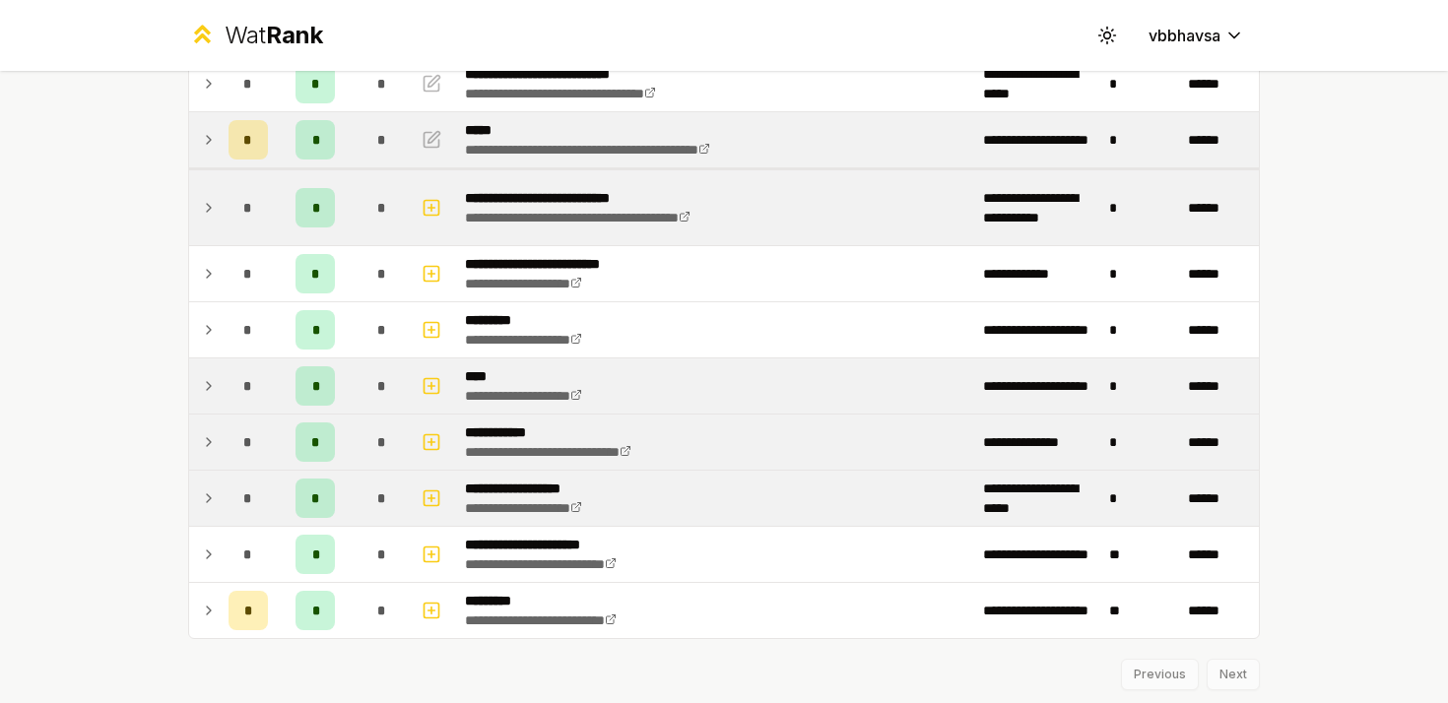
scroll to position [165, 0]
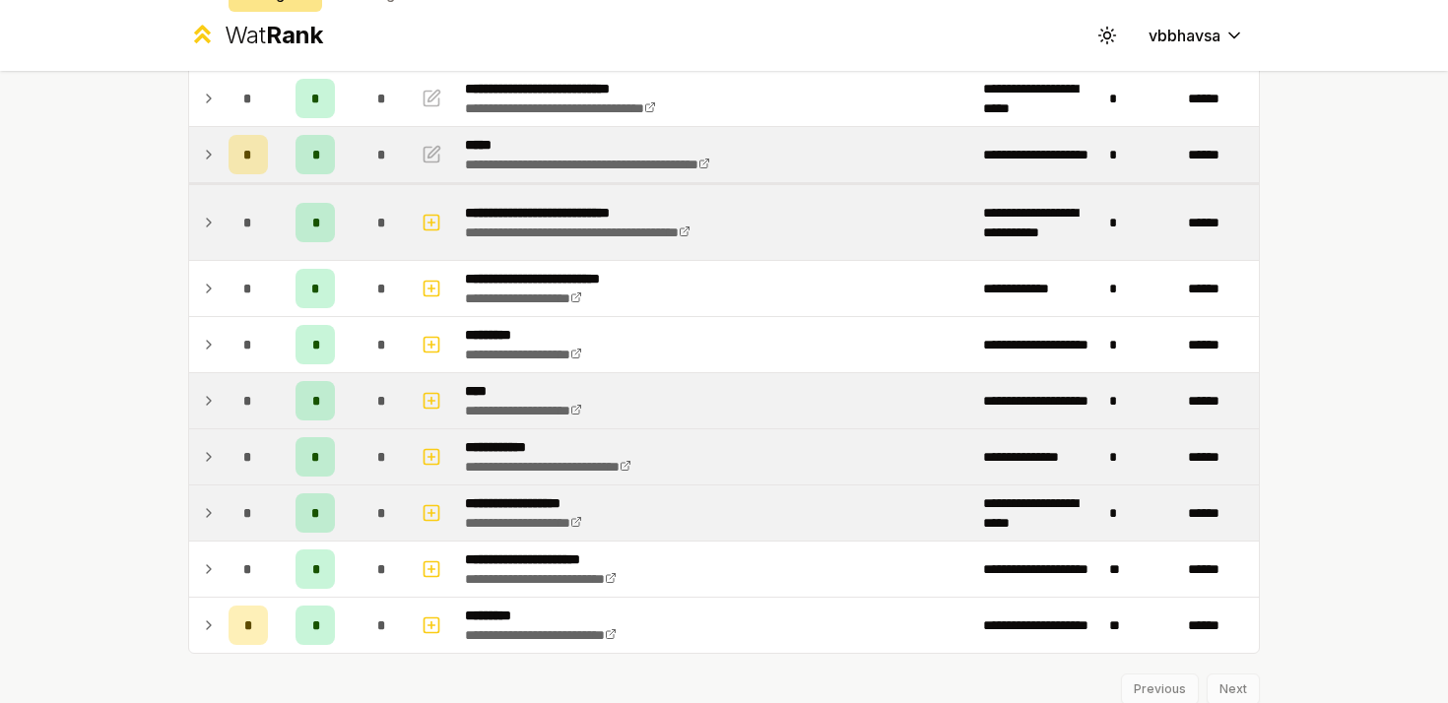
click at [211, 523] on icon at bounding box center [209, 513] width 16 height 24
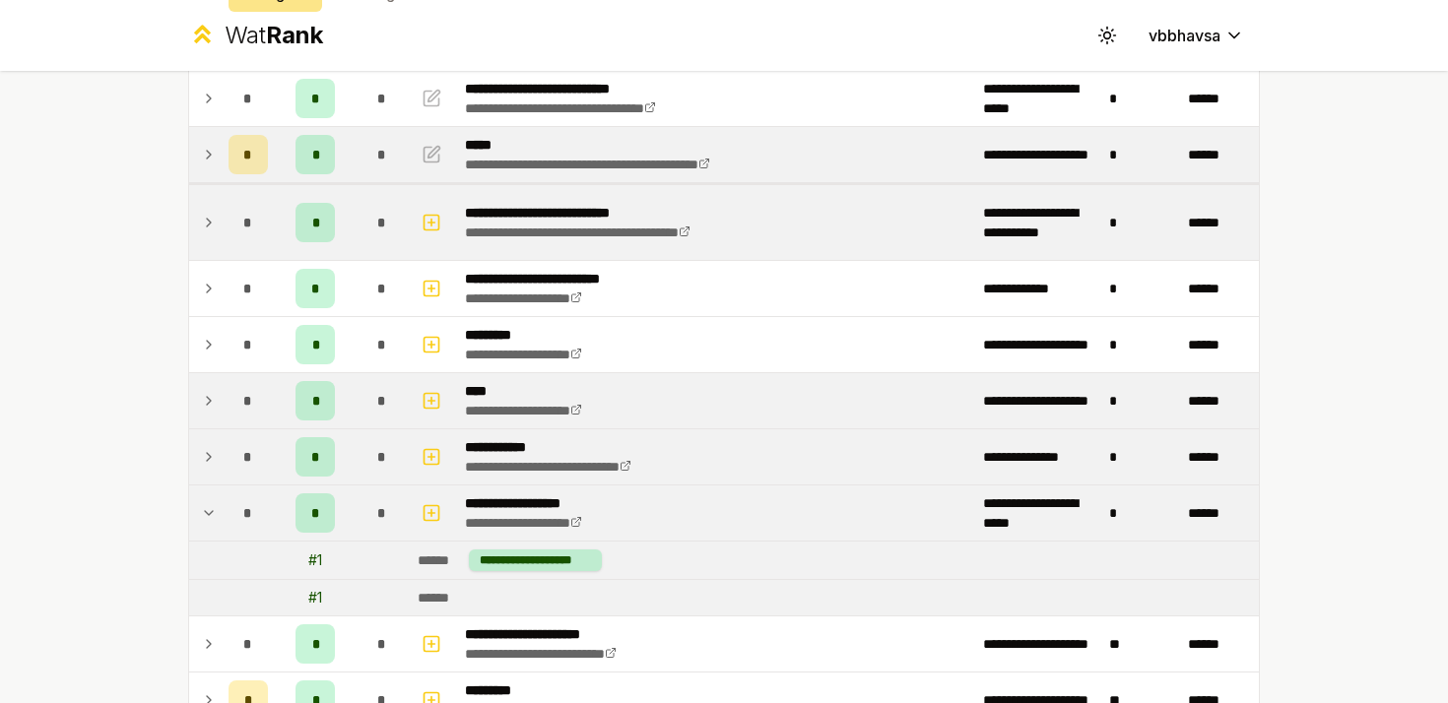
click at [211, 523] on icon at bounding box center [209, 513] width 16 height 24
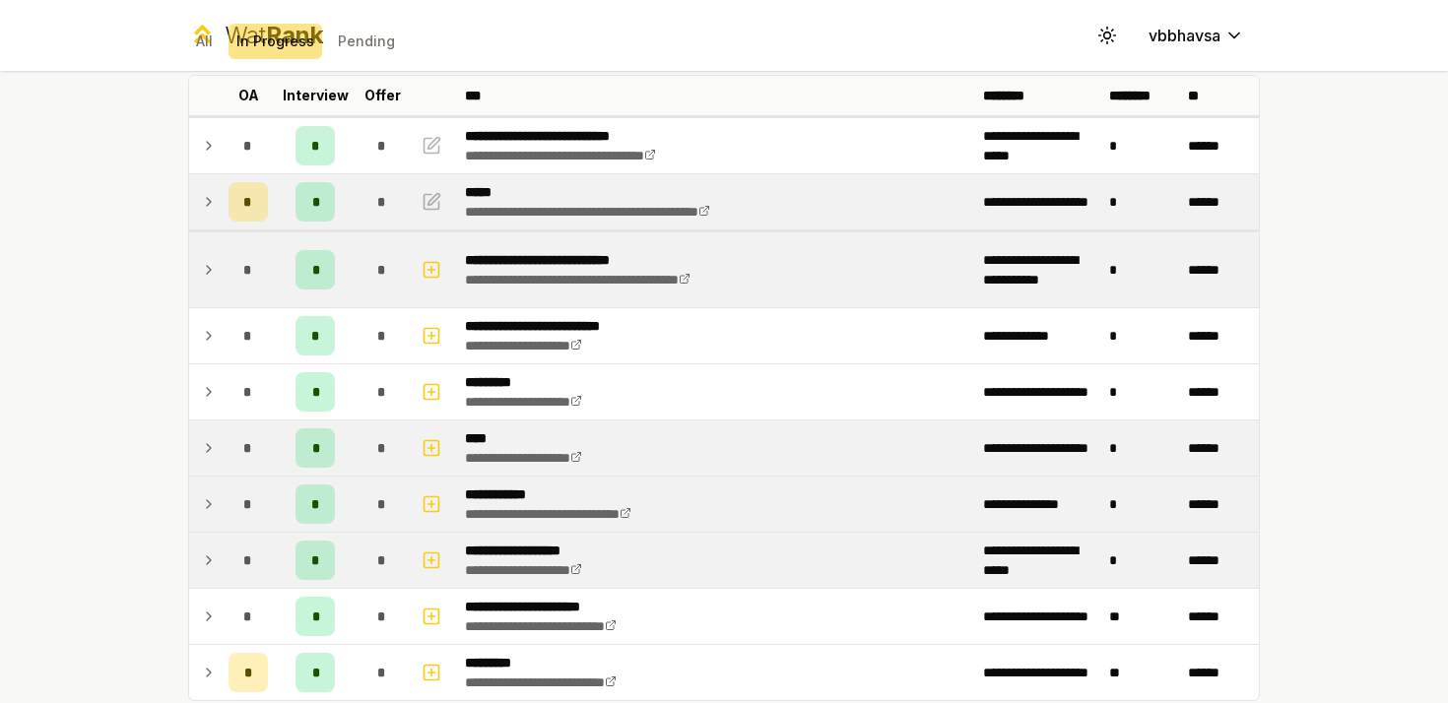
scroll to position [114, 0]
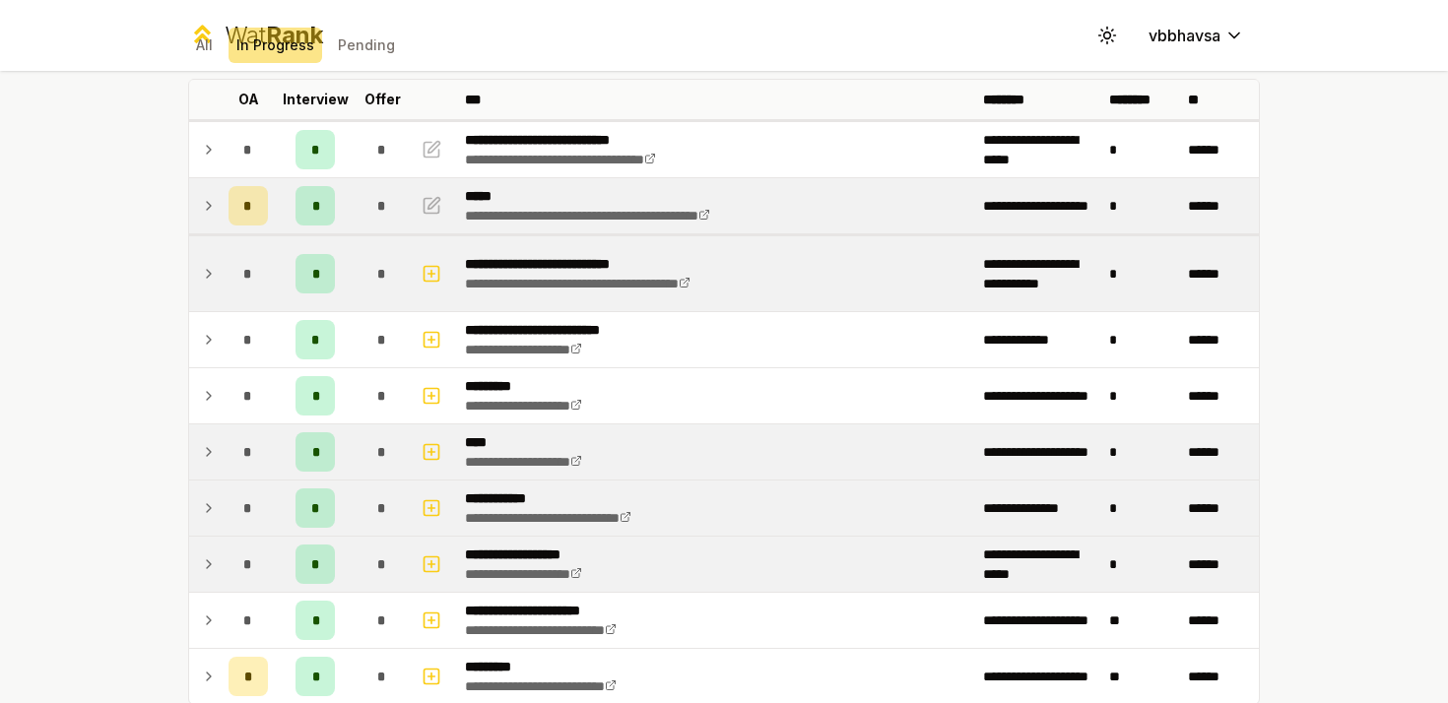
click at [211, 492] on td at bounding box center [205, 508] width 32 height 55
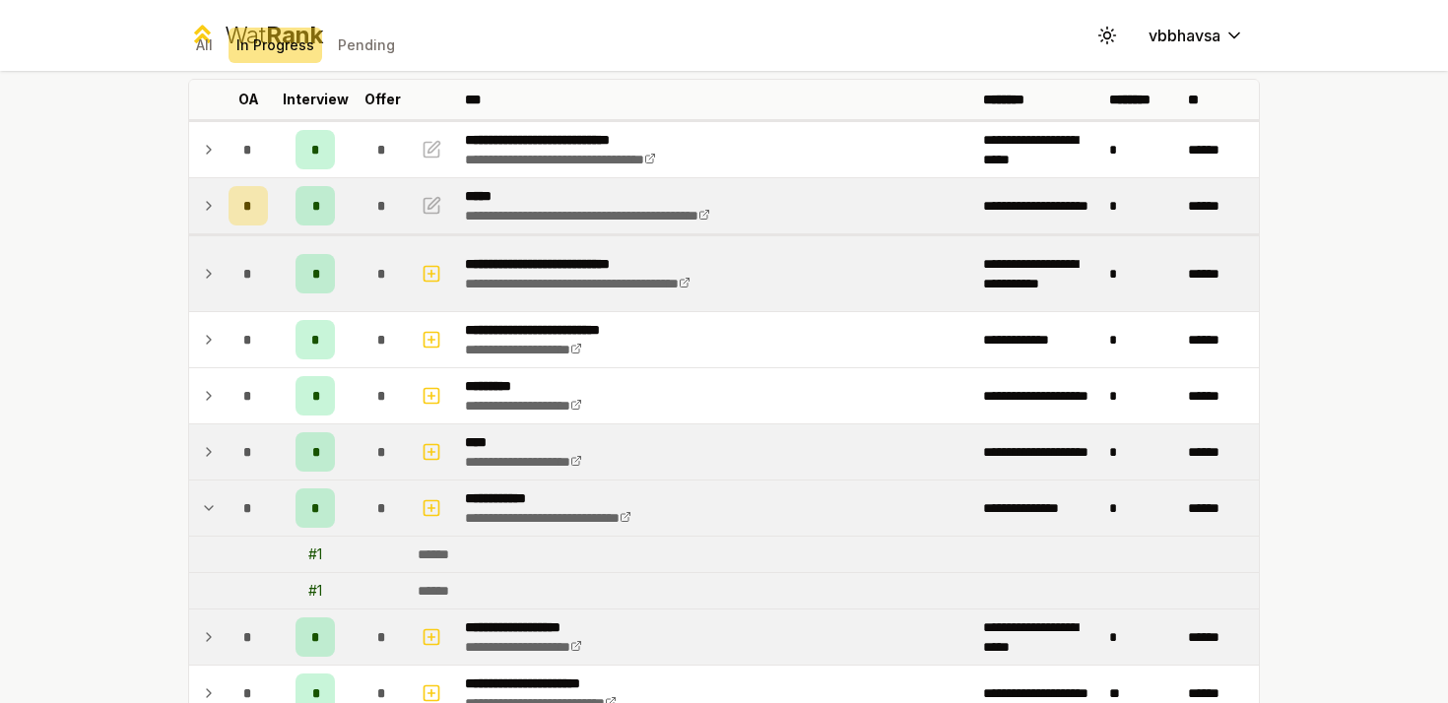
click at [211, 500] on icon at bounding box center [209, 508] width 16 height 24
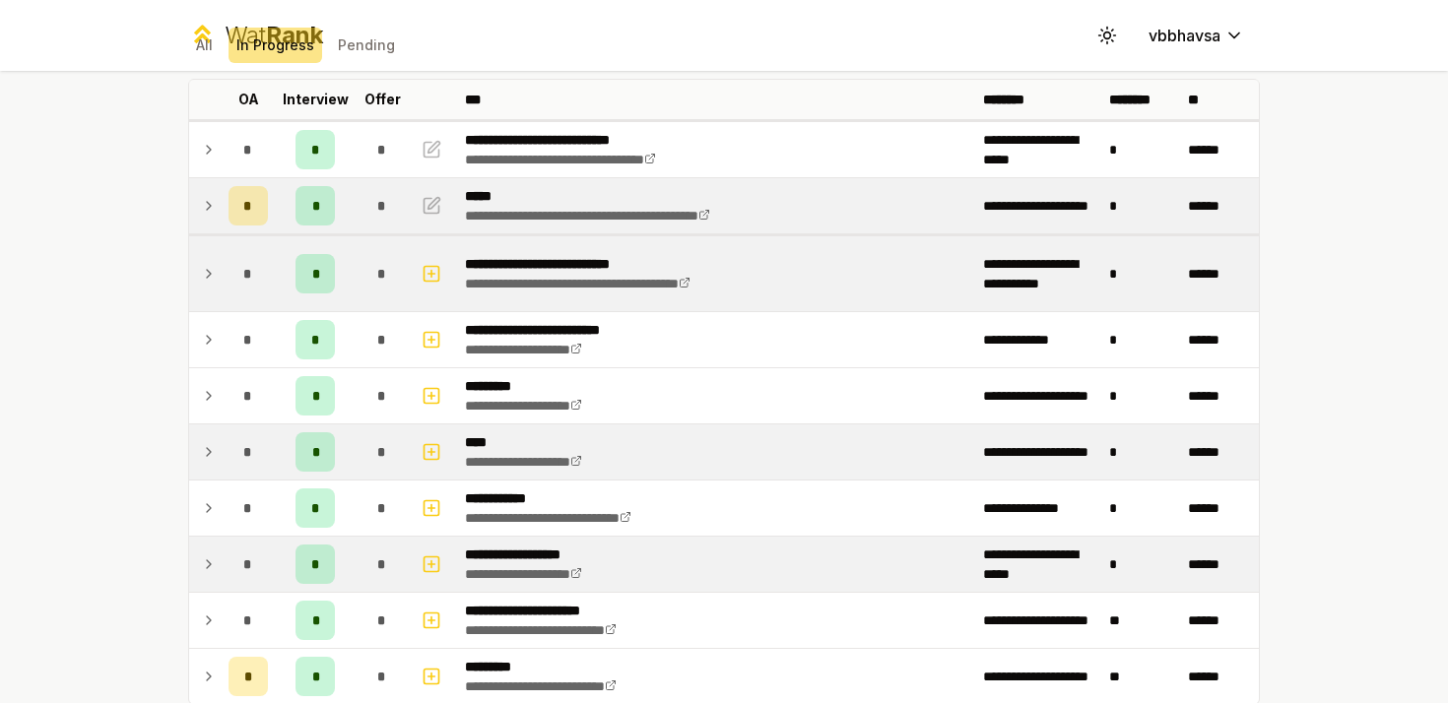
click at [210, 467] on td at bounding box center [205, 451] width 32 height 55
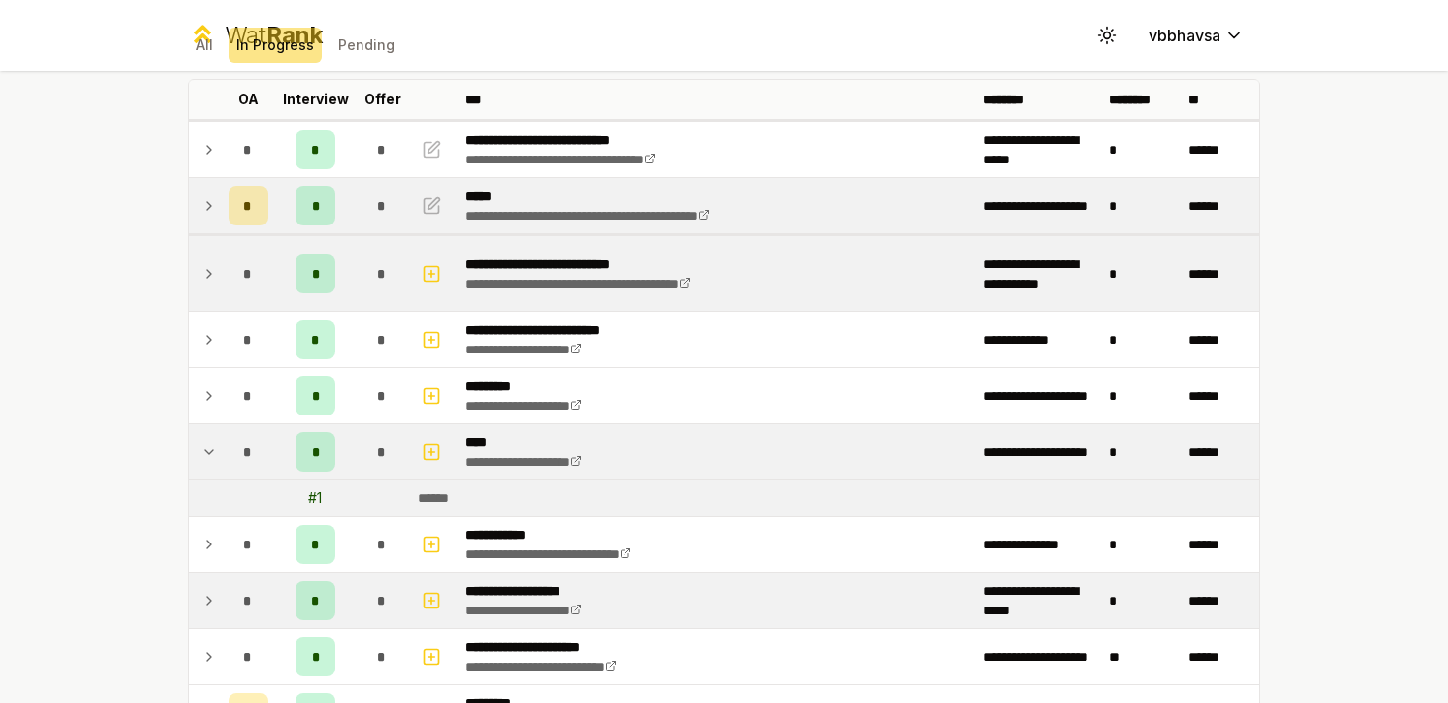
click at [210, 467] on td at bounding box center [205, 451] width 32 height 55
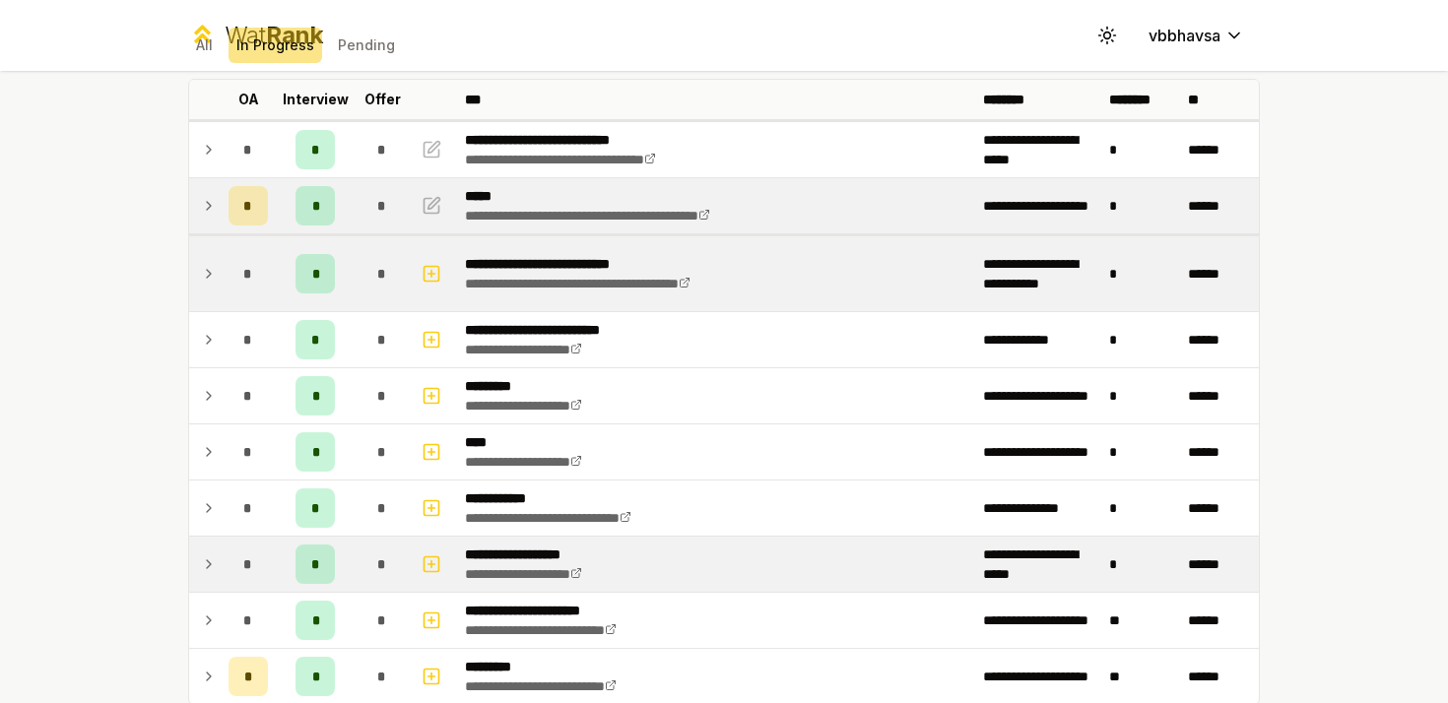
click at [210, 385] on icon at bounding box center [209, 396] width 16 height 24
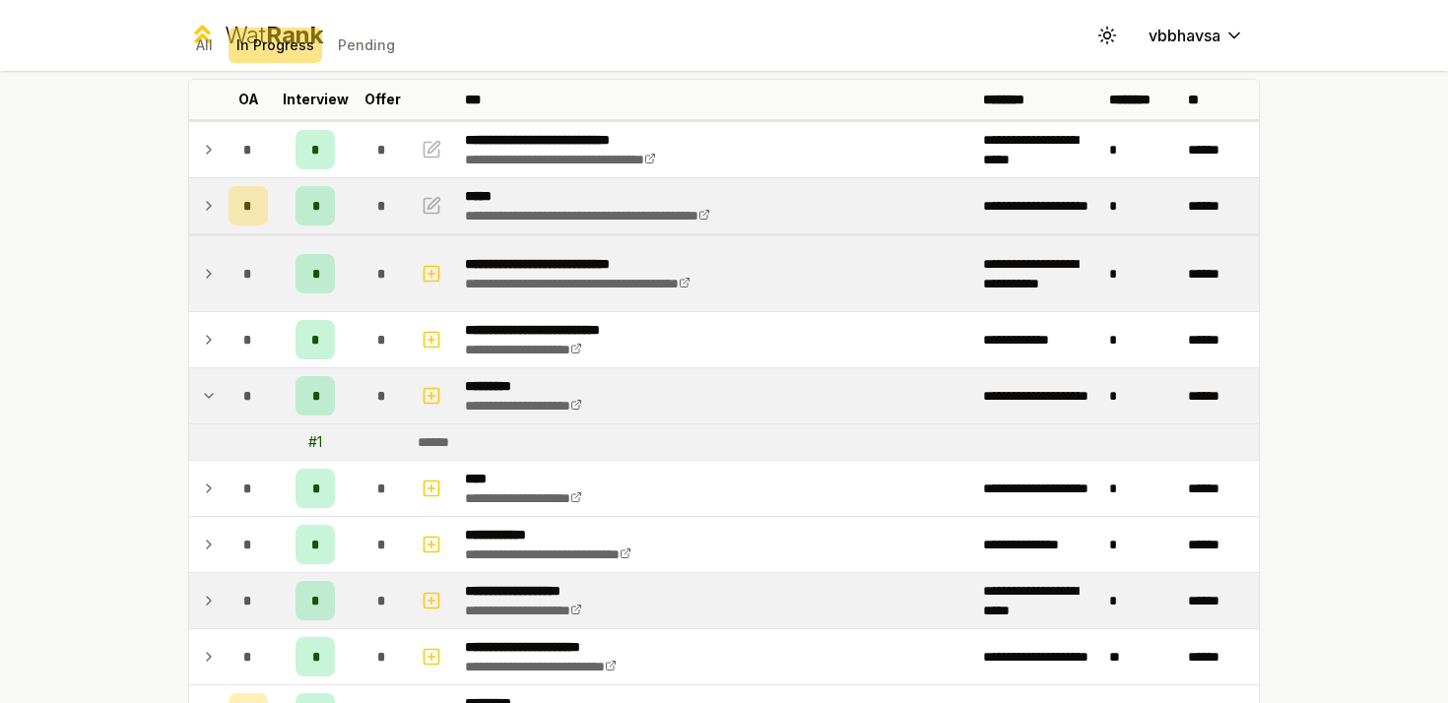
click at [210, 385] on icon at bounding box center [209, 396] width 16 height 24
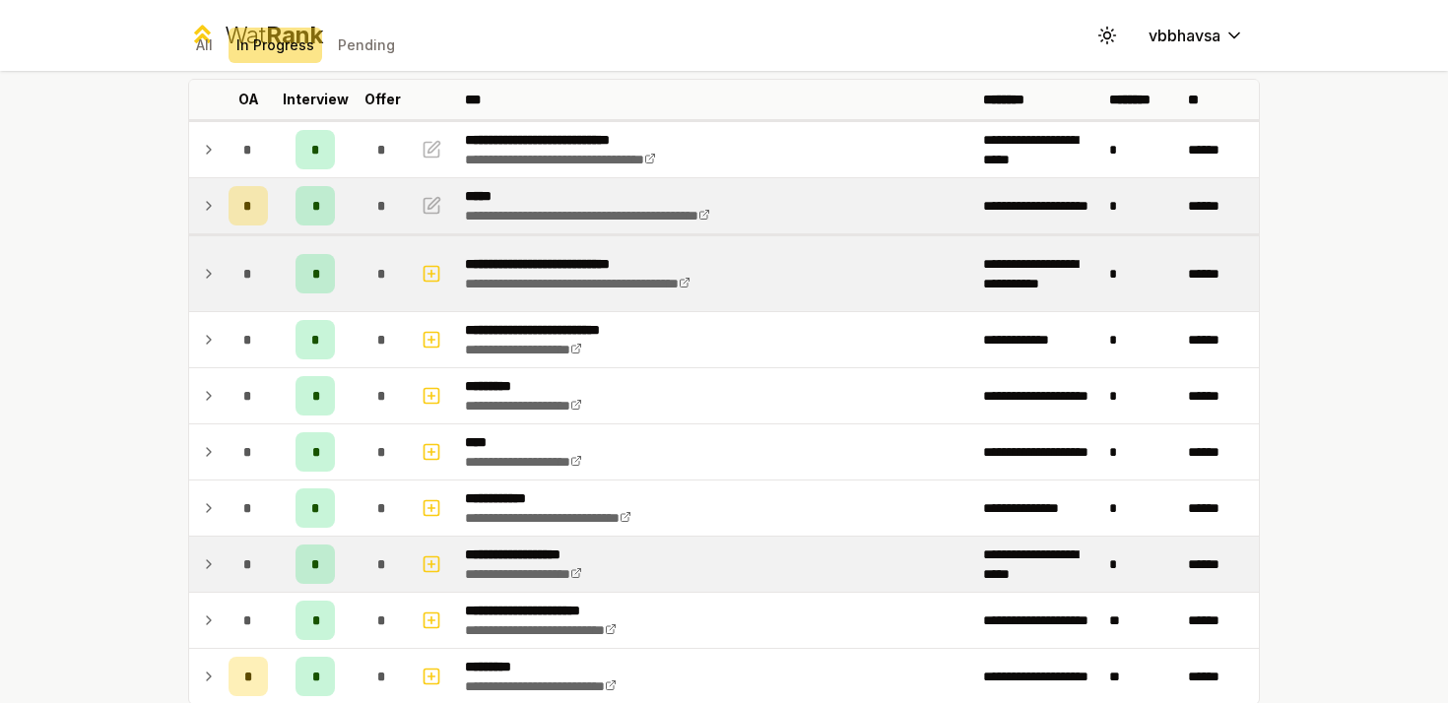
scroll to position [79, 0]
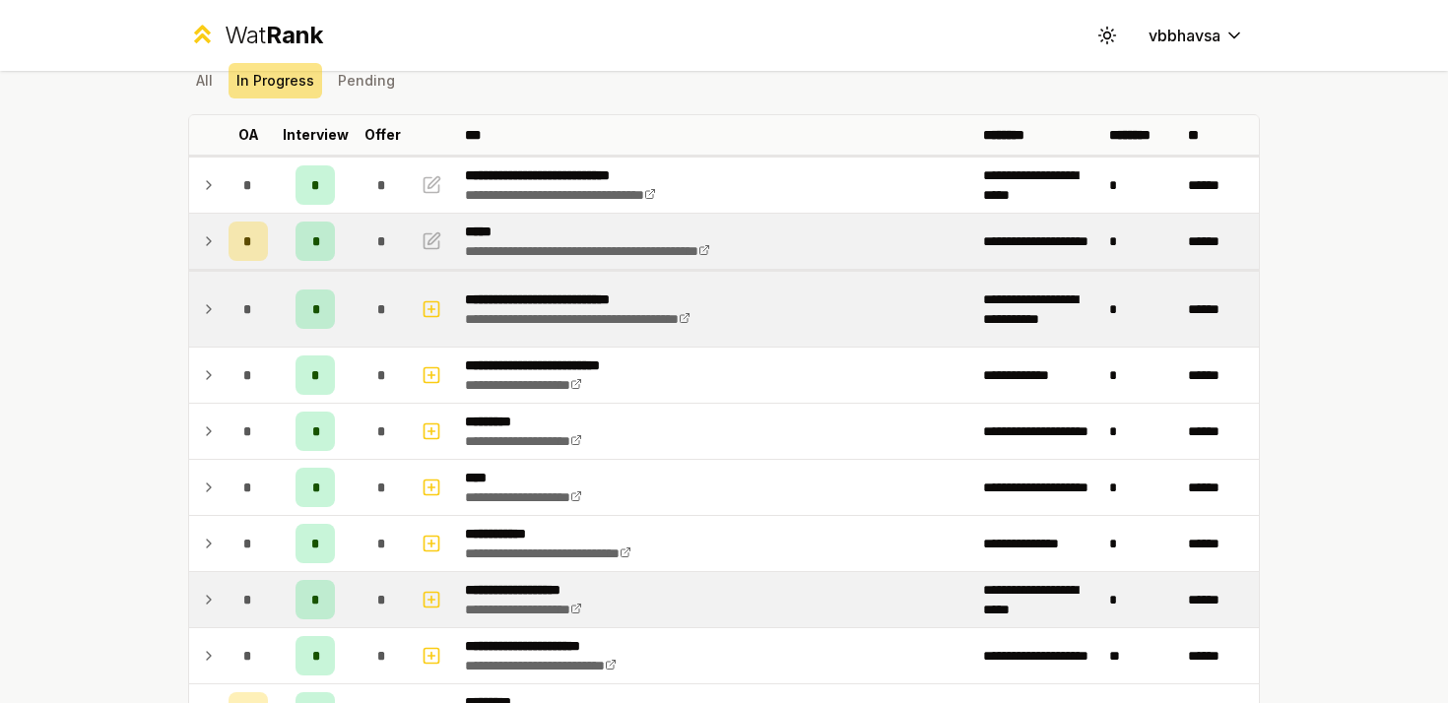
click at [211, 373] on icon at bounding box center [209, 375] width 16 height 24
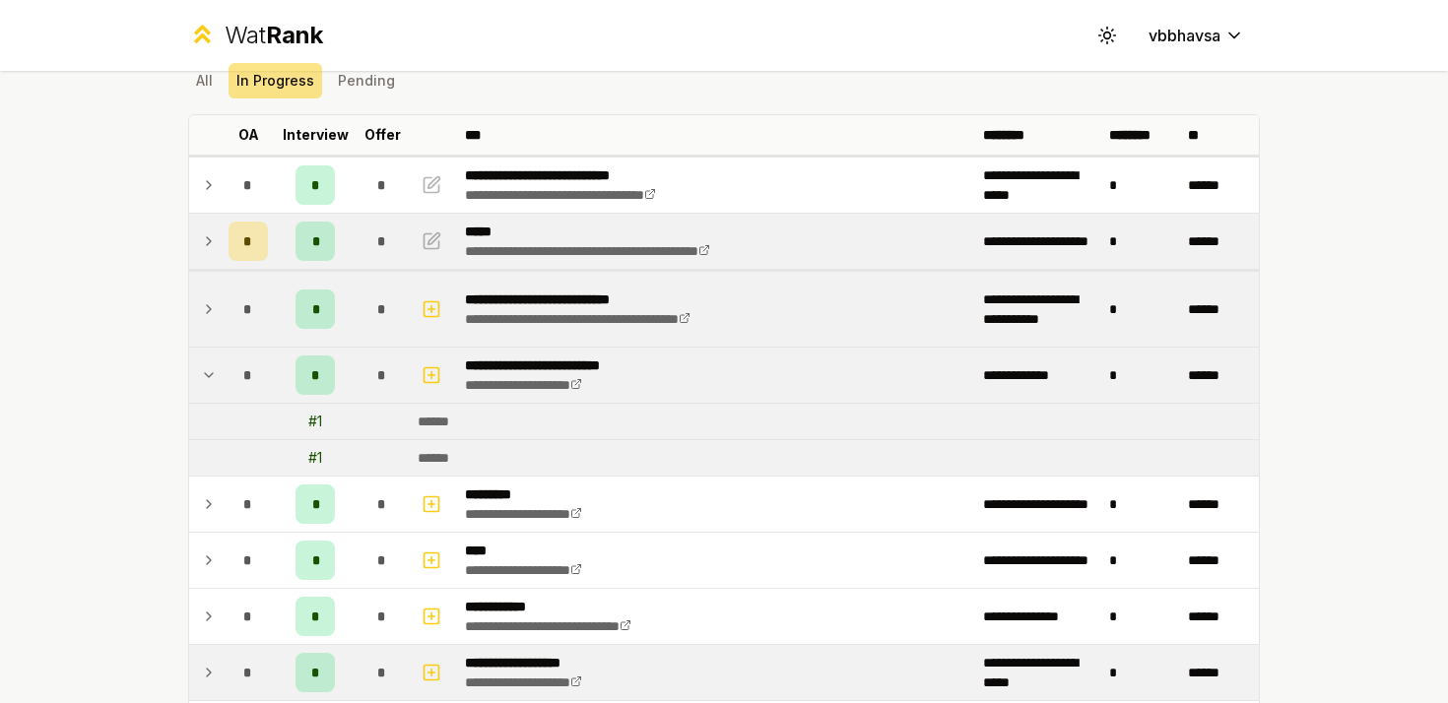
click at [211, 373] on icon at bounding box center [209, 375] width 16 height 24
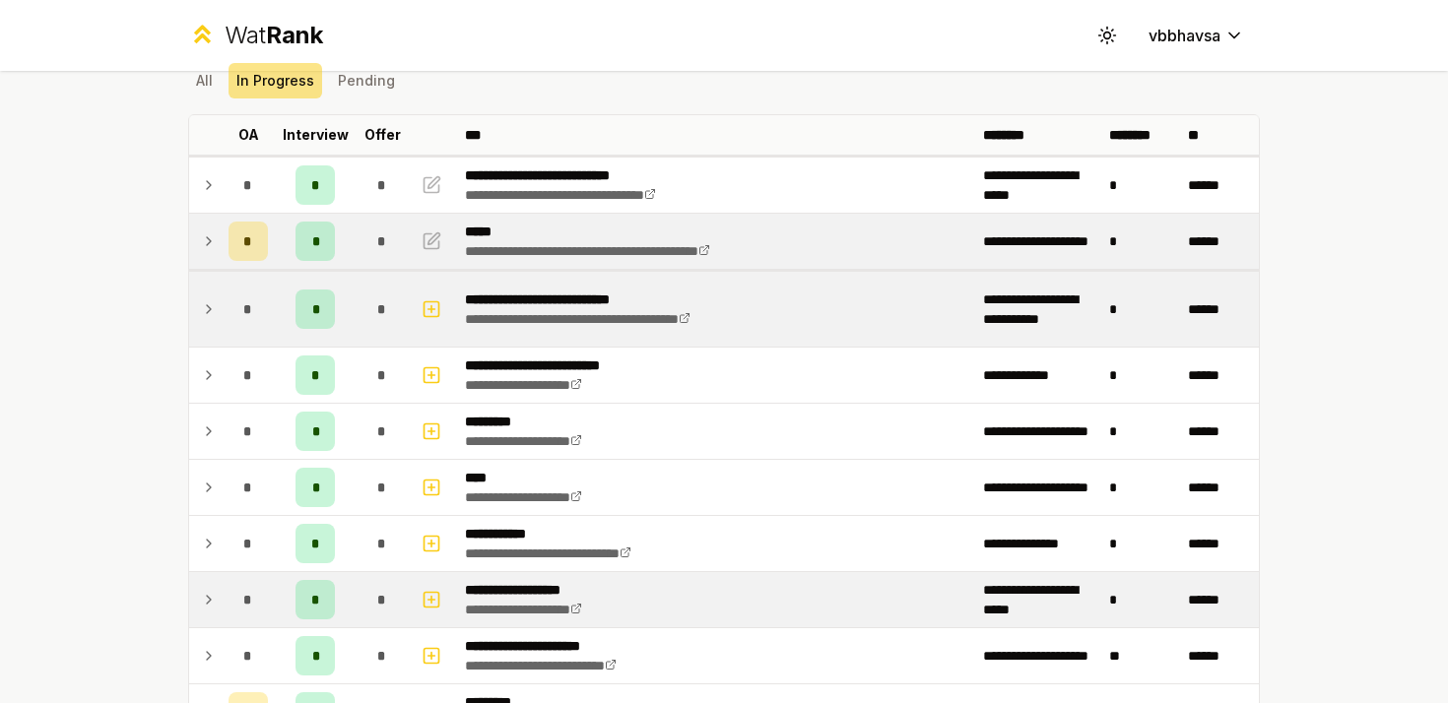
click at [207, 304] on icon at bounding box center [209, 309] width 16 height 24
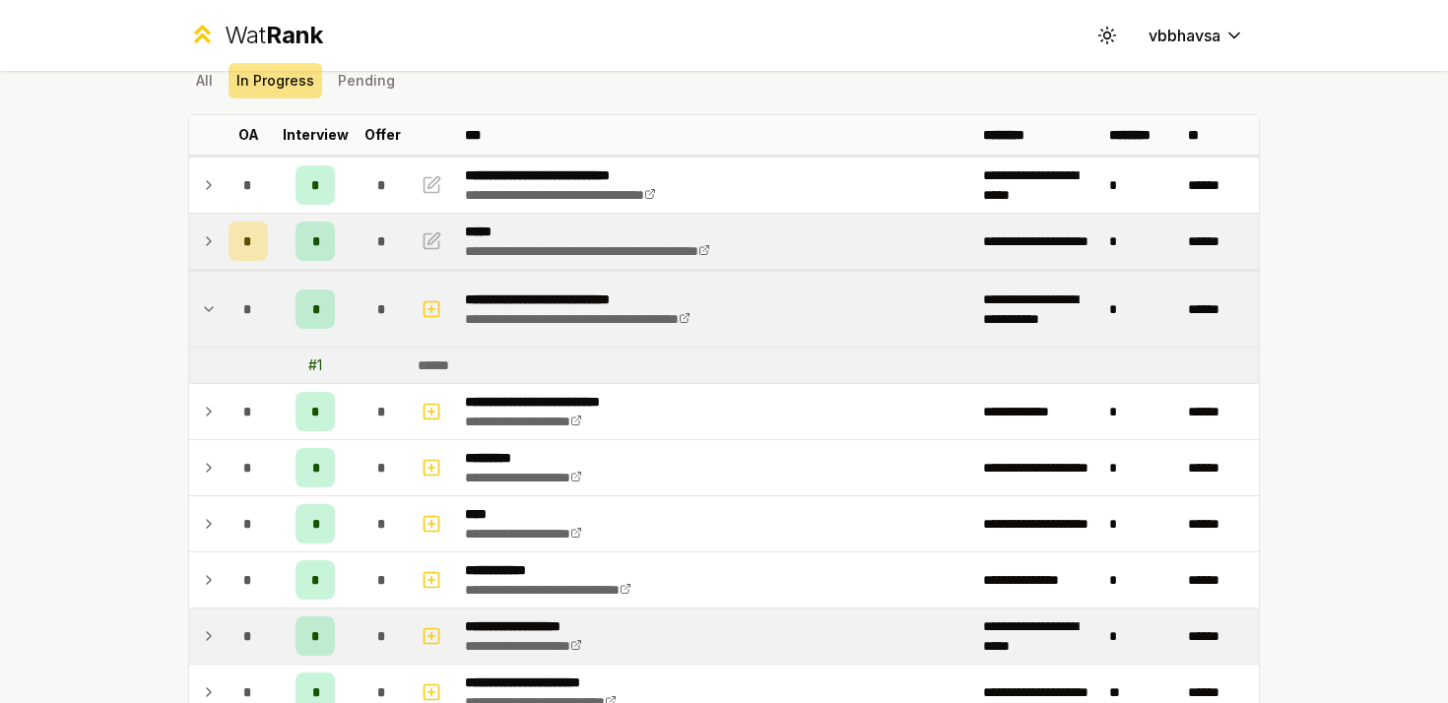
click at [219, 307] on td at bounding box center [205, 309] width 32 height 75
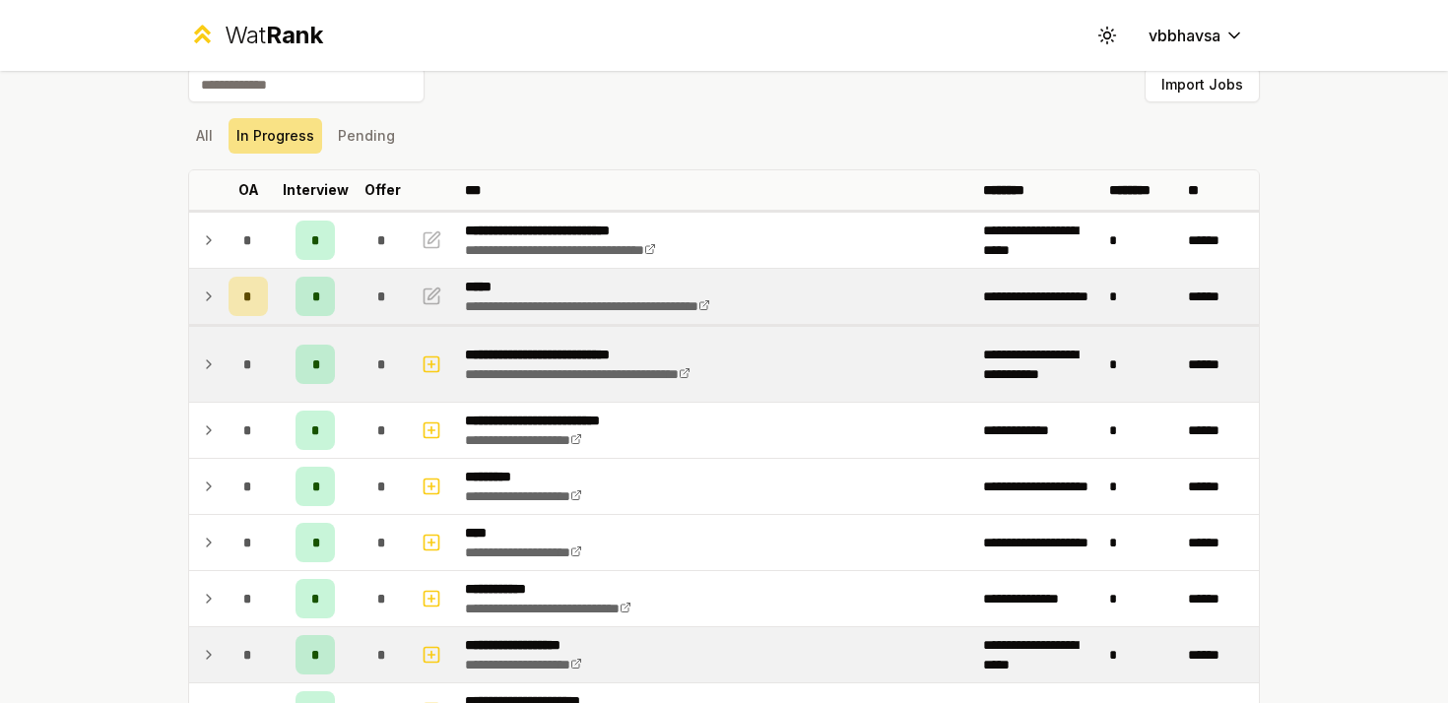
scroll to position [0, 0]
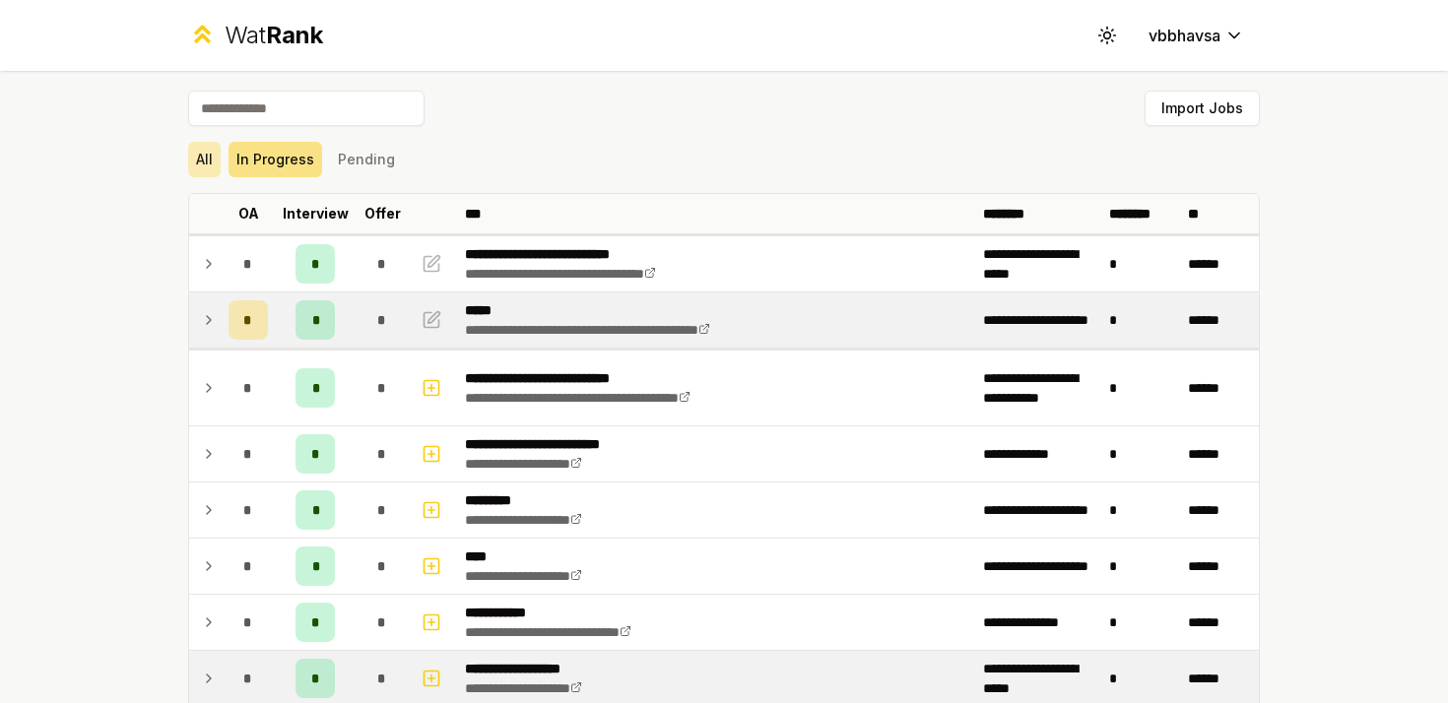
click at [202, 159] on button "All" at bounding box center [204, 159] width 32 height 35
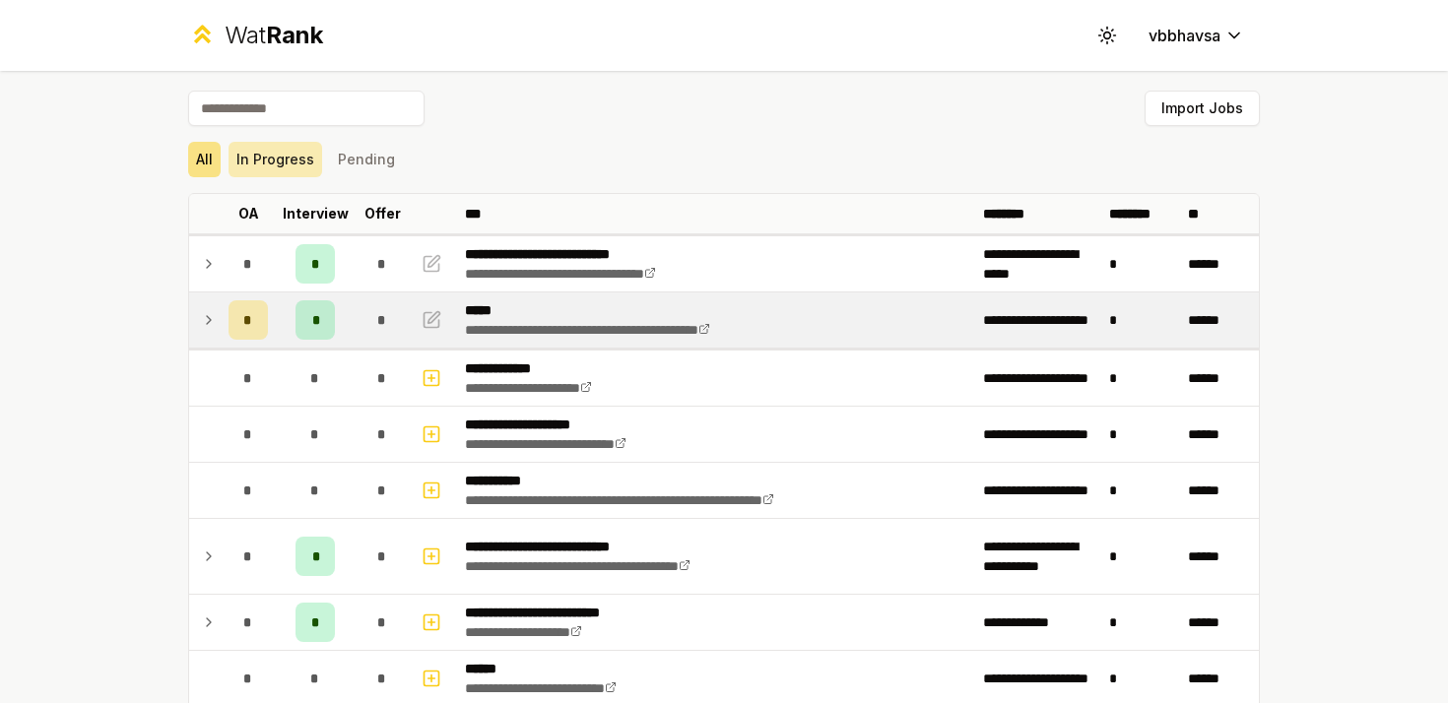
click at [271, 151] on button "In Progress" at bounding box center [275, 159] width 94 height 35
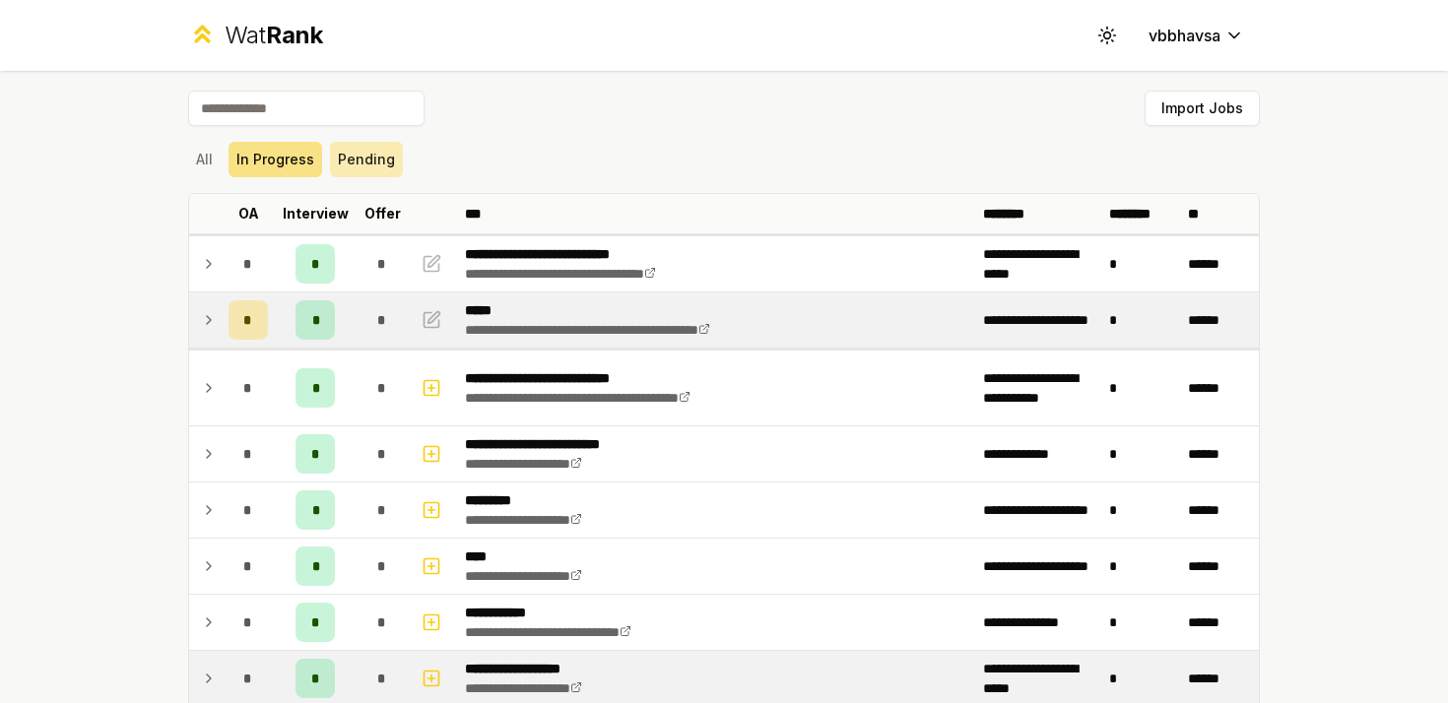
click at [349, 164] on button "Pending" at bounding box center [366, 159] width 73 height 35
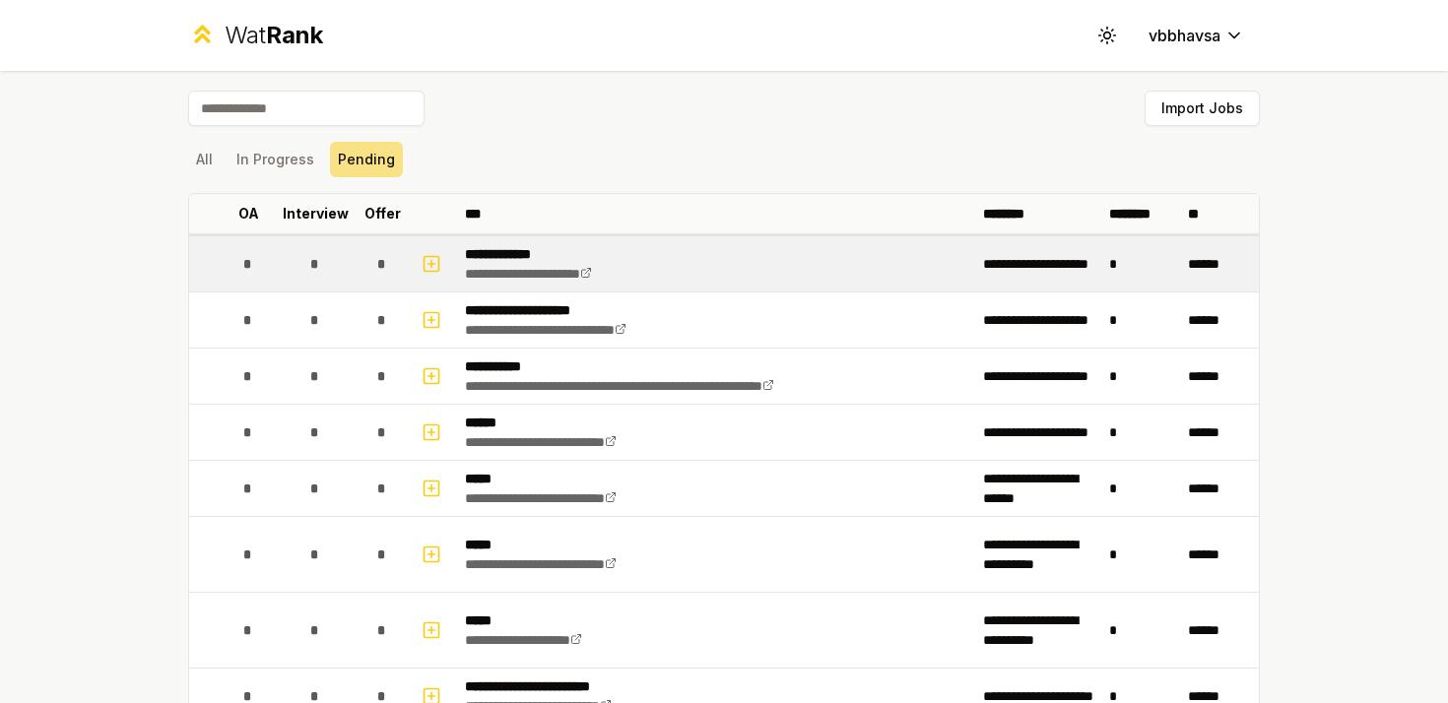
click at [246, 262] on span "*" at bounding box center [247, 264] width 9 height 20
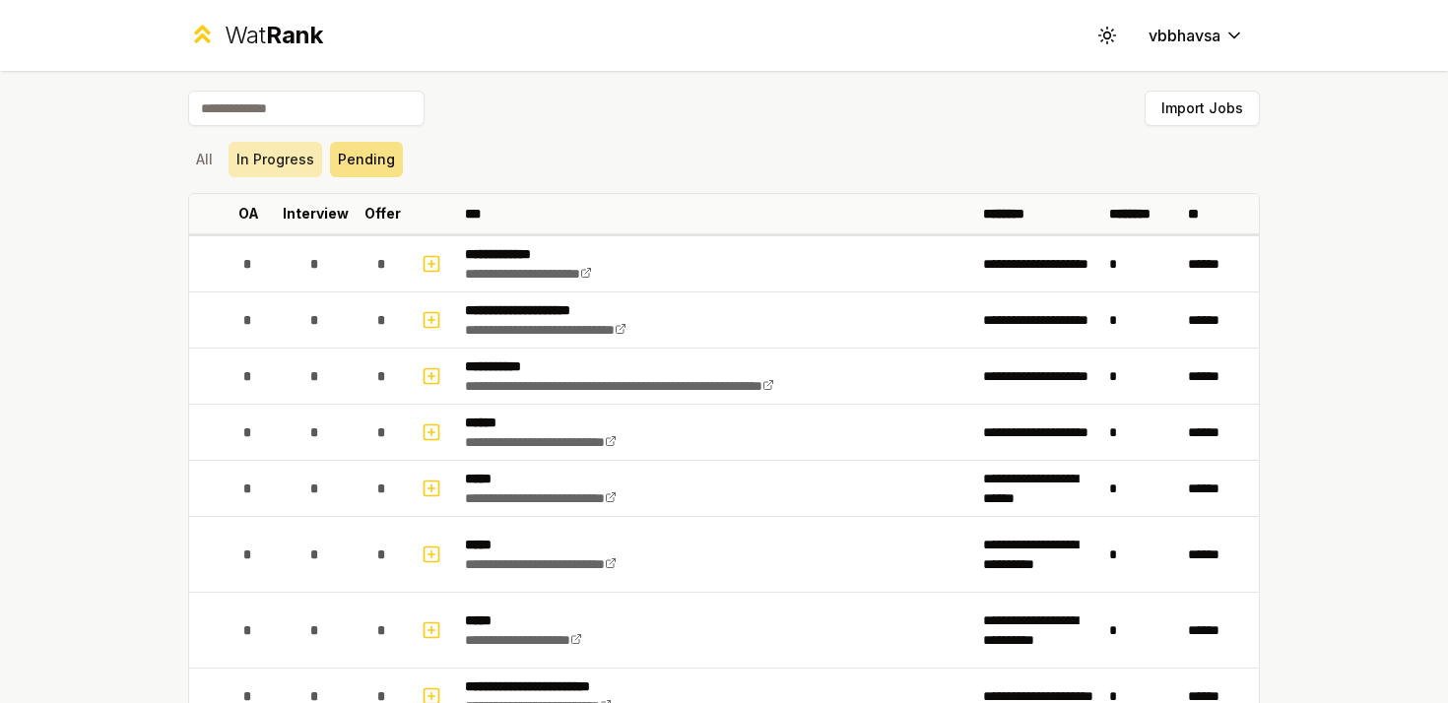
click at [269, 161] on button "In Progress" at bounding box center [275, 159] width 94 height 35
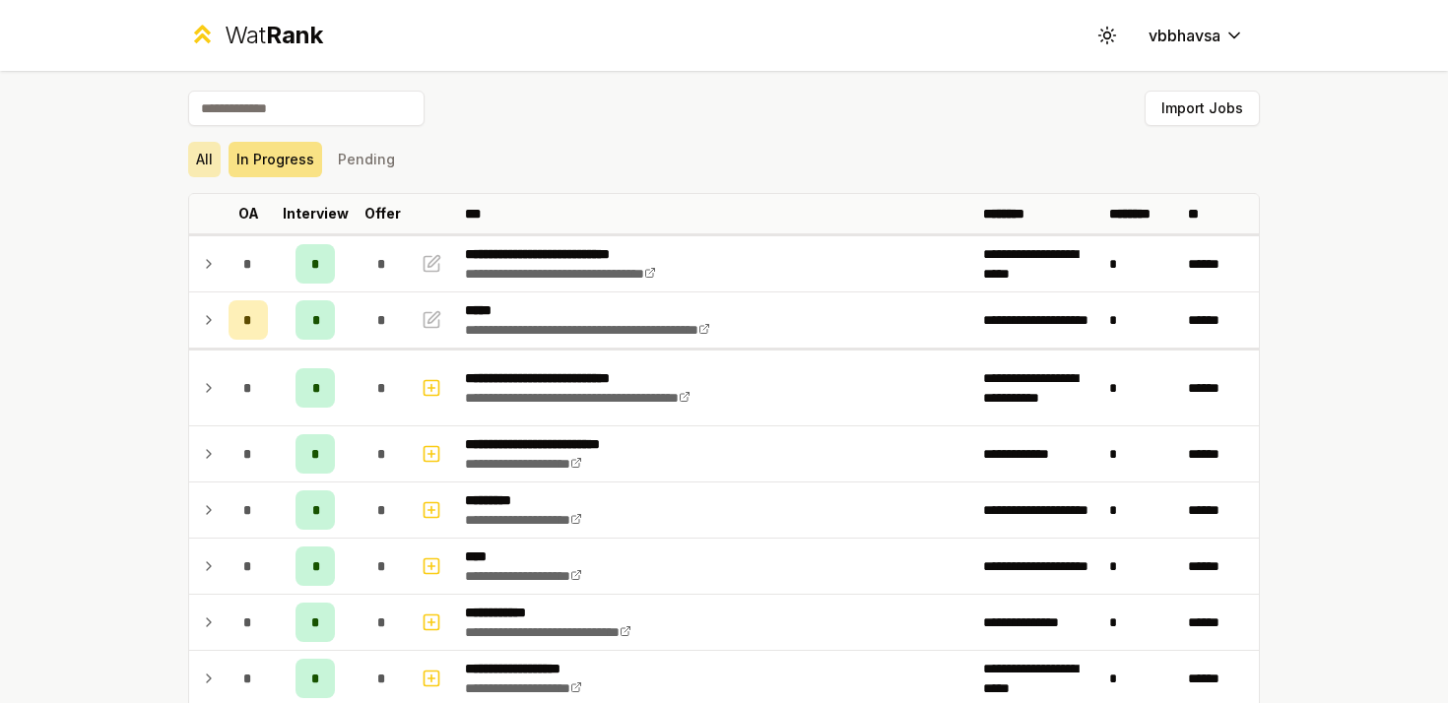
click at [203, 153] on button "All" at bounding box center [204, 159] width 32 height 35
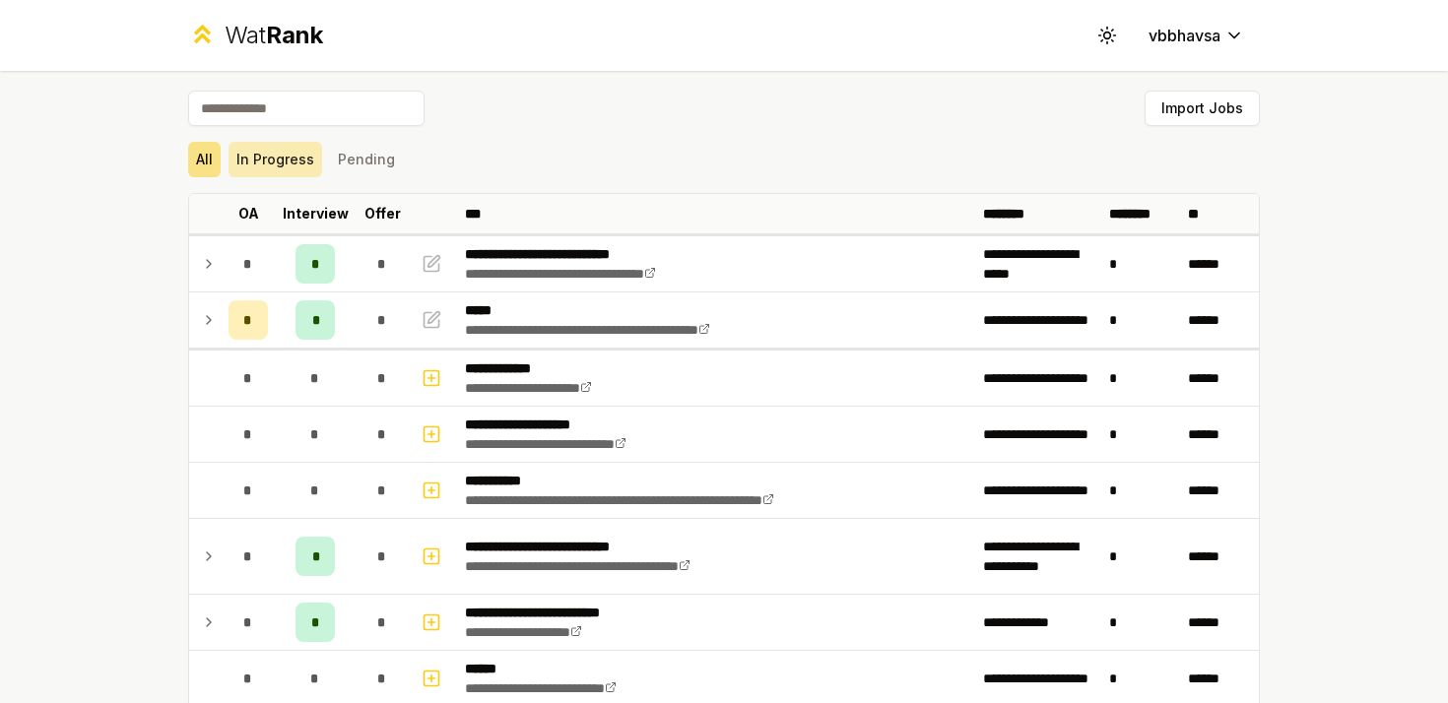
click at [286, 161] on button "In Progress" at bounding box center [275, 159] width 94 height 35
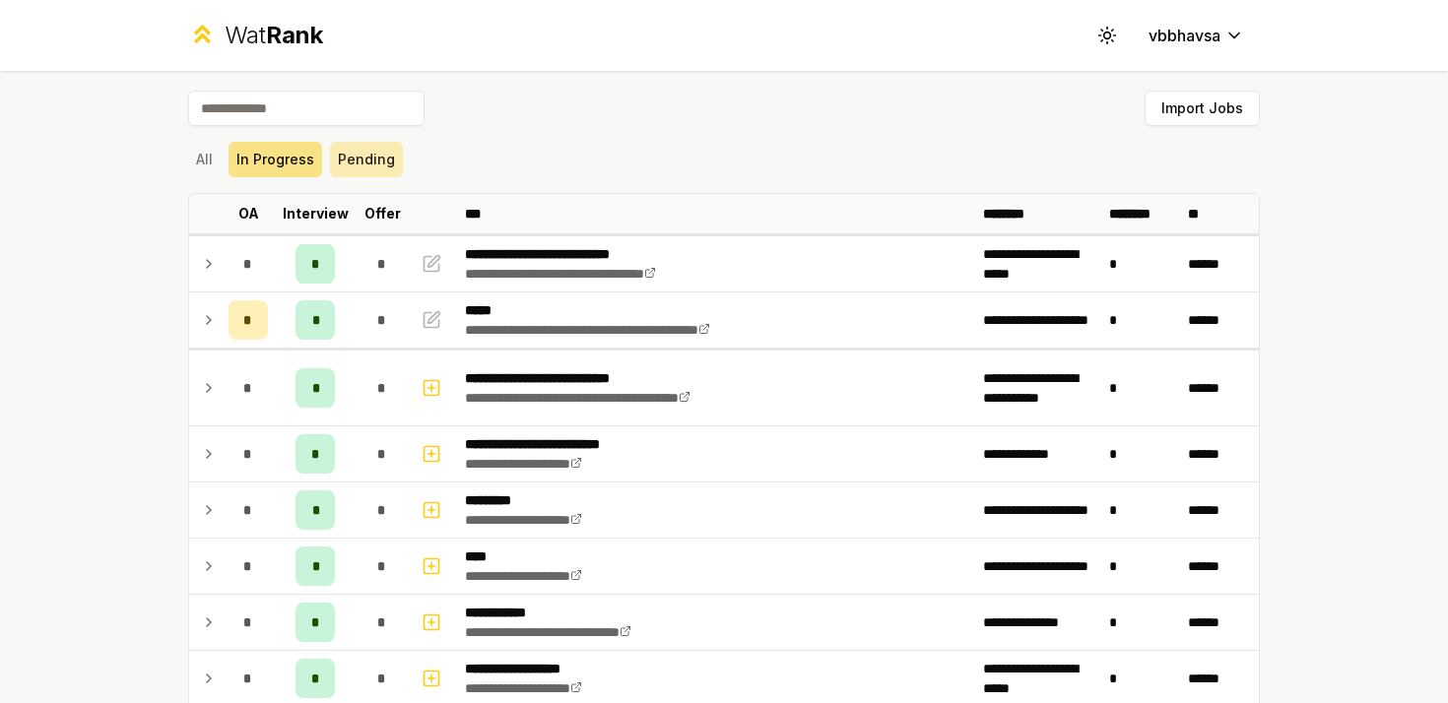
click at [371, 152] on button "Pending" at bounding box center [366, 159] width 73 height 35
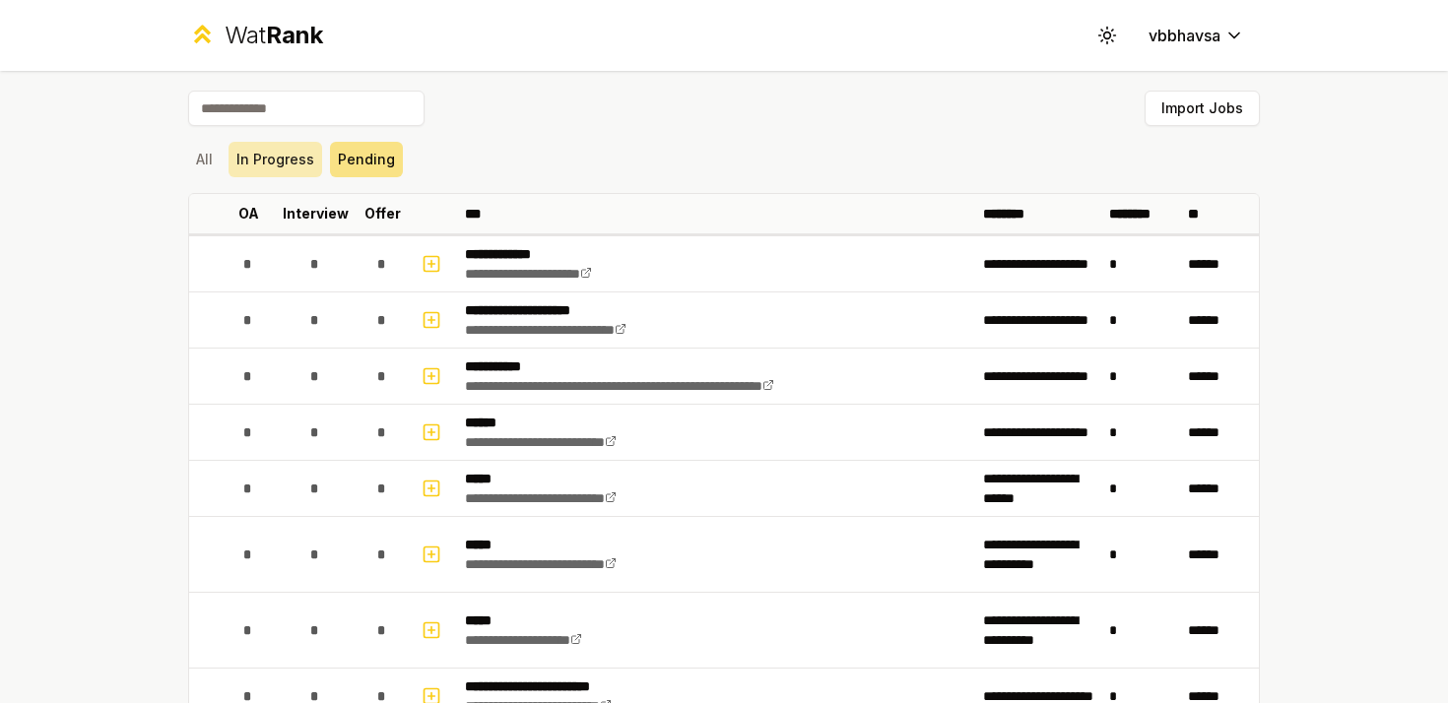
click at [276, 159] on button "In Progress" at bounding box center [275, 159] width 94 height 35
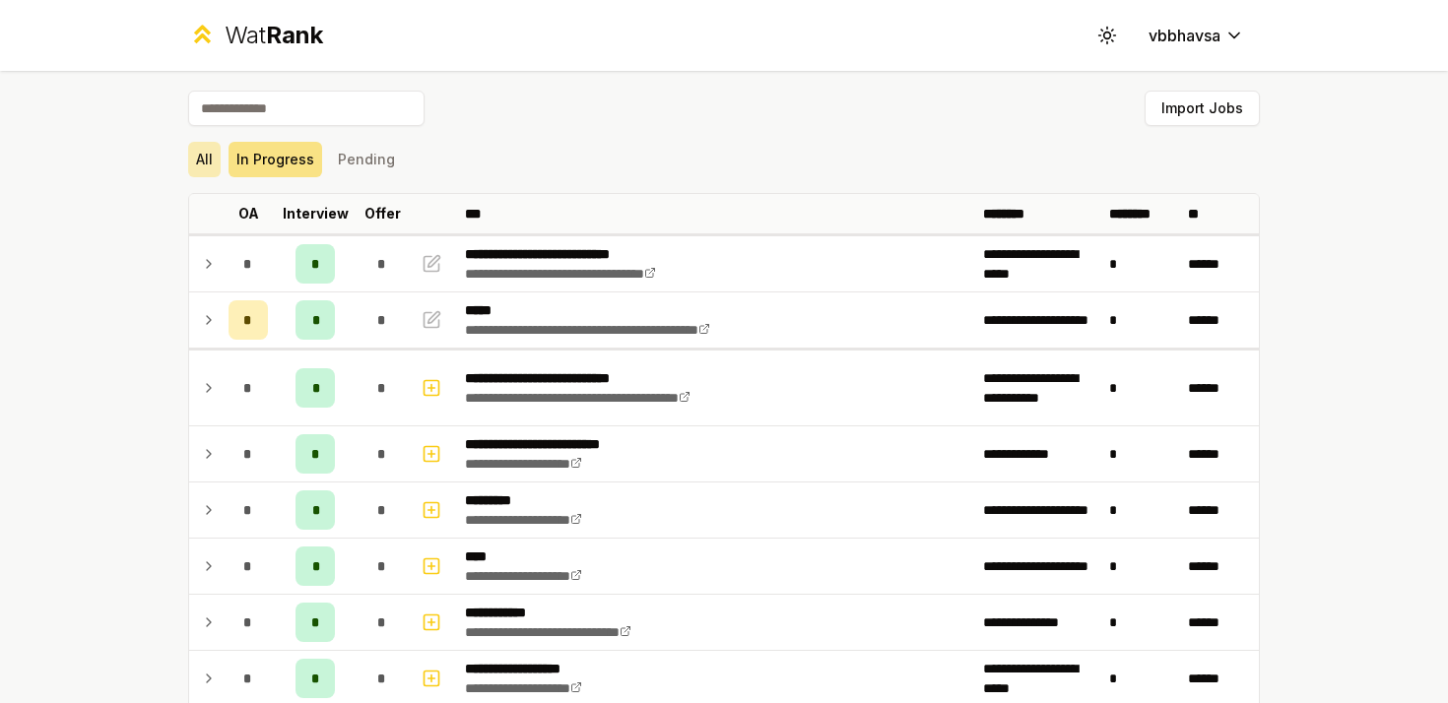
click at [195, 156] on button "All" at bounding box center [204, 159] width 32 height 35
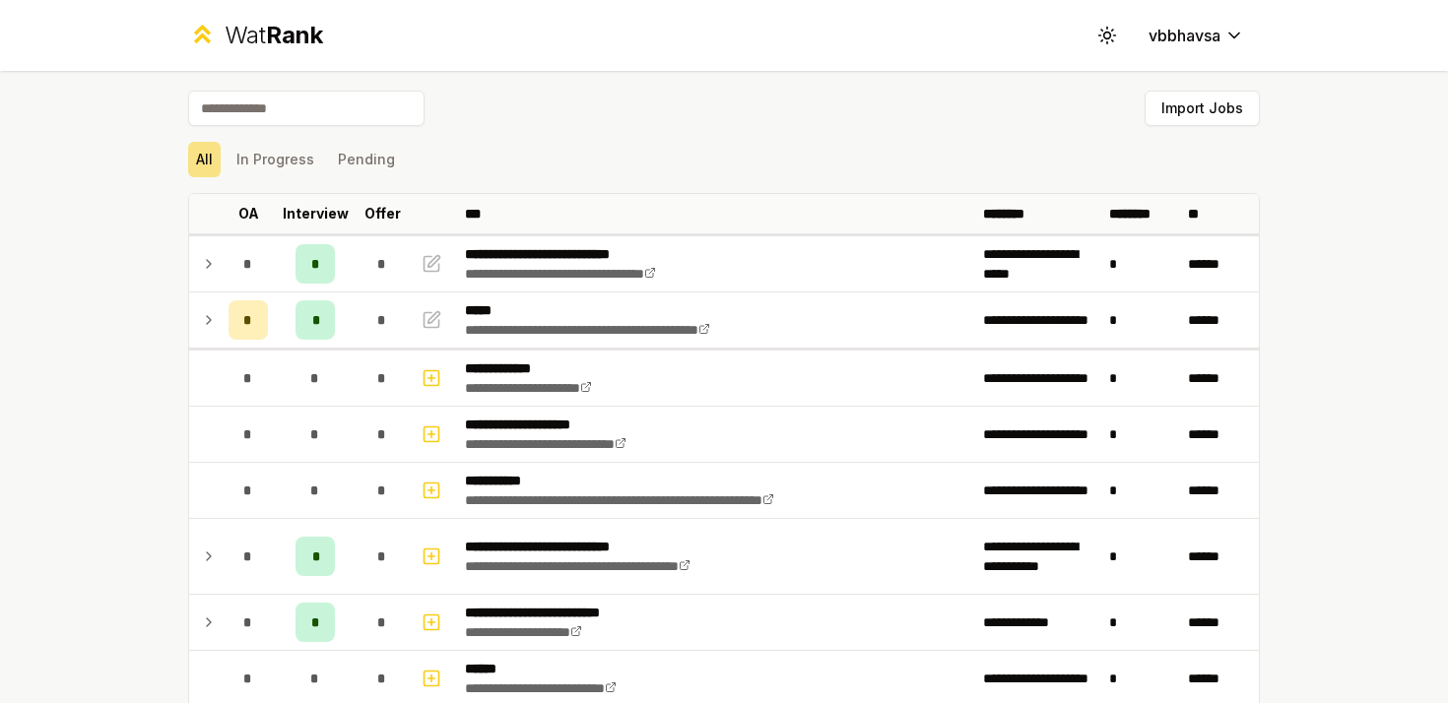
click at [525, 105] on div "Import Jobs" at bounding box center [723, 112] width 1071 height 43
click at [236, 32] on div "Wat Rank" at bounding box center [274, 36] width 98 height 32
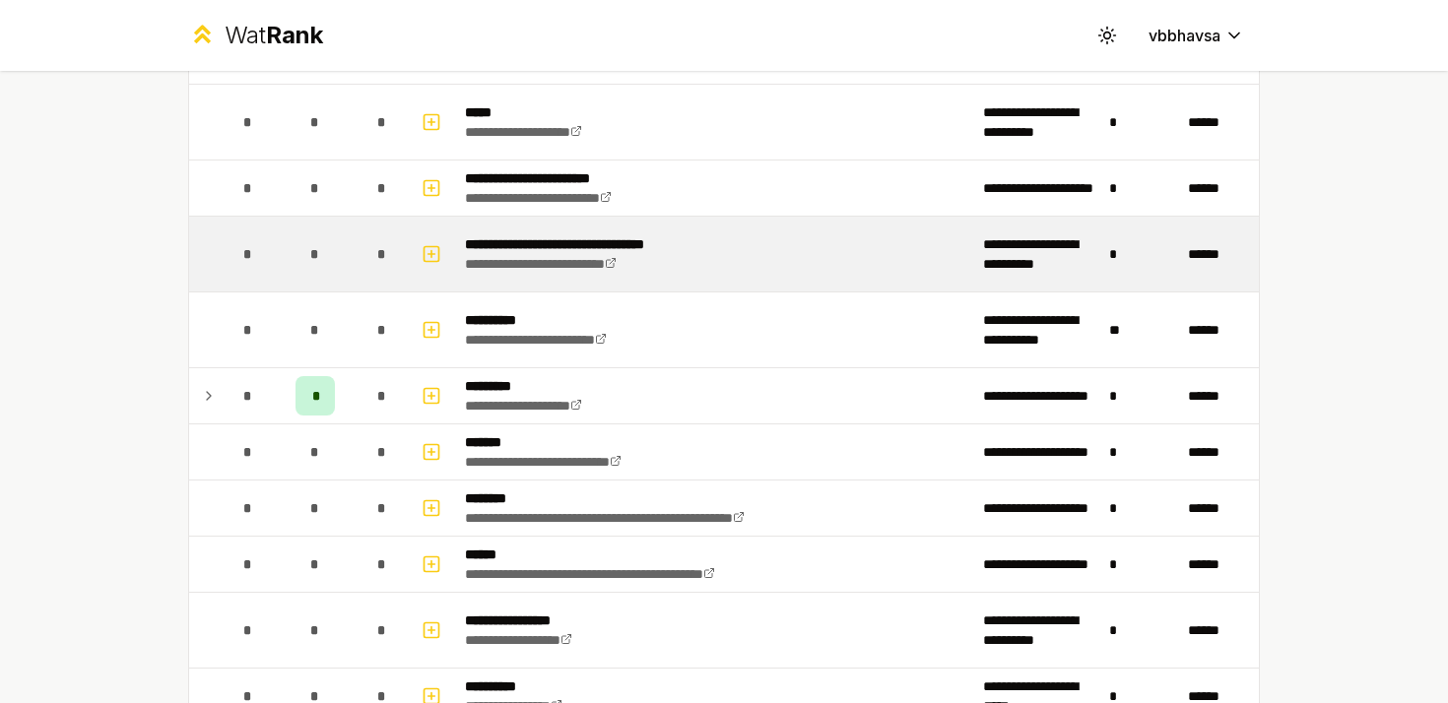
scroll to position [803, 0]
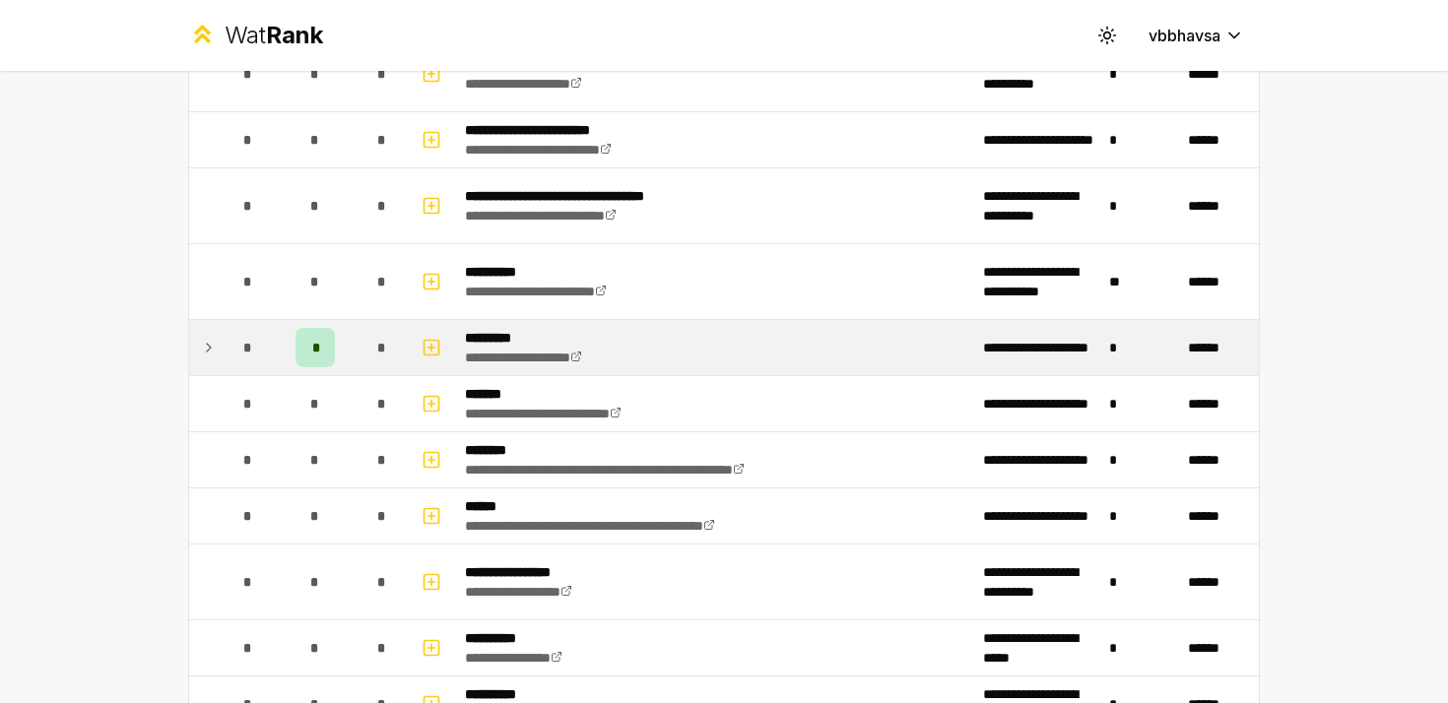
click at [212, 343] on icon at bounding box center [209, 348] width 16 height 24
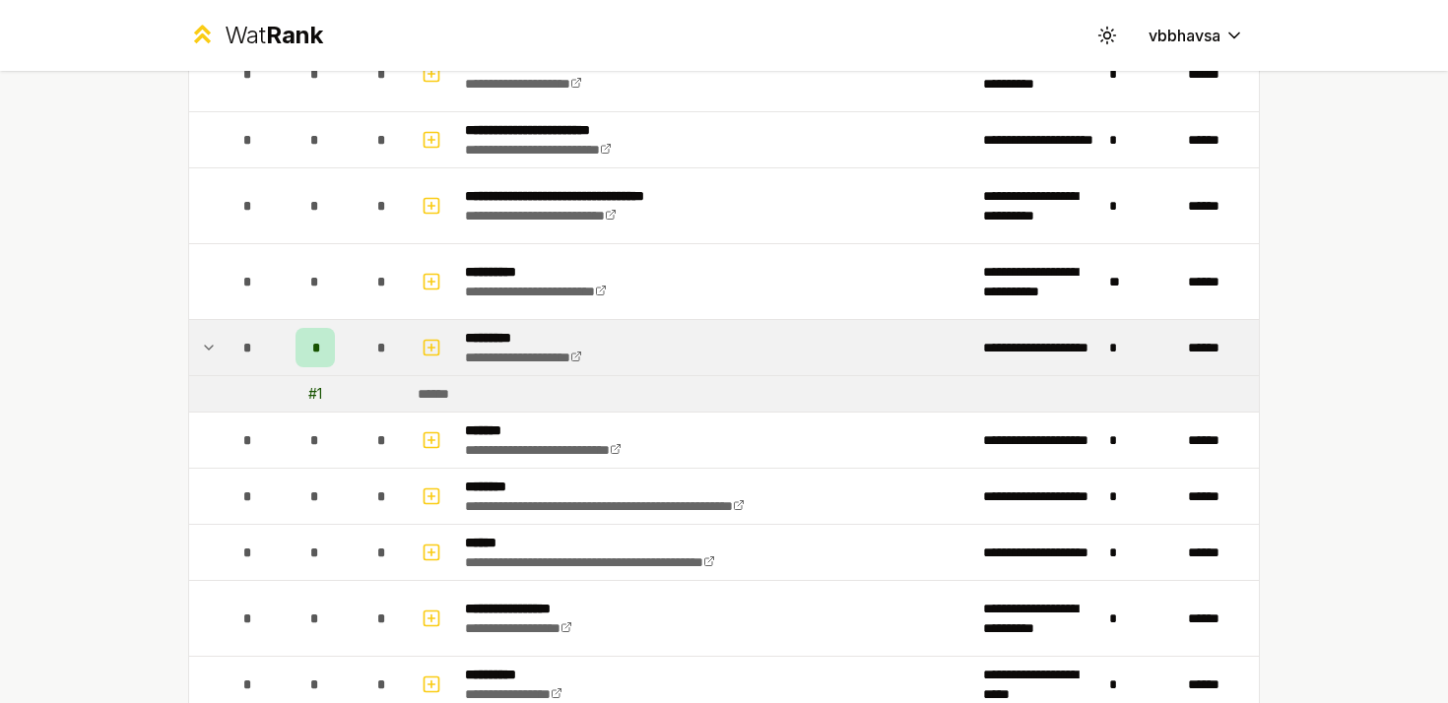
click at [212, 343] on icon at bounding box center [209, 348] width 16 height 24
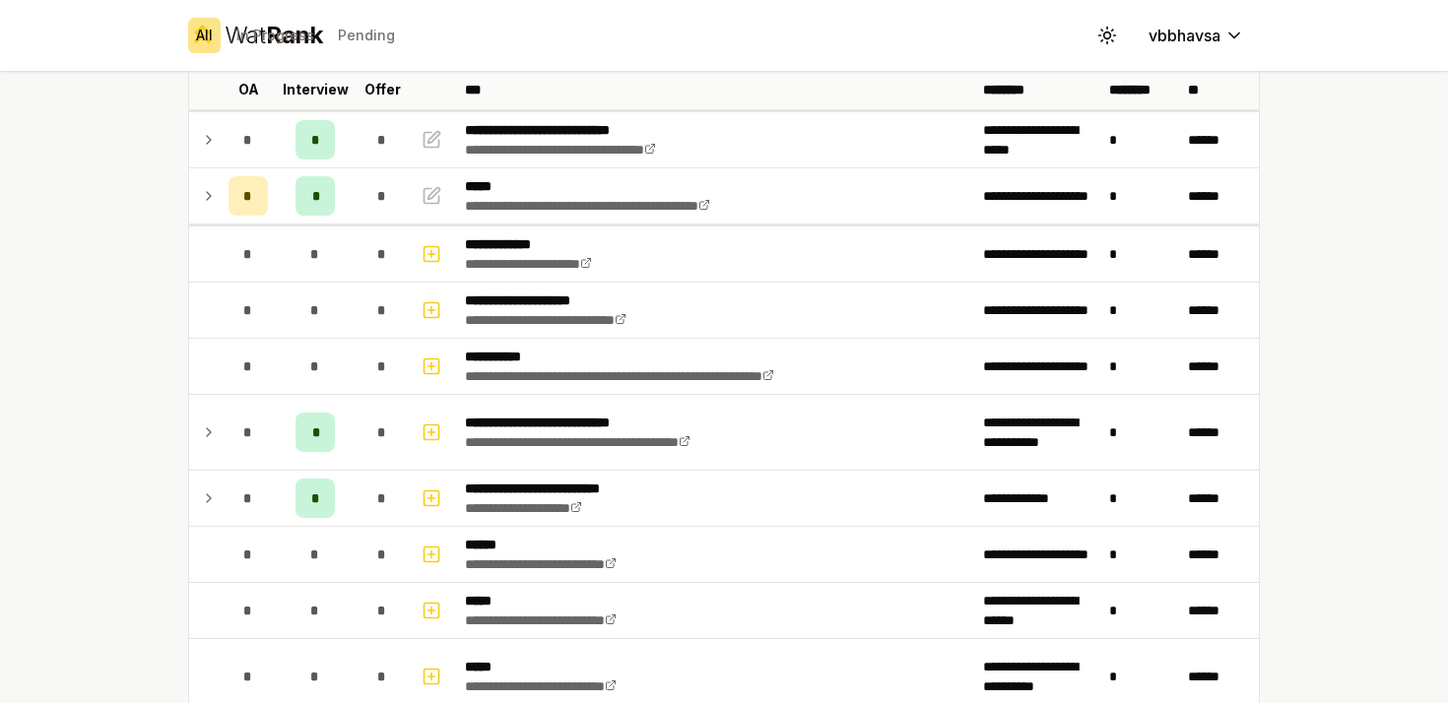
scroll to position [0, 0]
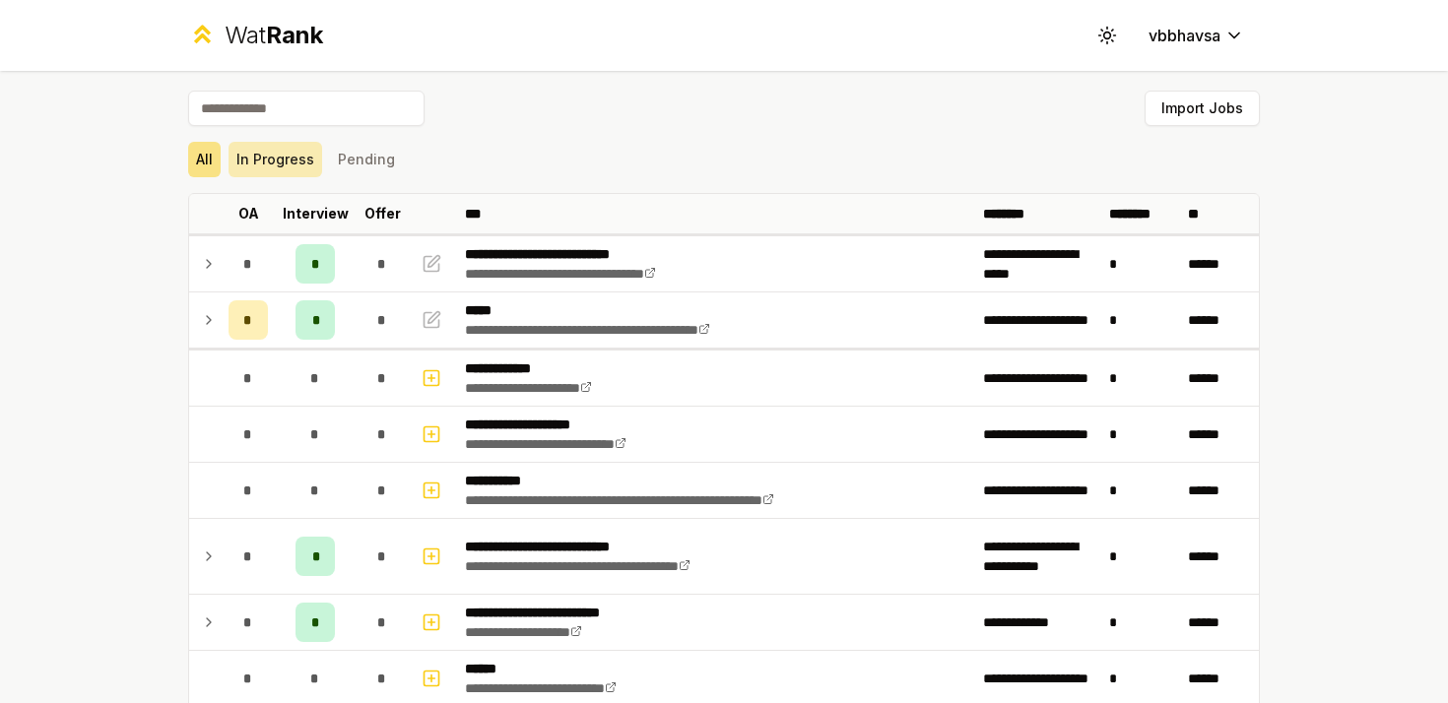
click at [282, 154] on button "In Progress" at bounding box center [275, 159] width 94 height 35
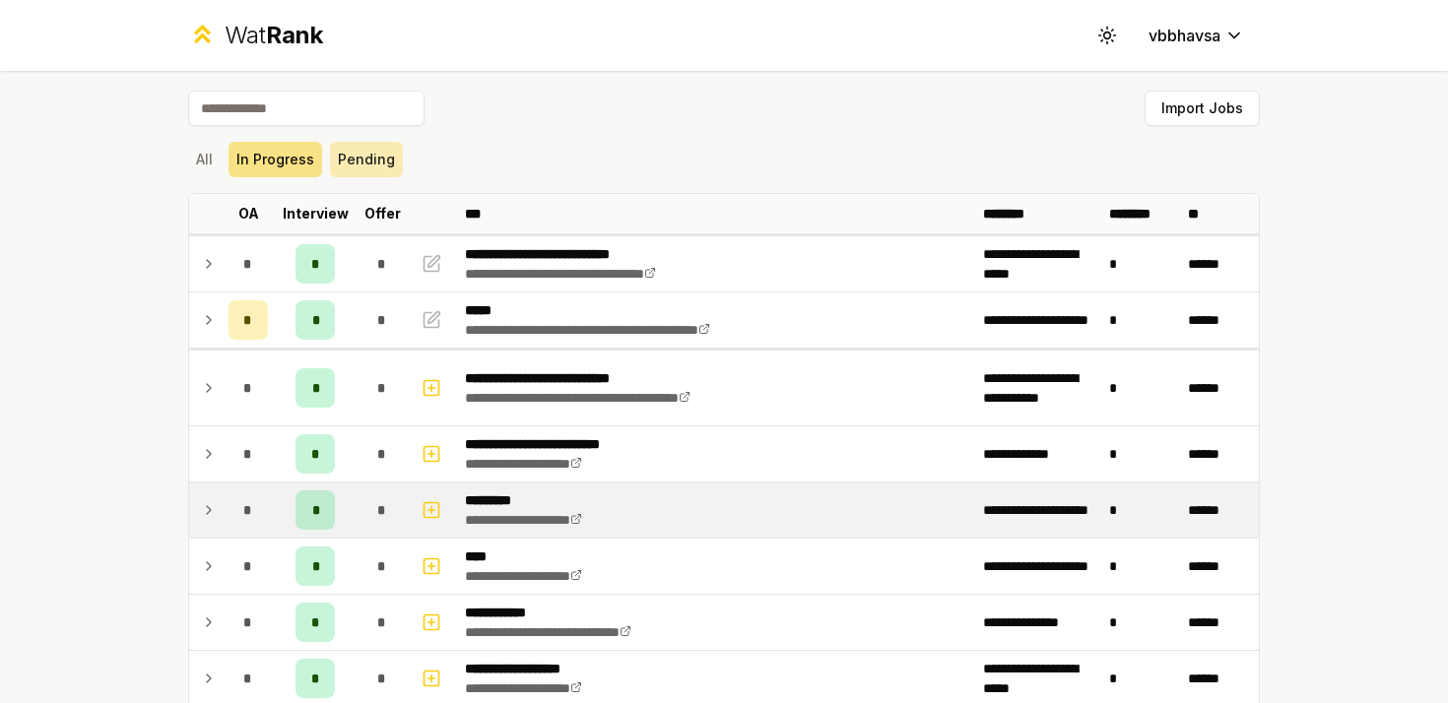
click at [365, 161] on button "Pending" at bounding box center [366, 159] width 73 height 35
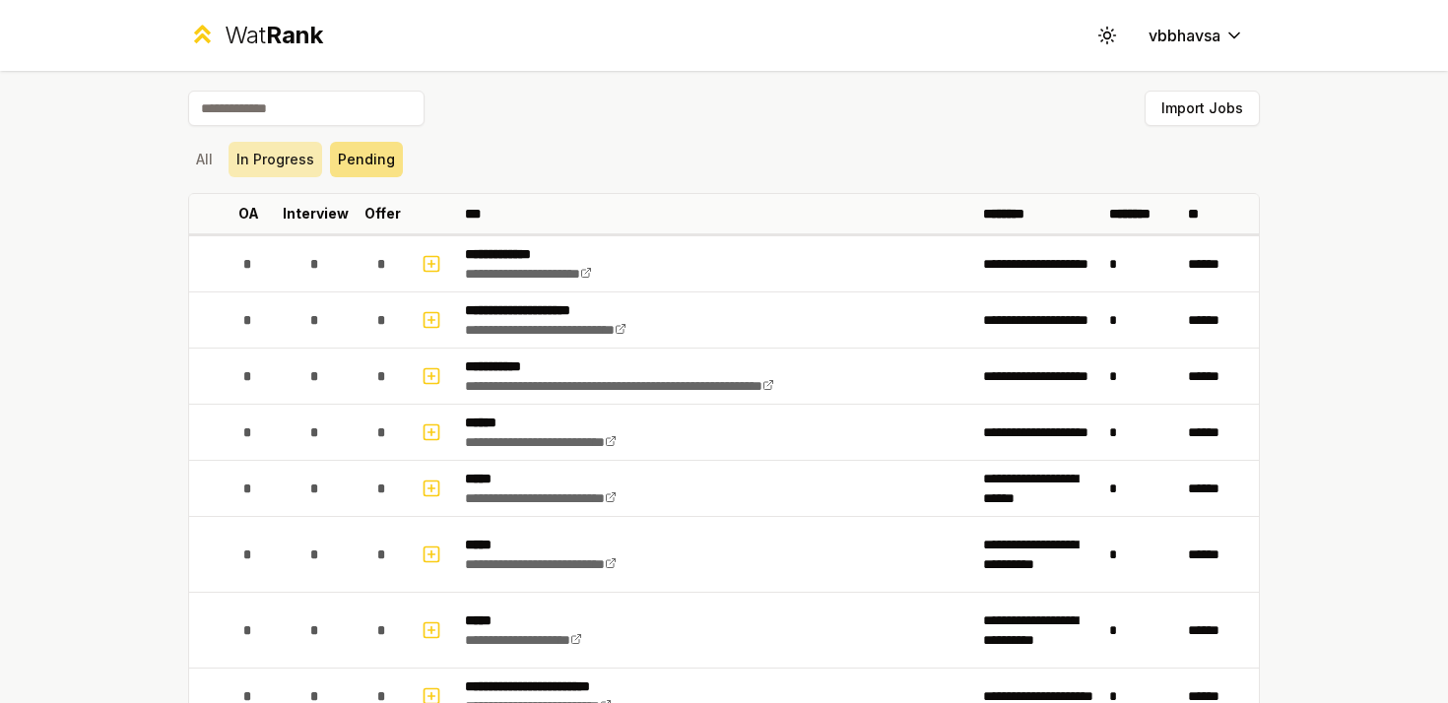
click at [257, 165] on button "In Progress" at bounding box center [275, 159] width 94 height 35
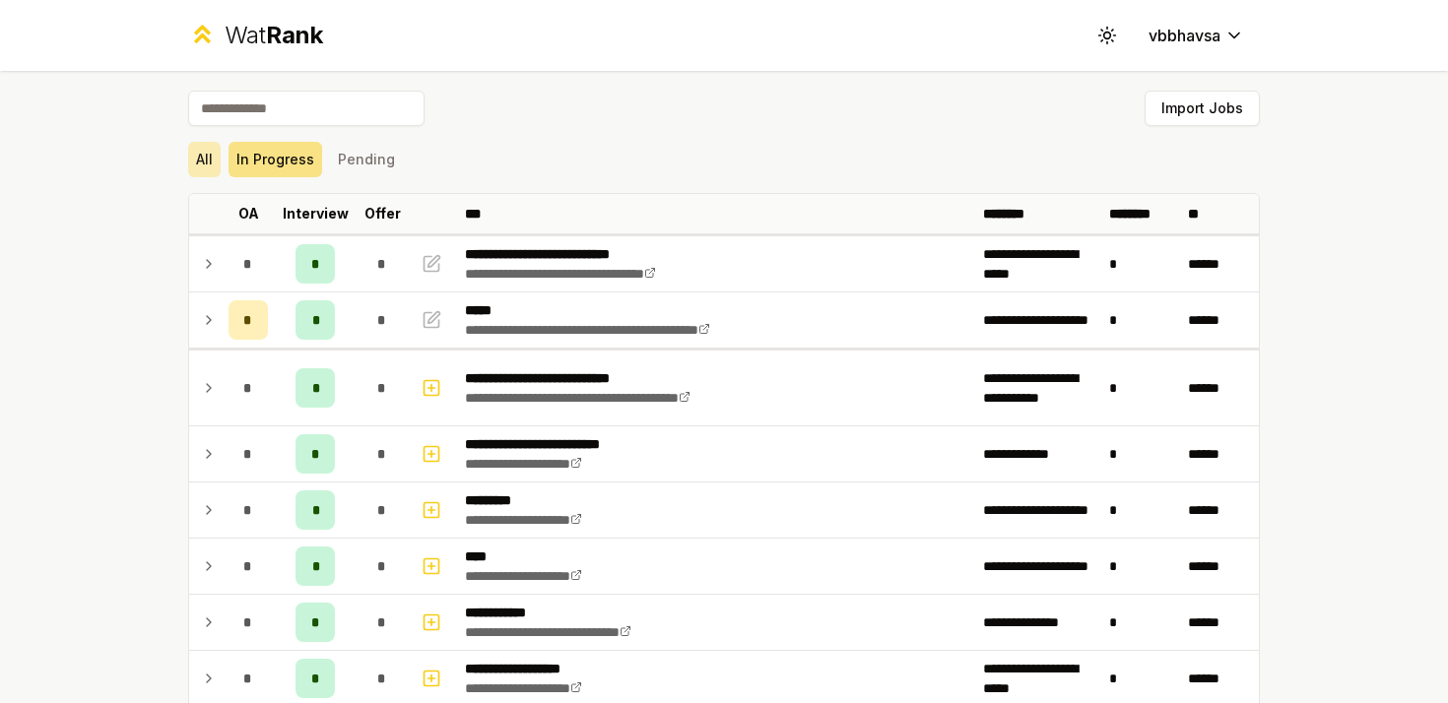
click at [199, 165] on button "All" at bounding box center [204, 159] width 32 height 35
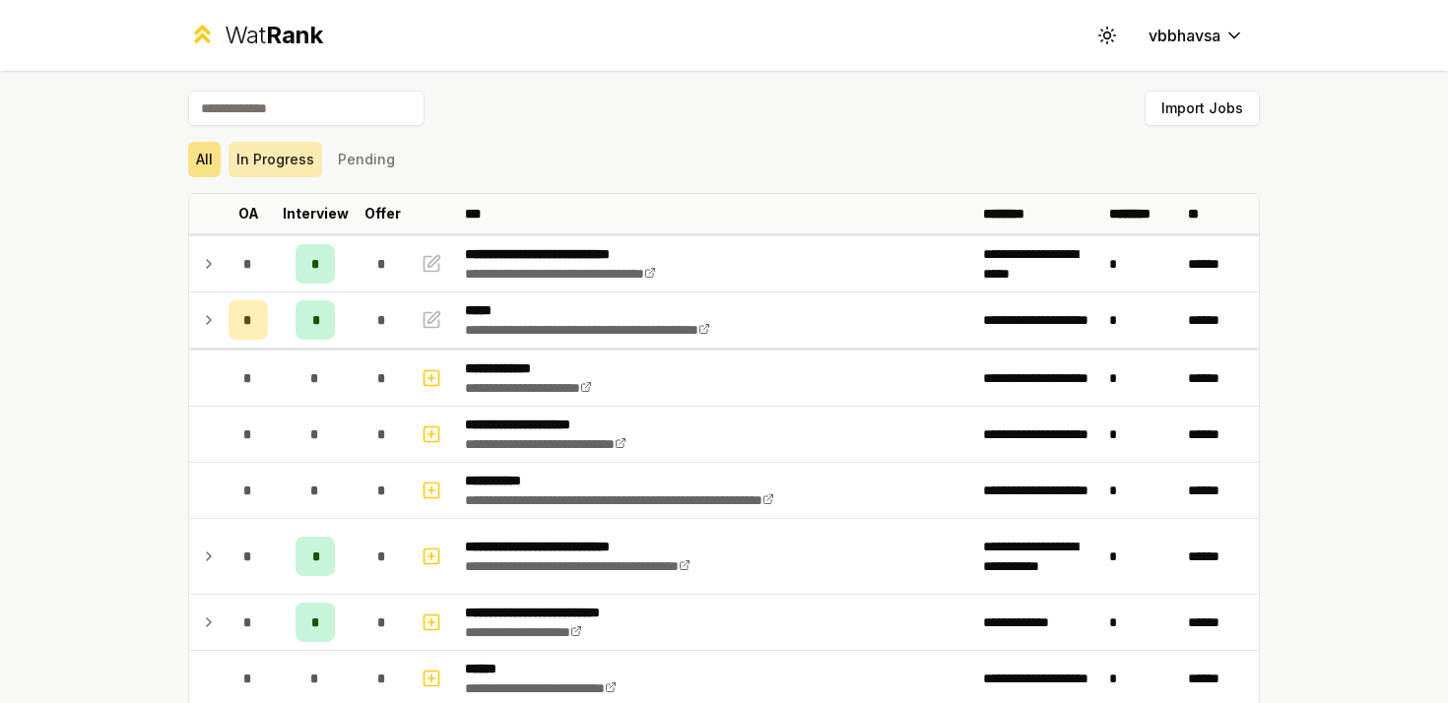
click at [244, 160] on button "In Progress" at bounding box center [275, 159] width 94 height 35
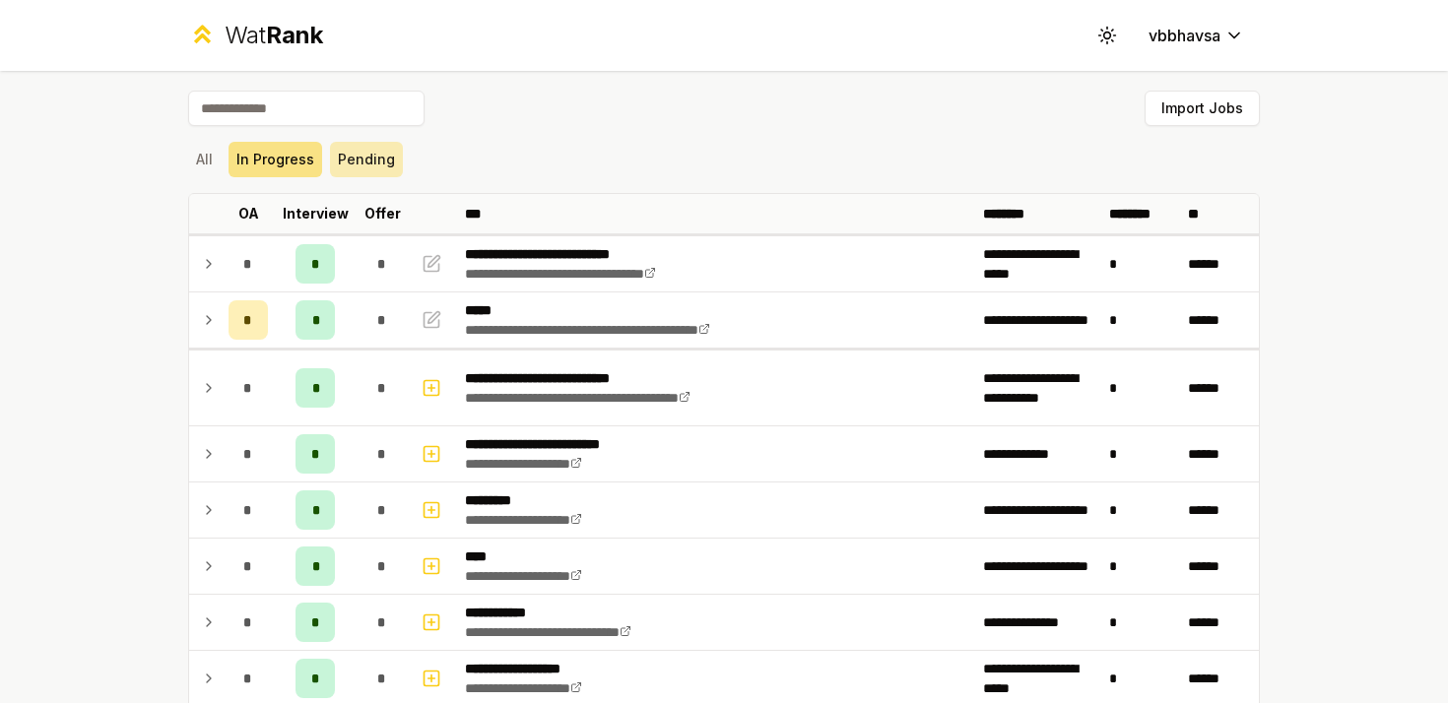
click at [351, 164] on button "Pending" at bounding box center [366, 159] width 73 height 35
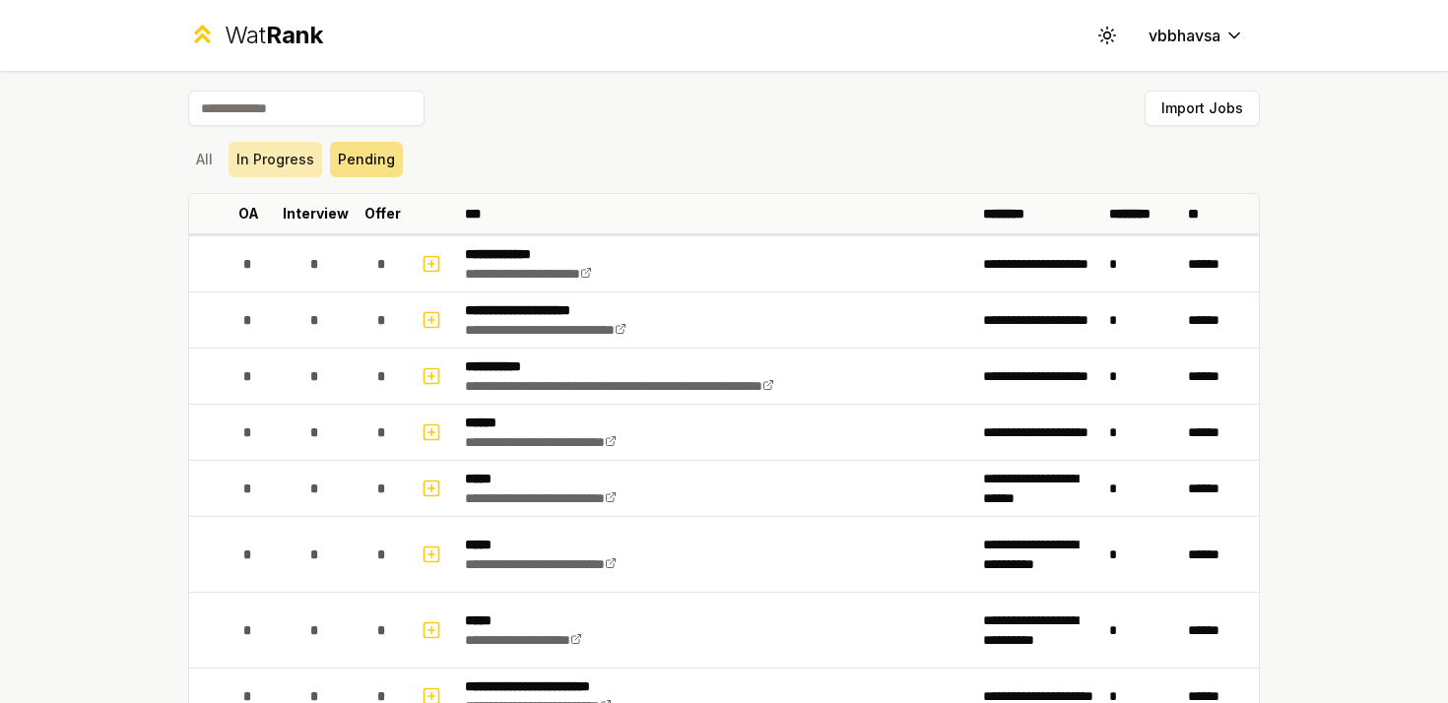
click at [263, 161] on button "In Progress" at bounding box center [275, 159] width 94 height 35
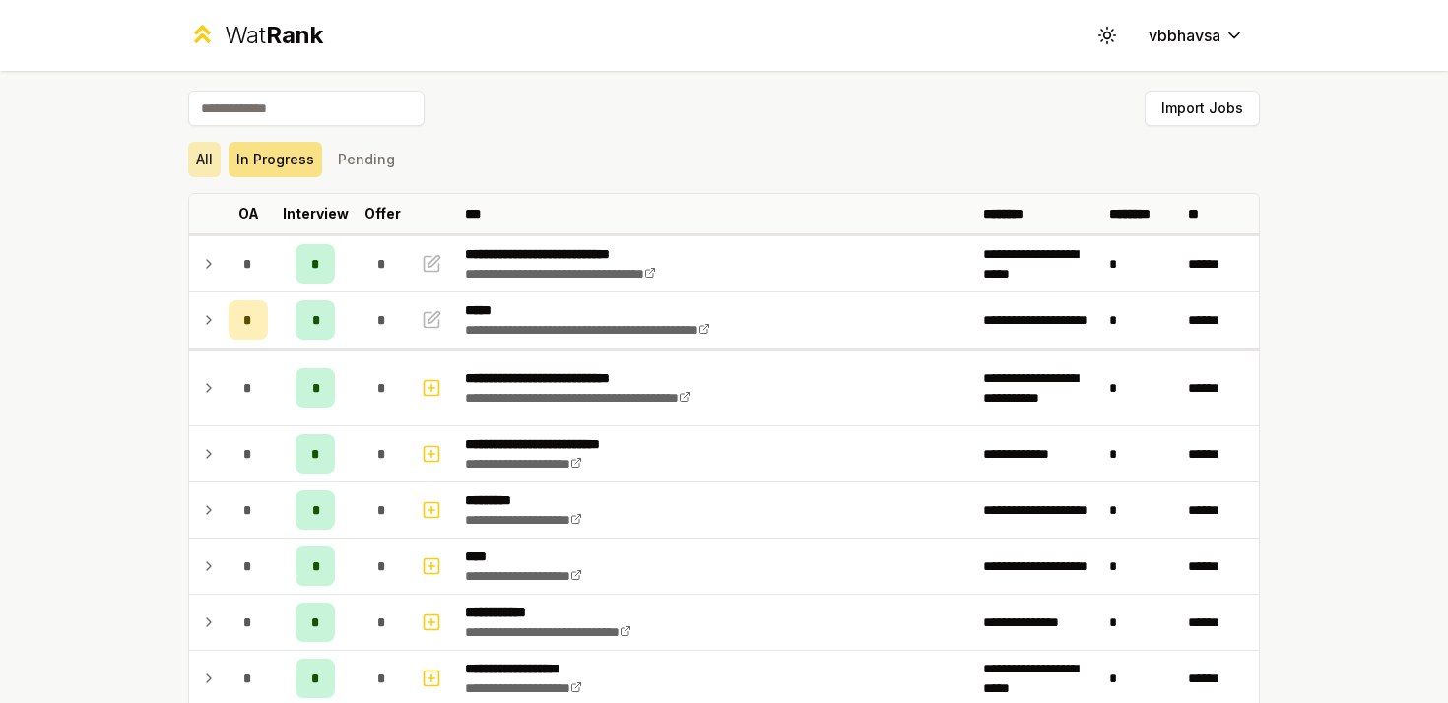
click at [207, 163] on button "All" at bounding box center [204, 159] width 32 height 35
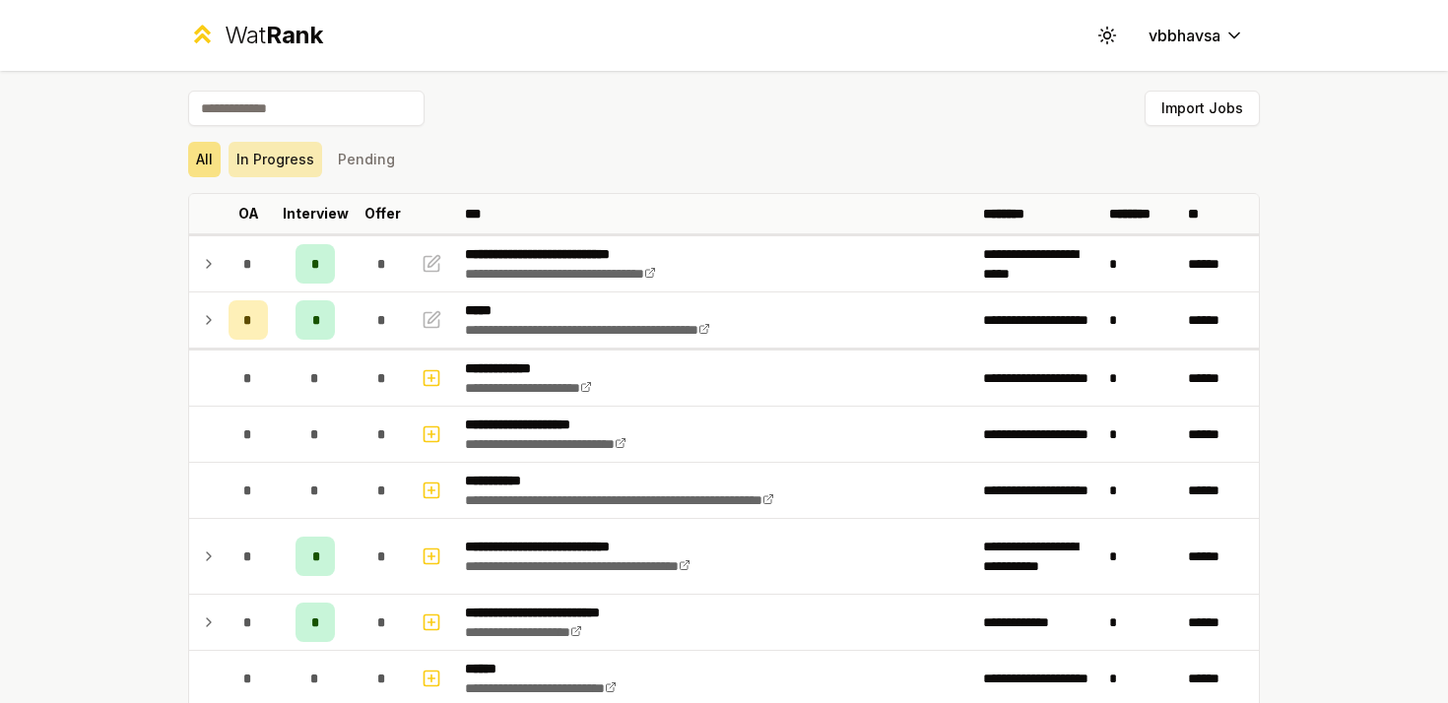
click at [277, 160] on button "In Progress" at bounding box center [275, 159] width 94 height 35
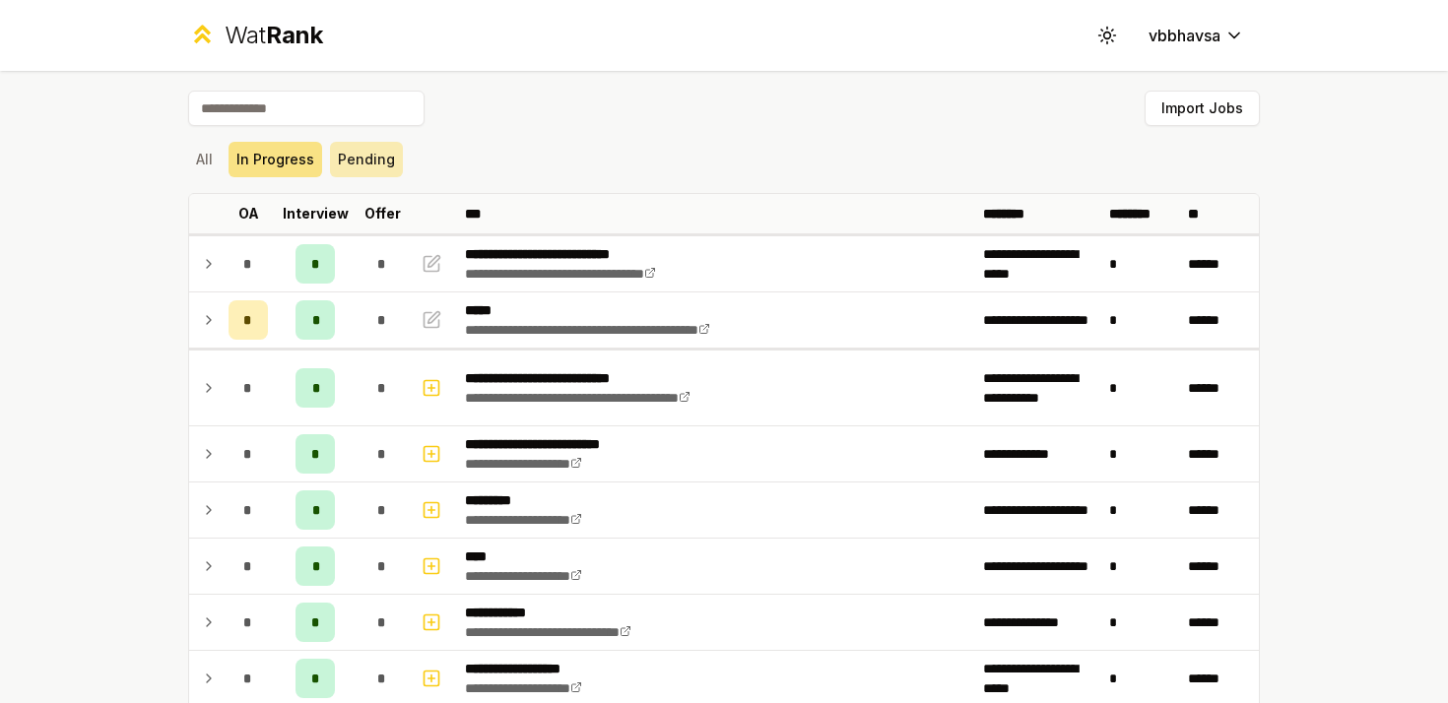
click at [369, 146] on button "Pending" at bounding box center [366, 159] width 73 height 35
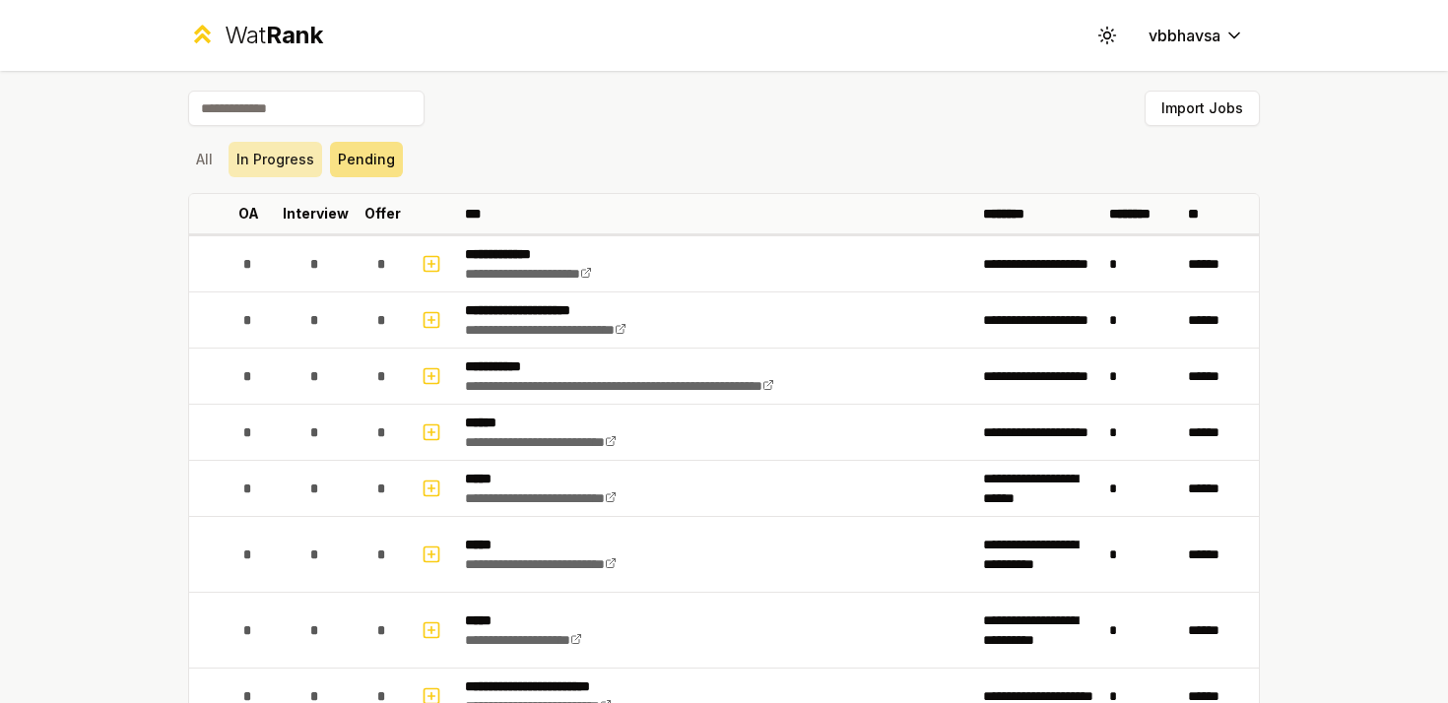
click at [266, 152] on button "In Progress" at bounding box center [275, 159] width 94 height 35
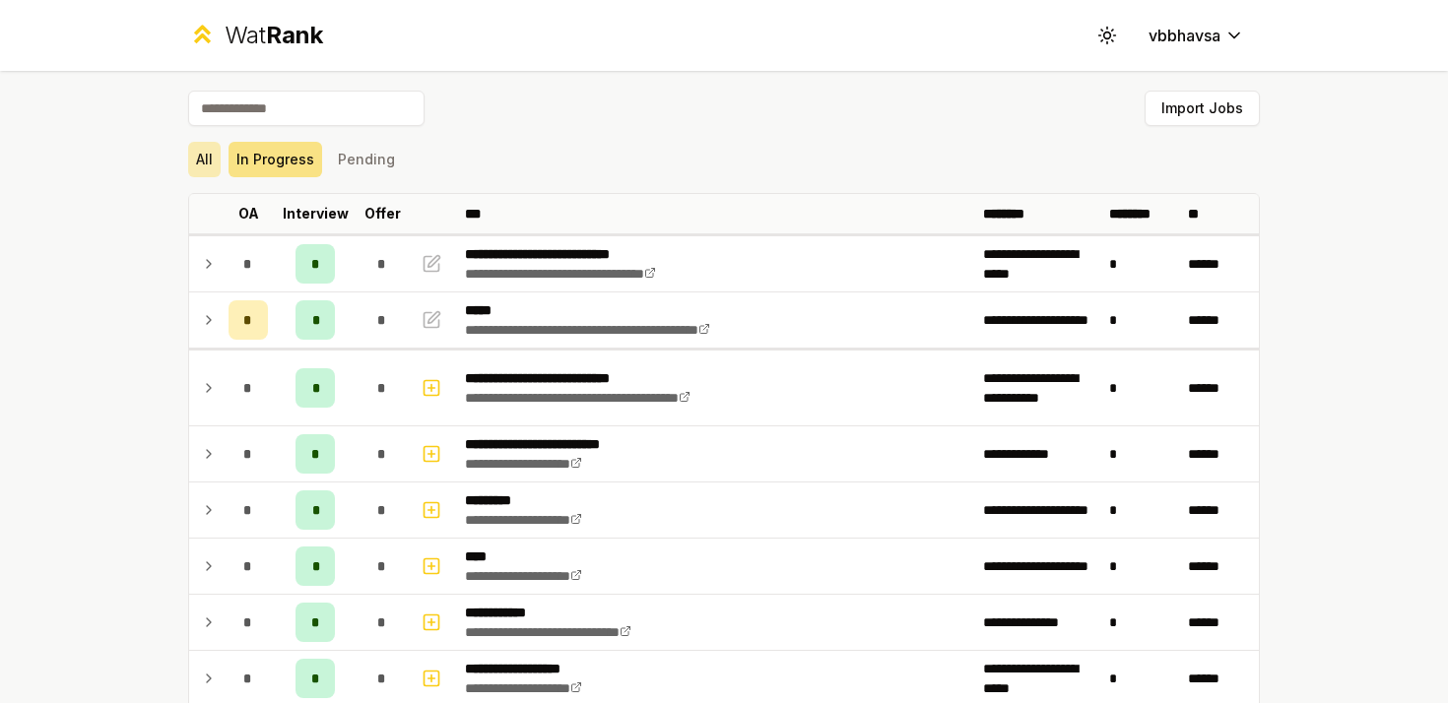
click at [211, 158] on button "All" at bounding box center [204, 159] width 32 height 35
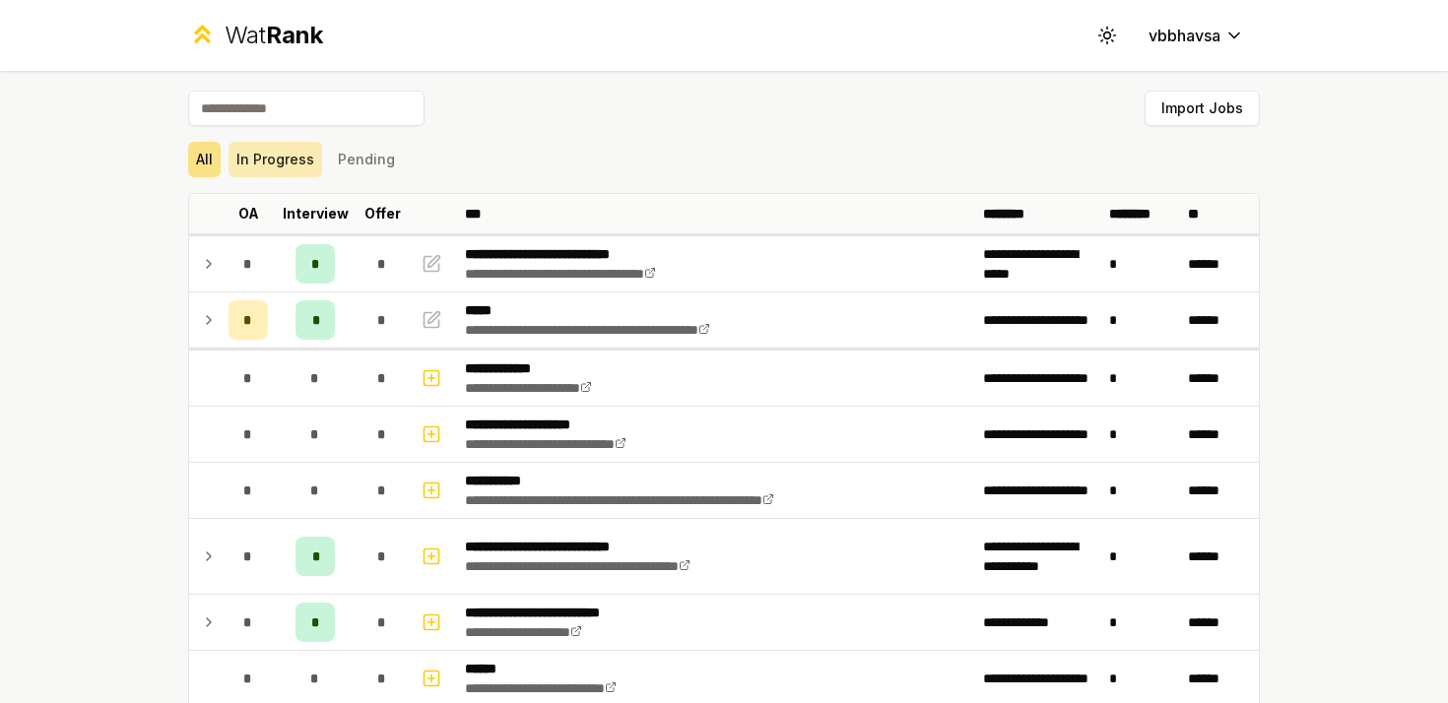
click at [265, 153] on button "In Progress" at bounding box center [275, 159] width 94 height 35
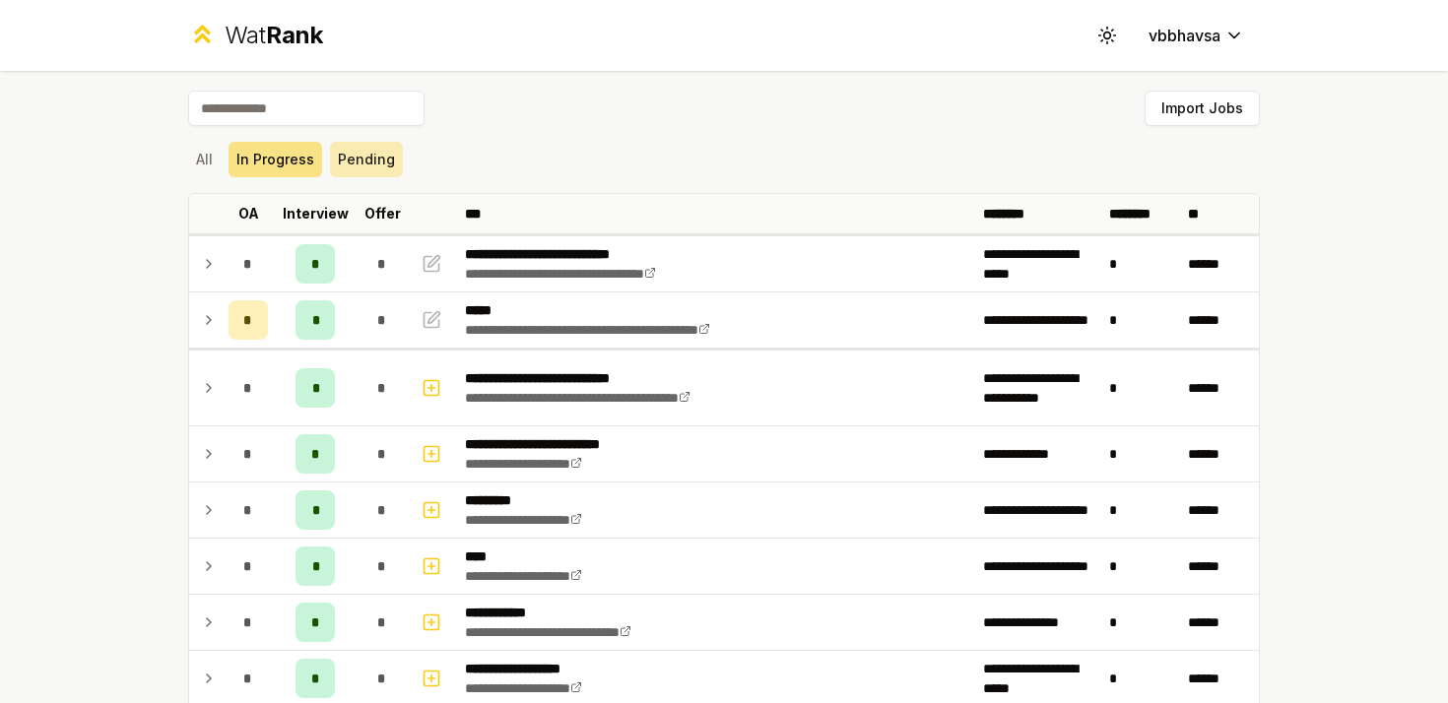
click at [355, 153] on button "Pending" at bounding box center [366, 159] width 73 height 35
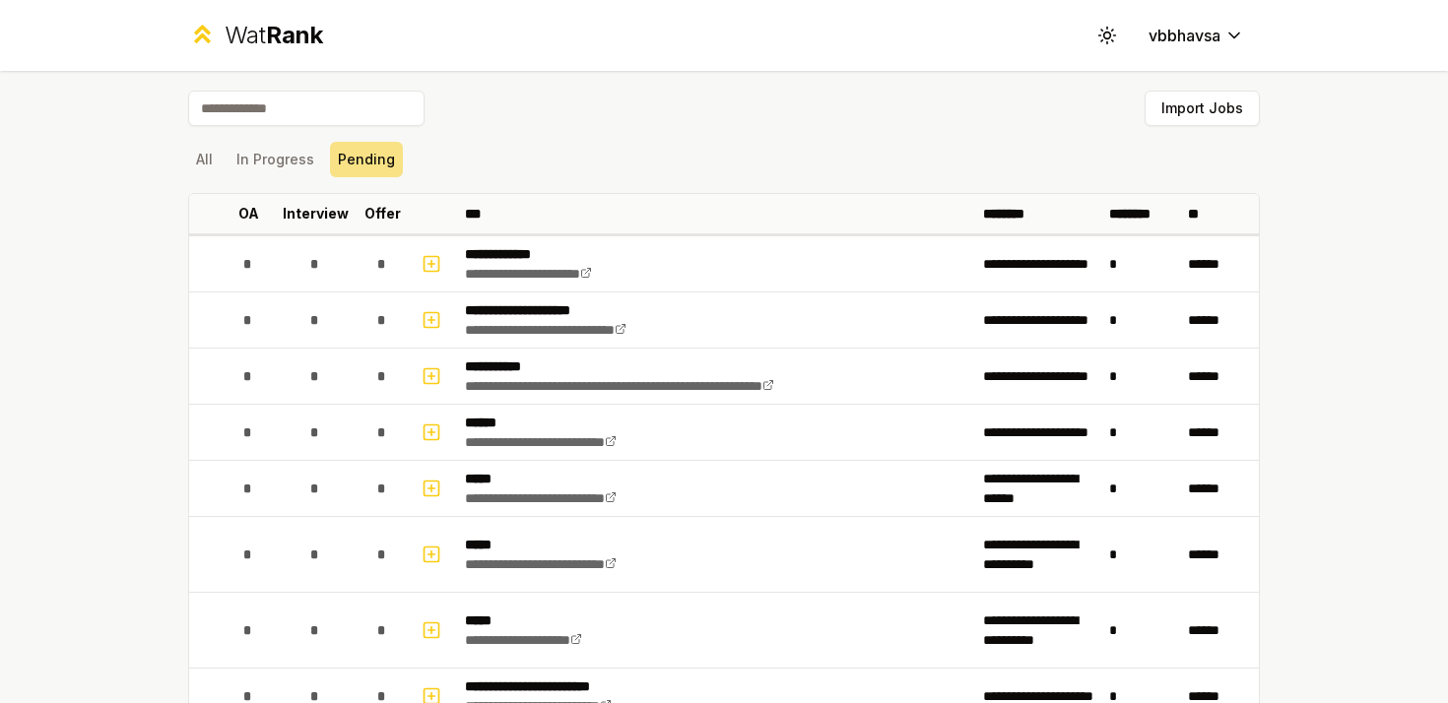
click at [584, 134] on div "All In Progress Pending" at bounding box center [723, 159] width 1071 height 51
click at [251, 163] on button "In Progress" at bounding box center [275, 159] width 94 height 35
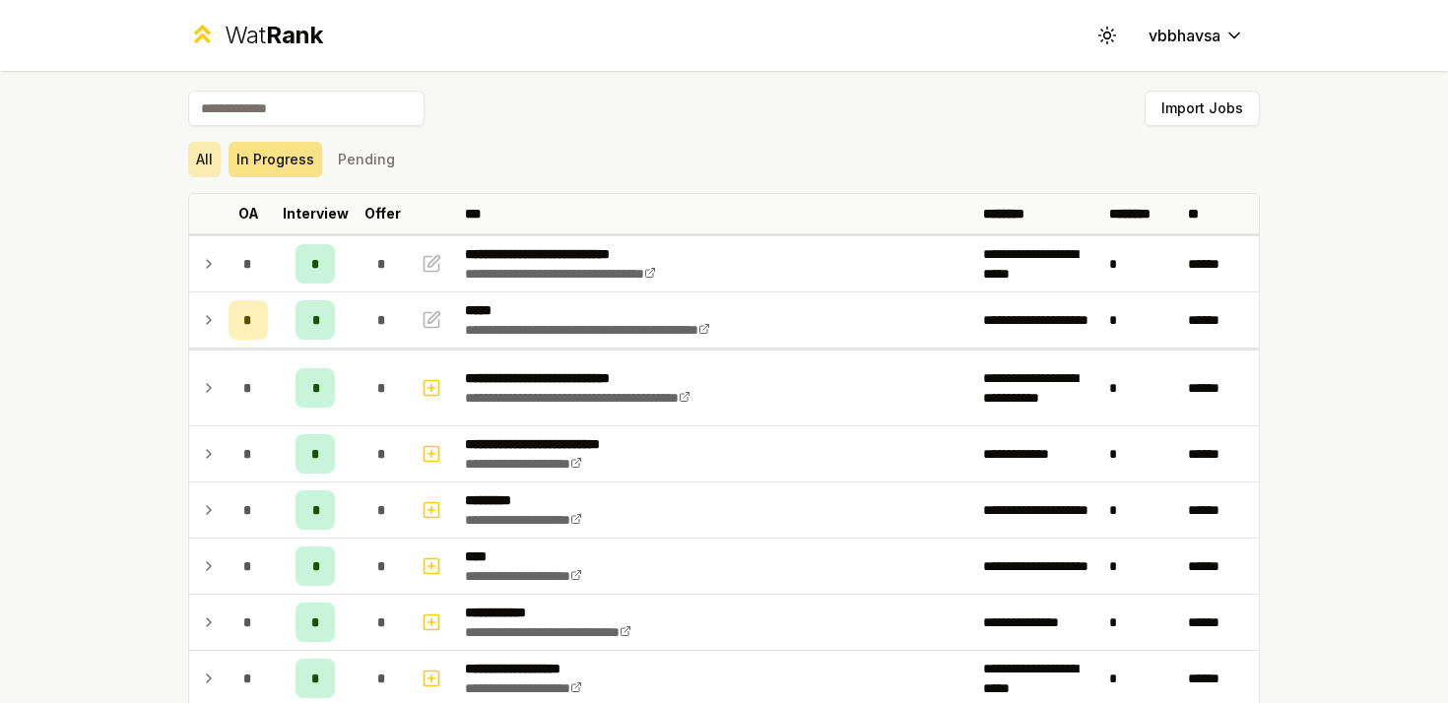
click at [202, 158] on button "All" at bounding box center [204, 159] width 32 height 35
